Goal: Task Accomplishment & Management: Use online tool/utility

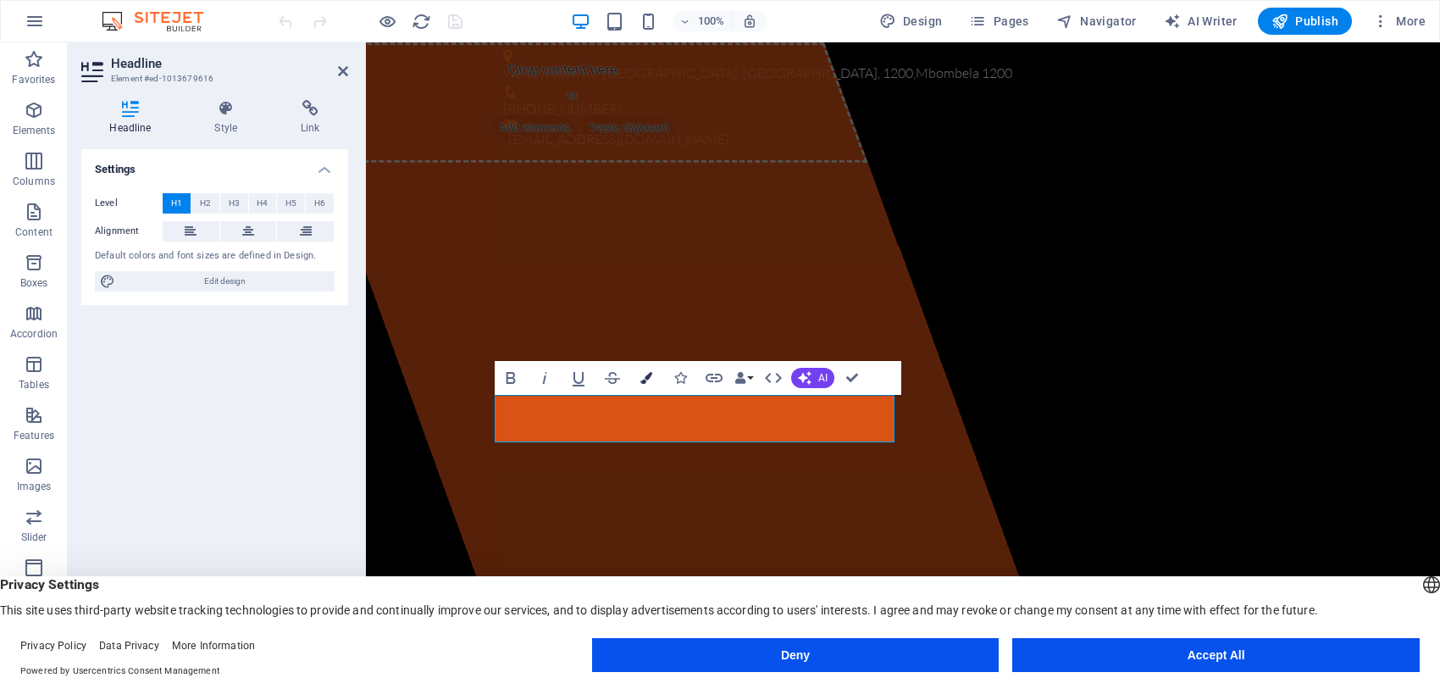
click at [645, 378] on icon "button" at bounding box center [646, 378] width 12 height 12
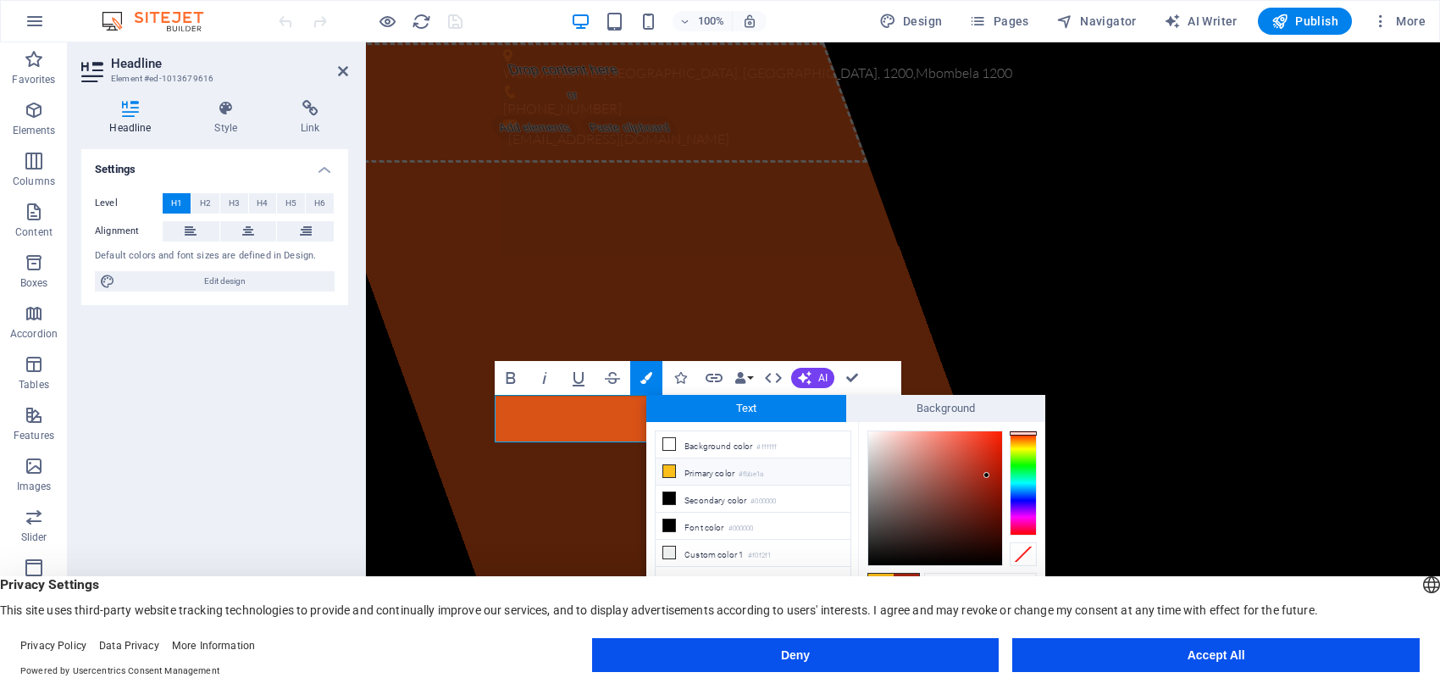
click at [1022, 442] on div at bounding box center [1023, 482] width 27 height 105
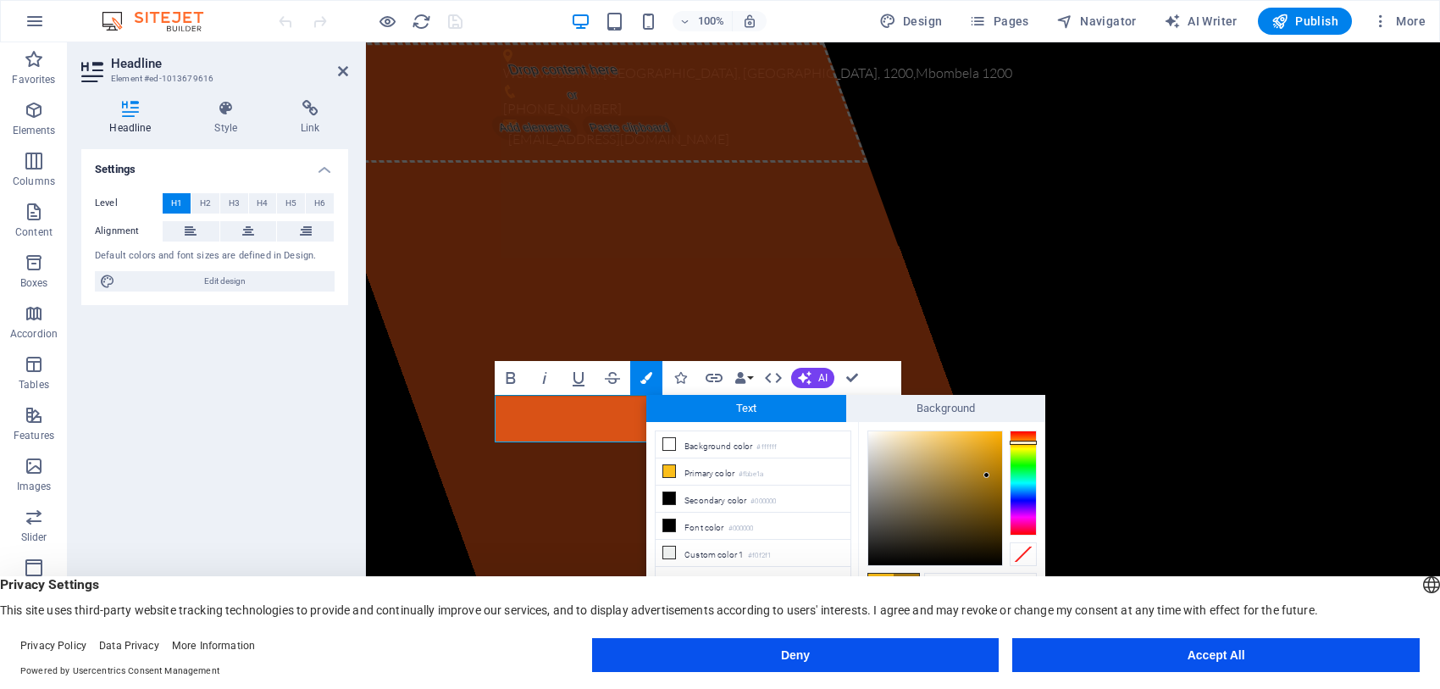
click at [1022, 442] on div at bounding box center [1023, 442] width 27 height 4
click at [996, 462] on div at bounding box center [935, 498] width 134 height 134
click at [1027, 436] on div at bounding box center [1023, 482] width 27 height 105
click at [1026, 440] on div at bounding box center [1023, 441] width 27 height 4
click at [994, 481] on div at bounding box center [935, 498] width 134 height 134
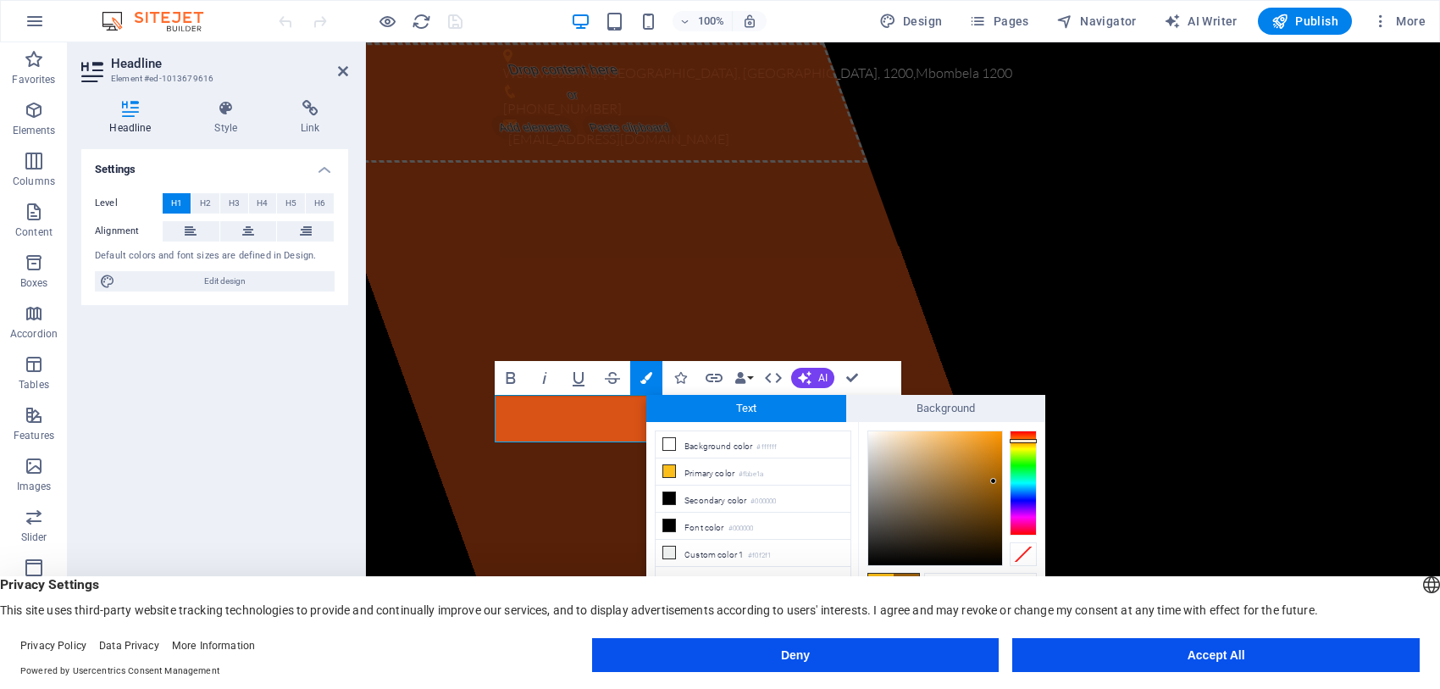
click at [883, 374] on div "Bold Italic Underline Strikethrough Colors Icons Link Data Bindings Company Fir…" at bounding box center [698, 378] width 407 height 34
type input "#a8680d"
click at [991, 476] on div at bounding box center [935, 498] width 134 height 134
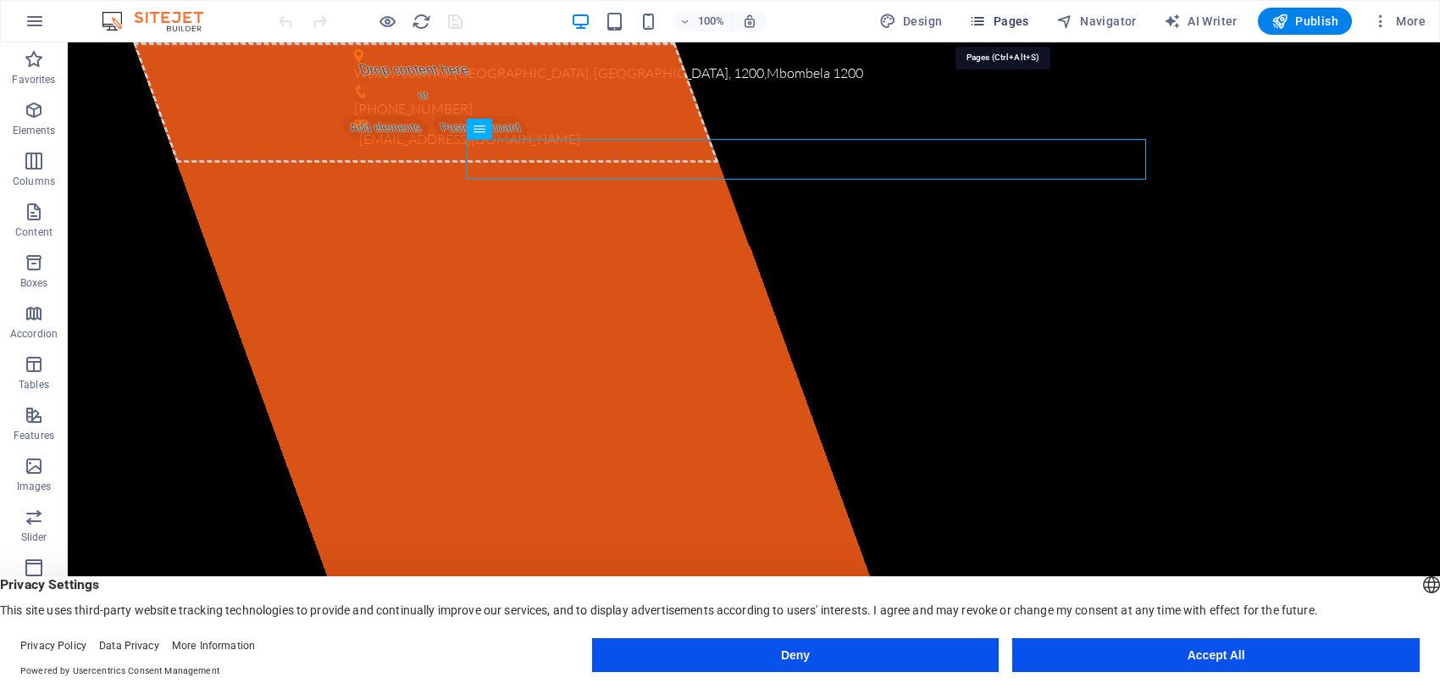
click at [997, 17] on span "Pages" at bounding box center [998, 21] width 59 height 17
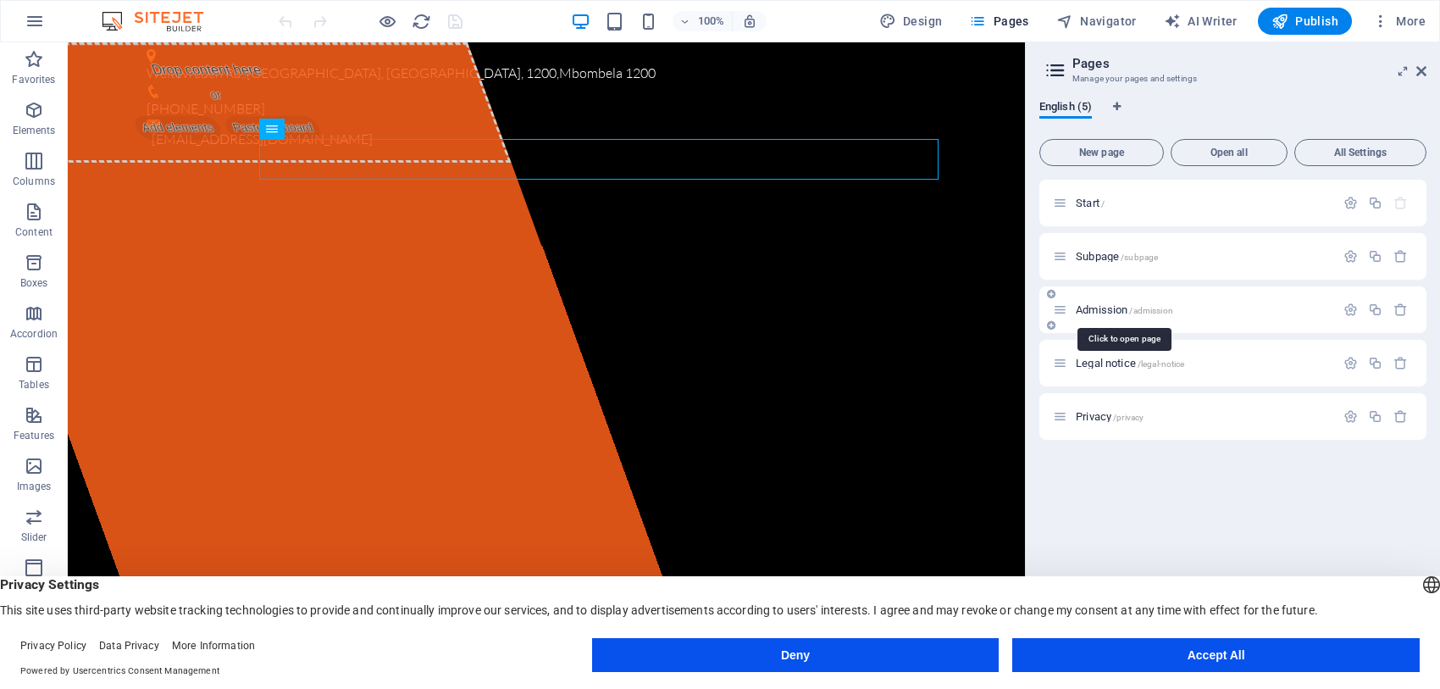
click at [1093, 306] on span "Admission /admission" at bounding box center [1124, 309] width 97 height 13
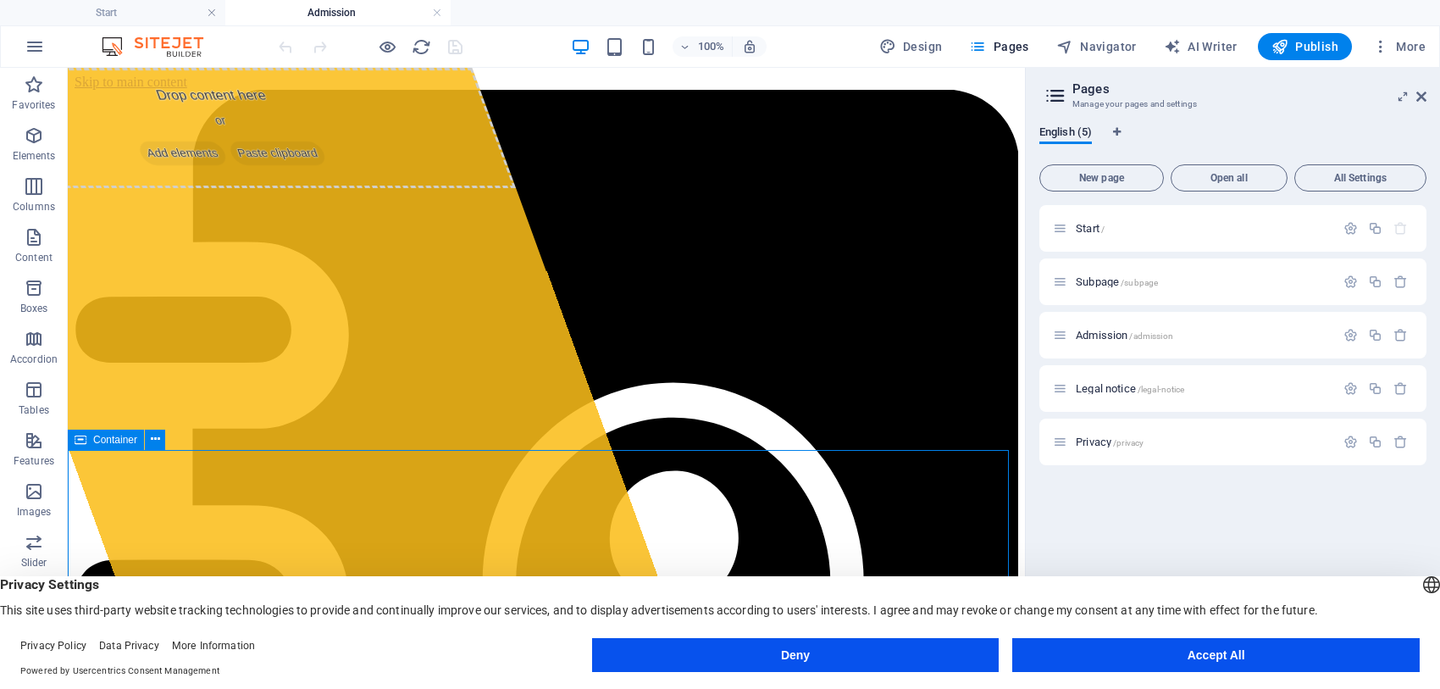
click at [91, 438] on div "Container" at bounding box center [106, 439] width 76 height 20
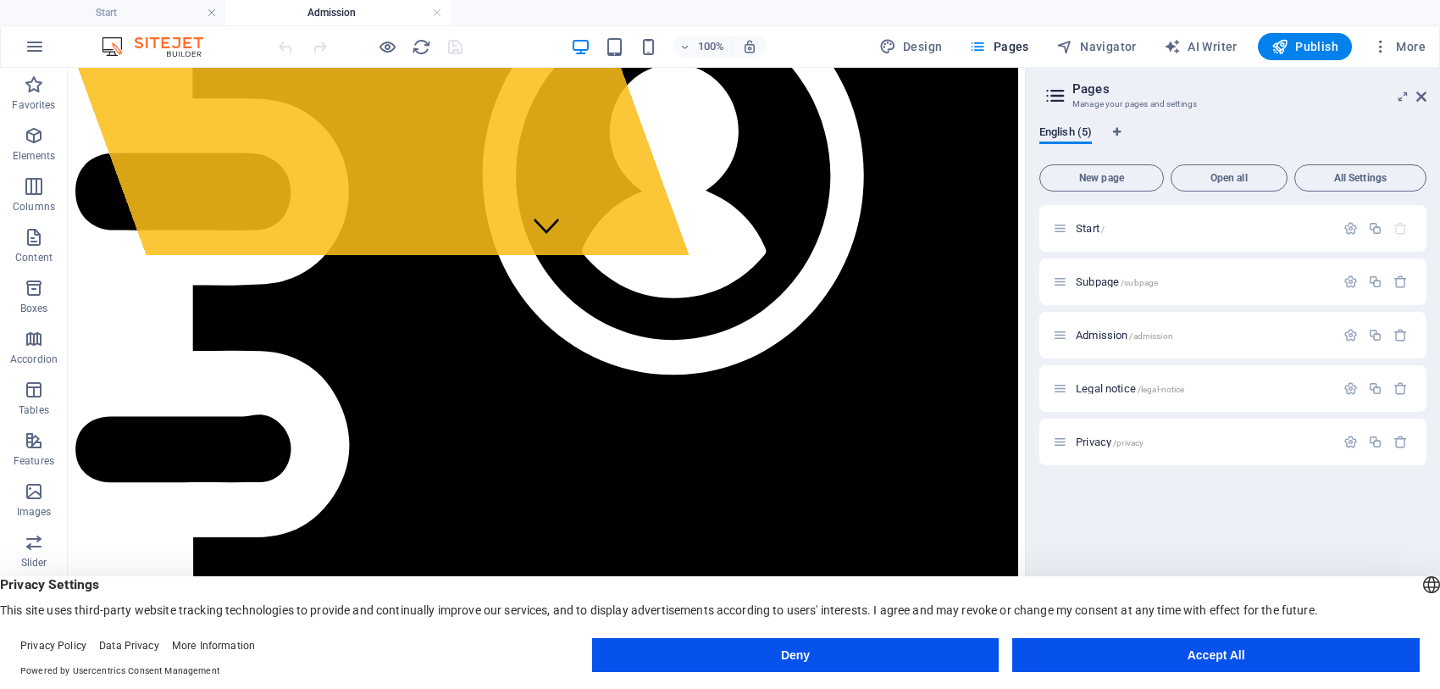
scroll to position [402, 0]
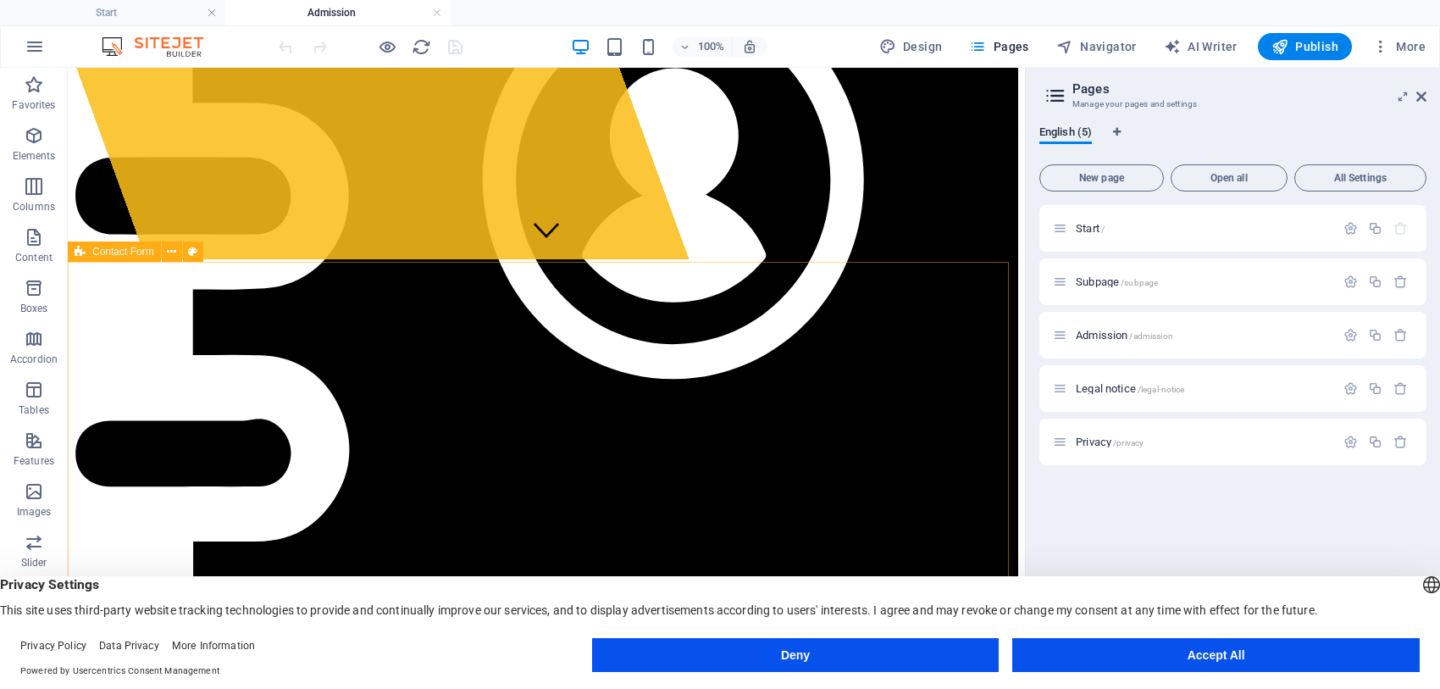
click at [100, 258] on div "Contact Form" at bounding box center [114, 251] width 93 height 20
select select "rem"
select select "preset-contact-form-v3-plain"
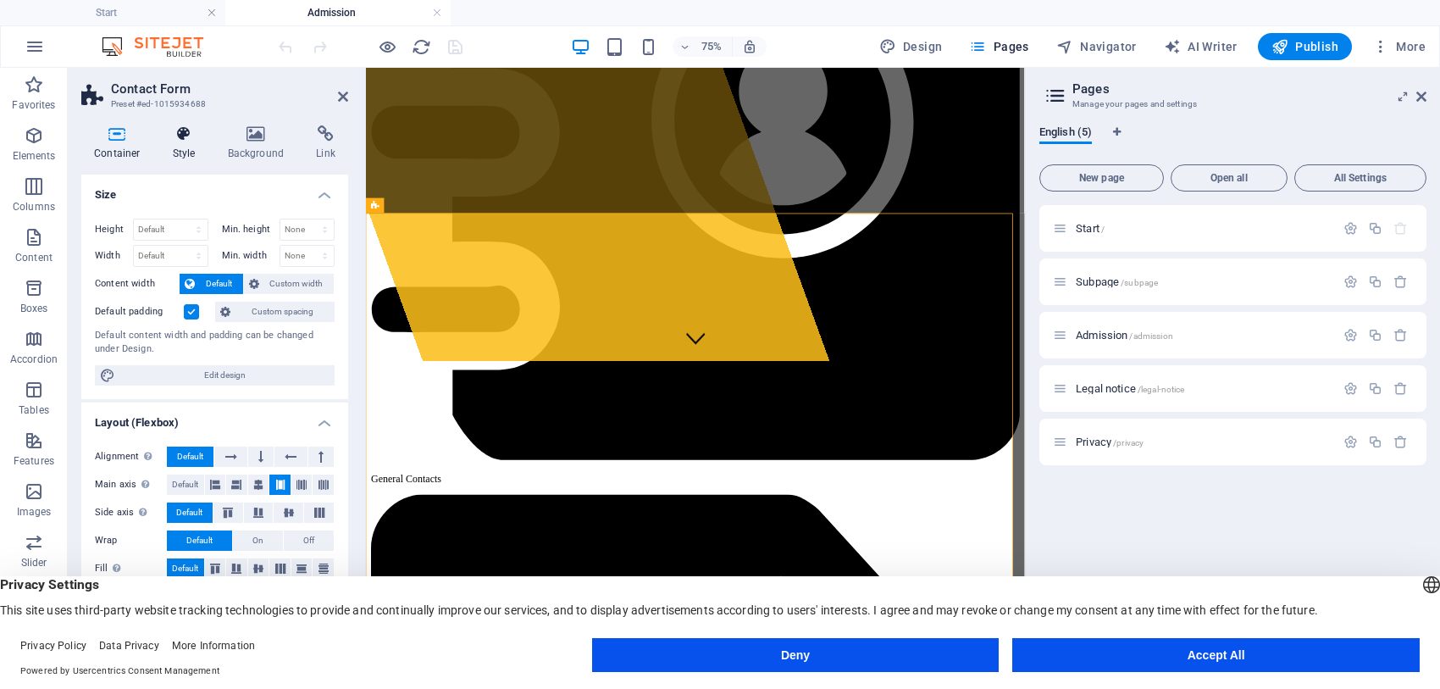
click at [193, 147] on h4 "Style" at bounding box center [187, 143] width 55 height 36
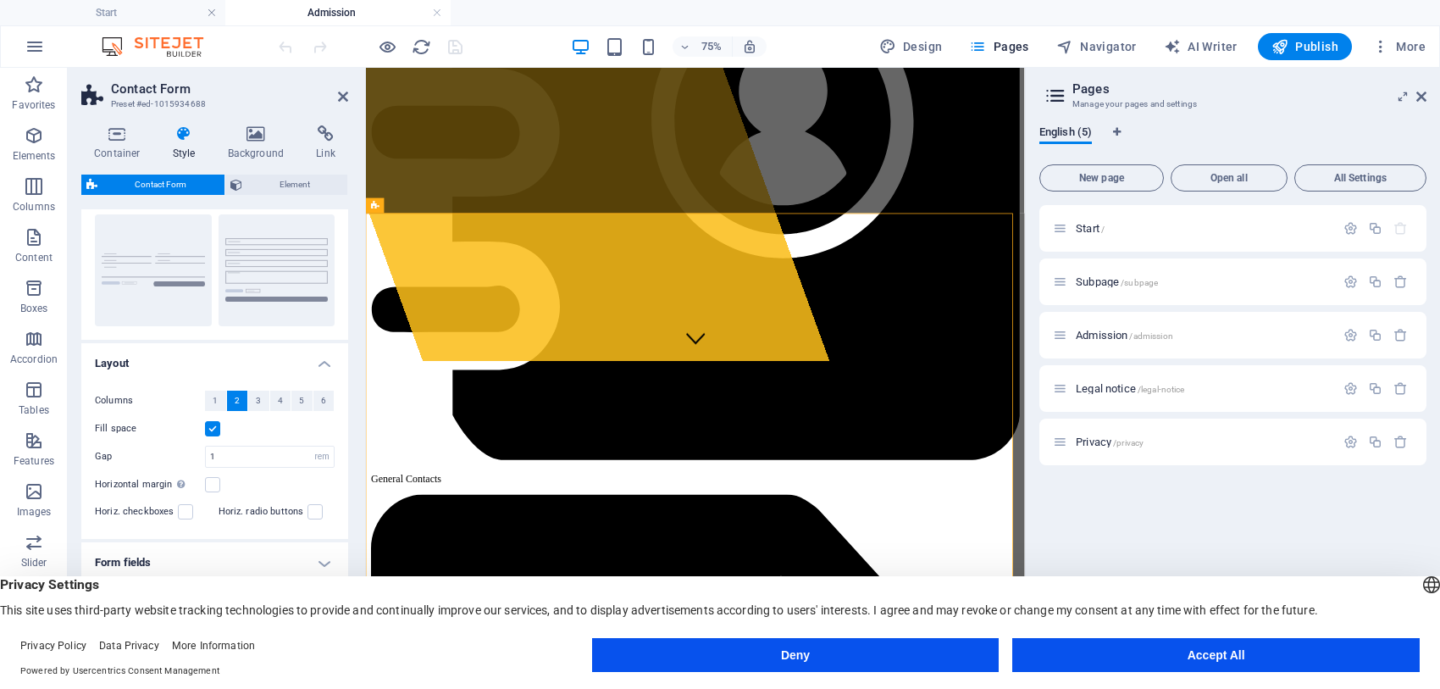
scroll to position [175, 0]
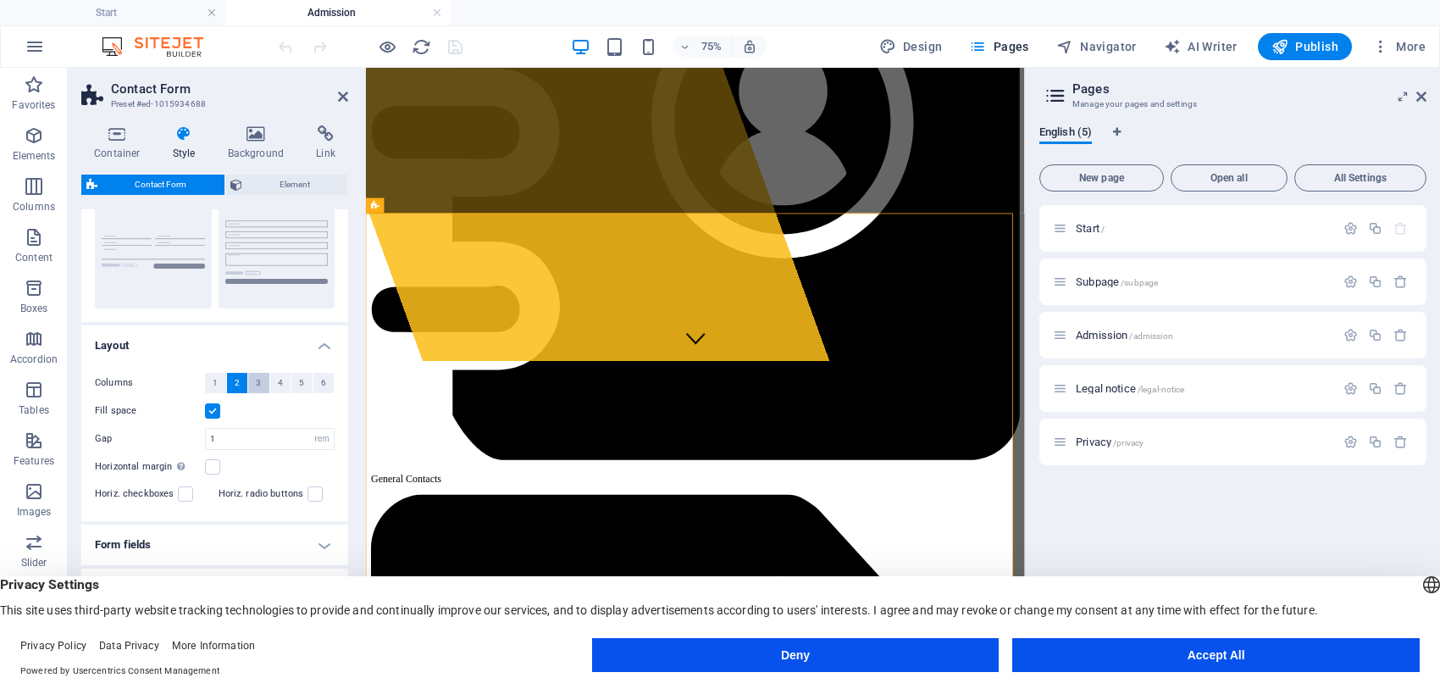
click at [259, 381] on span "3" at bounding box center [258, 383] width 5 height 20
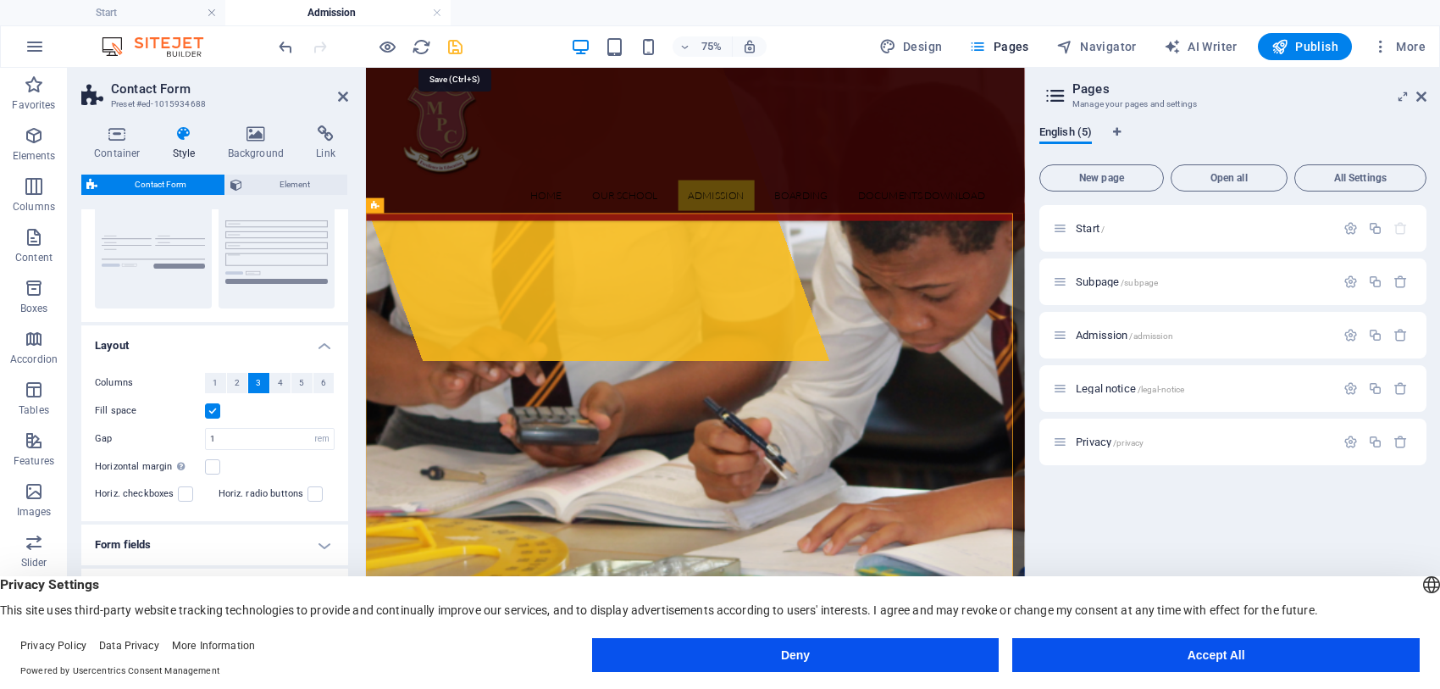
click at [456, 45] on icon "save" at bounding box center [455, 46] width 19 height 19
checkbox input "false"
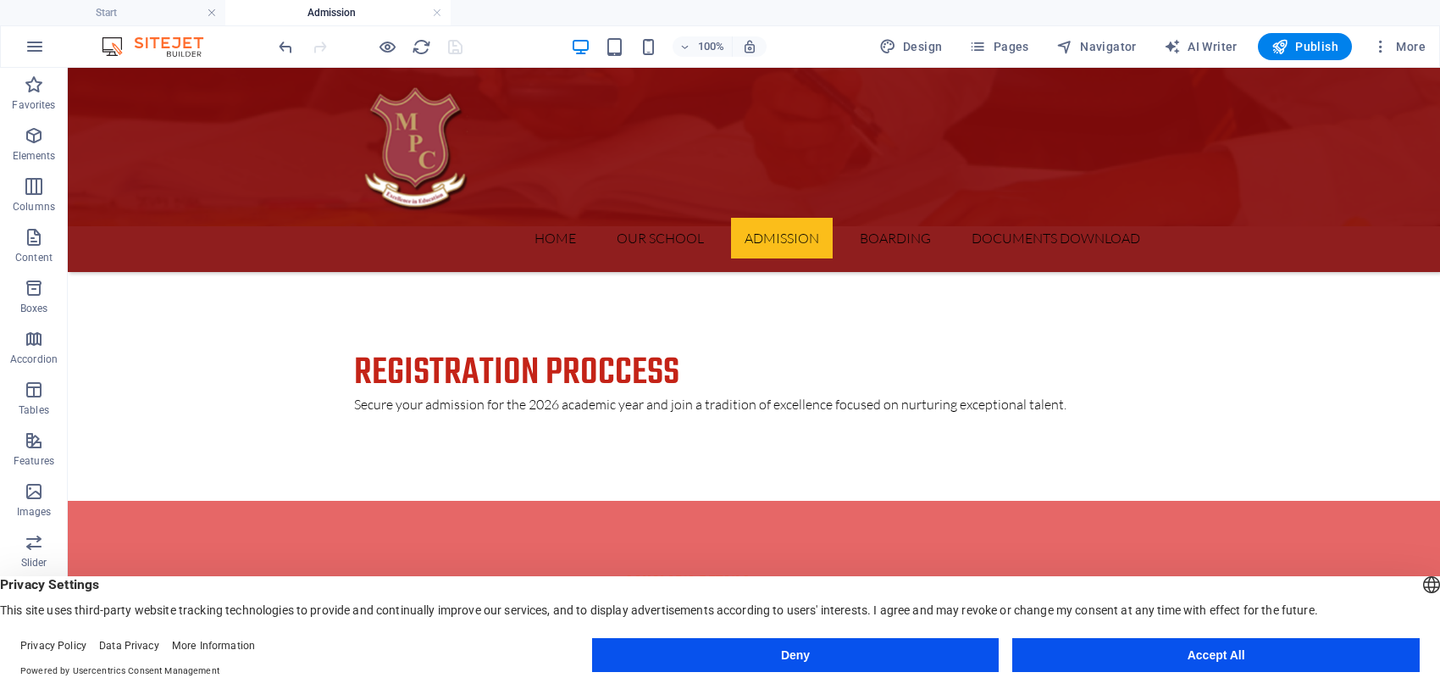
scroll to position [778, 0]
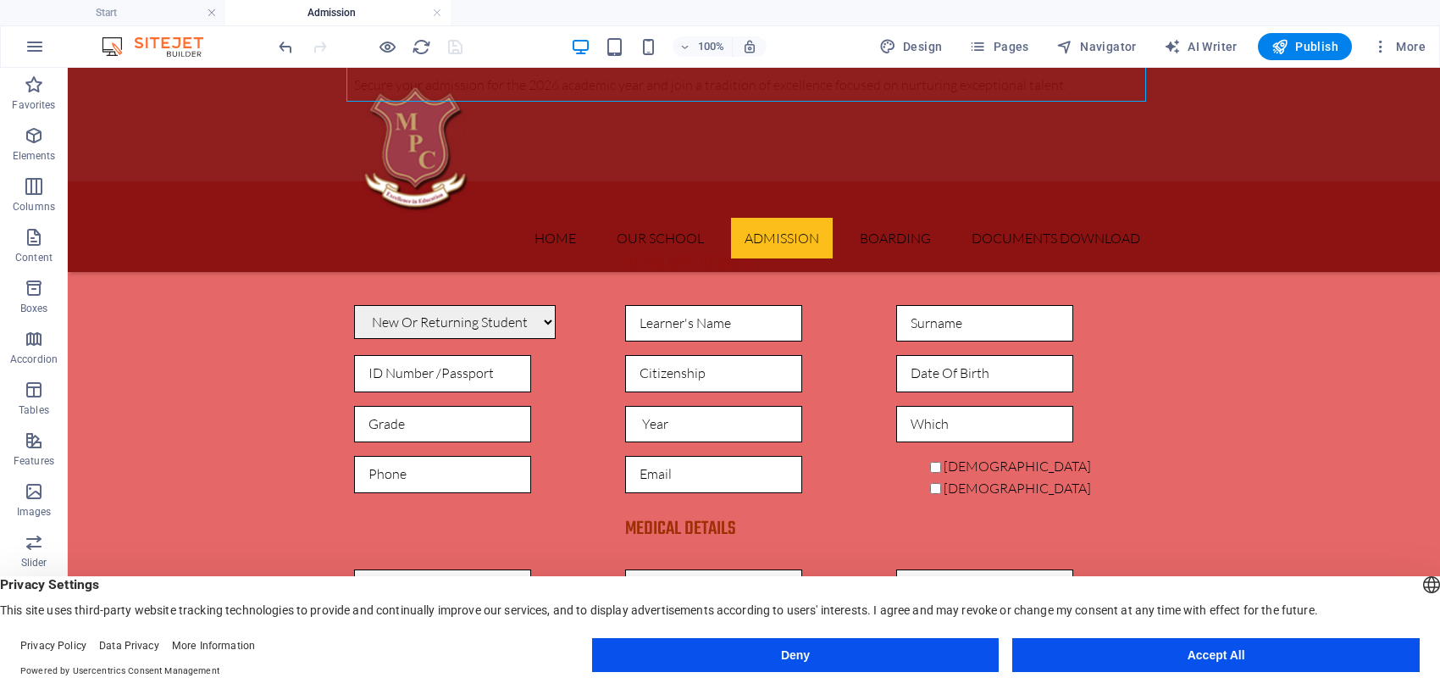
scroll to position [1098, 0]
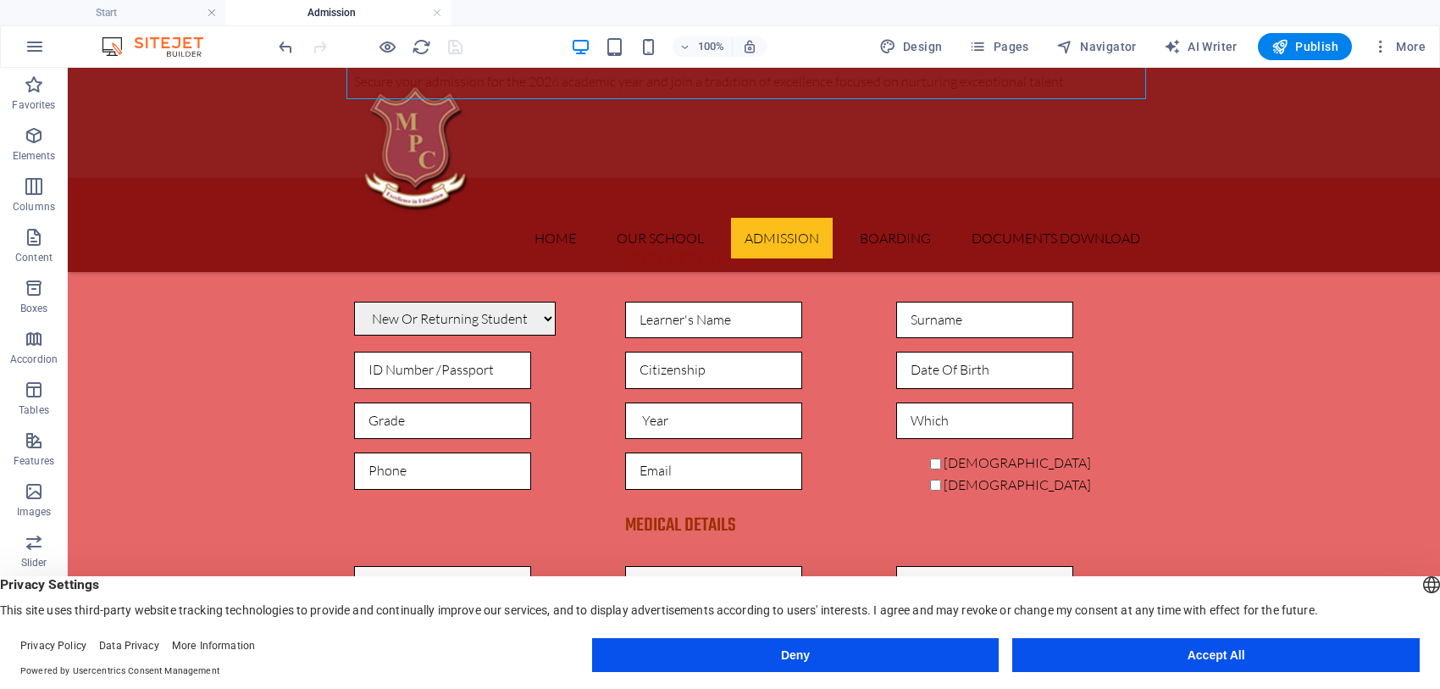
click at [463, 43] on div at bounding box center [370, 46] width 190 height 27
click at [450, 43] on div at bounding box center [370, 46] width 190 height 27
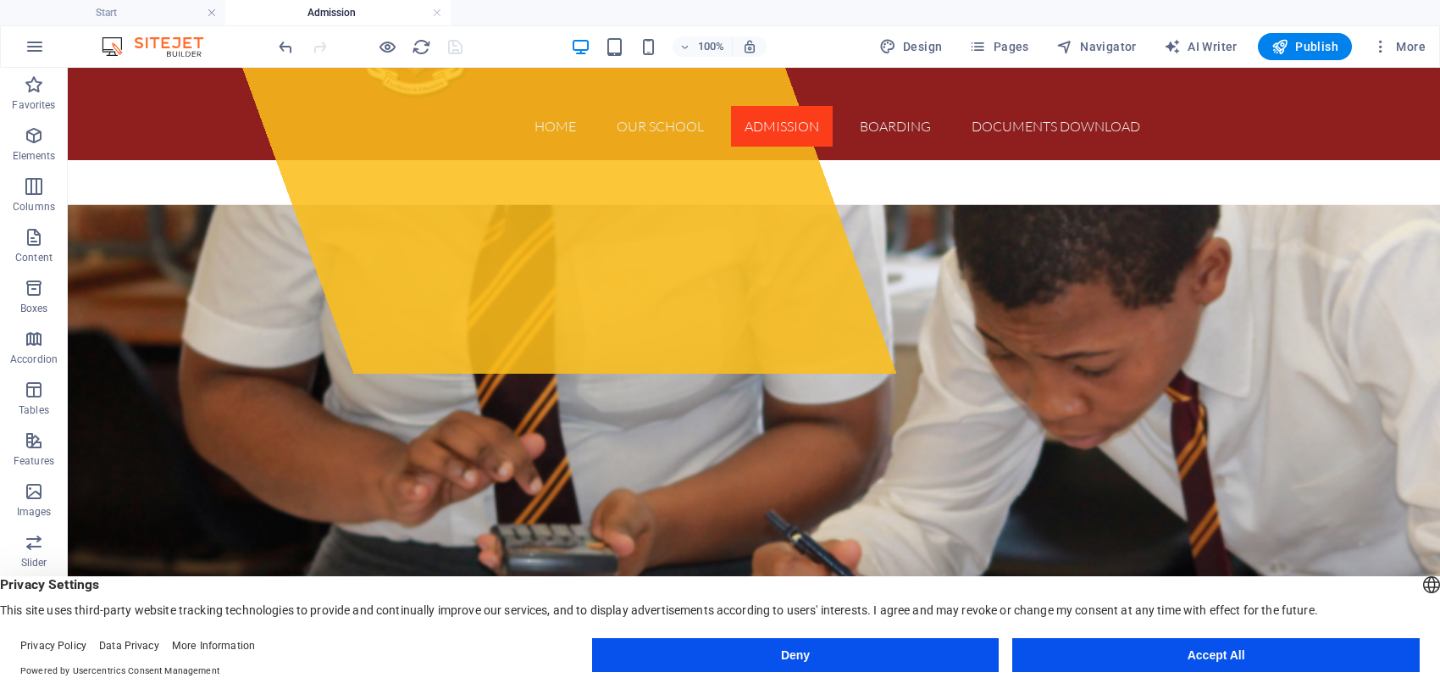
scroll to position [273, 0]
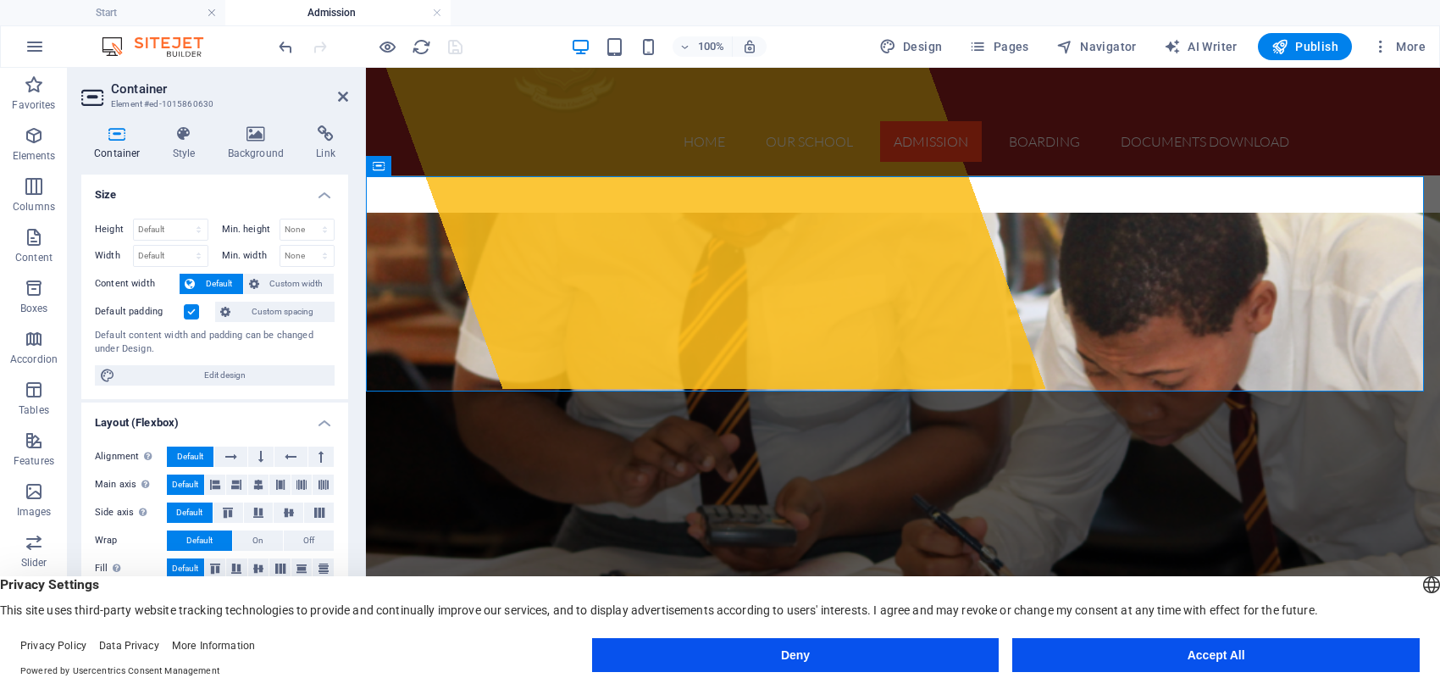
click at [189, 309] on label at bounding box center [191, 311] width 15 height 15
click at [0, 0] on input "Default padding" at bounding box center [0, 0] width 0 height 0
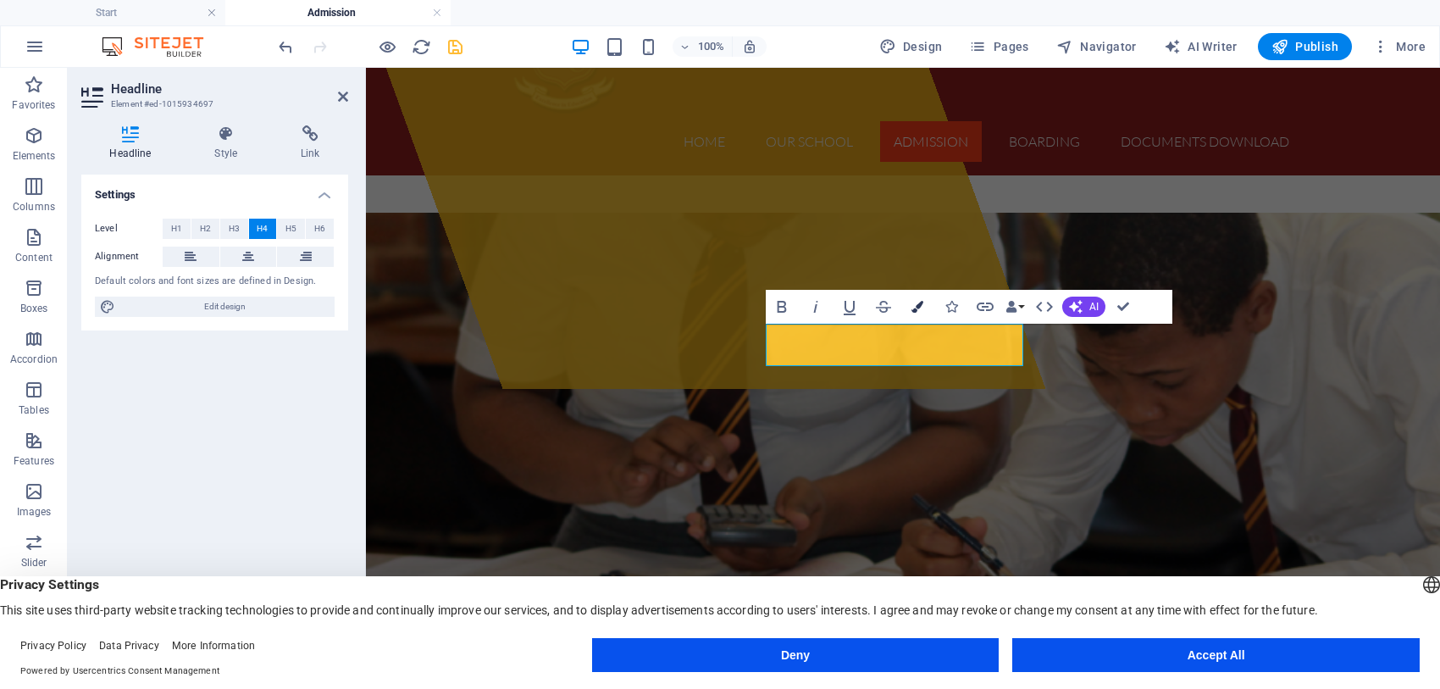
click at [919, 306] on icon "button" at bounding box center [917, 307] width 12 height 12
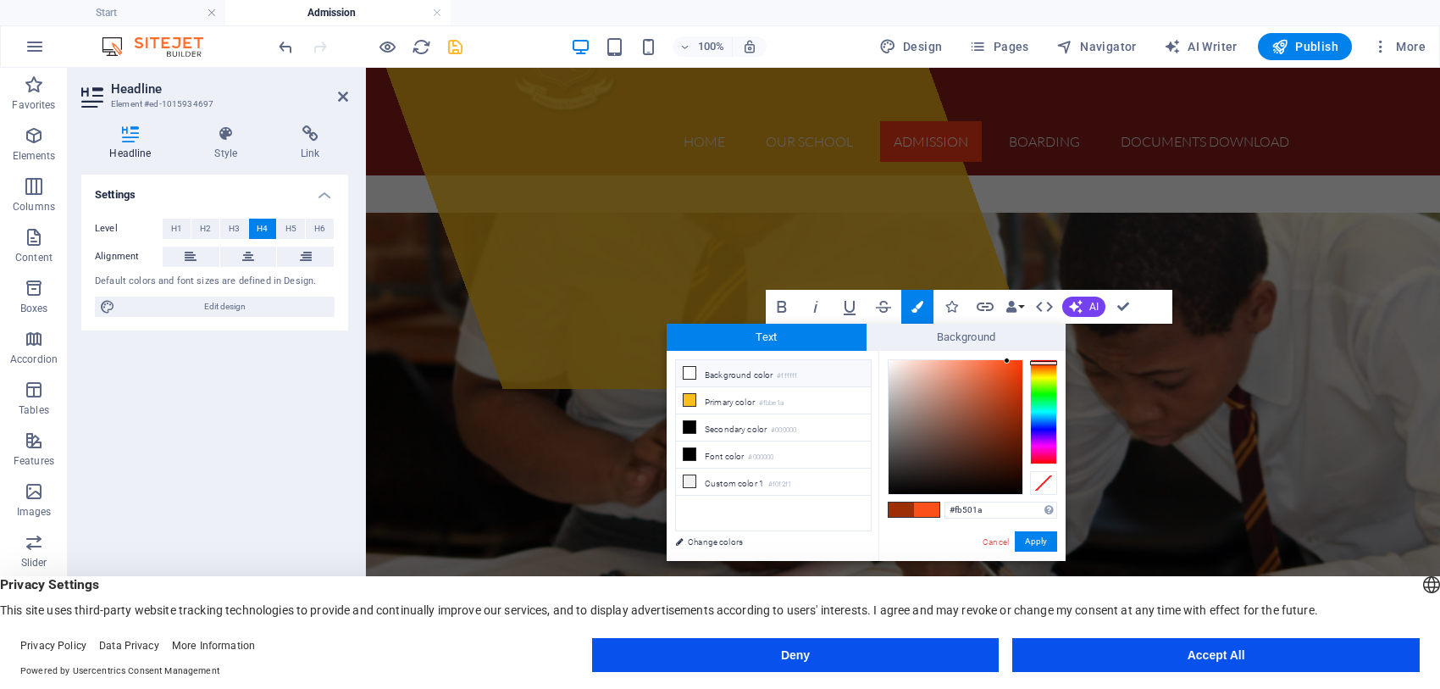
click at [687, 369] on icon at bounding box center [690, 373] width 12 height 12
type input "#ffffff"
click at [1049, 531] on button "Apply" at bounding box center [1036, 541] width 42 height 20
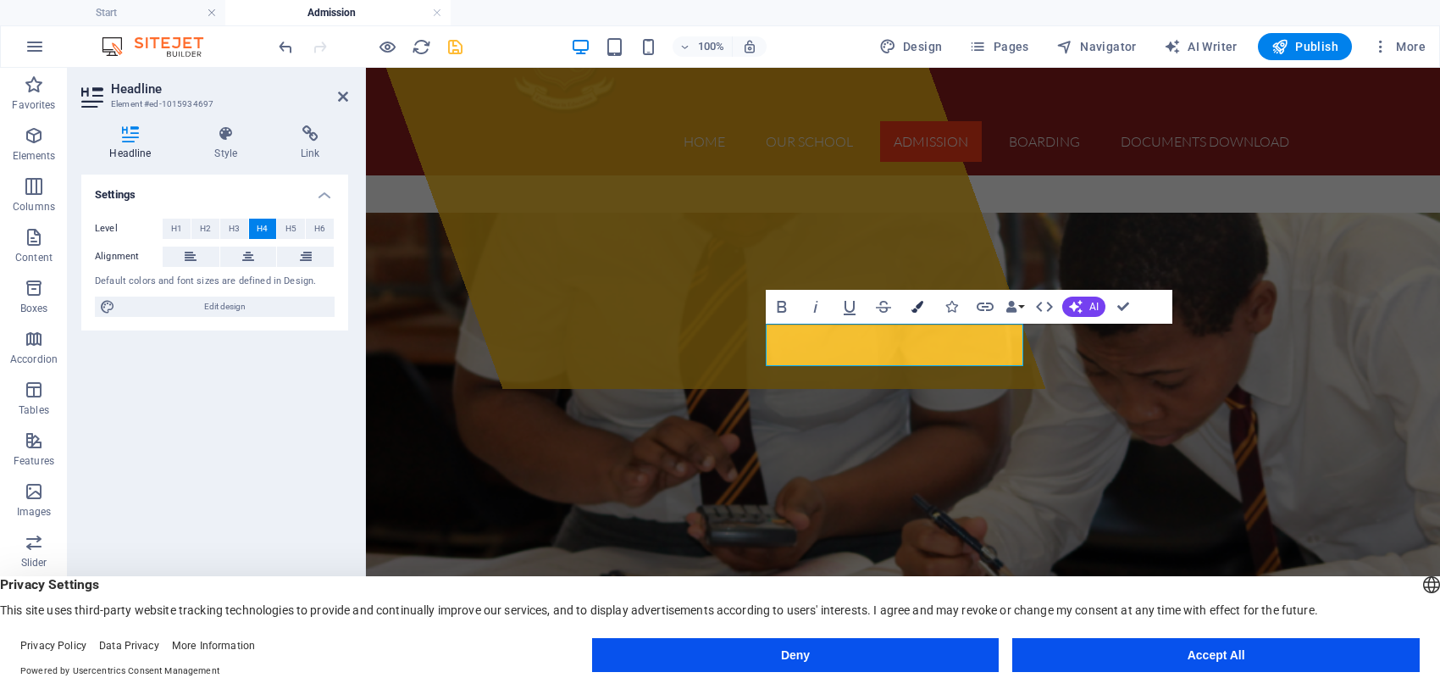
click at [916, 303] on icon "button" at bounding box center [917, 307] width 12 height 12
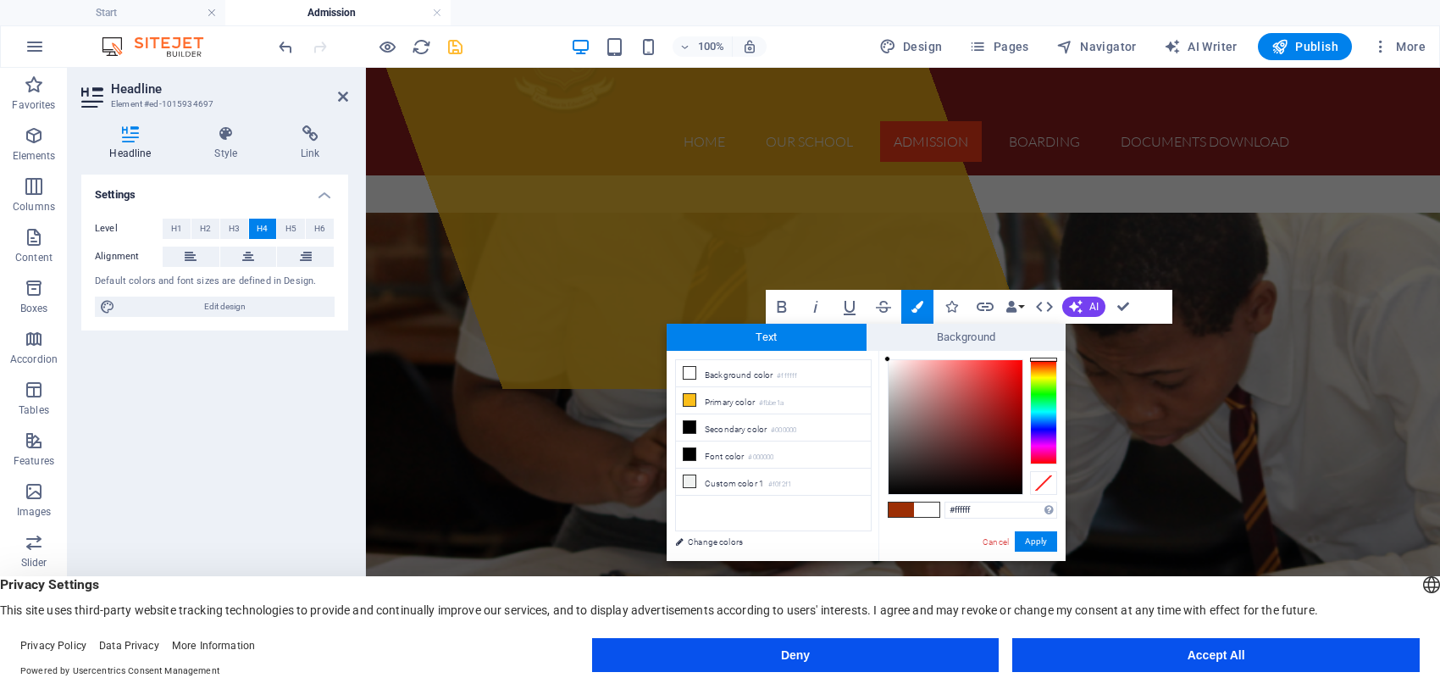
type input "#8f0808"
click at [1014, 418] on div at bounding box center [956, 427] width 134 height 134
click at [1034, 538] on button "Apply" at bounding box center [1036, 541] width 42 height 20
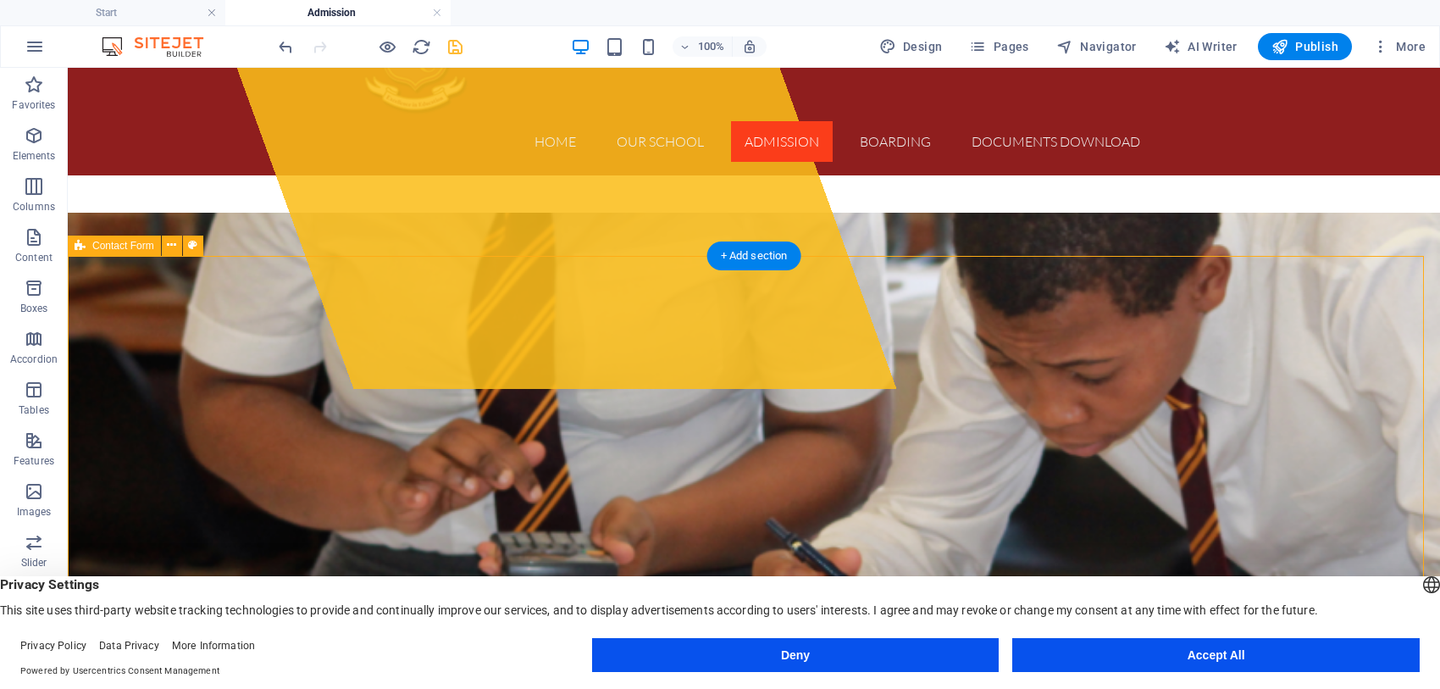
select select "rem"
select select "preset-contact-form-v3-plain"
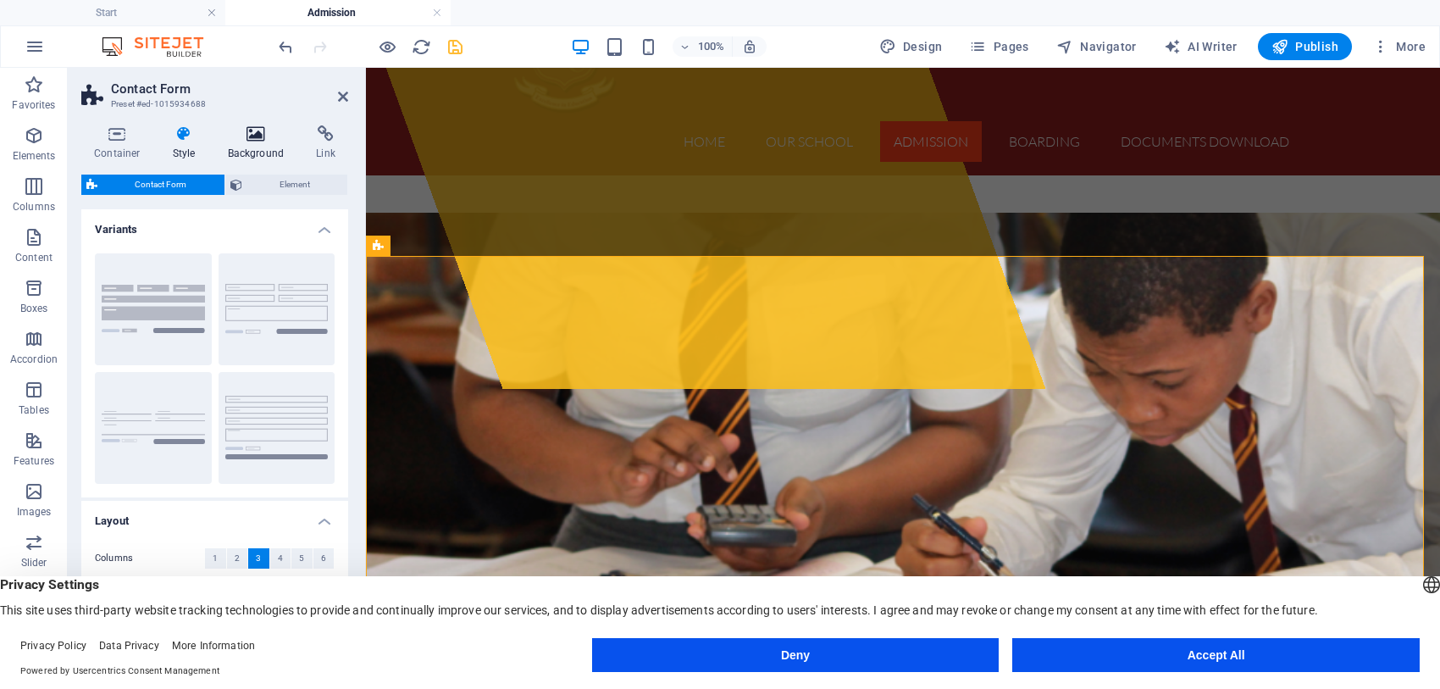
click at [247, 141] on icon at bounding box center [256, 133] width 82 height 17
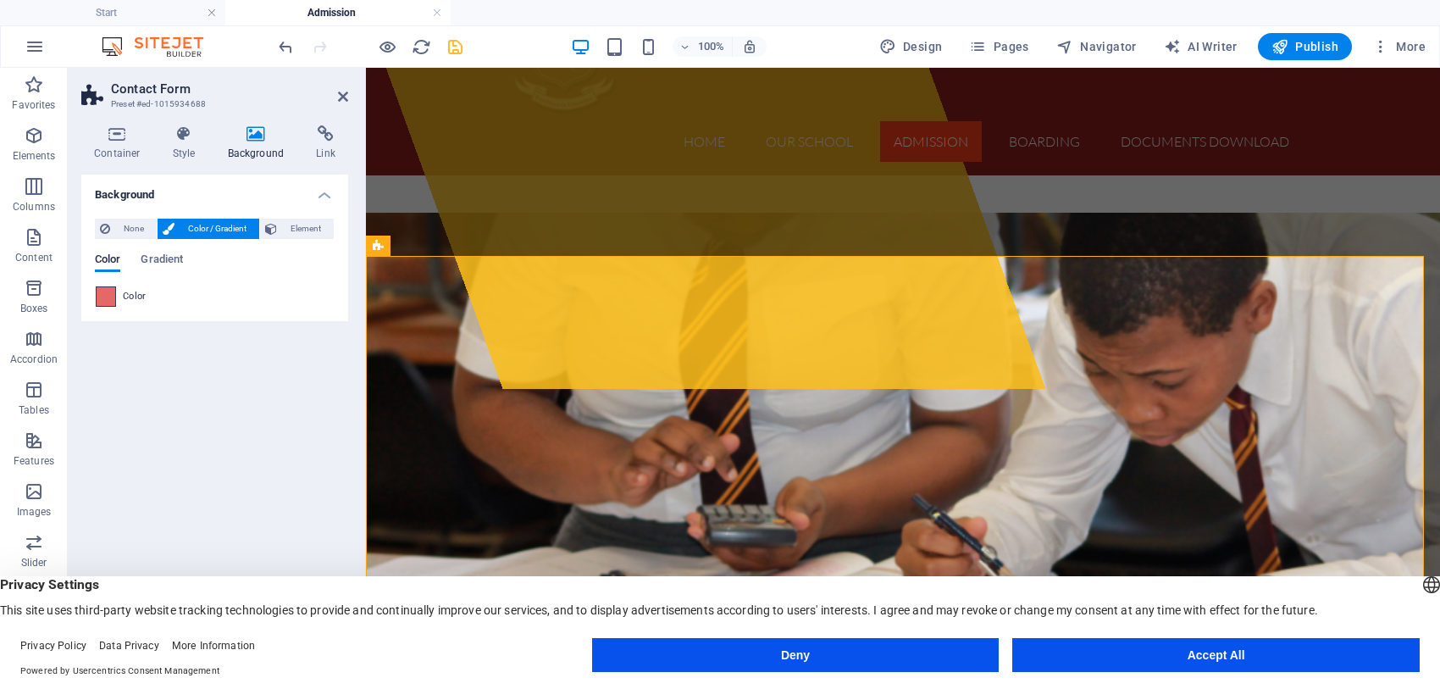
click at [108, 291] on span at bounding box center [106, 296] width 19 height 19
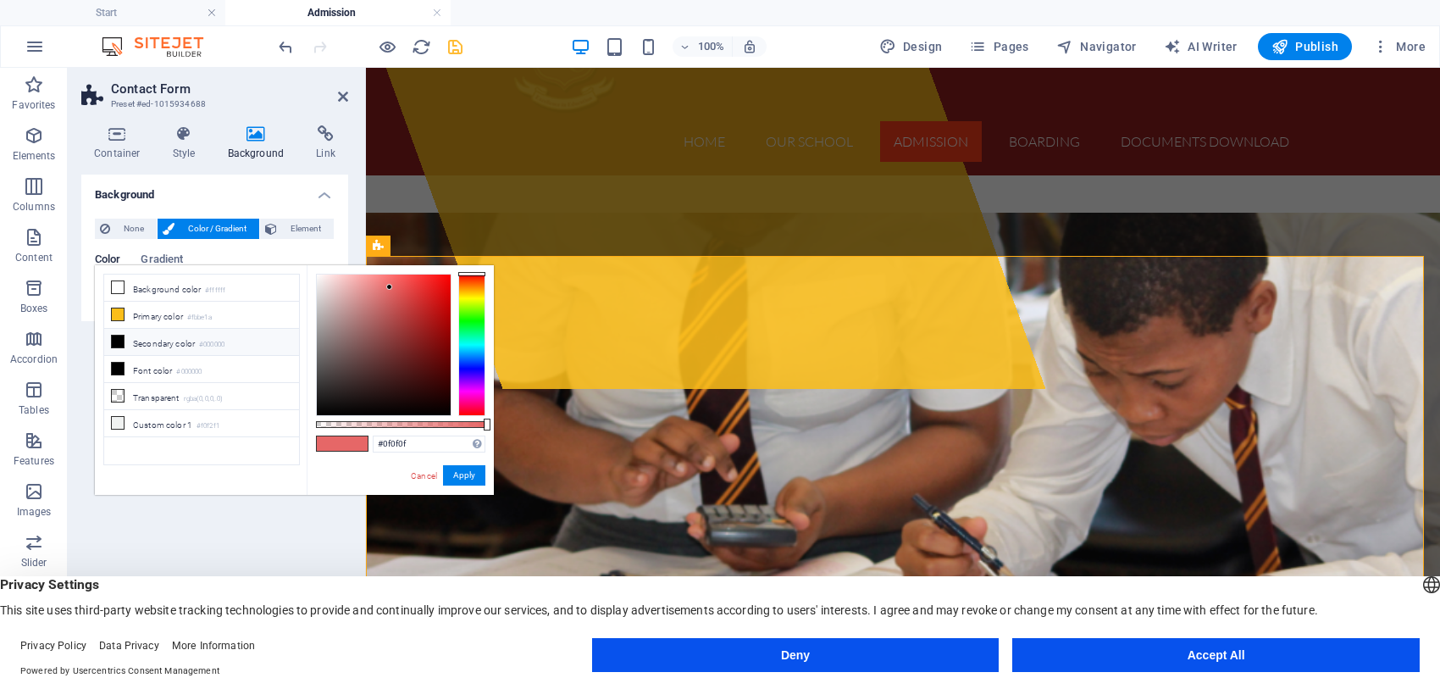
click at [320, 405] on div at bounding box center [384, 344] width 134 height 141
type input "#2b2b2b"
drag, startPoint x: 320, startPoint y: 405, endPoint x: 306, endPoint y: 378, distance: 30.7
click at [309, 390] on div "#2b2b2b Supported formats #0852ed rgb(8, 82, 237) rgba(8, 82, 237, 90%) hsv(221…" at bounding box center [400, 502] width 187 height 475
click at [453, 467] on button "Apply" at bounding box center [464, 475] width 42 height 20
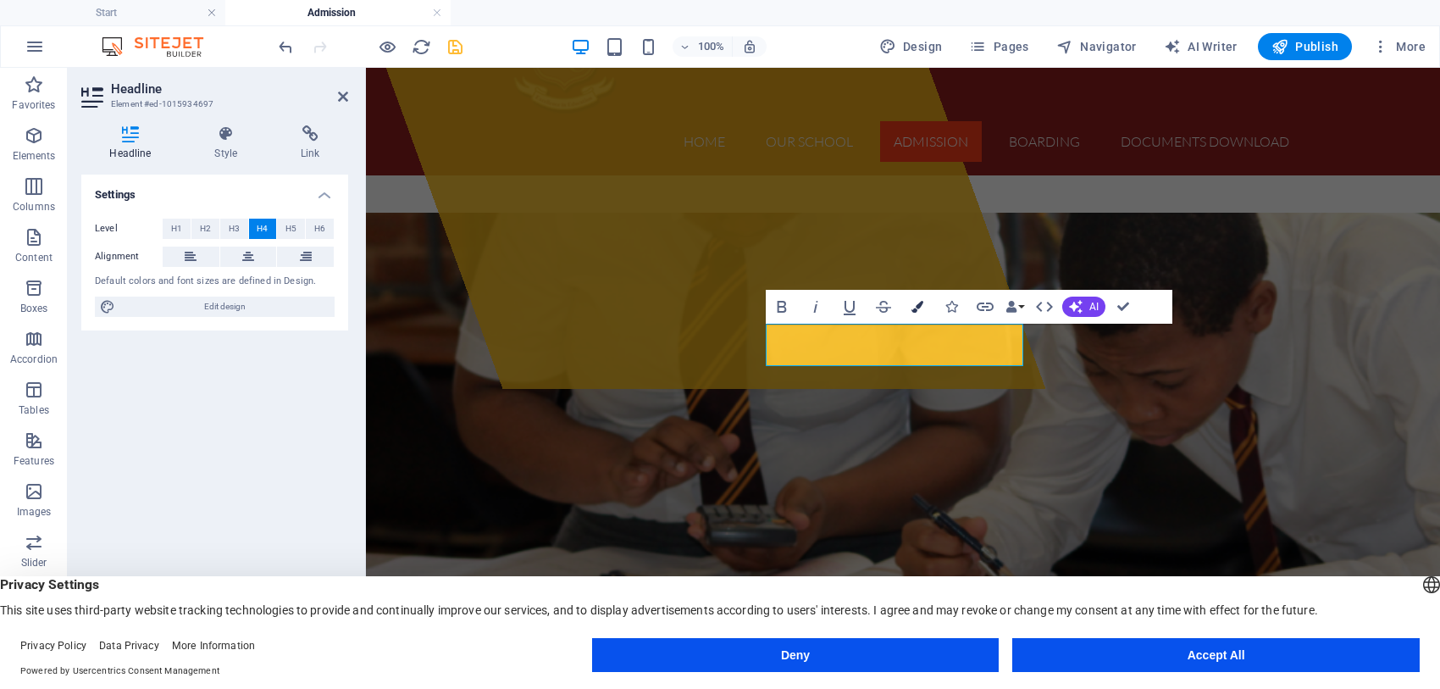
click at [921, 307] on icon "button" at bounding box center [917, 307] width 12 height 12
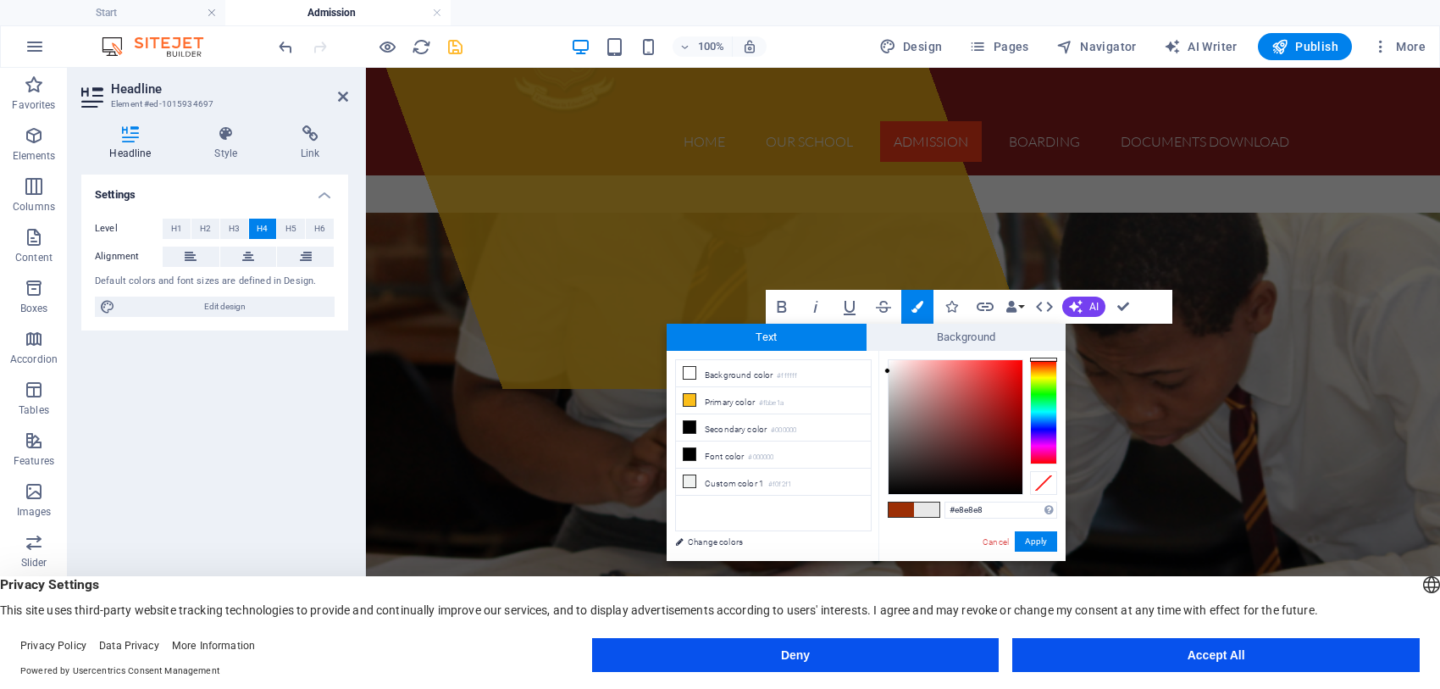
drag, startPoint x: 899, startPoint y: 367, endPoint x: 873, endPoint y: 371, distance: 25.8
click at [873, 371] on div "less Background color #ffffff Primary color #fbbe1a Secondary color #000000 Fon…" at bounding box center [866, 456] width 399 height 210
type input "#000000"
click at [1038, 540] on button "Apply" at bounding box center [1036, 541] width 42 height 20
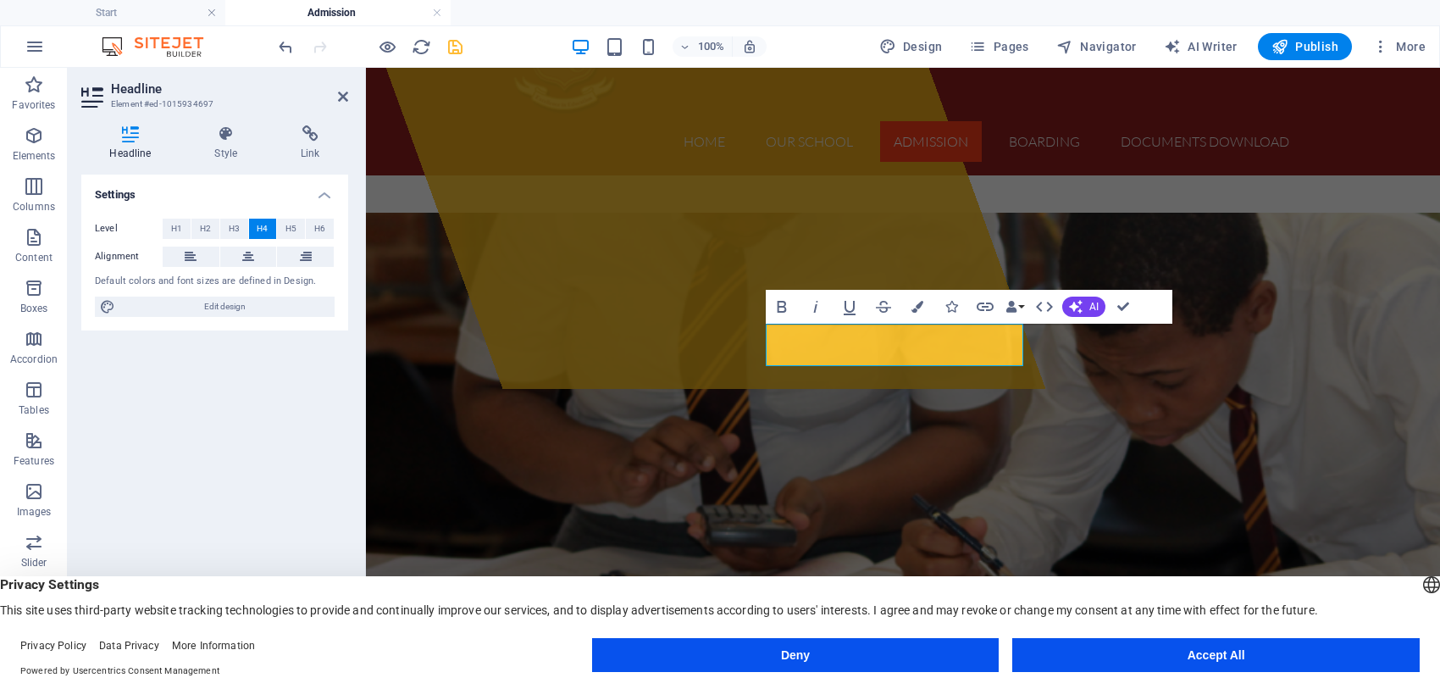
click at [627, 345] on div "Container H1 Banner Banner Container Container Reference Placeholder Container …" at bounding box center [903, 365] width 1074 height 594
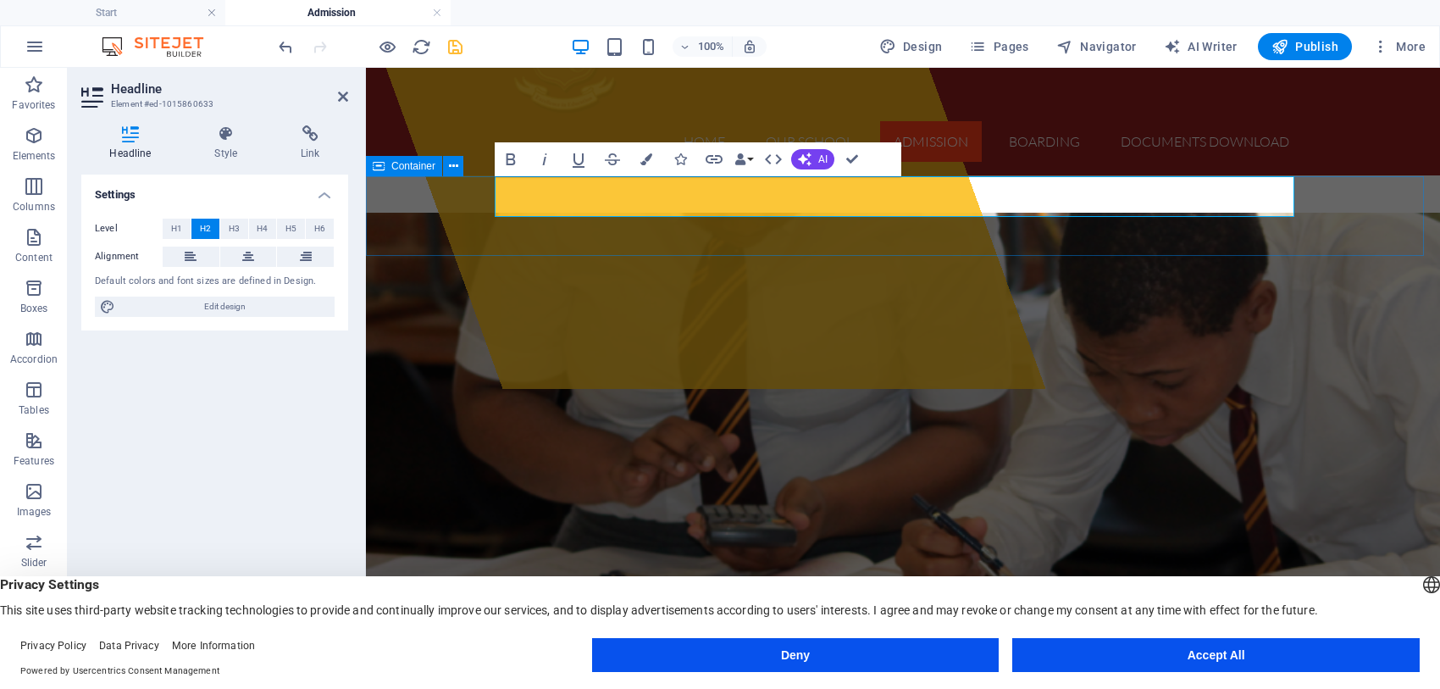
drag, startPoint x: 472, startPoint y: 183, endPoint x: 471, endPoint y: 170, distance: 12.7
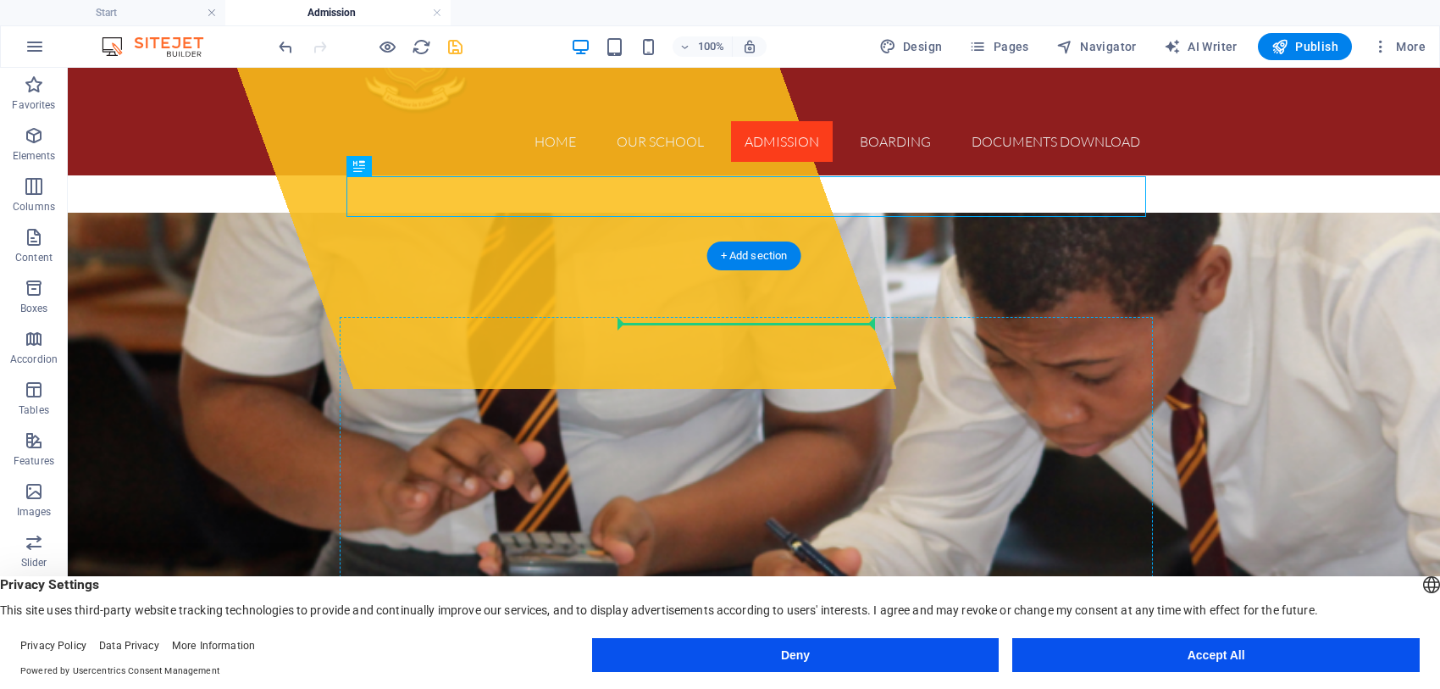
drag, startPoint x: 424, startPoint y: 231, endPoint x: 645, endPoint y: 339, distance: 245.9
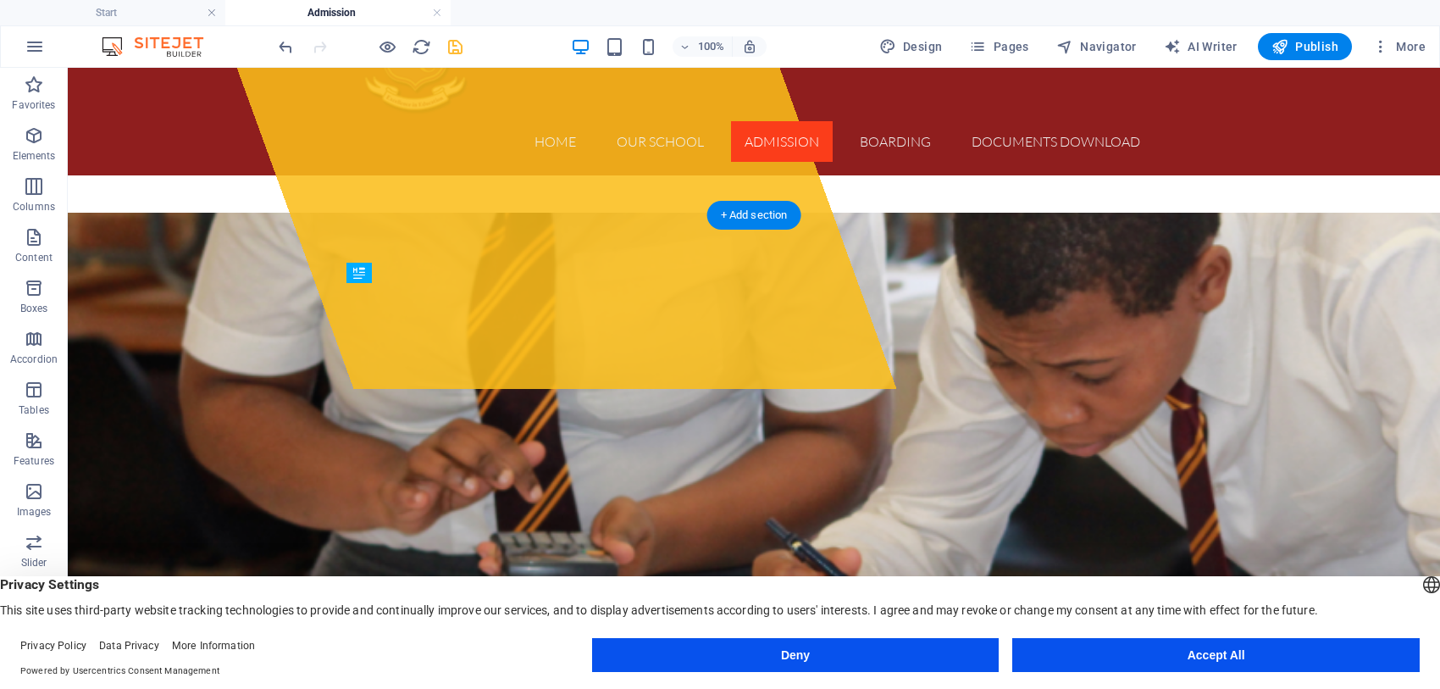
drag, startPoint x: 937, startPoint y: 293, endPoint x: 547, endPoint y: 443, distance: 417.5
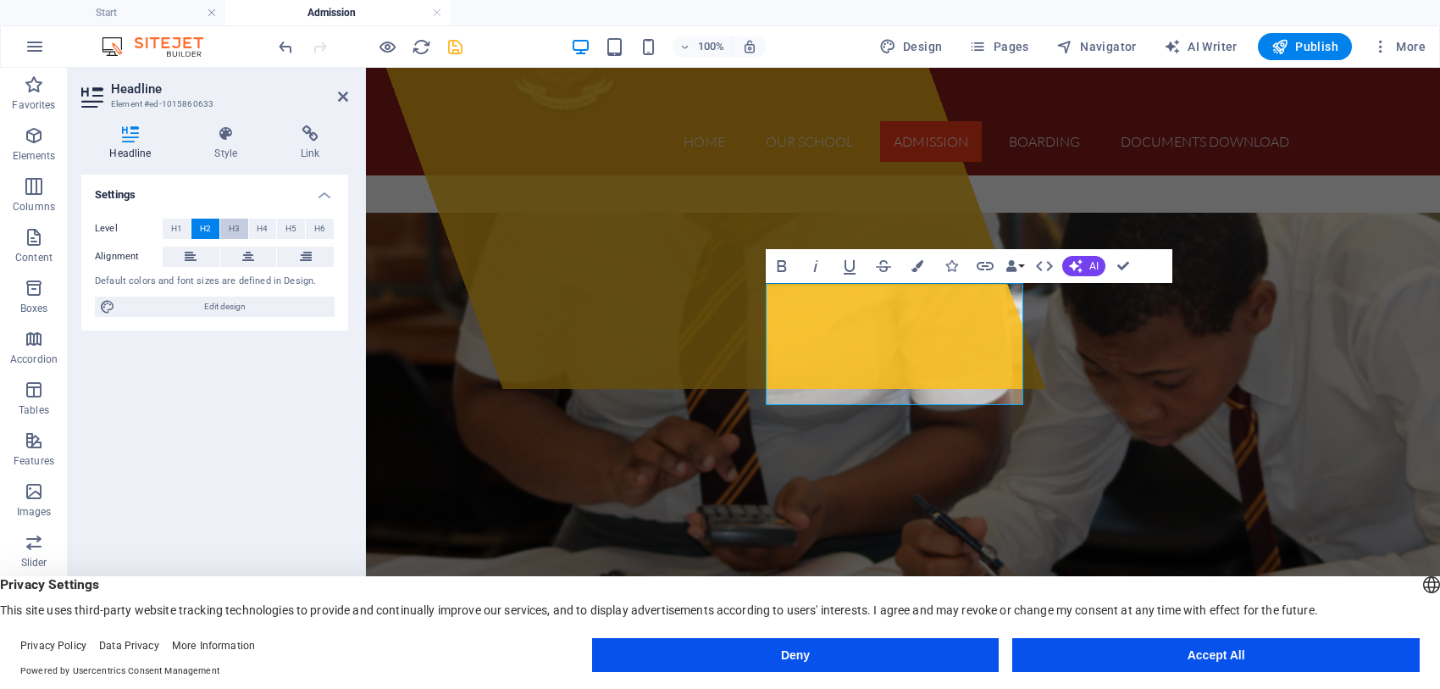
click at [239, 224] on button "H3" at bounding box center [234, 229] width 28 height 20
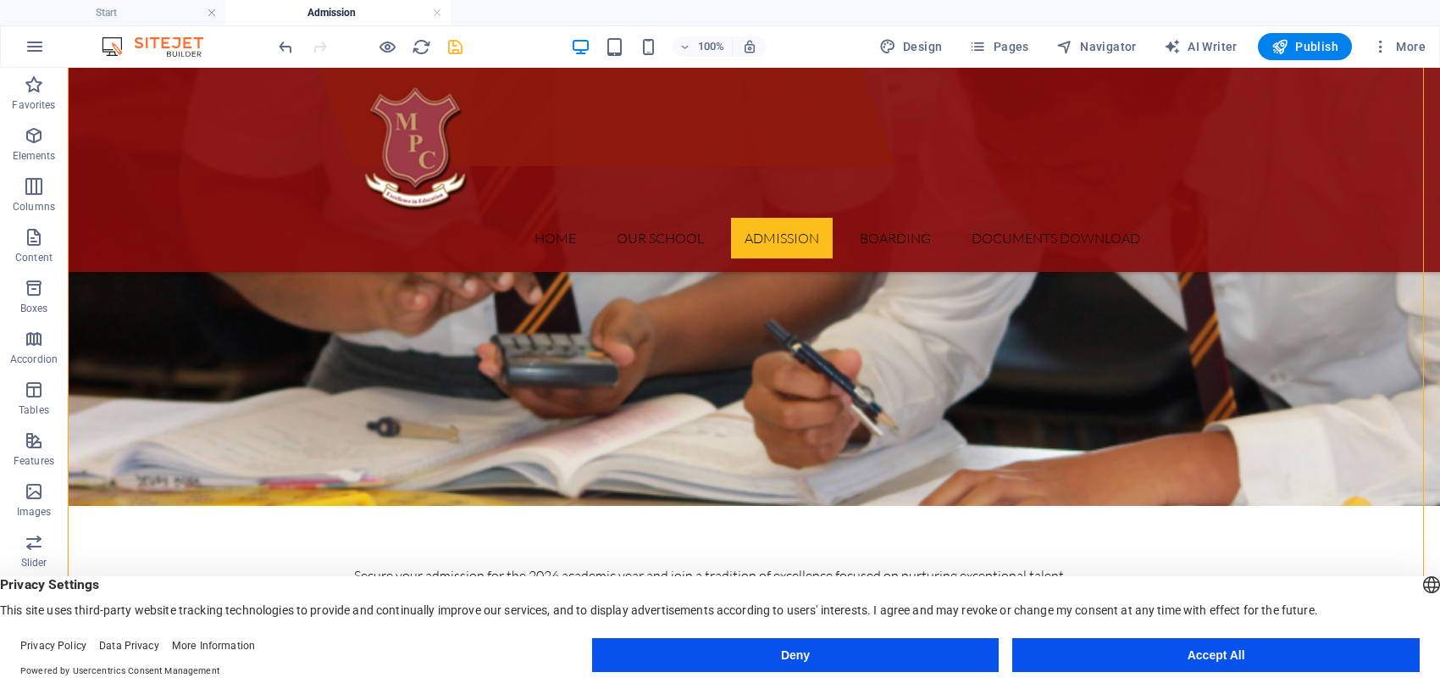
scroll to position [485, 0]
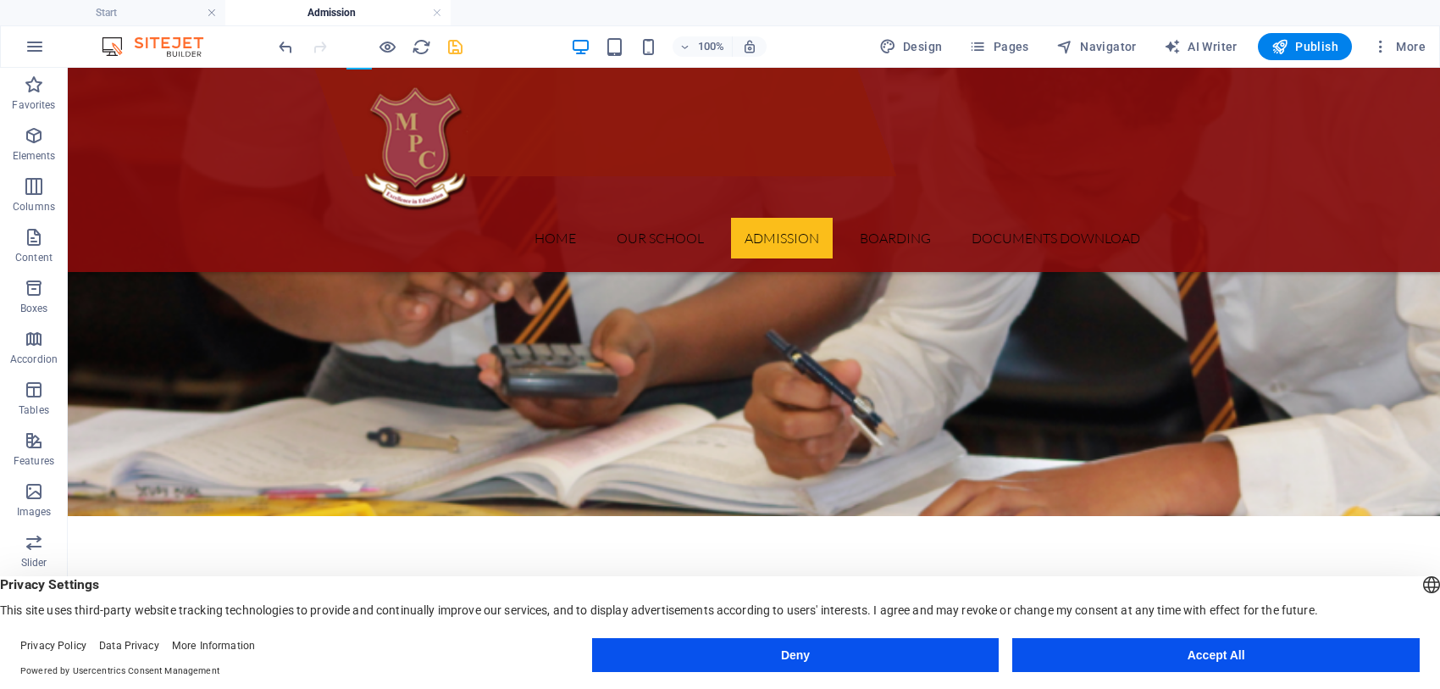
drag, startPoint x: 960, startPoint y: 332, endPoint x: 386, endPoint y: 390, distance: 576.3
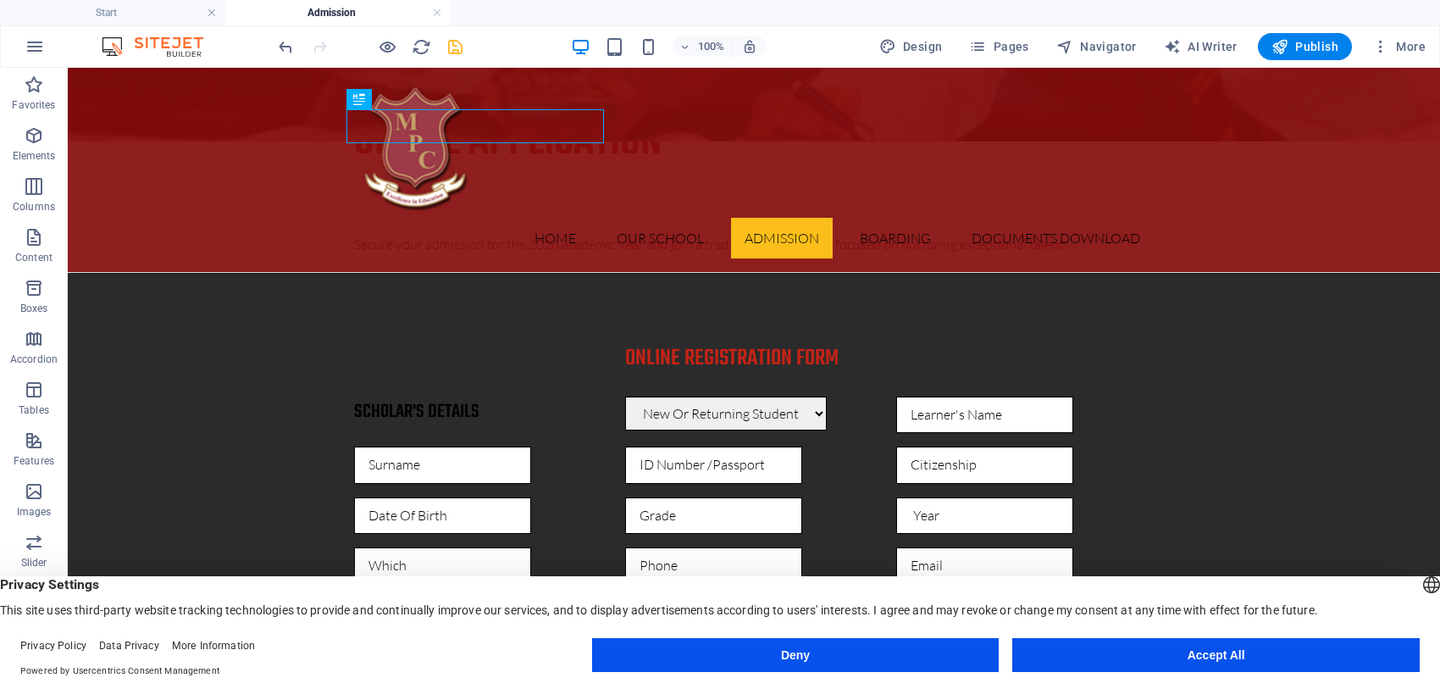
scroll to position [759, 0]
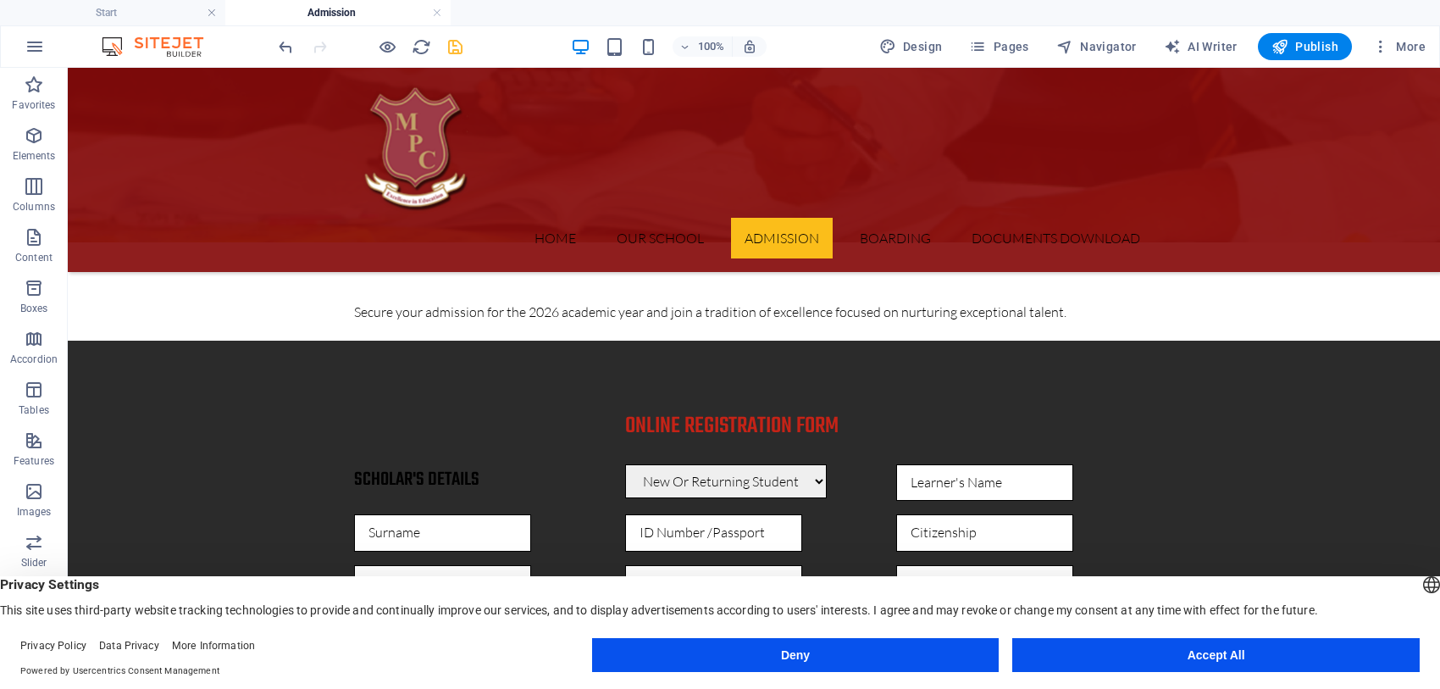
drag, startPoint x: 724, startPoint y: 386, endPoint x: 463, endPoint y: 441, distance: 266.6
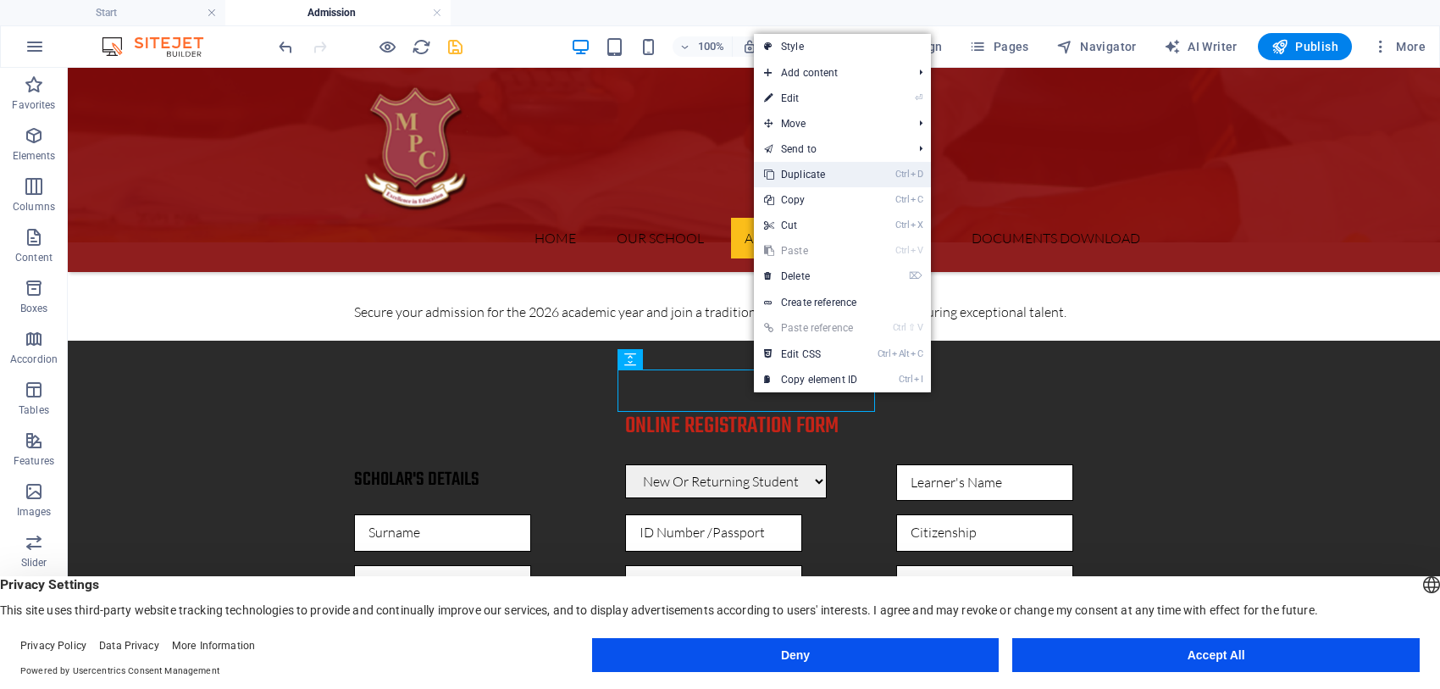
click at [810, 170] on link "Ctrl D Duplicate" at bounding box center [811, 174] width 114 height 25
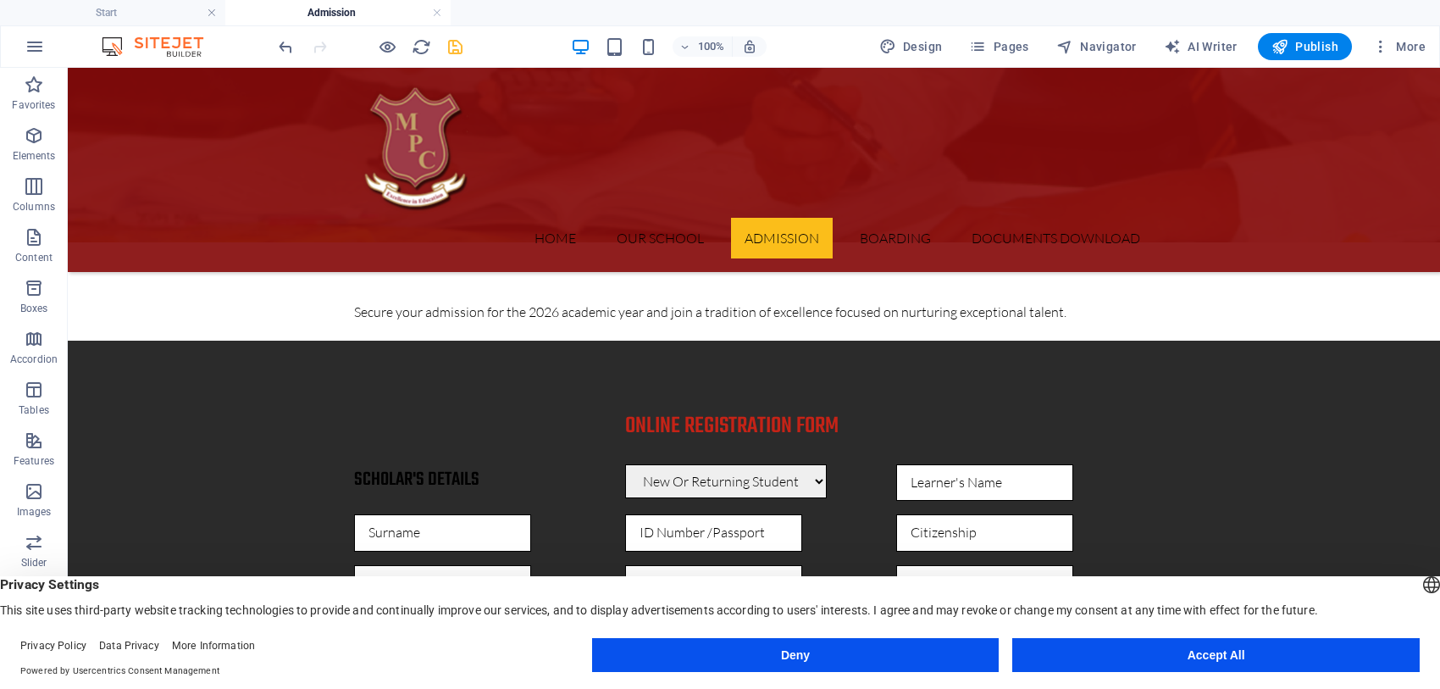
drag, startPoint x: 667, startPoint y: 445, endPoint x: 530, endPoint y: 454, distance: 136.7
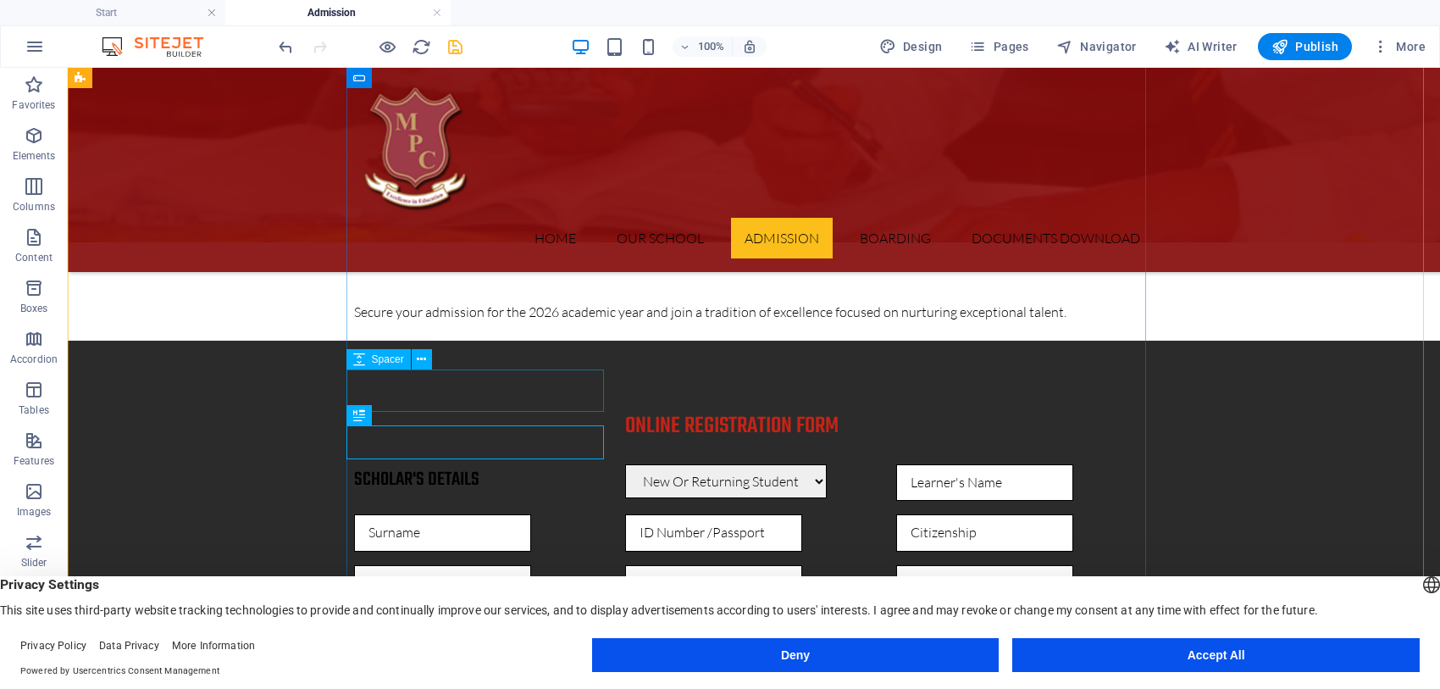
select select "px"
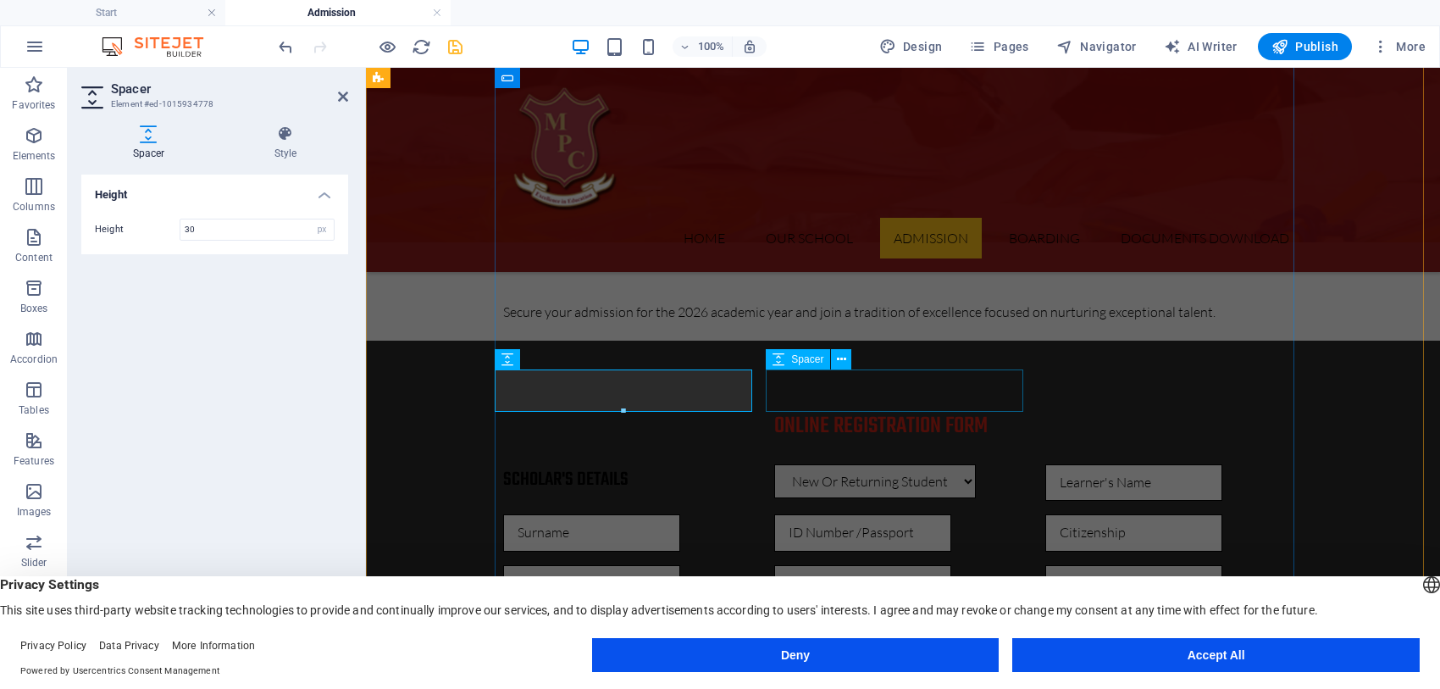
type input "30"
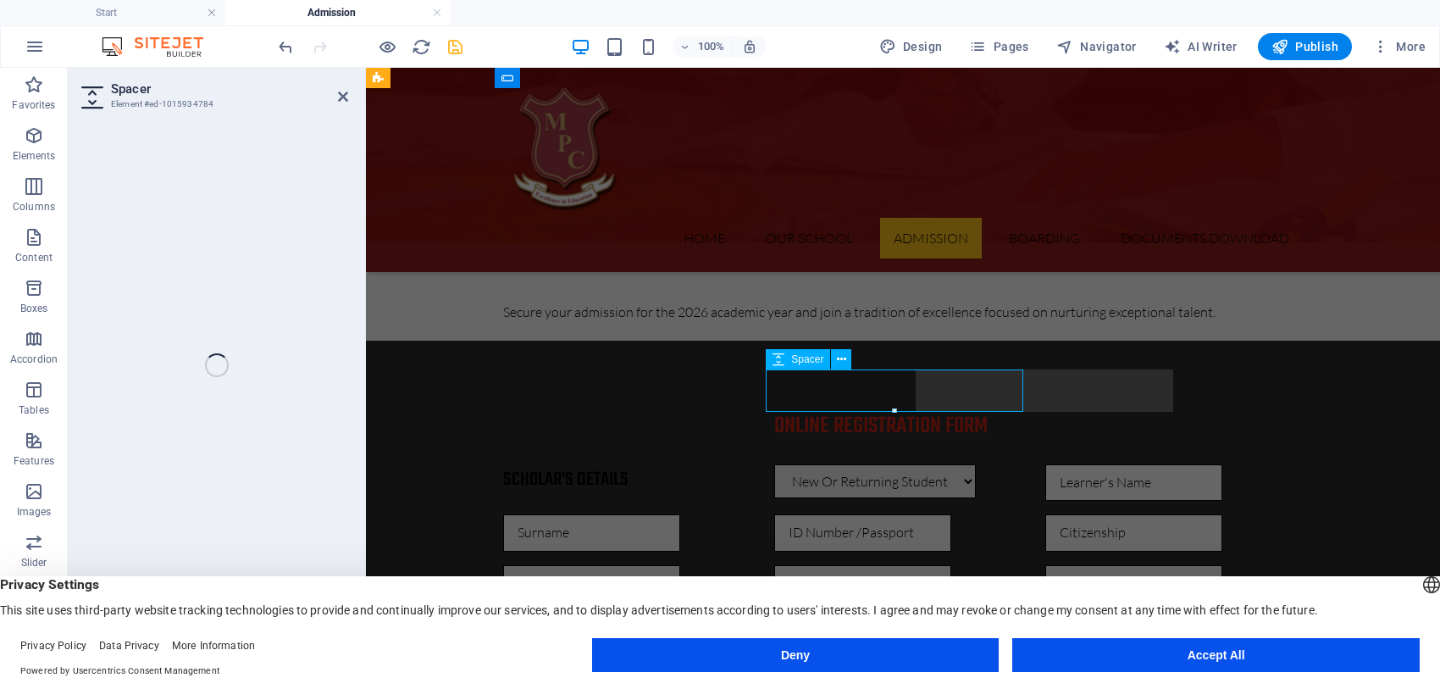
select select "px"
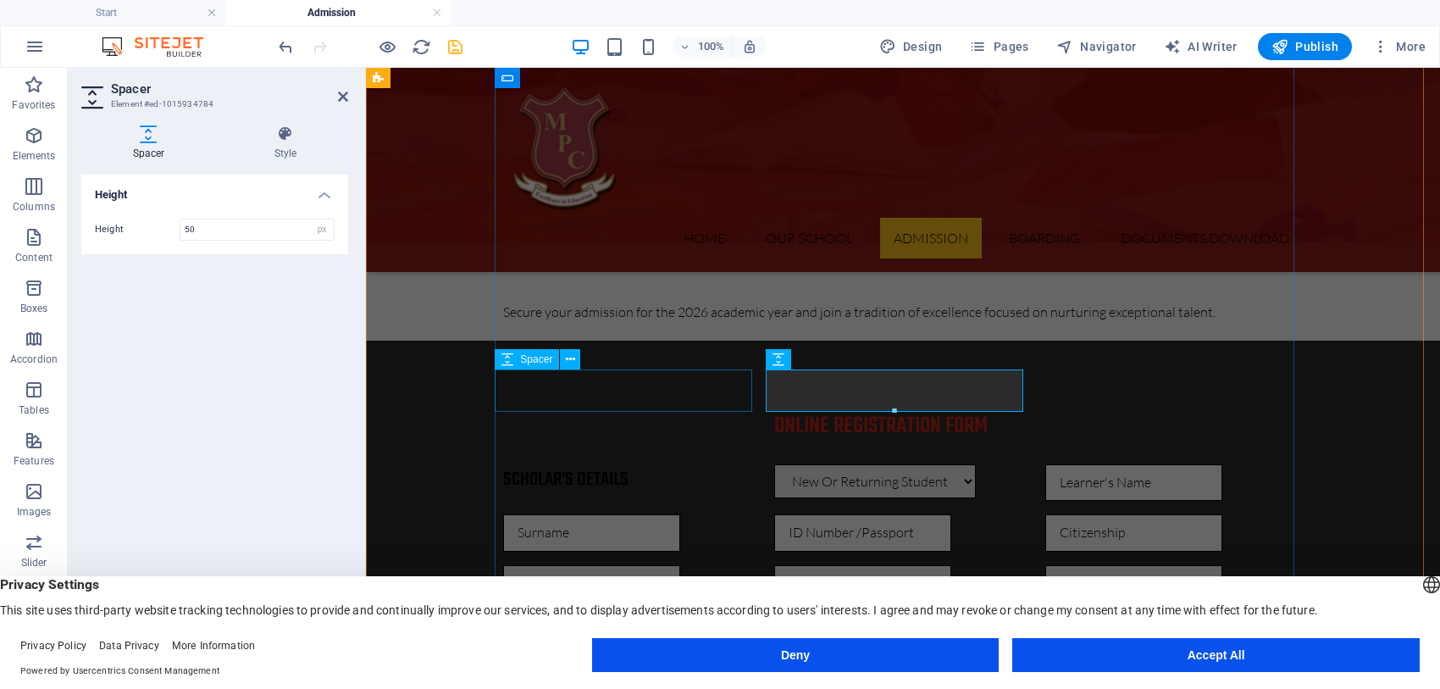
select select "px"
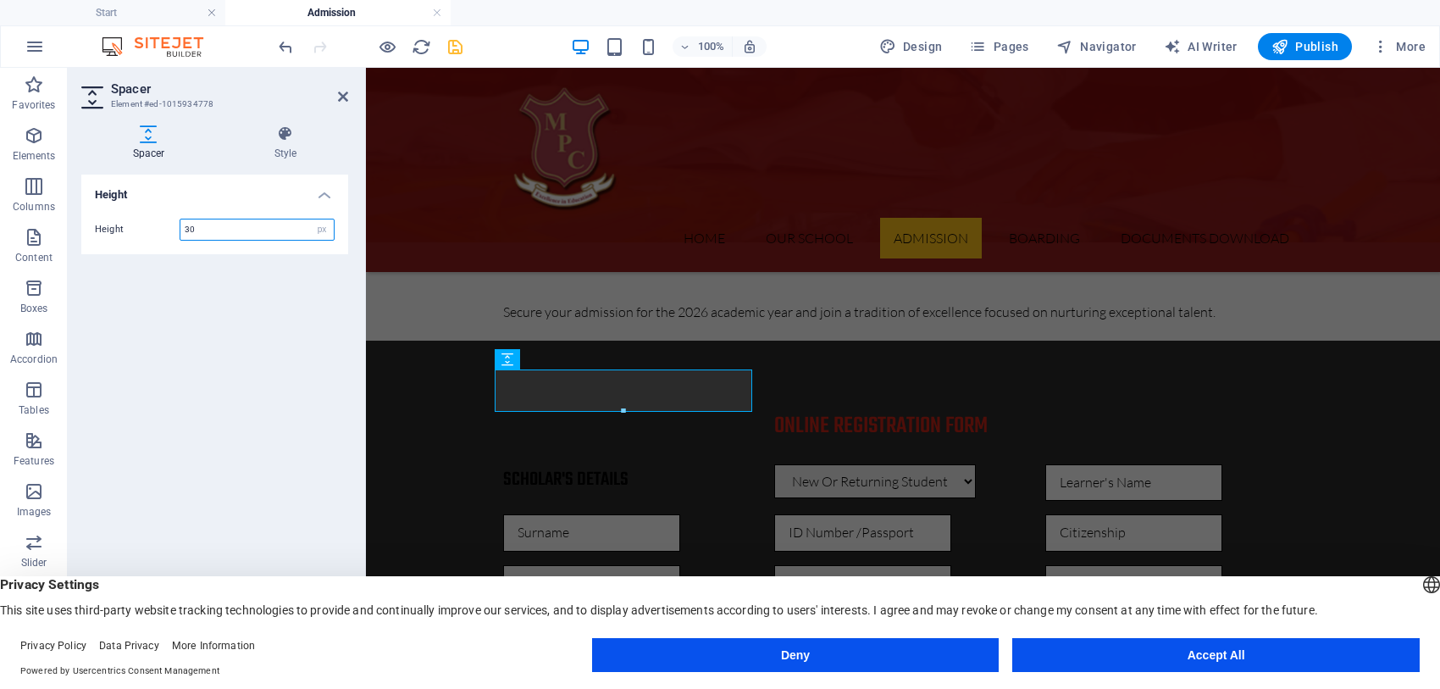
drag, startPoint x: 201, startPoint y: 226, endPoint x: 119, endPoint y: 226, distance: 82.2
click at [119, 226] on div "Height 30 px rem vh vw" at bounding box center [215, 230] width 240 height 22
type input "10"
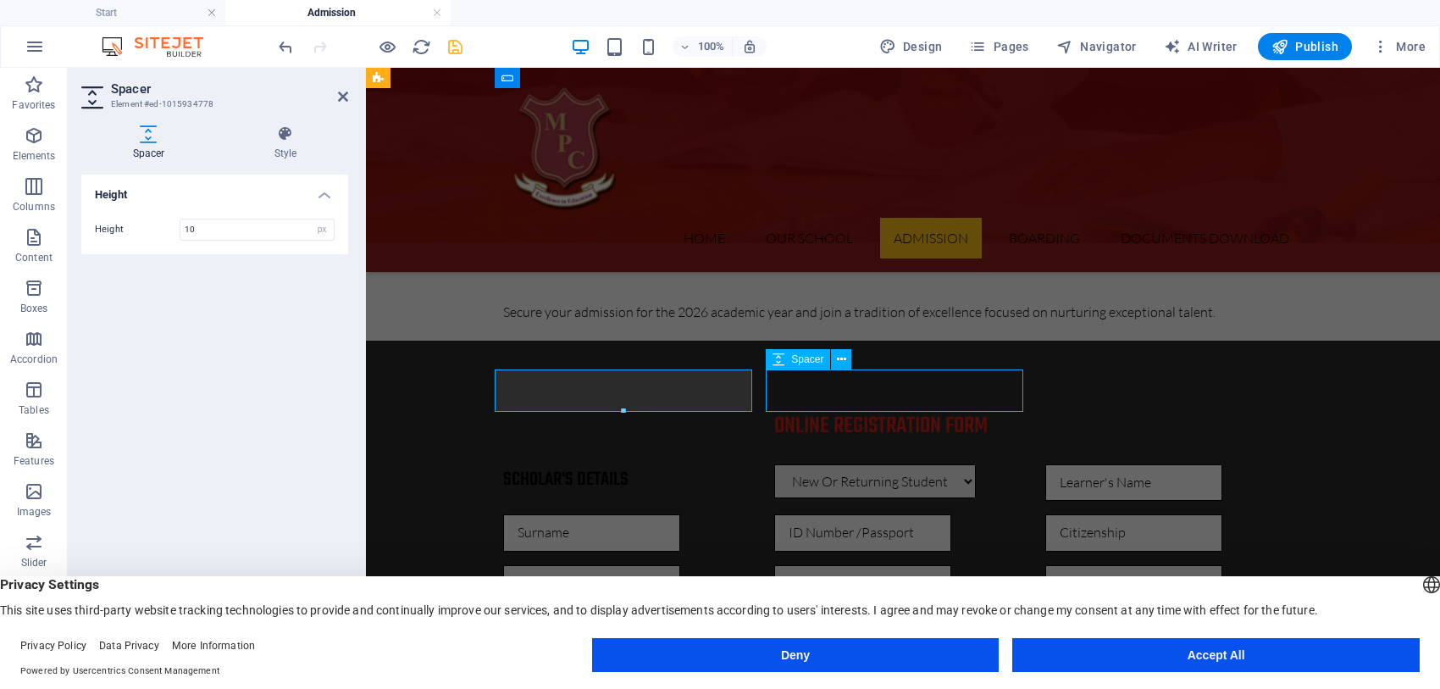
select select "px"
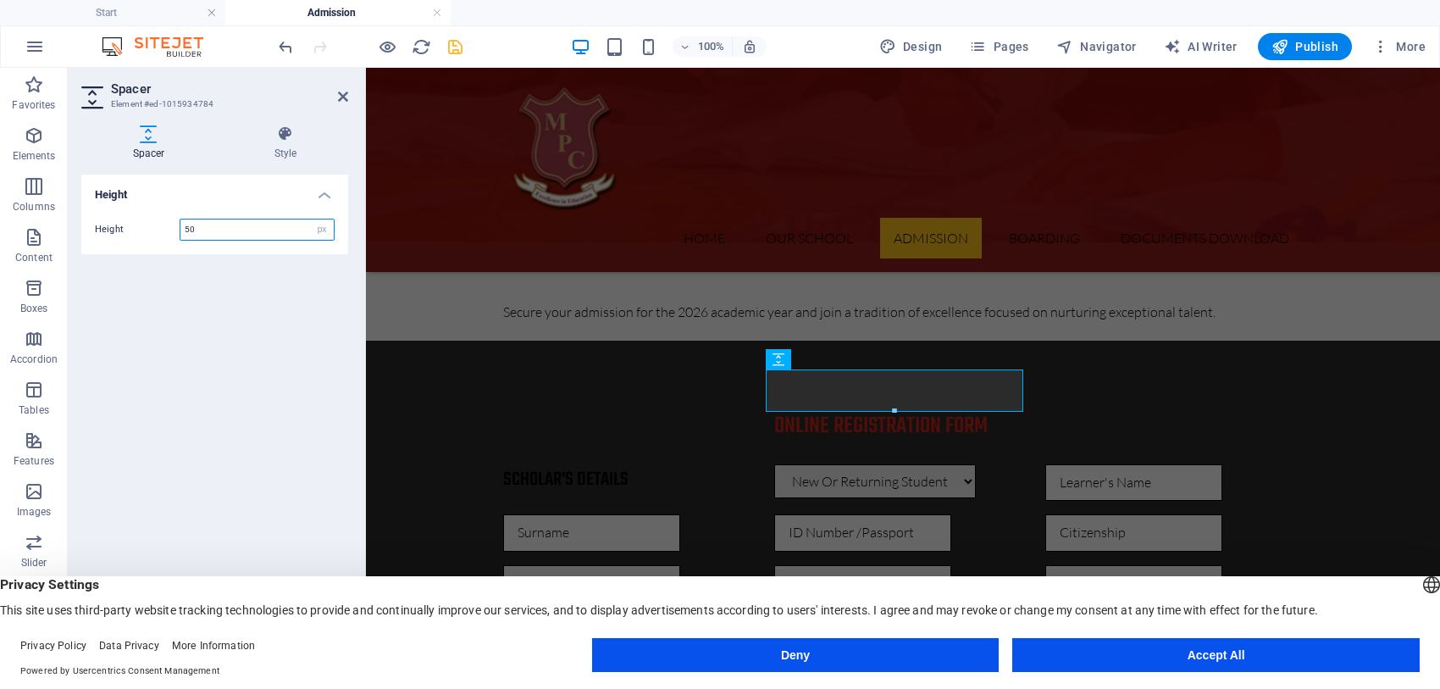
drag, startPoint x: 231, startPoint y: 237, endPoint x: 158, endPoint y: 230, distance: 74.0
click at [158, 230] on div "Height 50 px rem vh vw" at bounding box center [215, 230] width 240 height 22
type input "10"
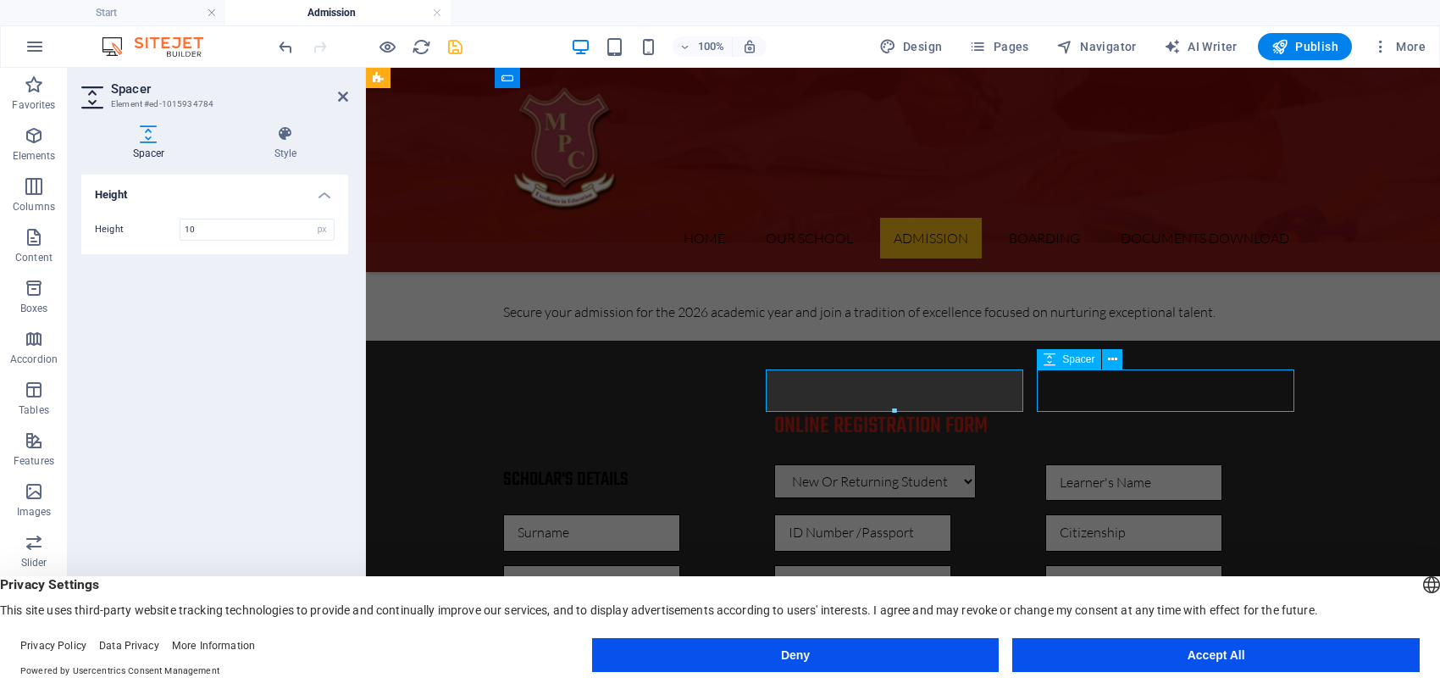
select select "px"
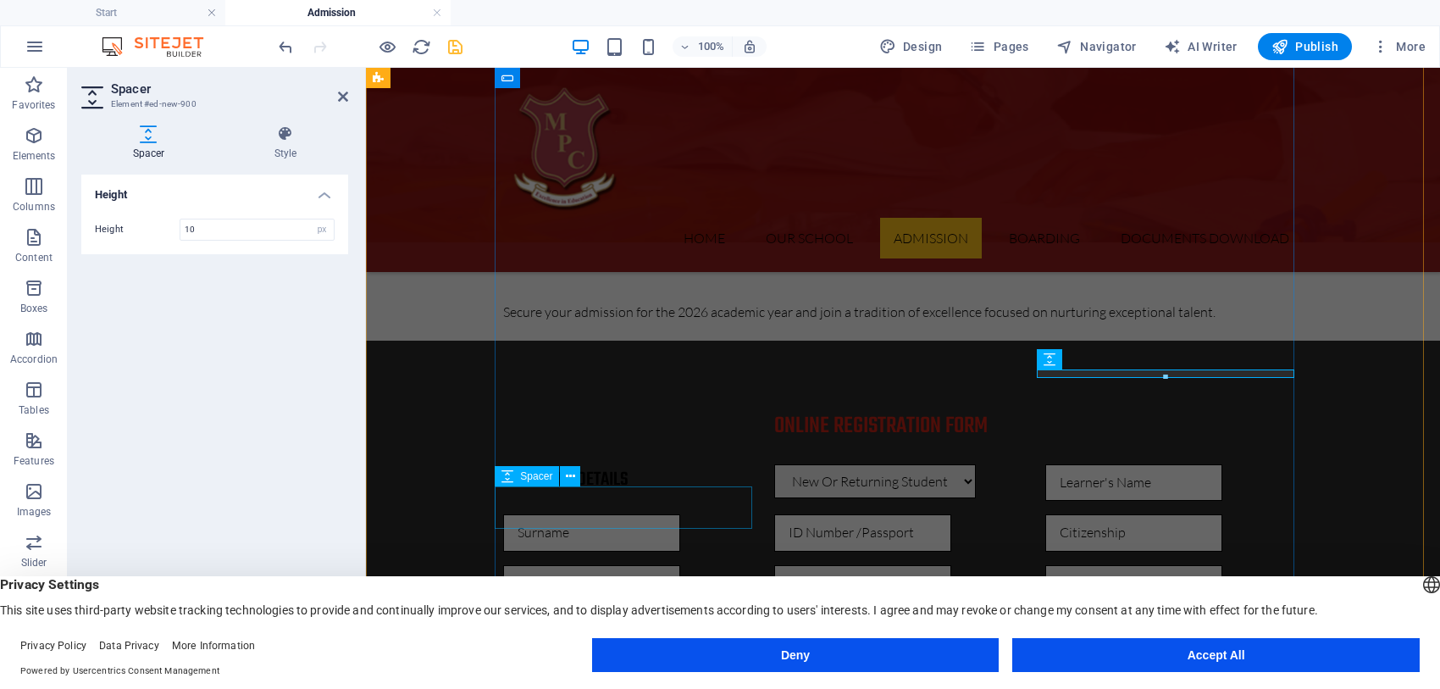
type input "10"
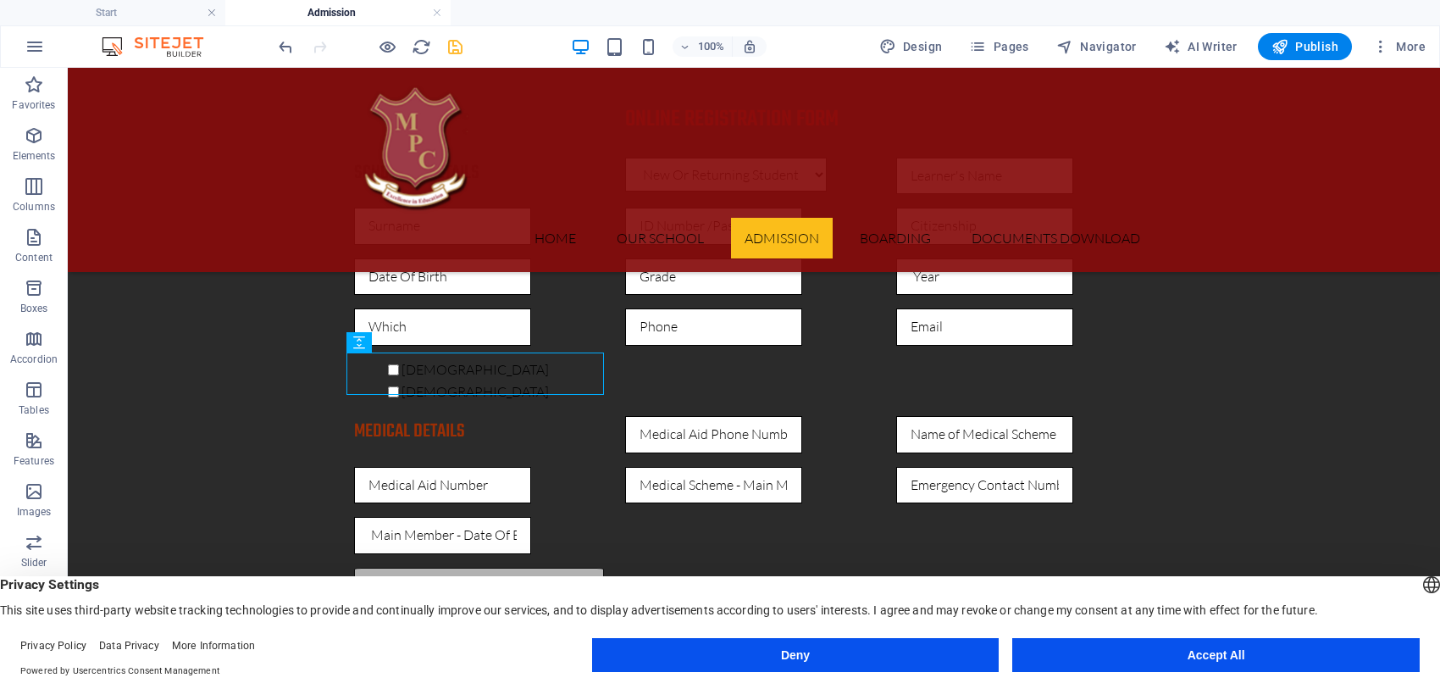
scroll to position [396, 0]
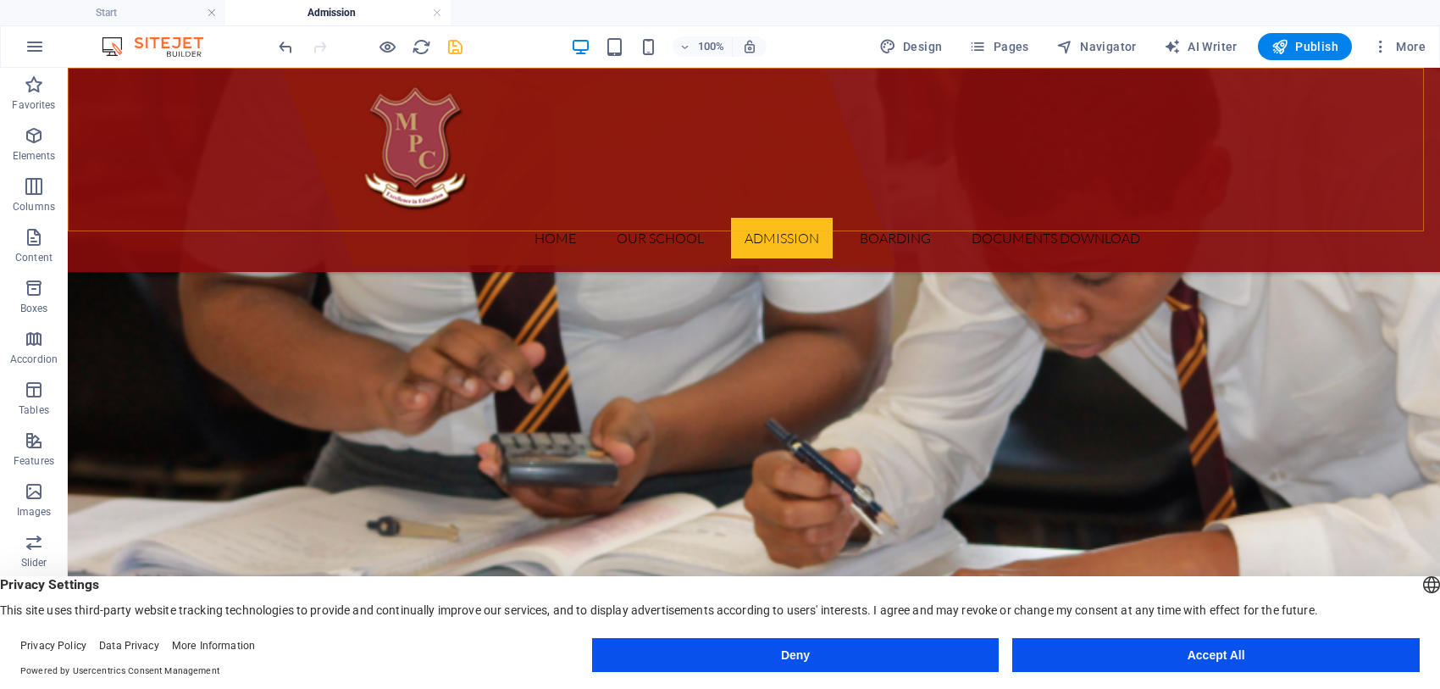
click at [563, 218] on nav "Home Our School Admission Online Application How To Apply Boarding Documents Do…" at bounding box center [754, 238] width 800 height 41
click at [557, 218] on nav "Home Our School Admission Online Application How To Apply Boarding Documents Do…" at bounding box center [754, 238] width 800 height 41
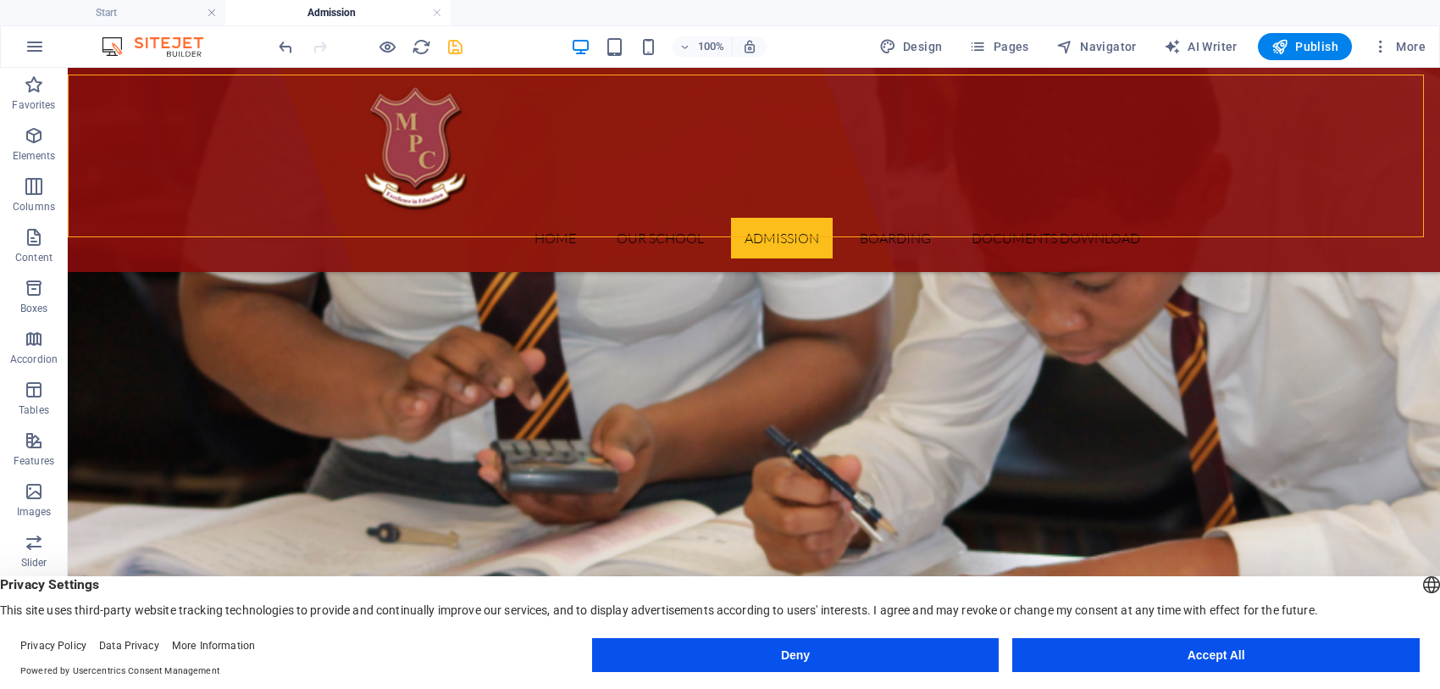
click at [557, 218] on nav "Home Our School Admission Online Application How To Apply Boarding Documents Do…" at bounding box center [754, 238] width 800 height 41
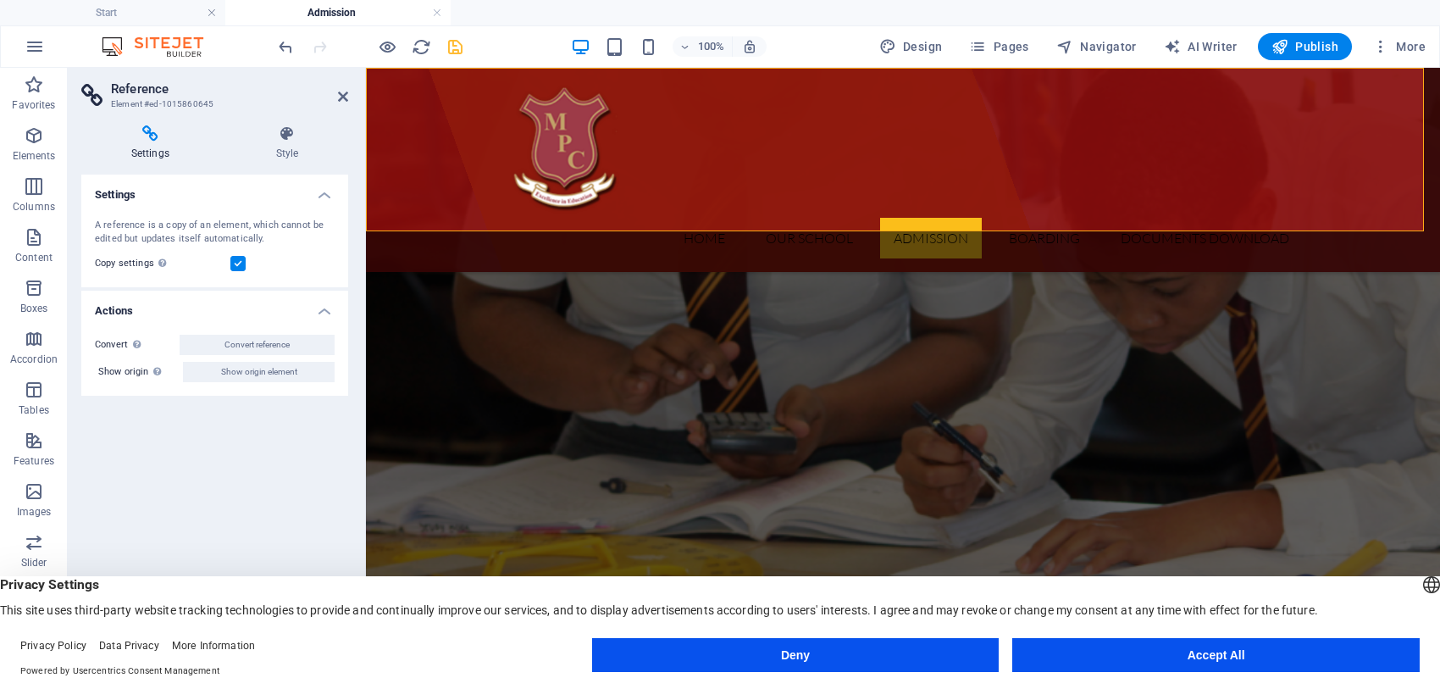
click at [691, 218] on nav "Home Our School Admission Online Application How To Apply Boarding Documents Do…" at bounding box center [903, 238] width 800 height 41
click at [456, 37] on icon "save" at bounding box center [455, 46] width 19 height 19
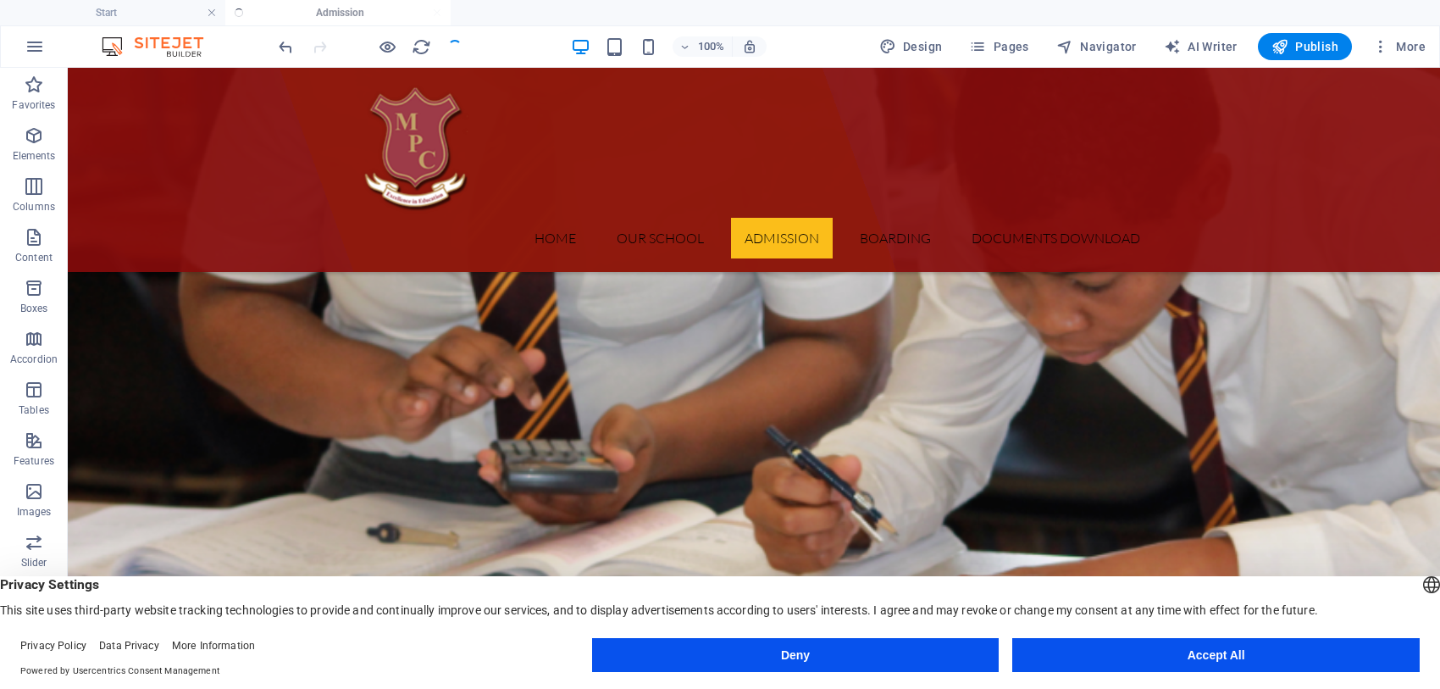
checkbox input "false"
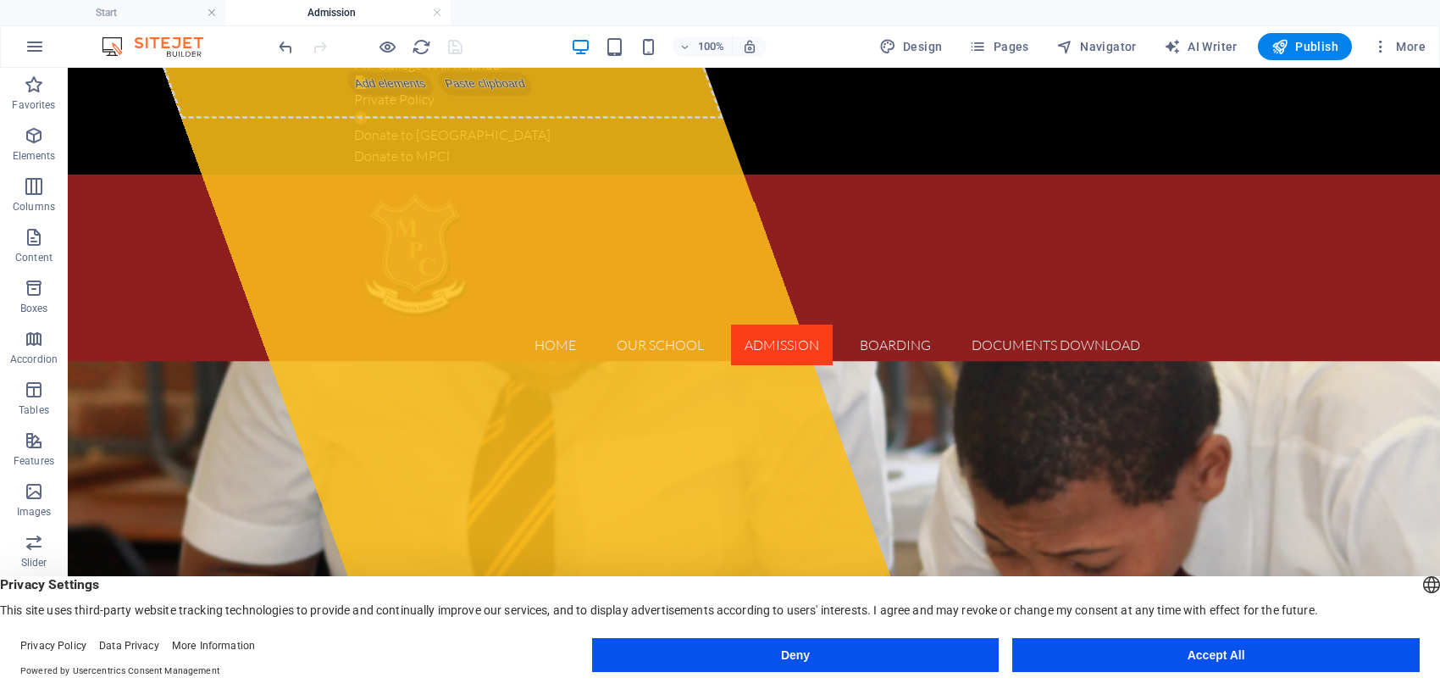
scroll to position [0, 0]
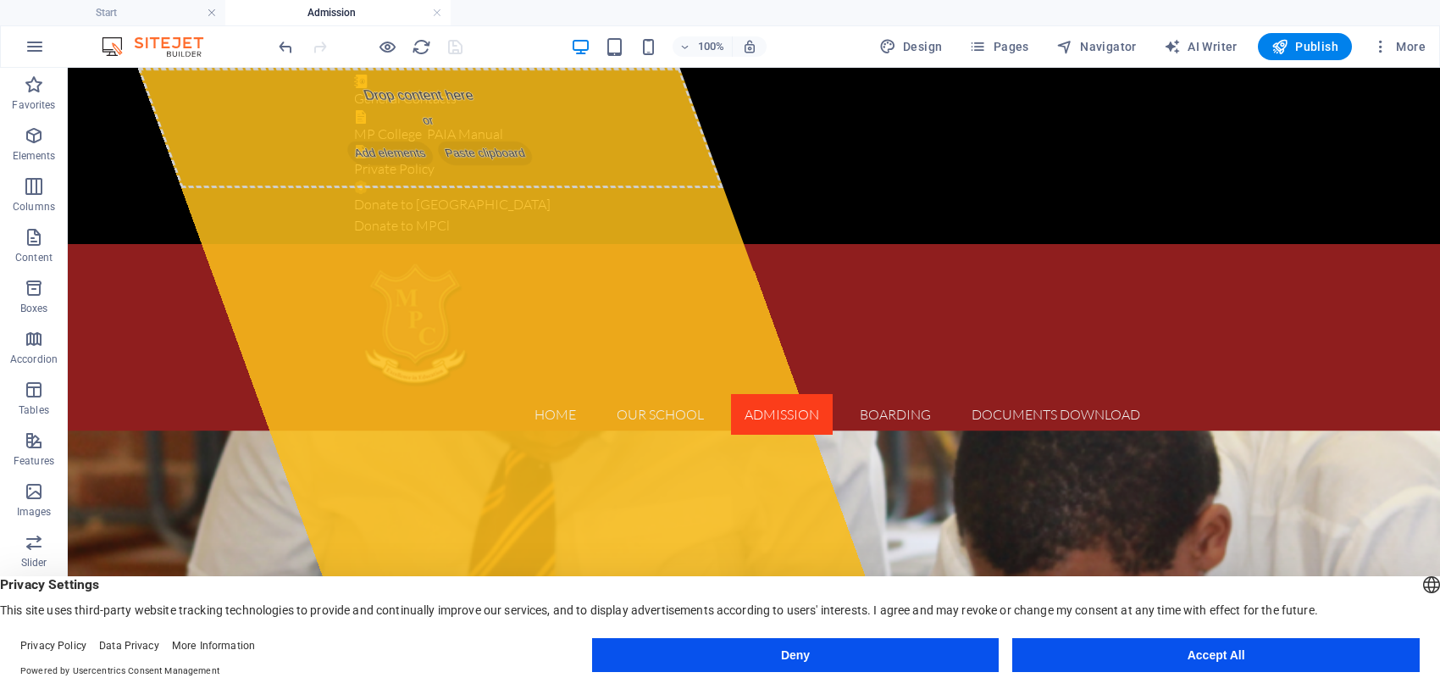
click at [1438, 53] on header "100% Design Pages Navigator AI Writer Publish More" at bounding box center [720, 46] width 1440 height 42
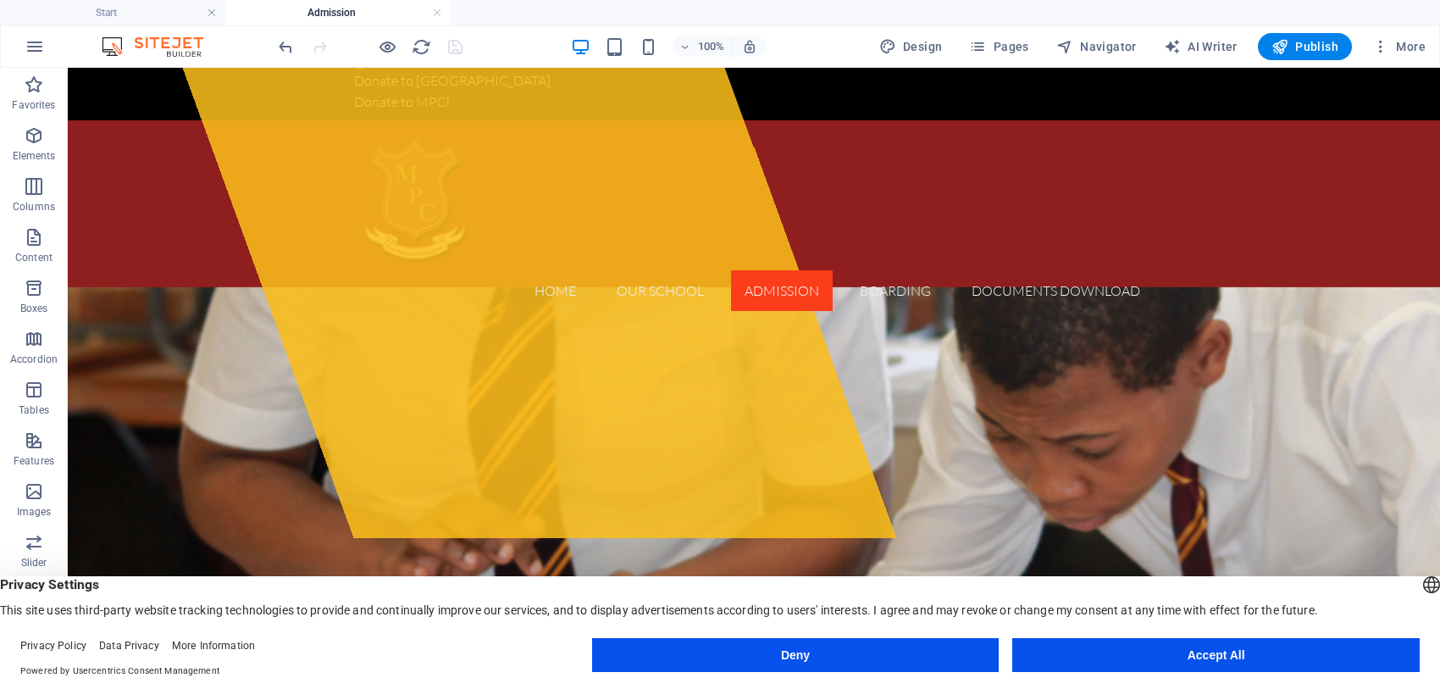
scroll to position [128, 0]
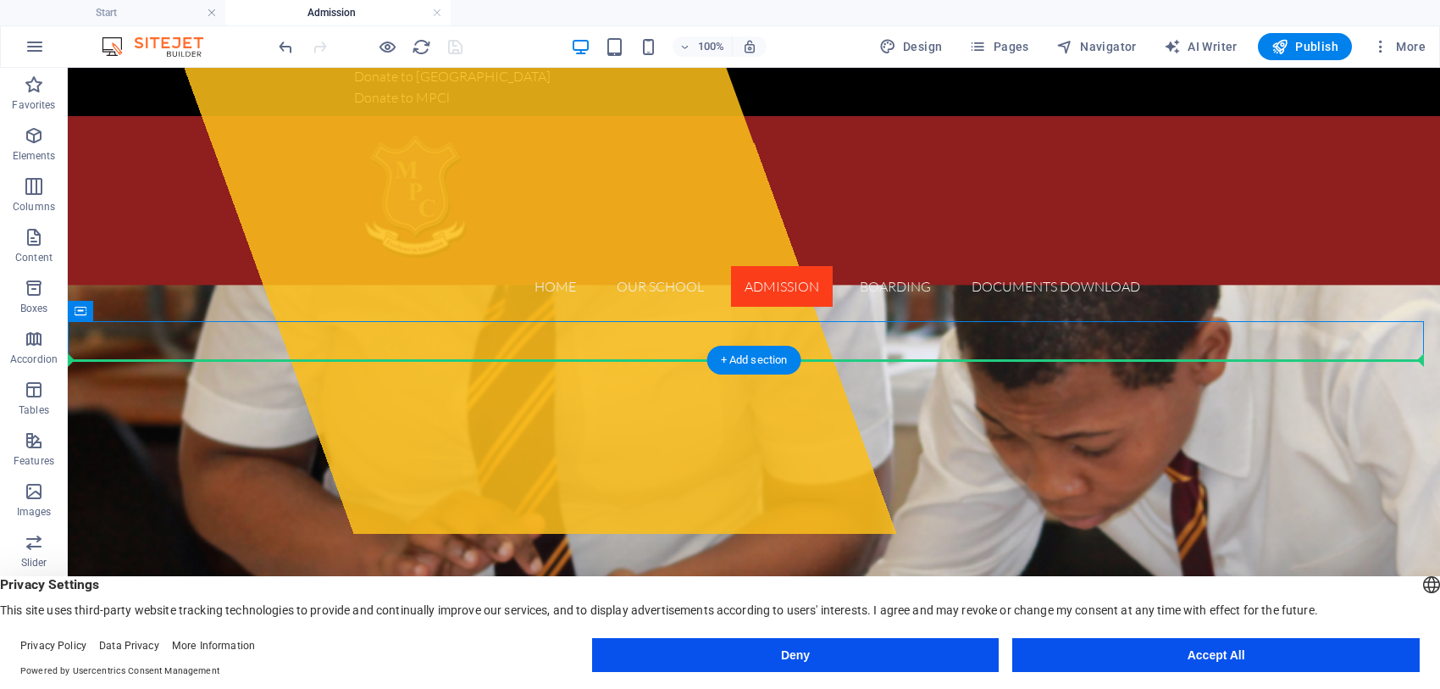
drag, startPoint x: 579, startPoint y: 327, endPoint x: 582, endPoint y: 391, distance: 64.5
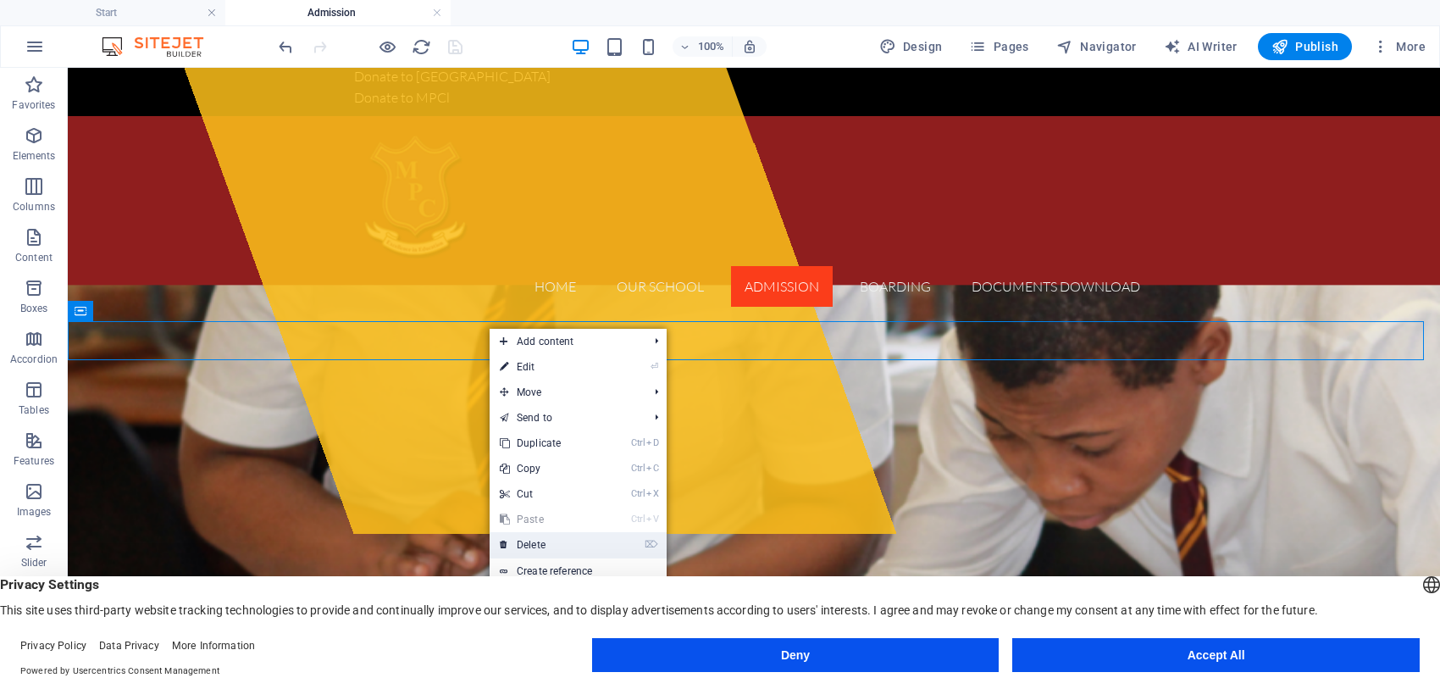
click at [530, 543] on link "⌦ Delete" at bounding box center [547, 544] width 114 height 25
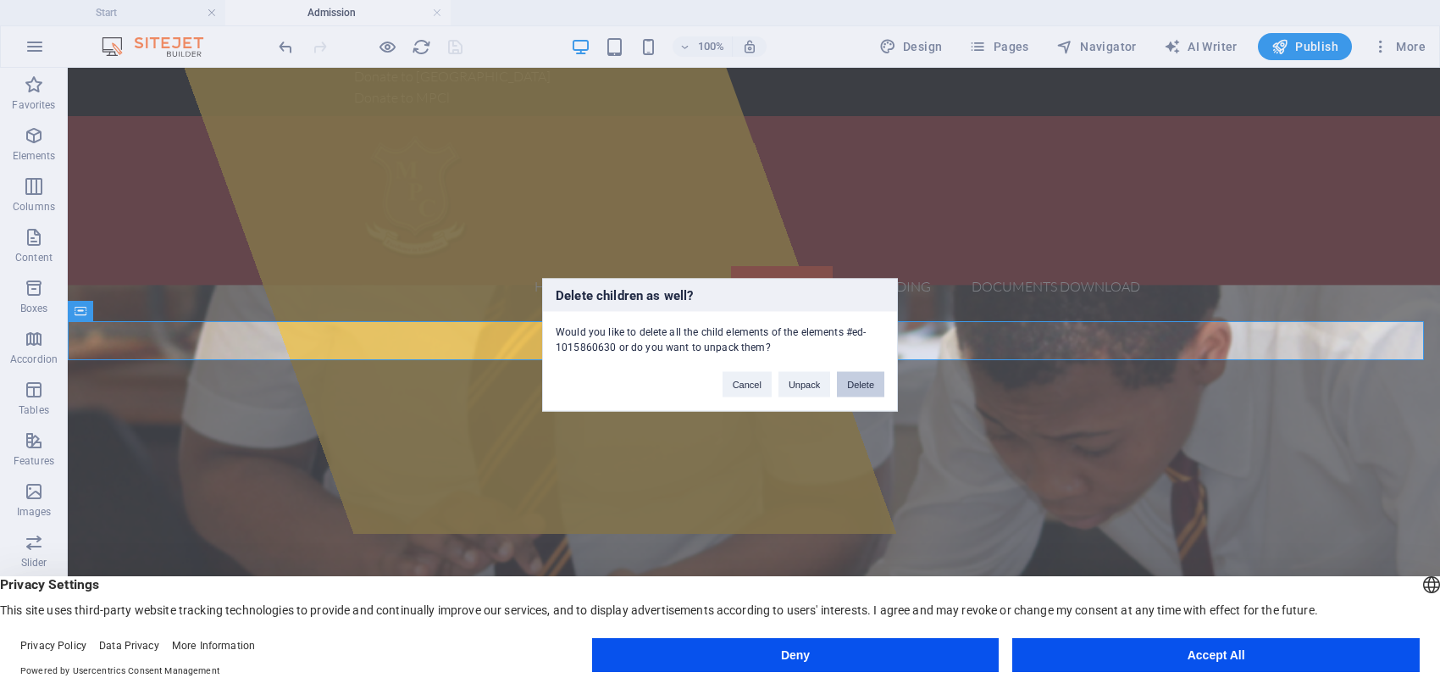
click at [871, 377] on button "Delete" at bounding box center [860, 383] width 47 height 25
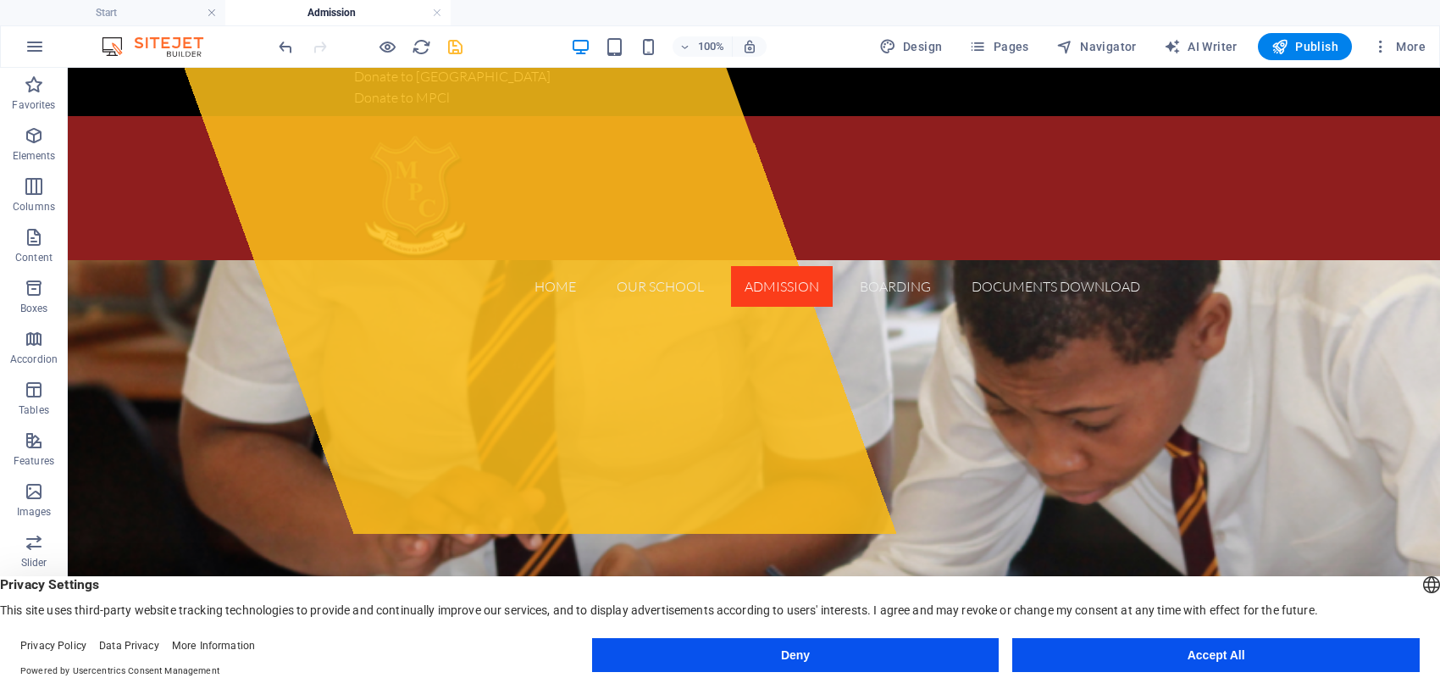
scroll to position [0, 0]
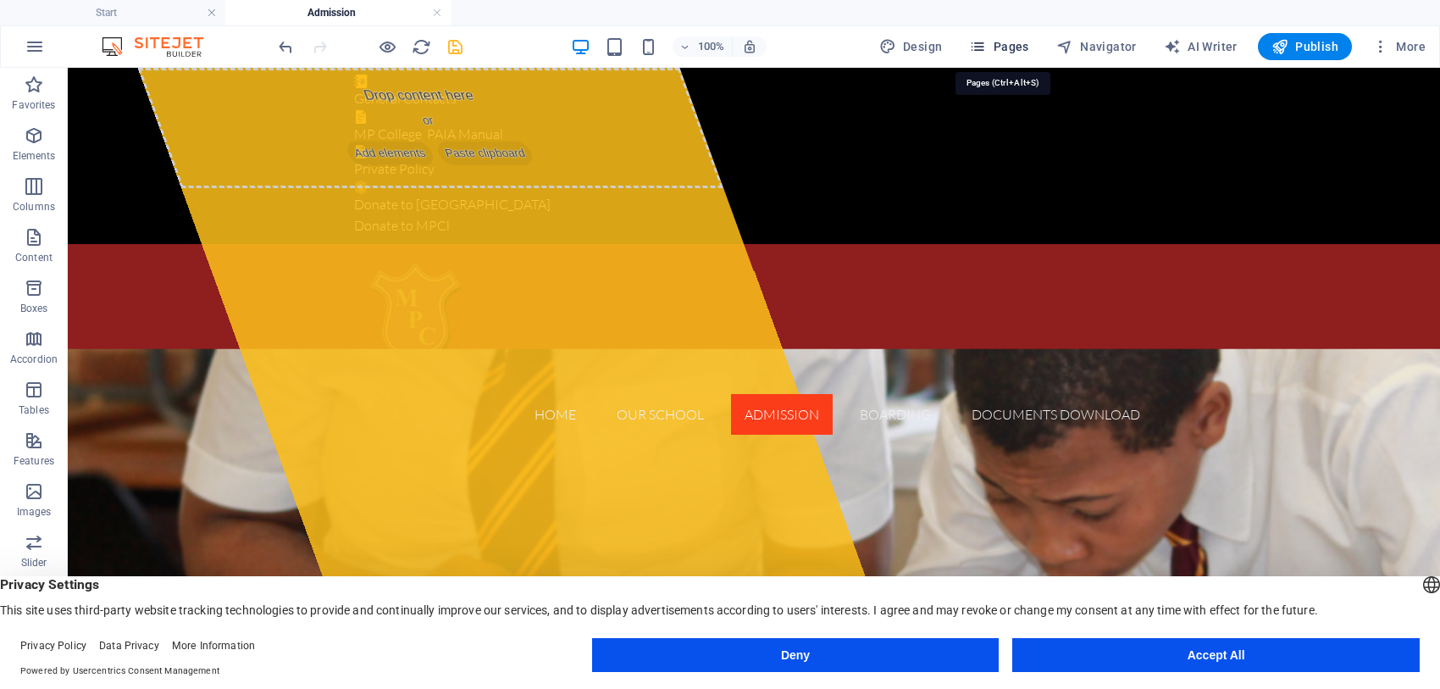
click at [1008, 45] on span "Pages" at bounding box center [998, 46] width 59 height 17
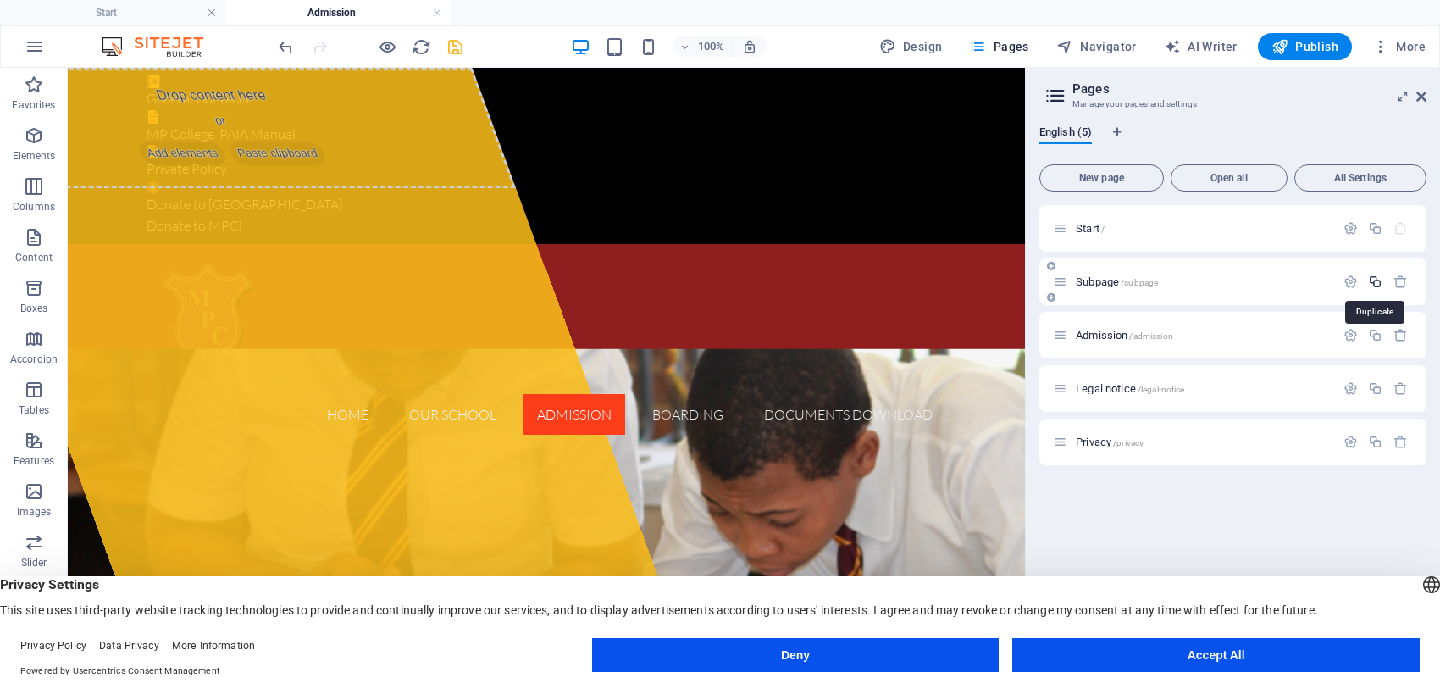
click at [1377, 276] on icon "button" at bounding box center [1375, 281] width 14 height 14
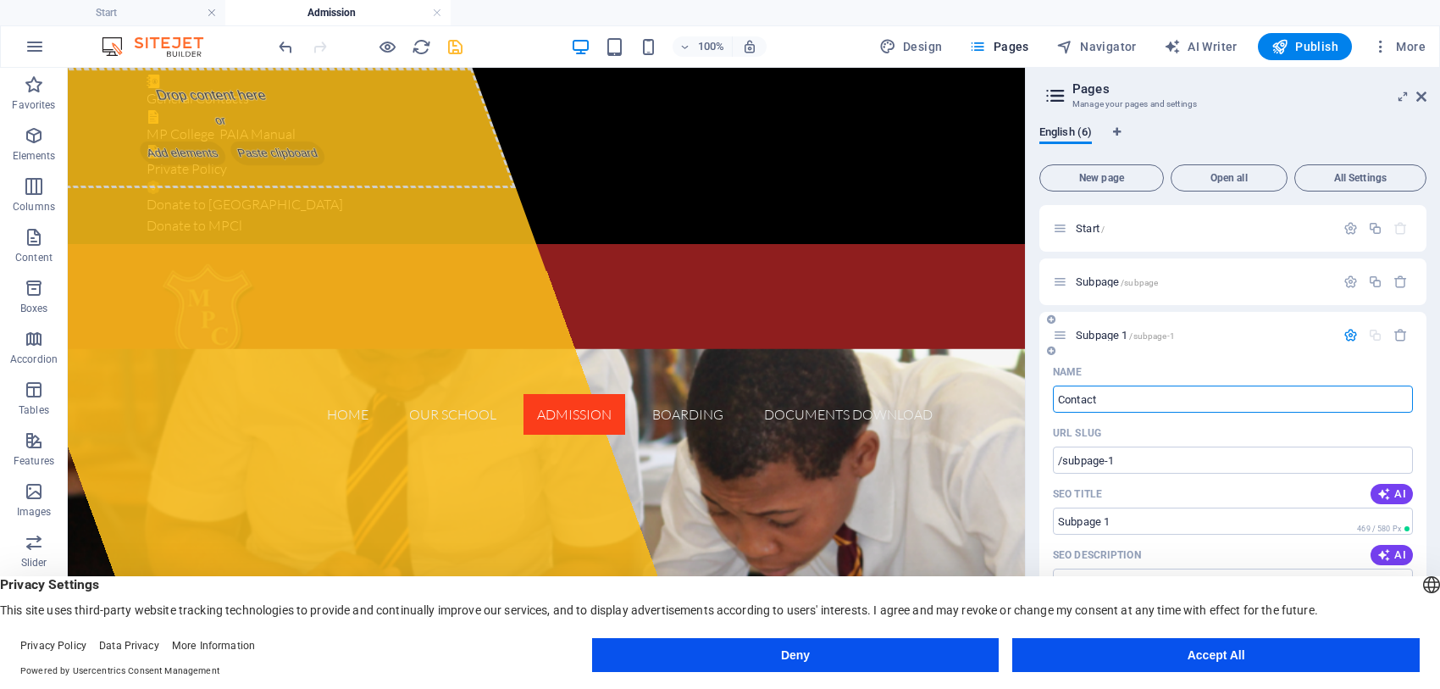
type input "Contact"
type input "/contact"
type input "Contact"
click at [1387, 485] on button "AI" at bounding box center [1391, 494] width 42 height 20
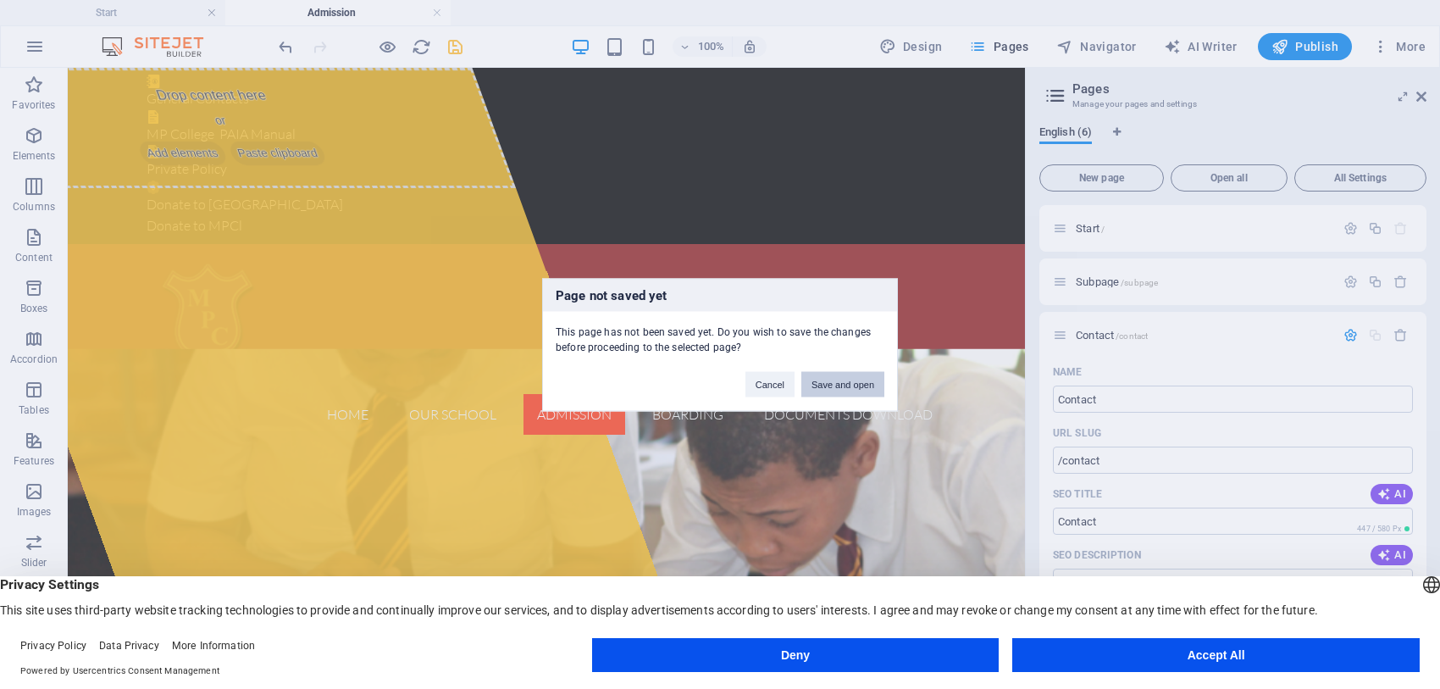
click at [856, 383] on button "Save and open" at bounding box center [842, 383] width 83 height 25
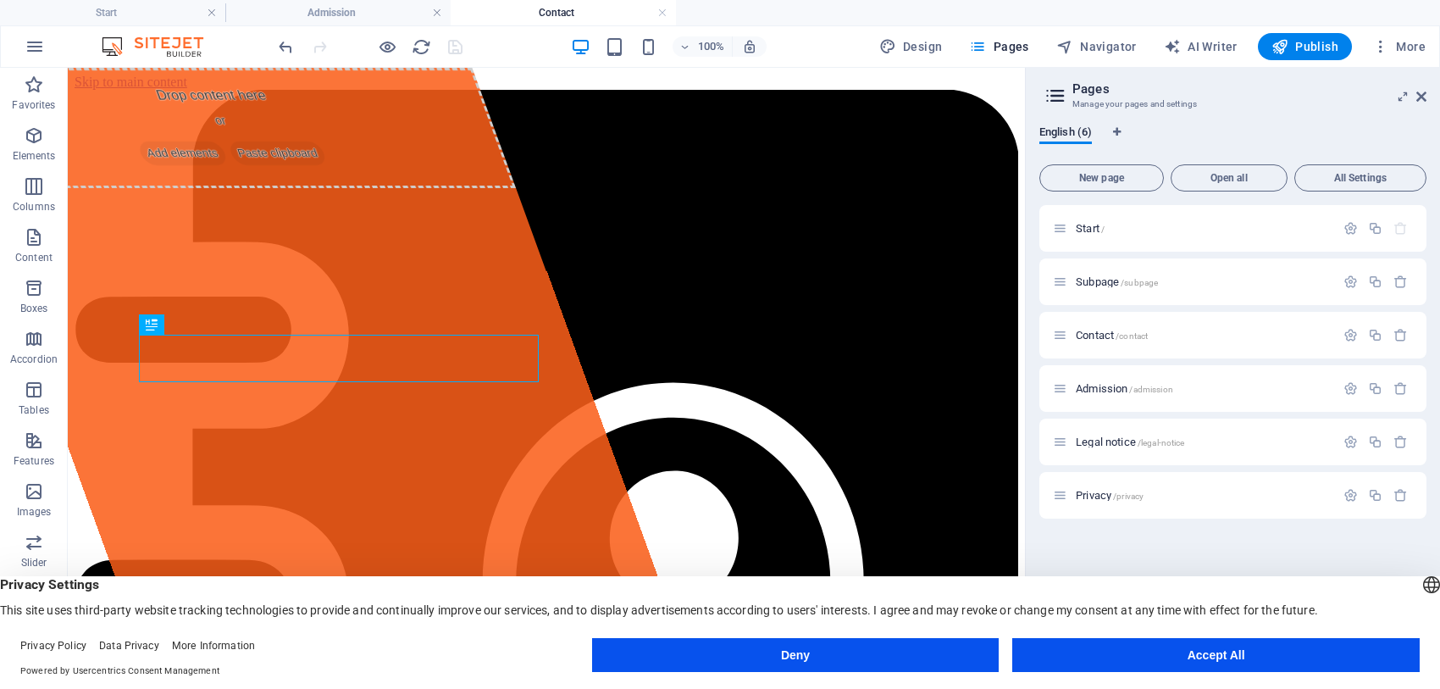
drag, startPoint x: 1022, startPoint y: 379, endPoint x: 1107, endPoint y: 394, distance: 86.8
click at [1375, 281] on icon "button" at bounding box center [1375, 281] width 14 height 14
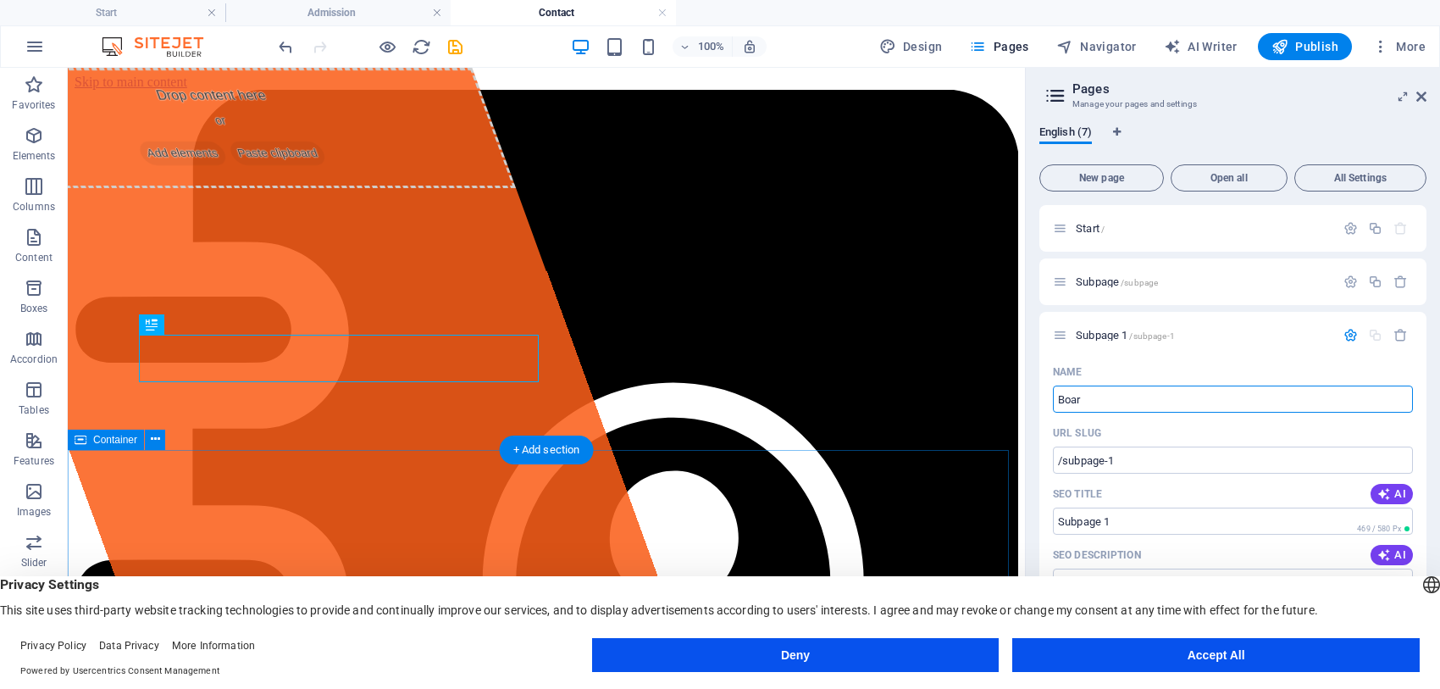
type input "Board"
type input "/boar"
type input "Boar"
type input "Boarding"
type input "/boarding"
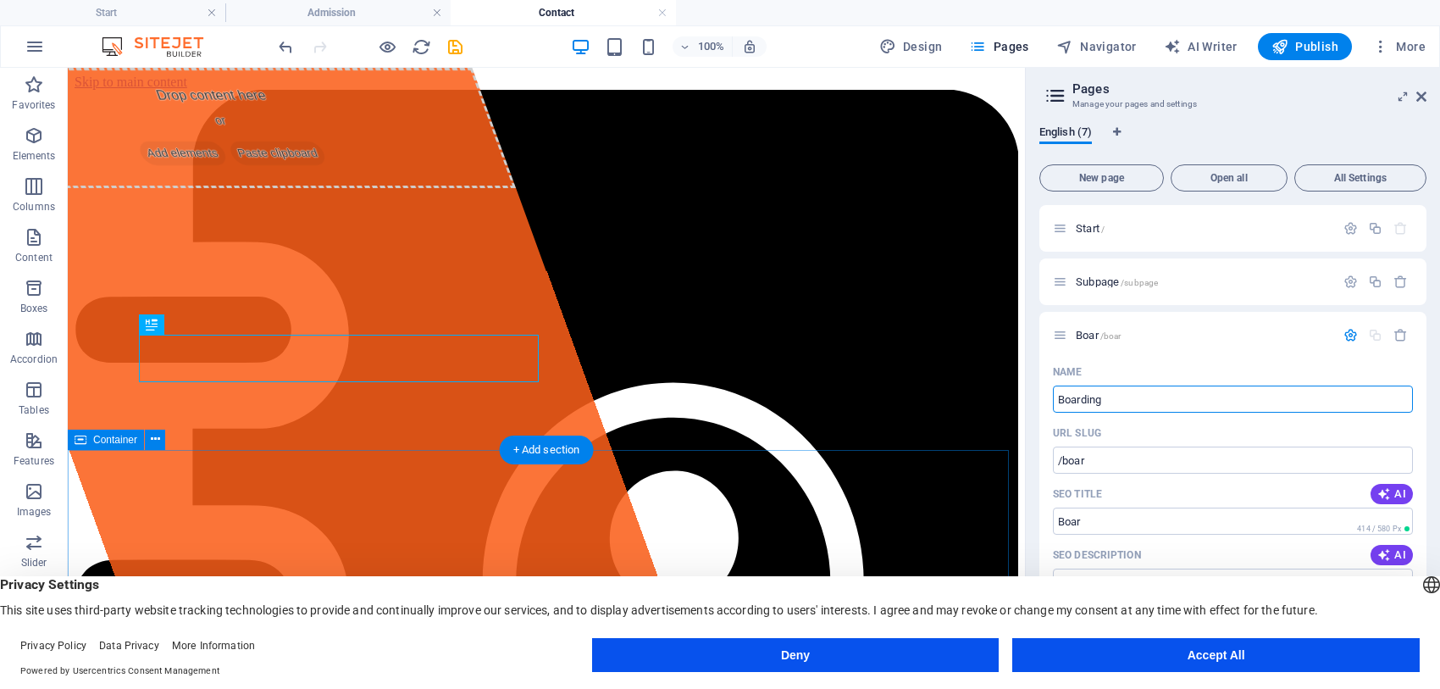
type input "Boarding"
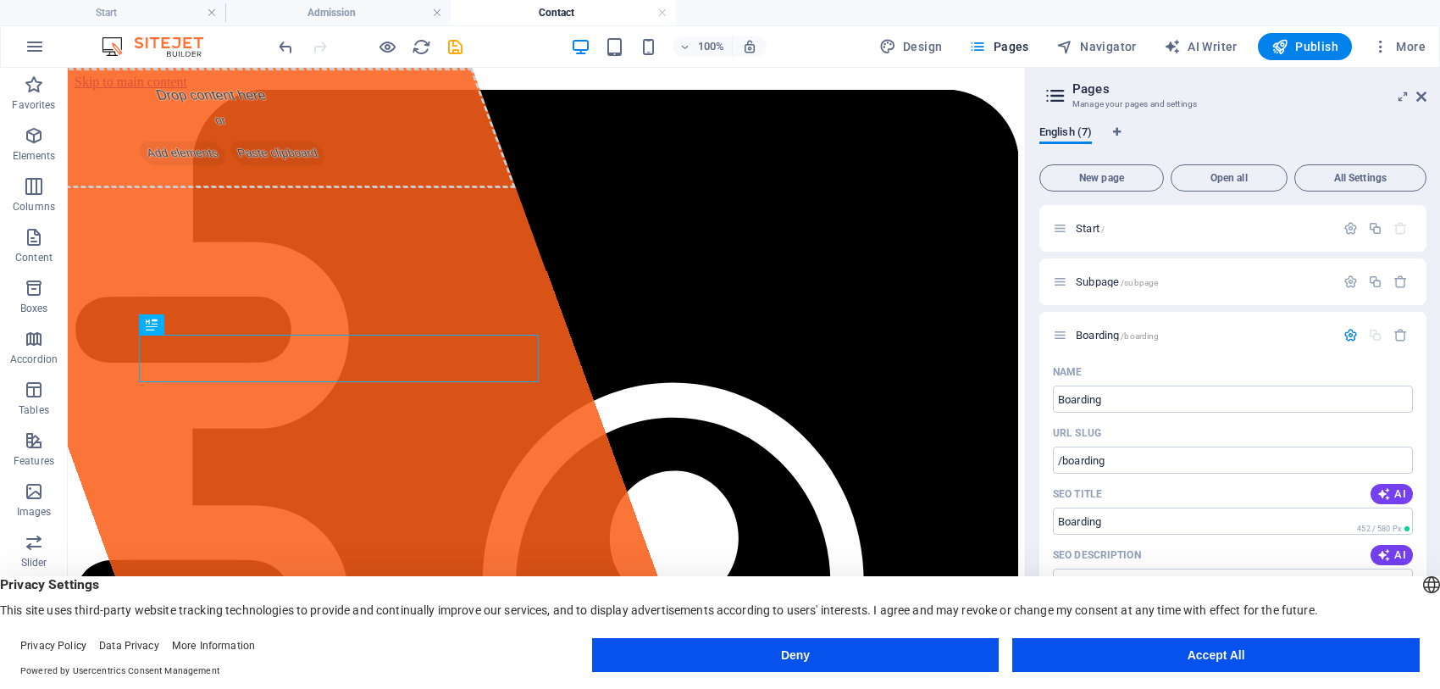
click at [1031, 485] on div "English (7) New page Open all All Settings Start / Subpage /subpage Boarding /b…" at bounding box center [1233, 387] width 414 height 550
drag, startPoint x: 1423, startPoint y: 352, endPoint x: 1424, endPoint y: 391, distance: 39.8
click at [1424, 391] on div "Start / Subpage /subpage Boarding /boarding Name Boarding ​ URL SLUG /boarding …" at bounding box center [1232, 426] width 387 height 443
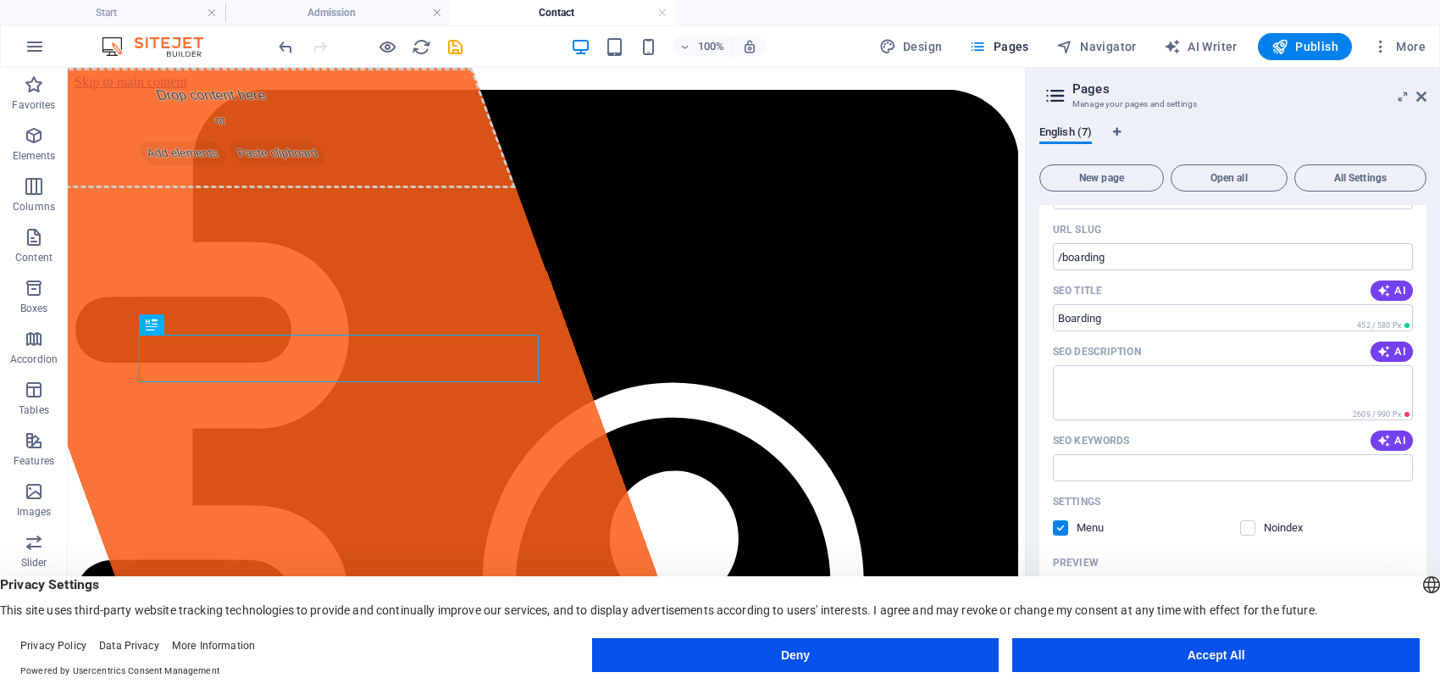
scroll to position [163, 0]
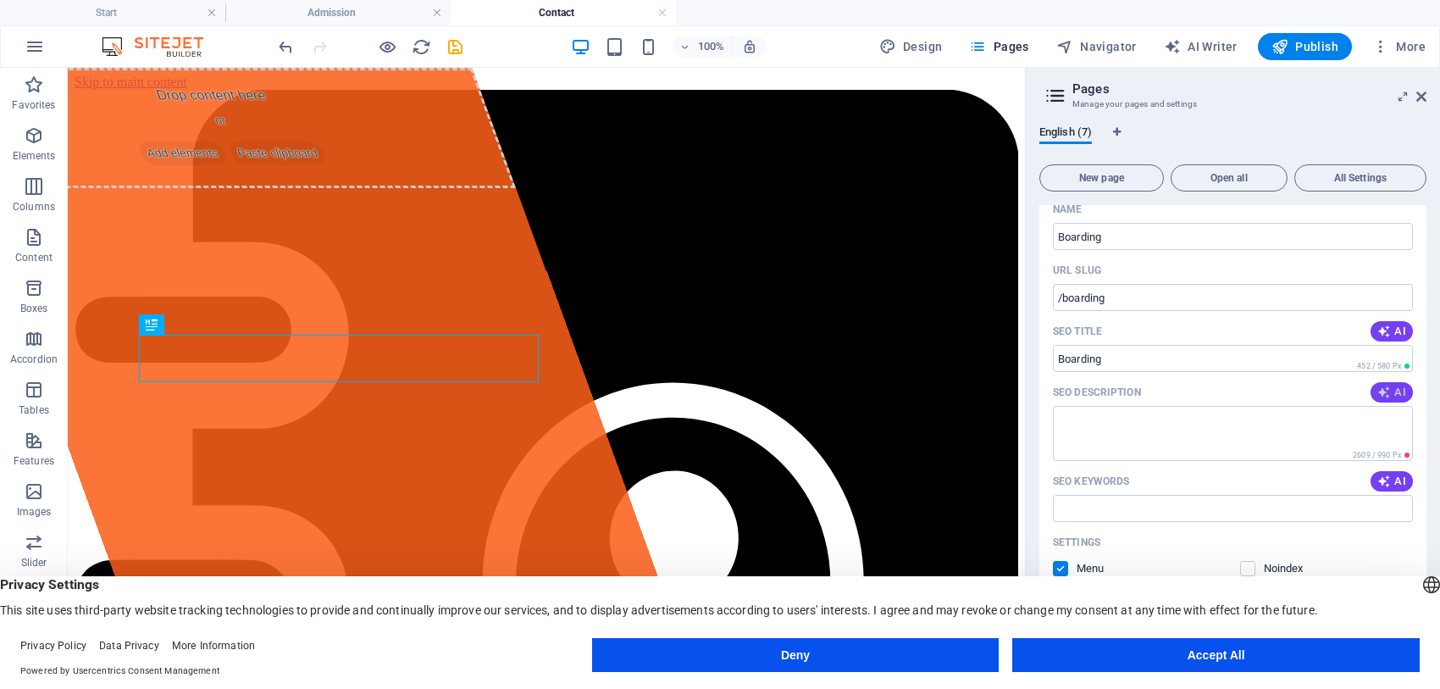
click at [1387, 390] on icon "button" at bounding box center [1384, 392] width 14 height 14
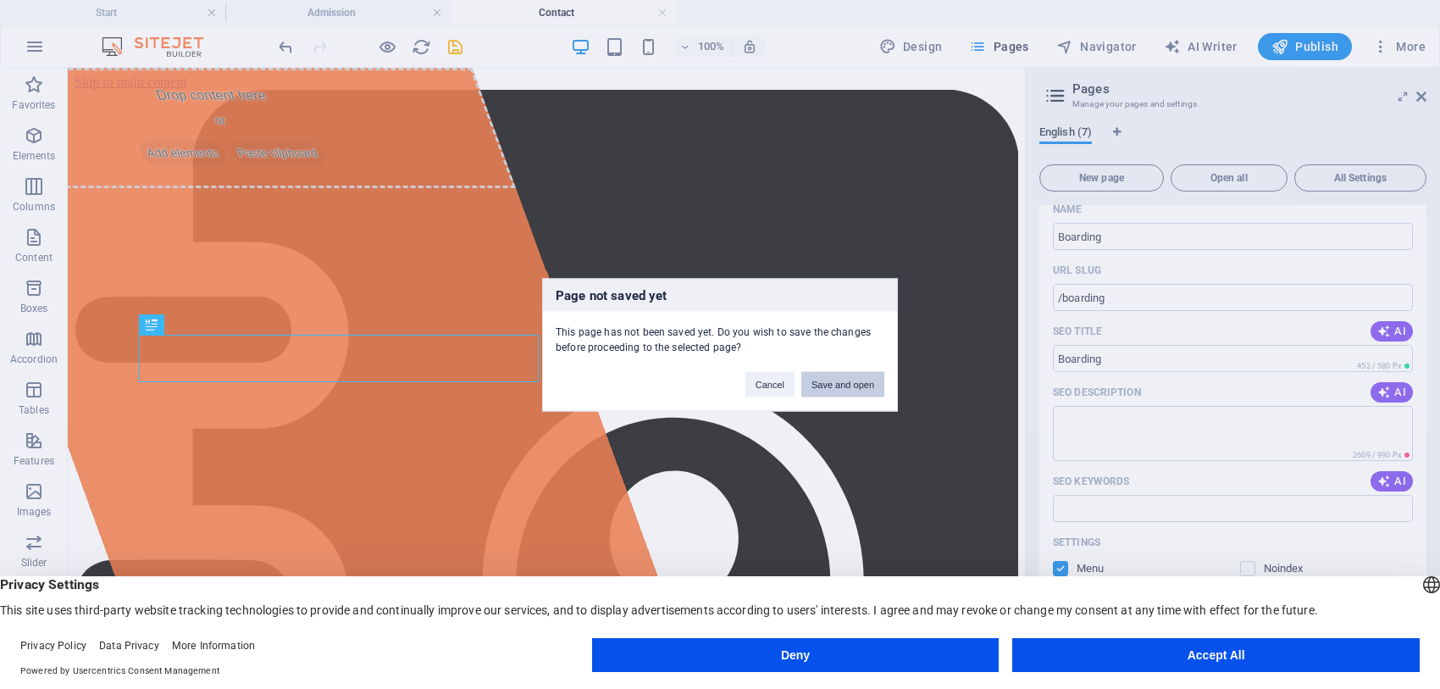
click at [834, 378] on button "Save and open" at bounding box center [842, 383] width 83 height 25
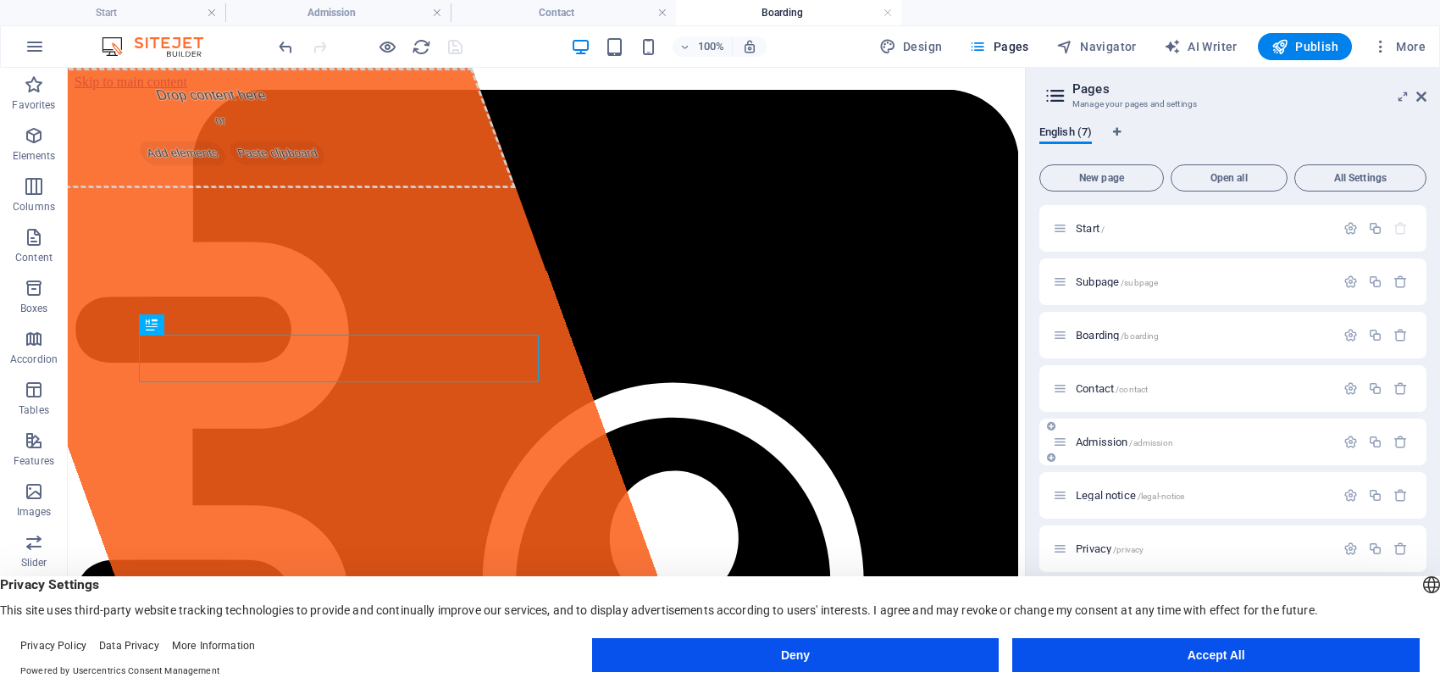
scroll to position [0, 0]
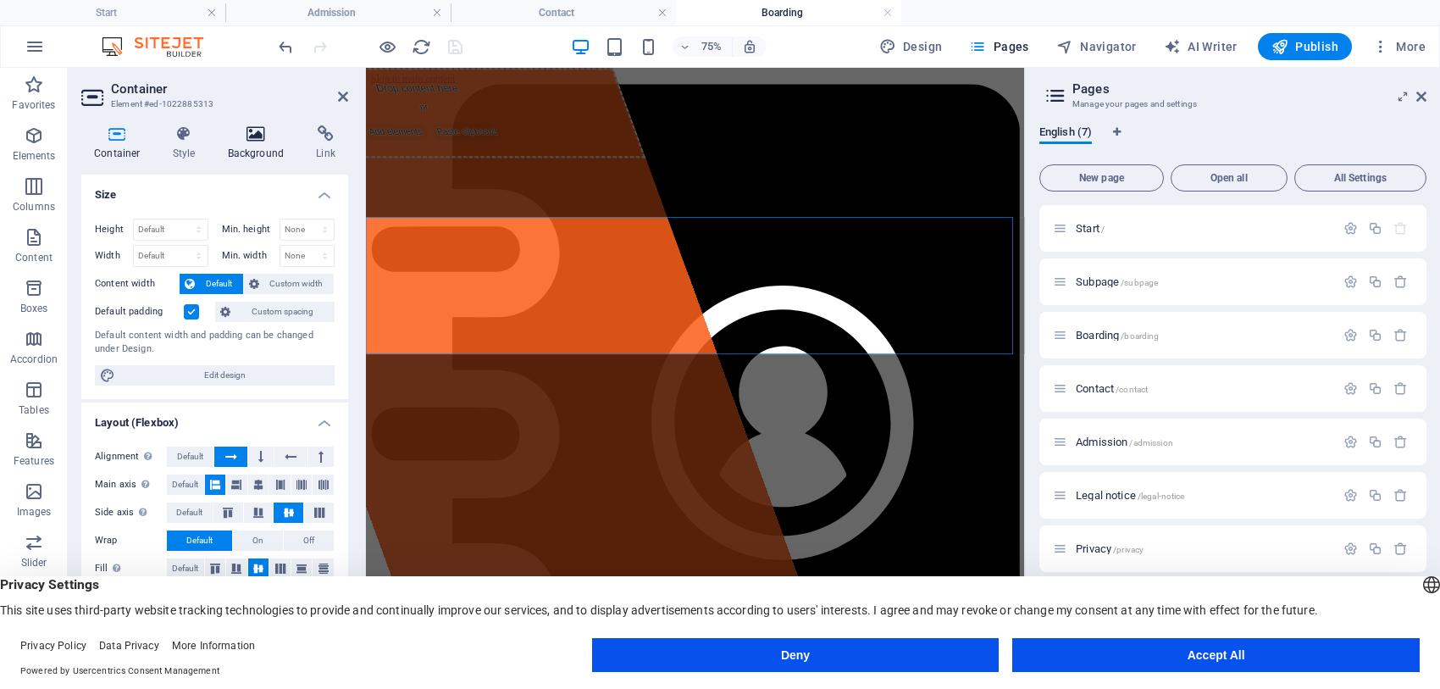
click at [259, 141] on icon at bounding box center [256, 133] width 82 height 17
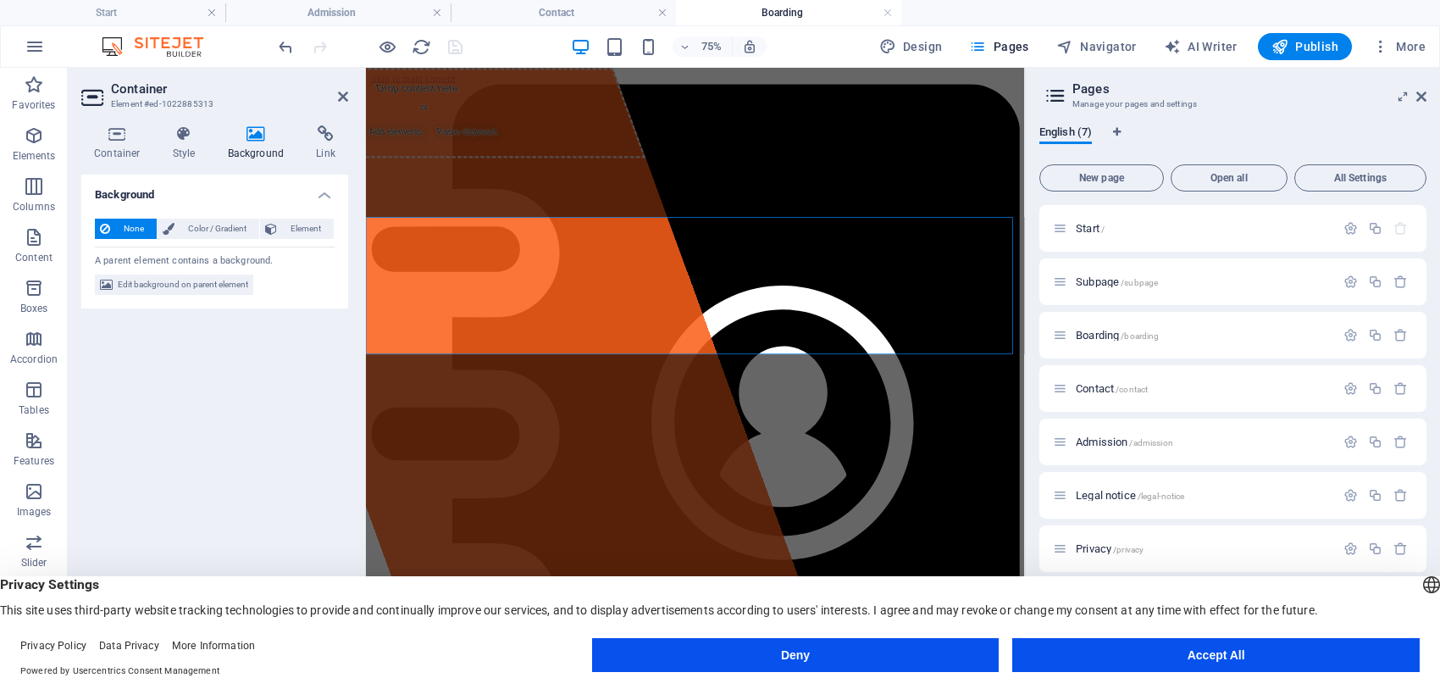
click at [259, 141] on icon at bounding box center [256, 133] width 82 height 17
click at [180, 278] on span "Edit background on parent element" at bounding box center [183, 284] width 130 height 20
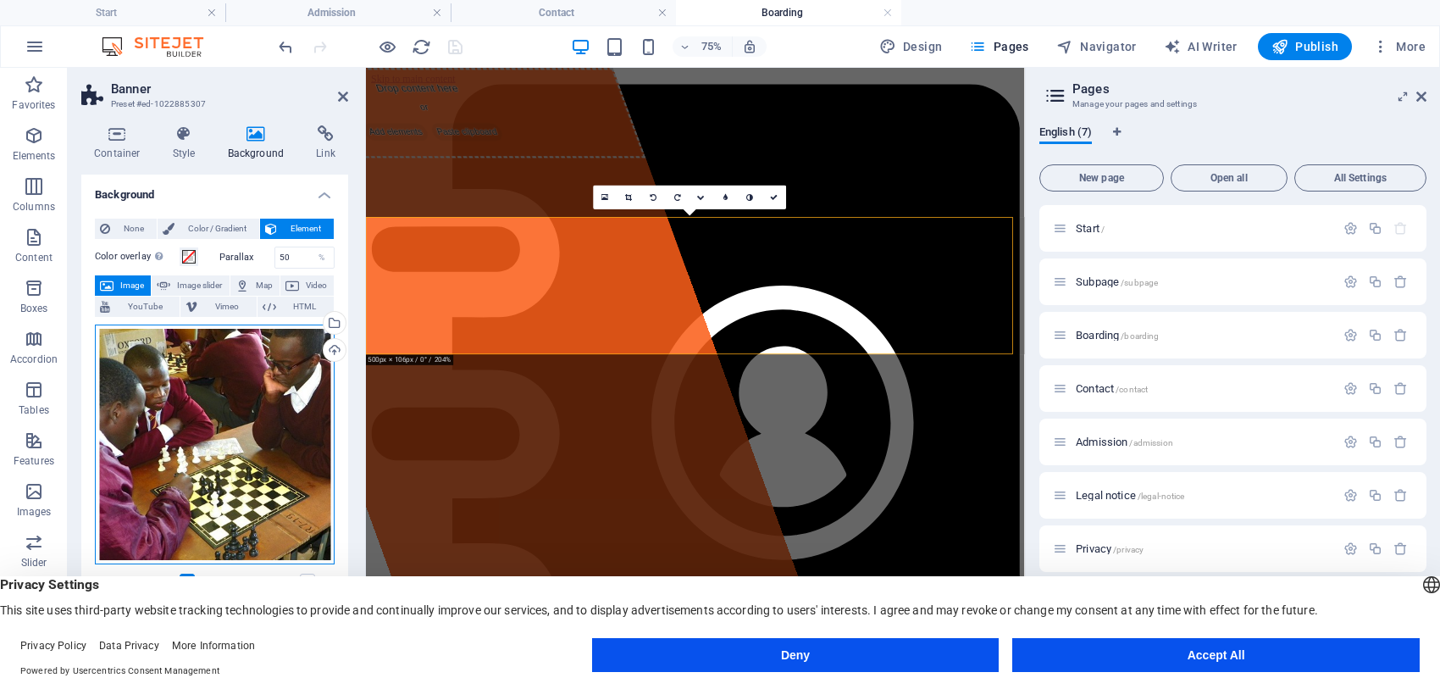
click at [237, 419] on div "Drag files here, click to choose files or select files from Files or our free s…" at bounding box center [215, 444] width 240 height 240
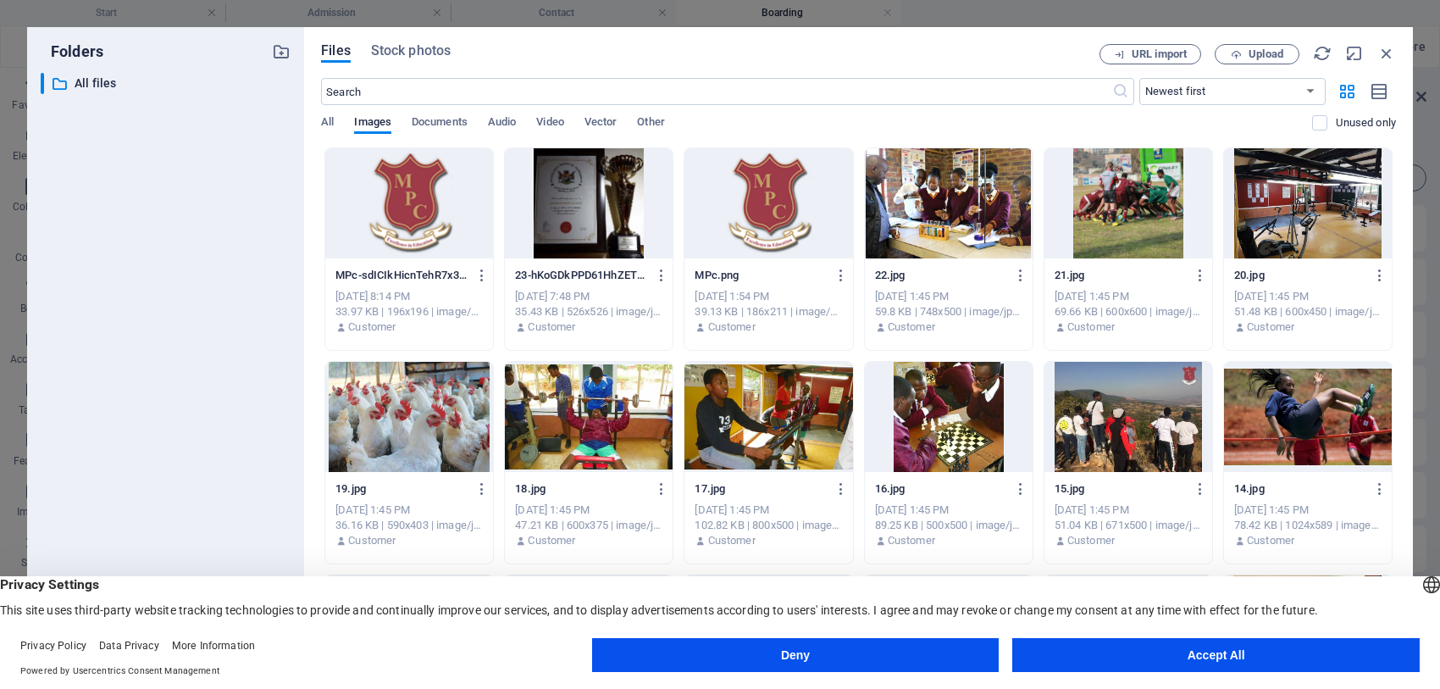
drag, startPoint x: 1392, startPoint y: 239, endPoint x: 1392, endPoint y: 263, distance: 23.7
click at [1392, 263] on div "MPc-sdICIkHicnTehR7x3LMKTg.png MPc-sdICIkHicnTehR7x3LMKTg.png [DATE] 8:14 PM 33…" at bounding box center [858, 675] width 1075 height 1057
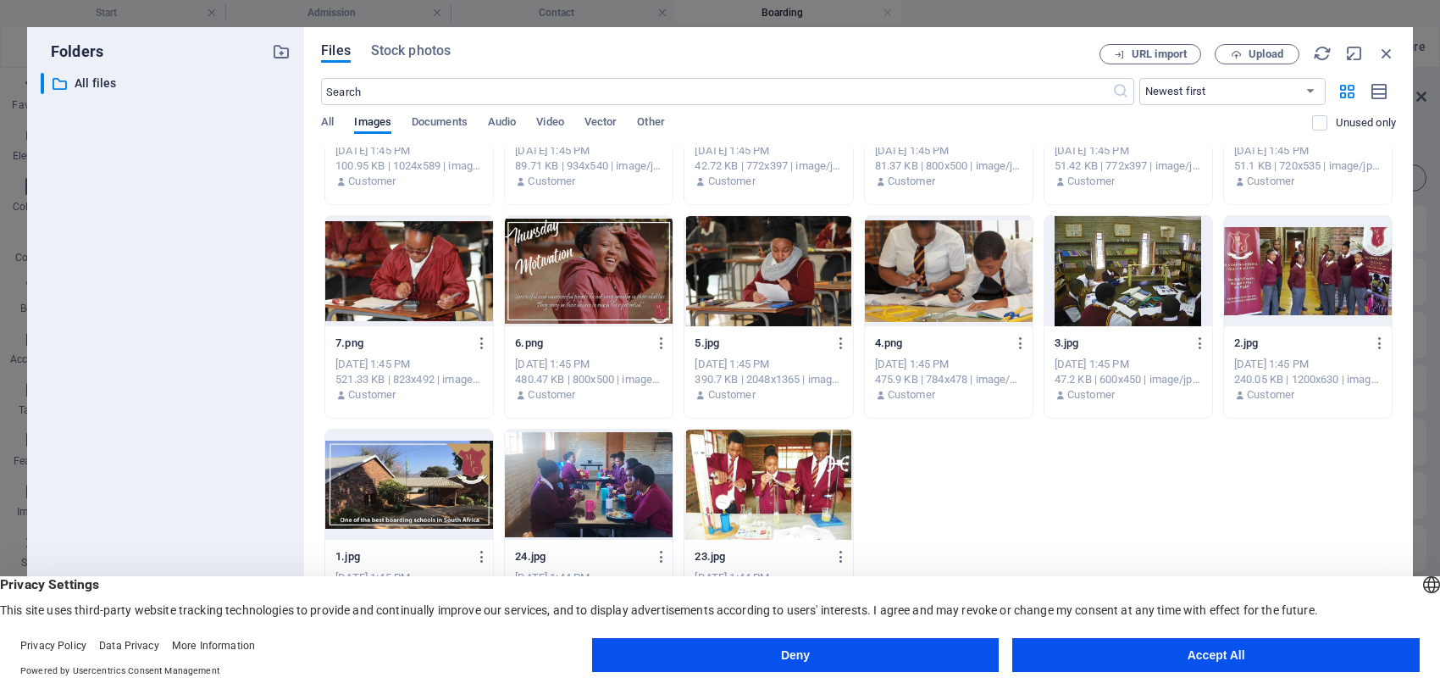
scroll to position [574, 0]
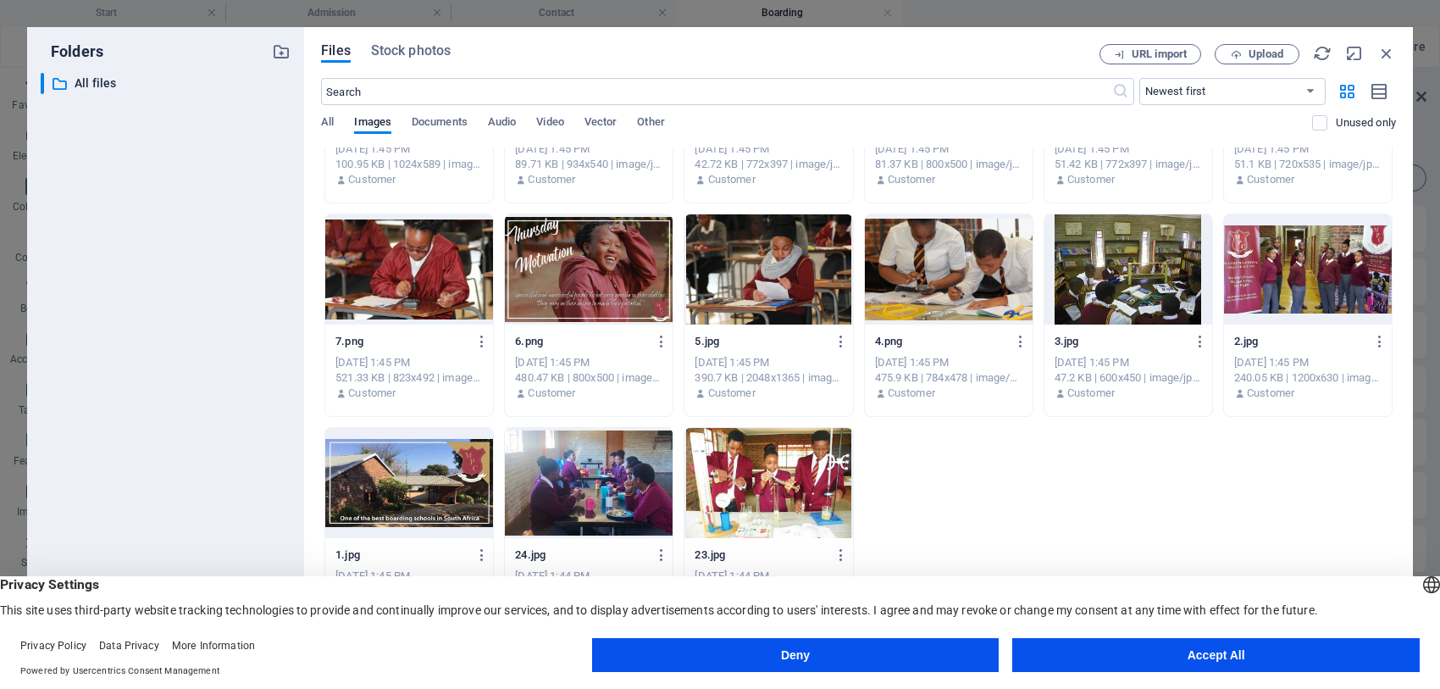
click at [578, 493] on div at bounding box center [589, 483] width 168 height 110
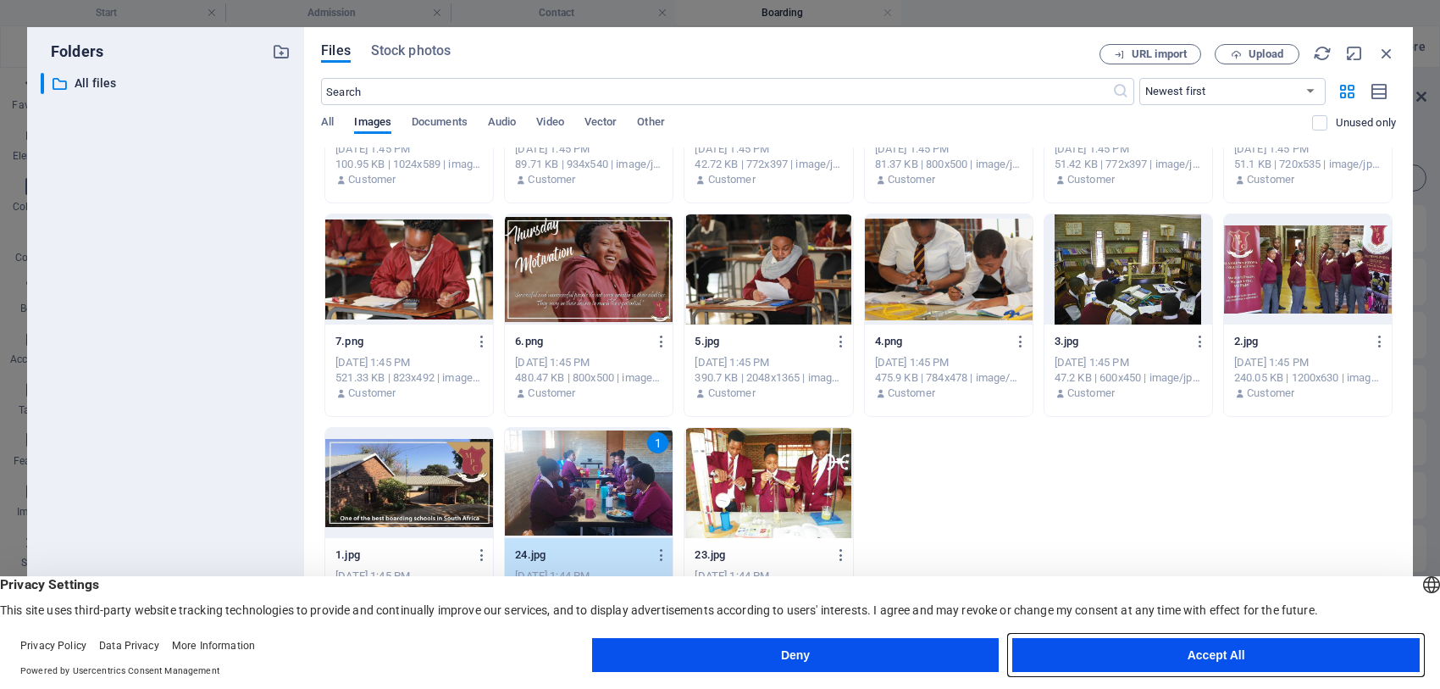
click at [1191, 652] on button "Accept All" at bounding box center [1215, 655] width 407 height 34
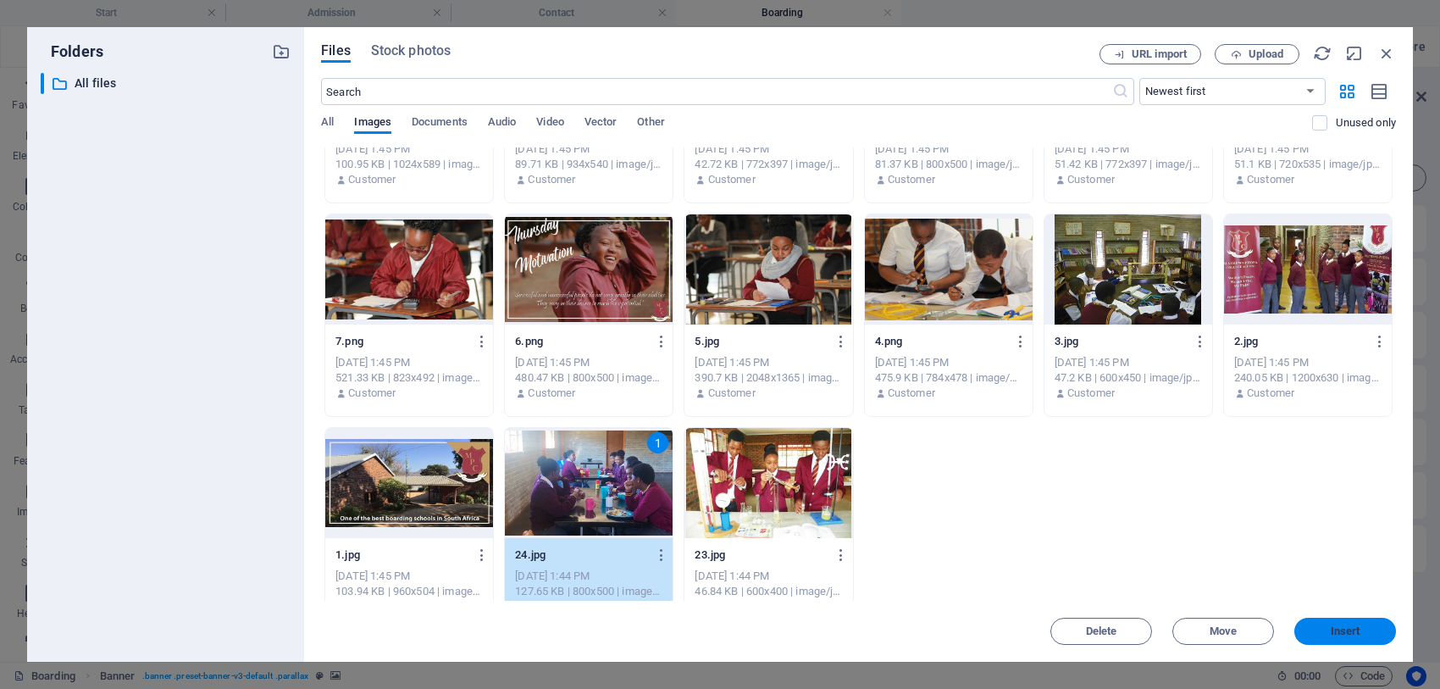
click at [1323, 626] on span "Insert" at bounding box center [1345, 631] width 88 height 10
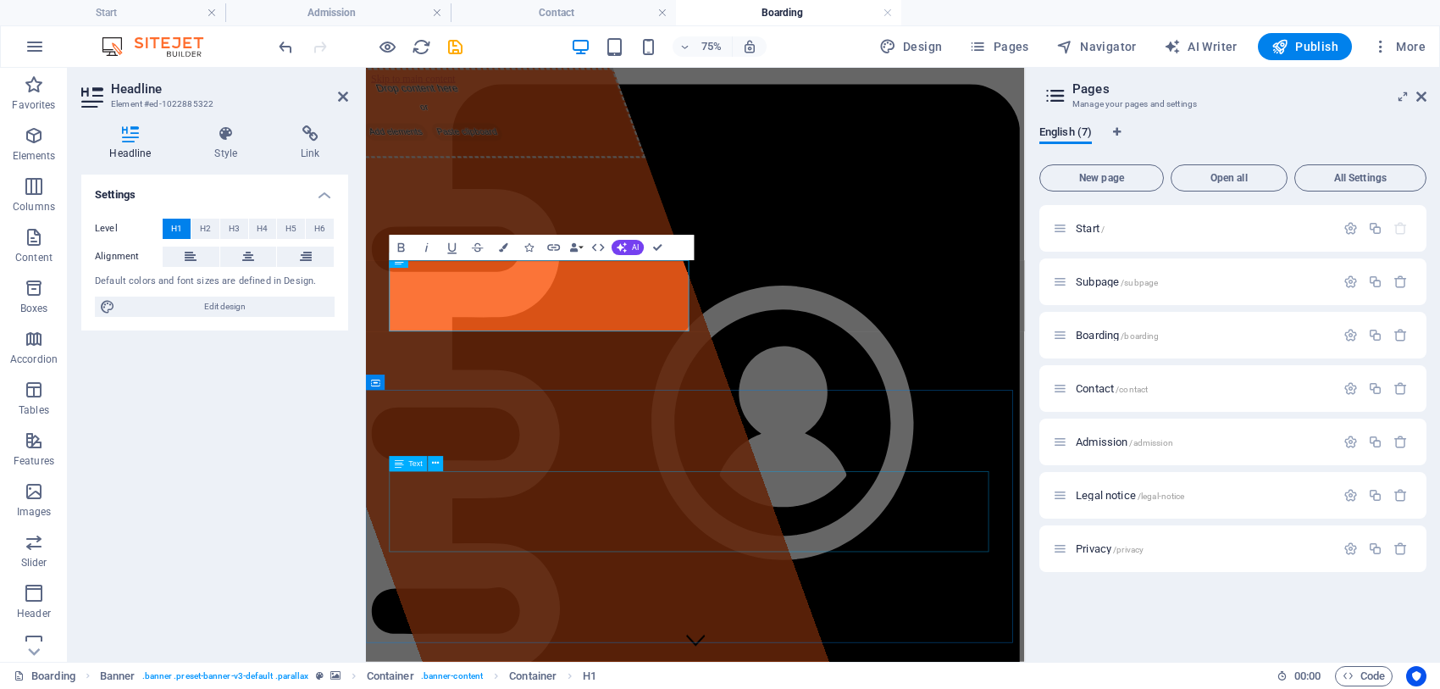
scroll to position [9, 0]
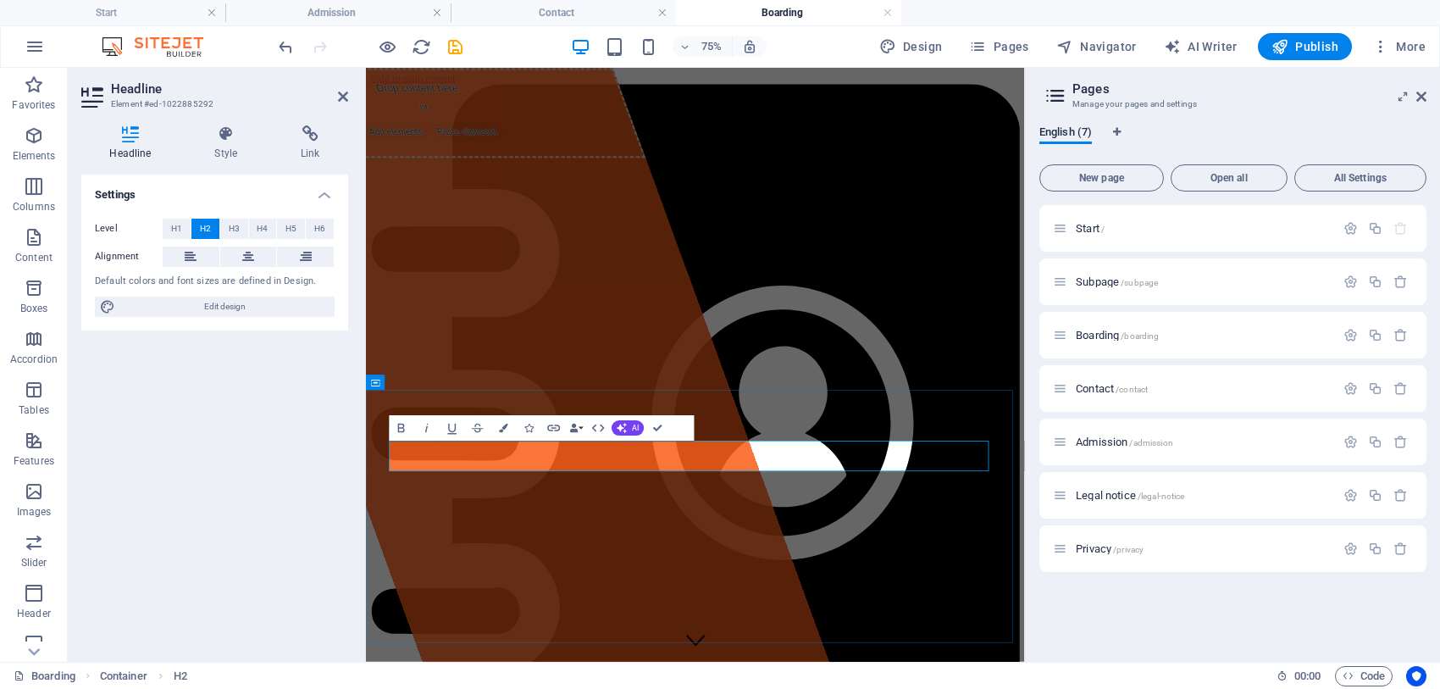
drag, startPoint x: 490, startPoint y: 571, endPoint x: 446, endPoint y: 573, distance: 44.1
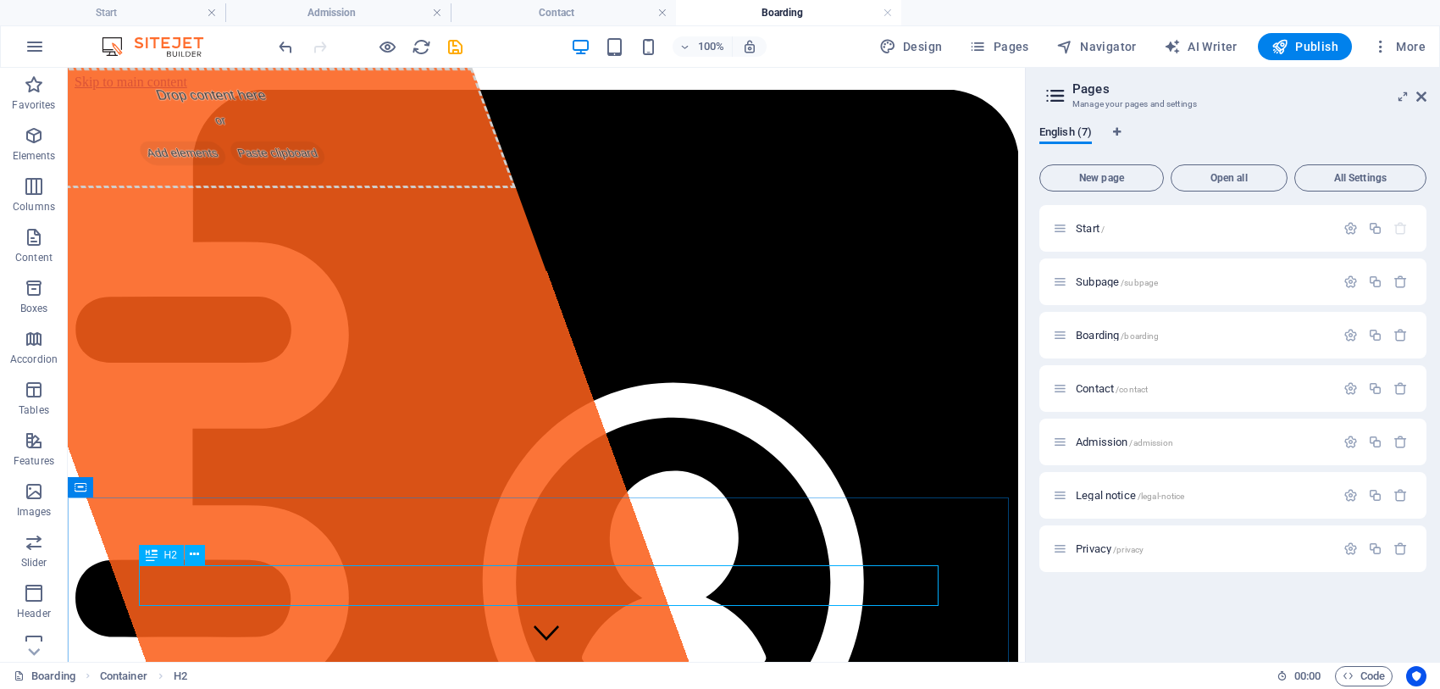
click at [150, 553] on icon at bounding box center [152, 555] width 12 height 20
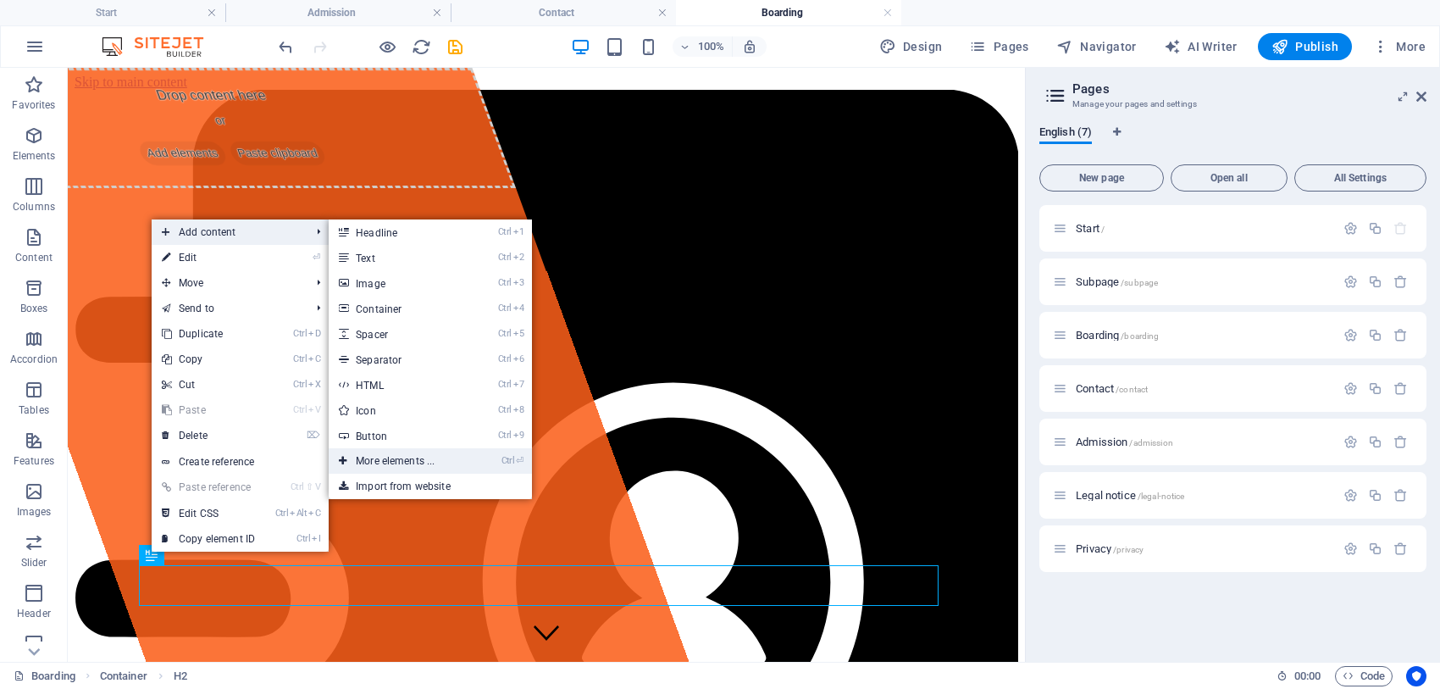
click at [379, 462] on link "Ctrl ⏎ More elements ..." at bounding box center [399, 460] width 140 height 25
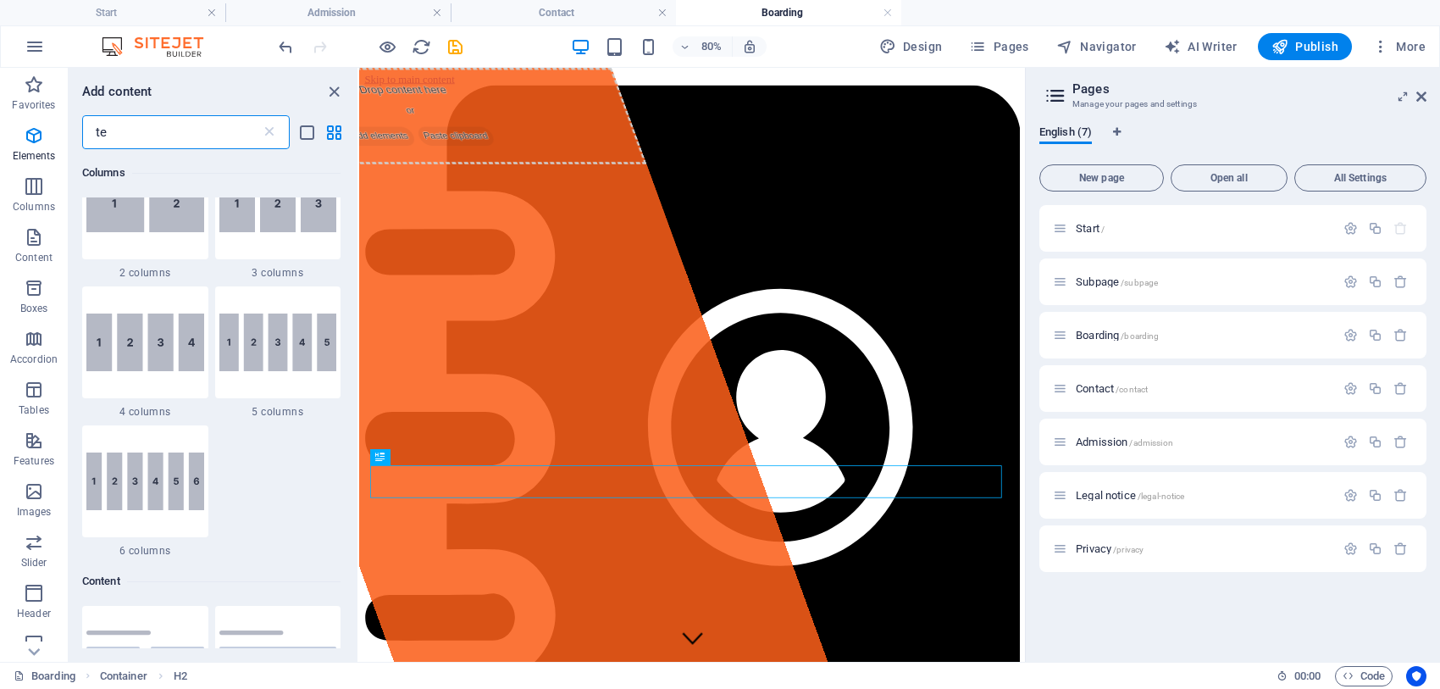
scroll to position [0, 0]
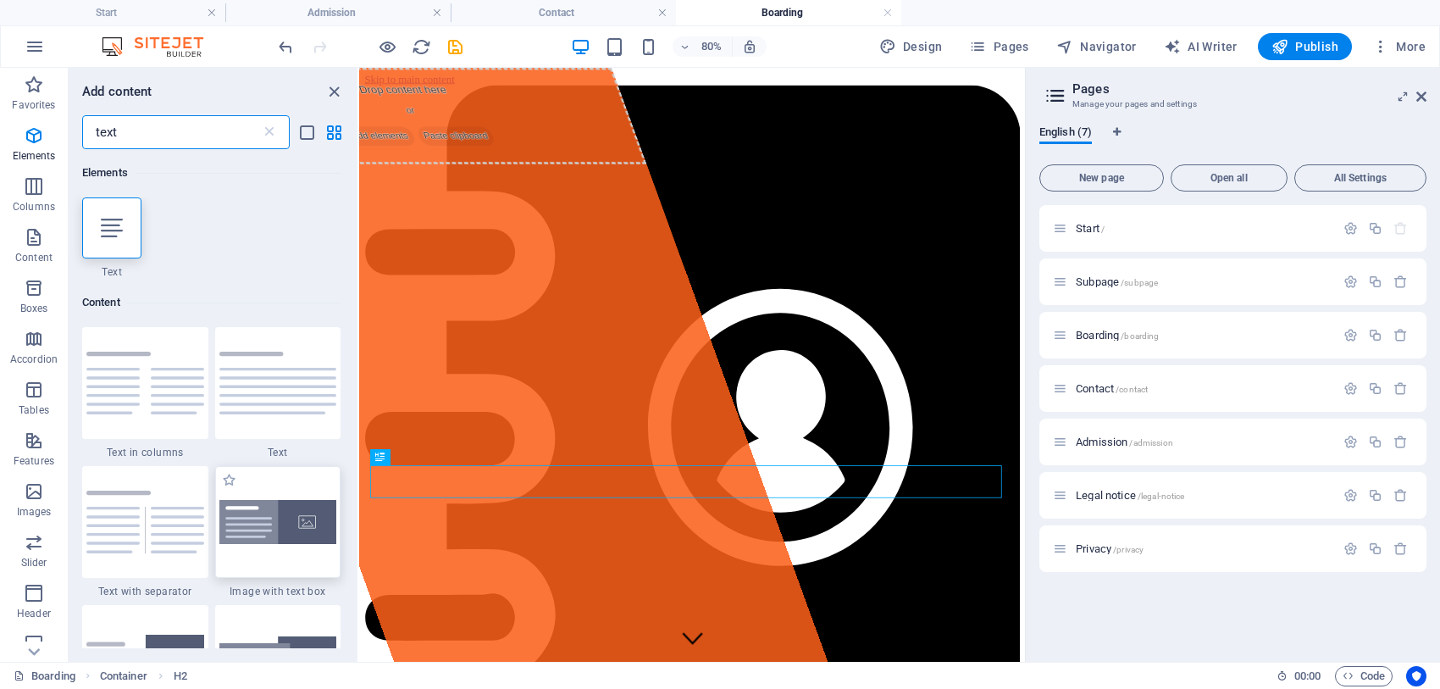
type input "text"
click at [286, 535] on img at bounding box center [278, 522] width 118 height 45
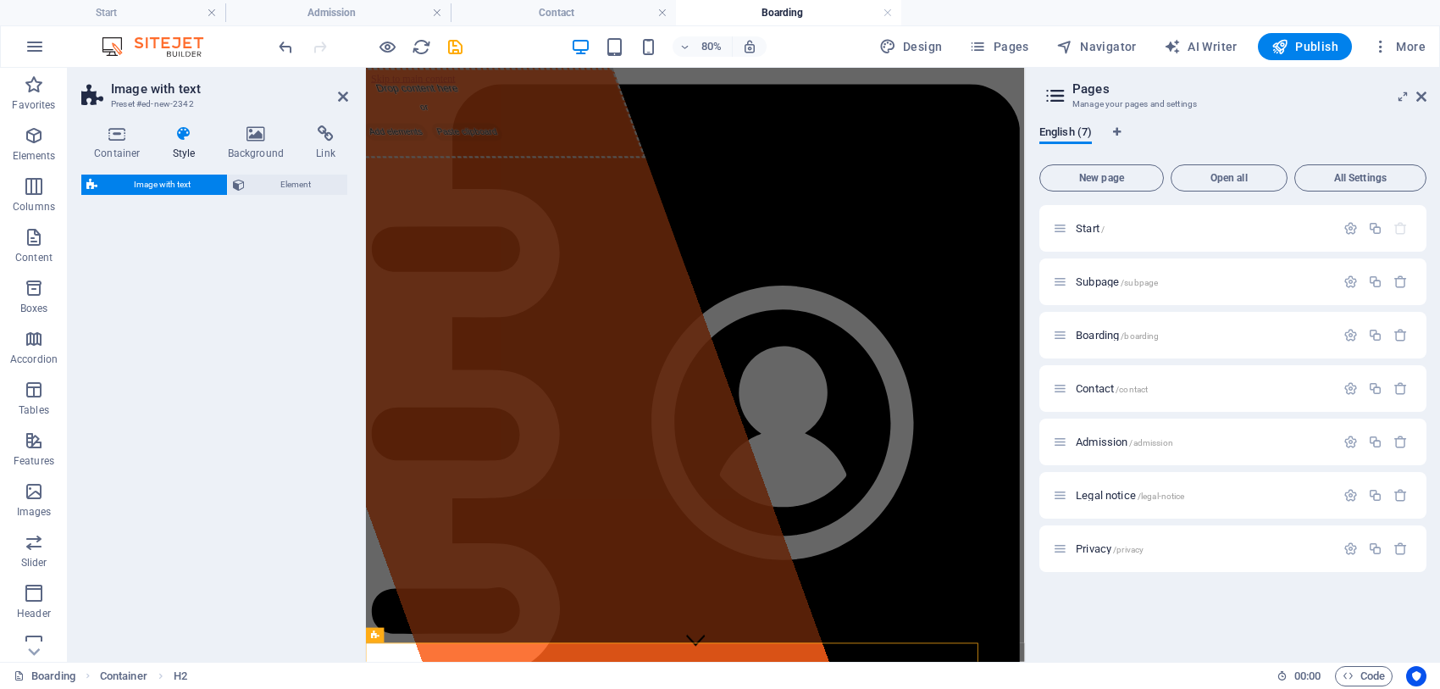
select select "rem"
select select "px"
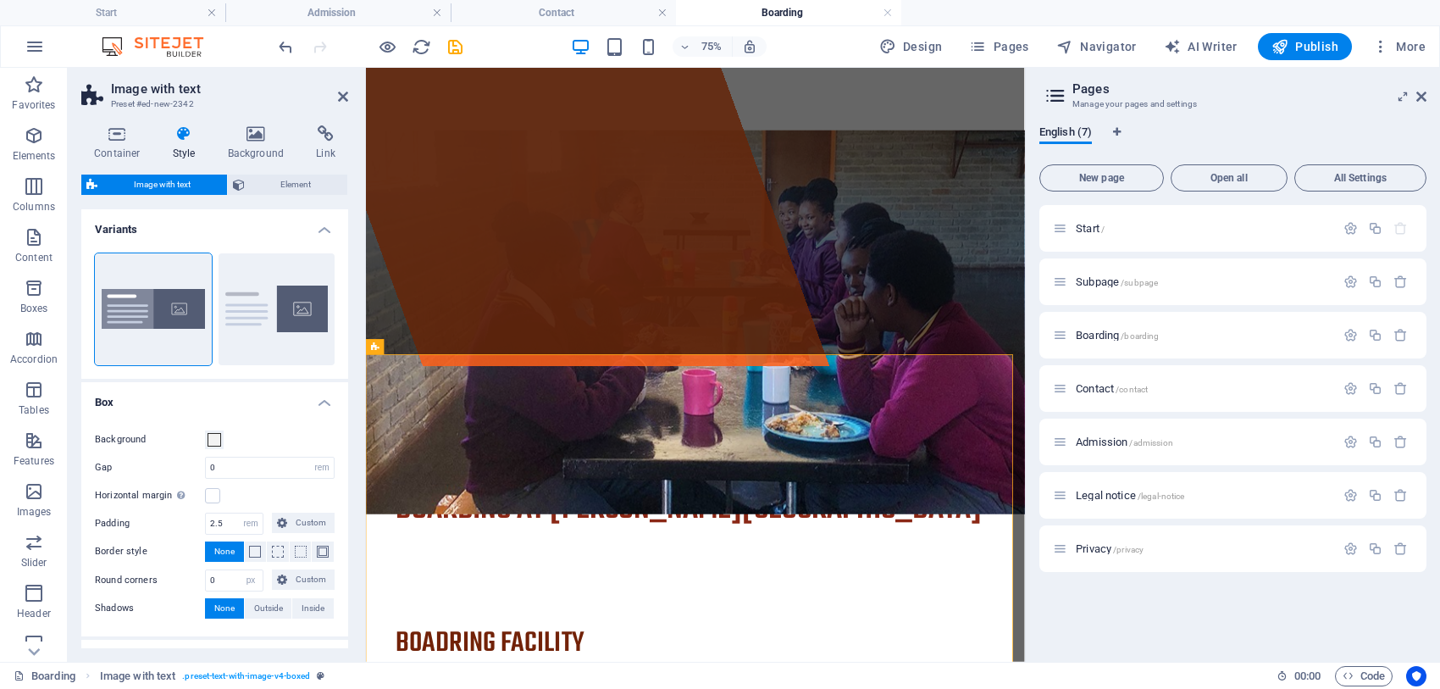
scroll to position [384, 0]
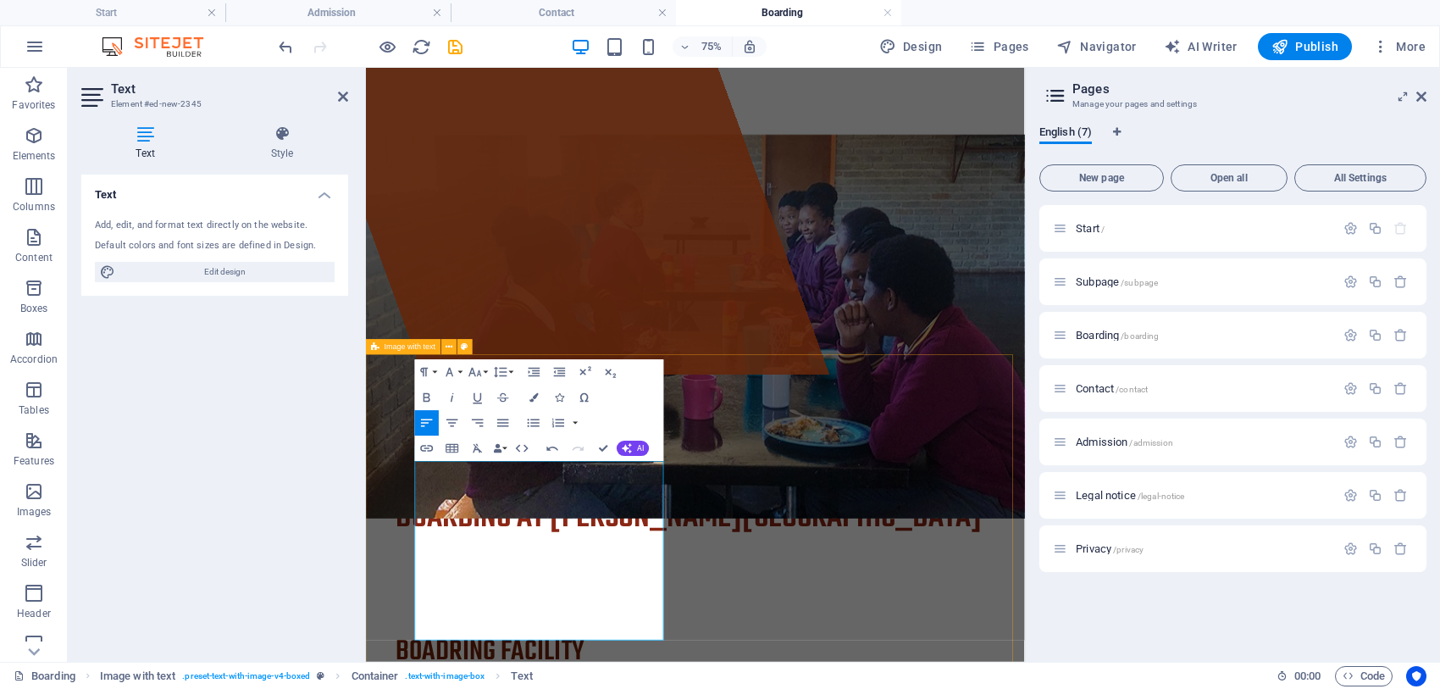
drag, startPoint x: 505, startPoint y: 811, endPoint x: 395, endPoint y: 587, distance: 250.0
click at [529, 420] on icon "button" at bounding box center [533, 422] width 15 height 15
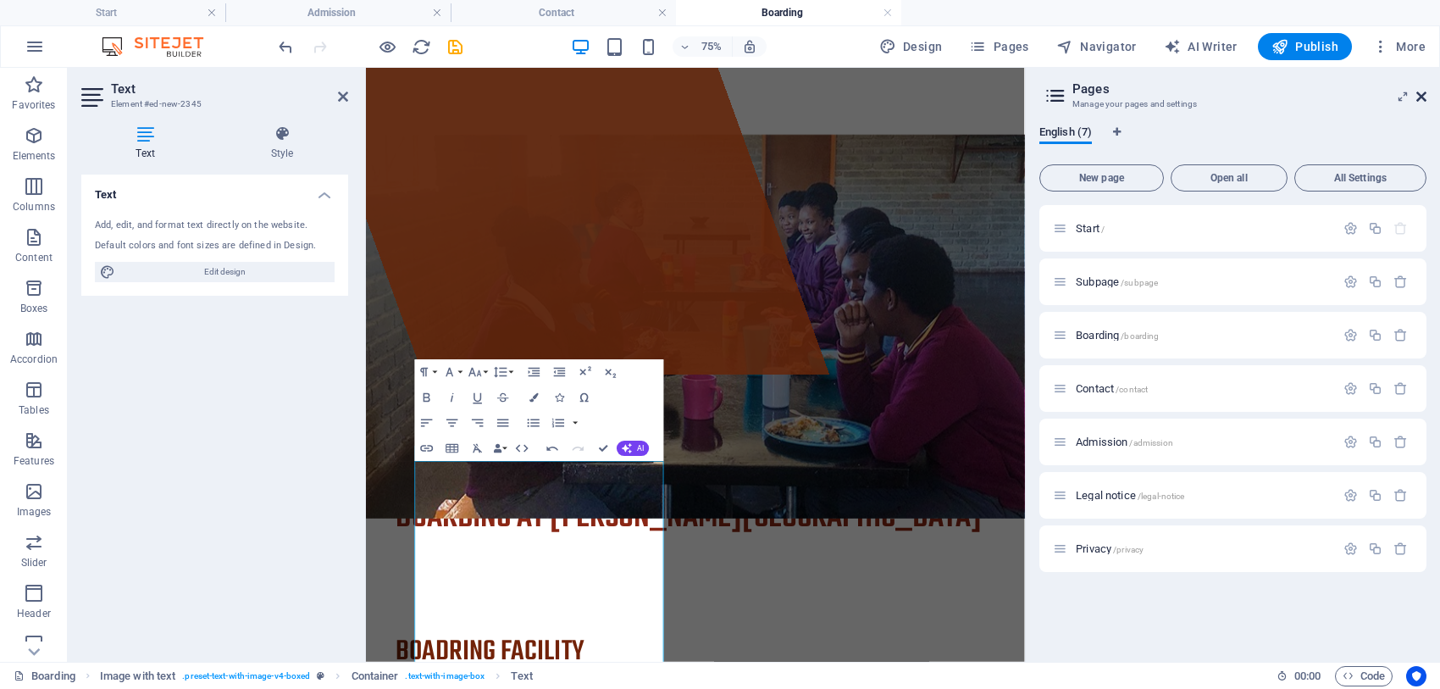
click at [1421, 91] on icon at bounding box center [1421, 97] width 10 height 14
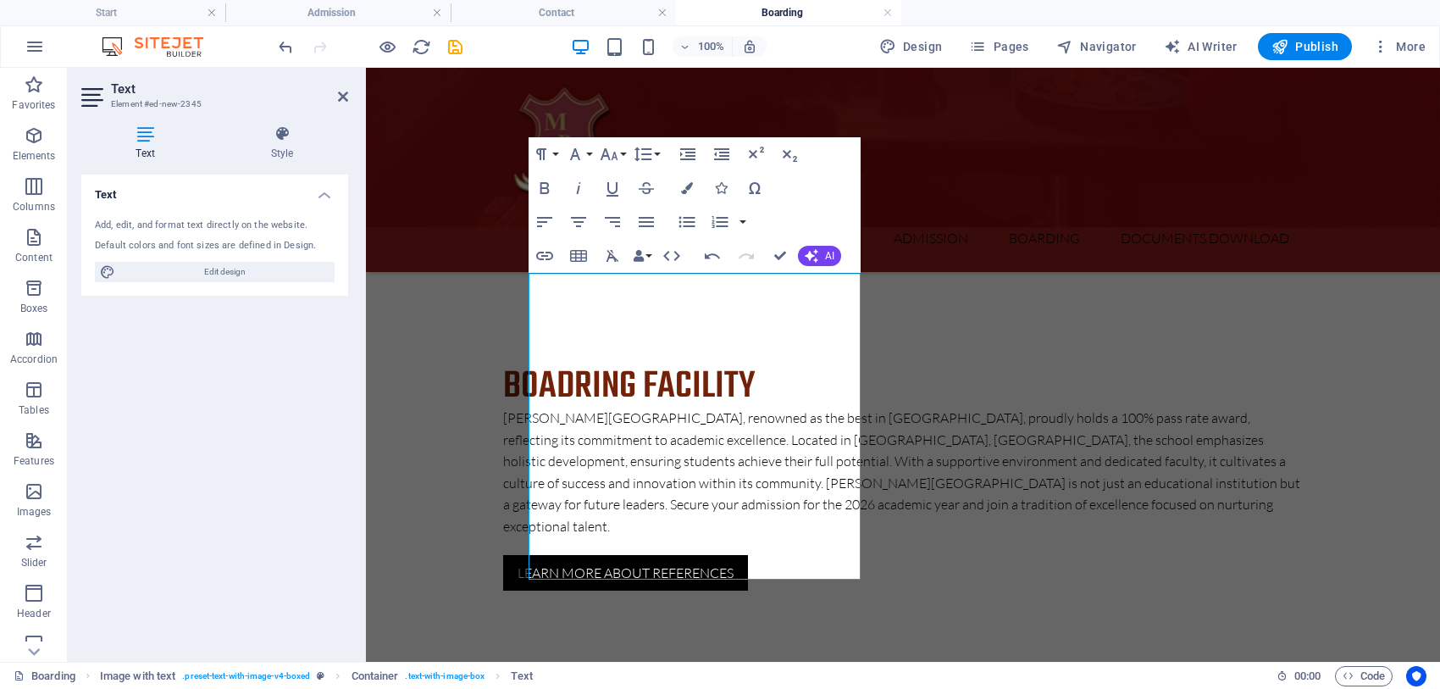
scroll to position [678, 0]
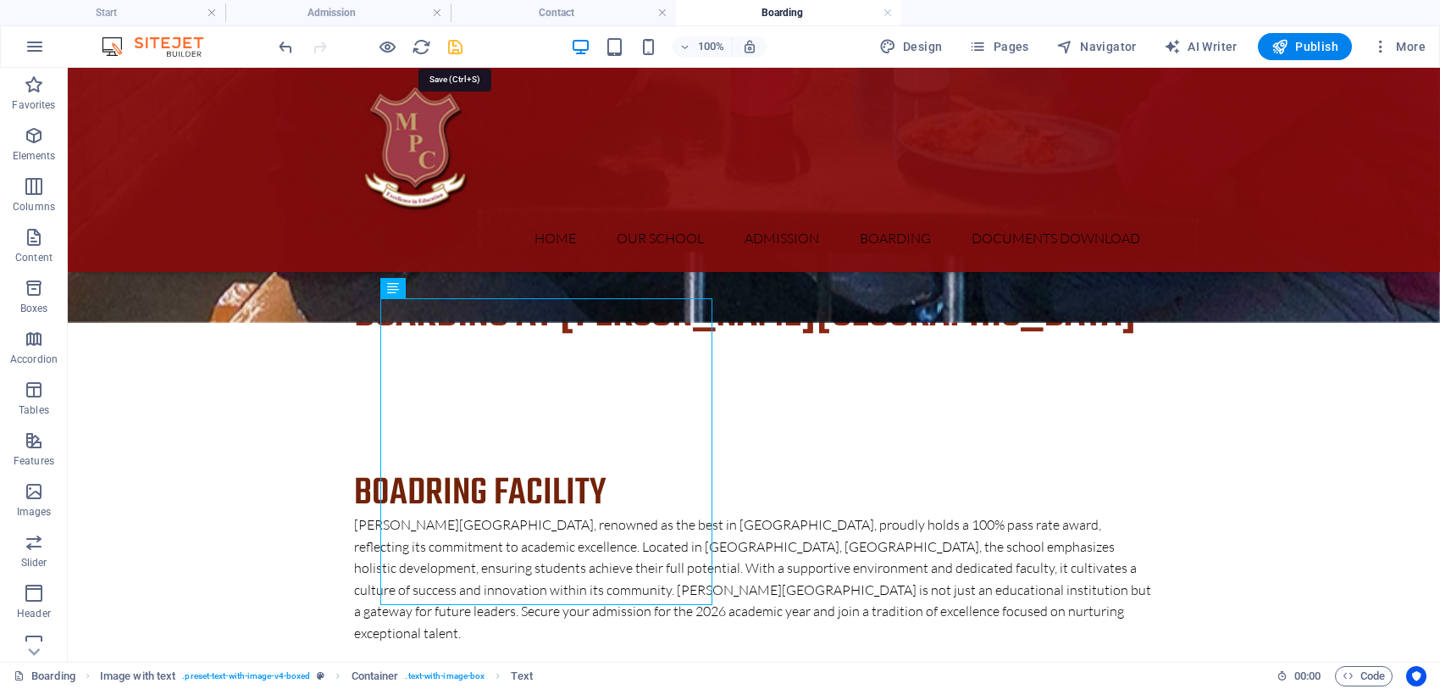
click at [457, 53] on icon "save" at bounding box center [455, 46] width 19 height 19
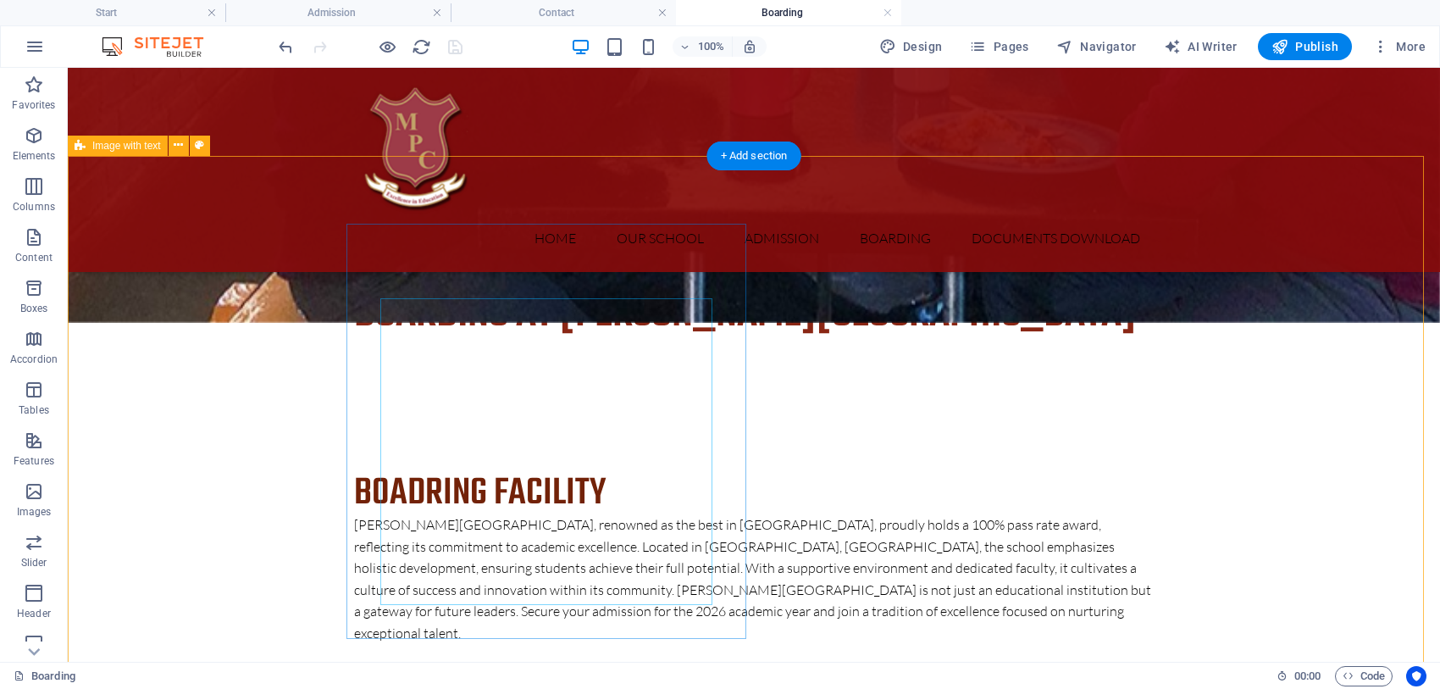
drag, startPoint x: 1415, startPoint y: 318, endPoint x: 1419, endPoint y: 332, distance: 14.8
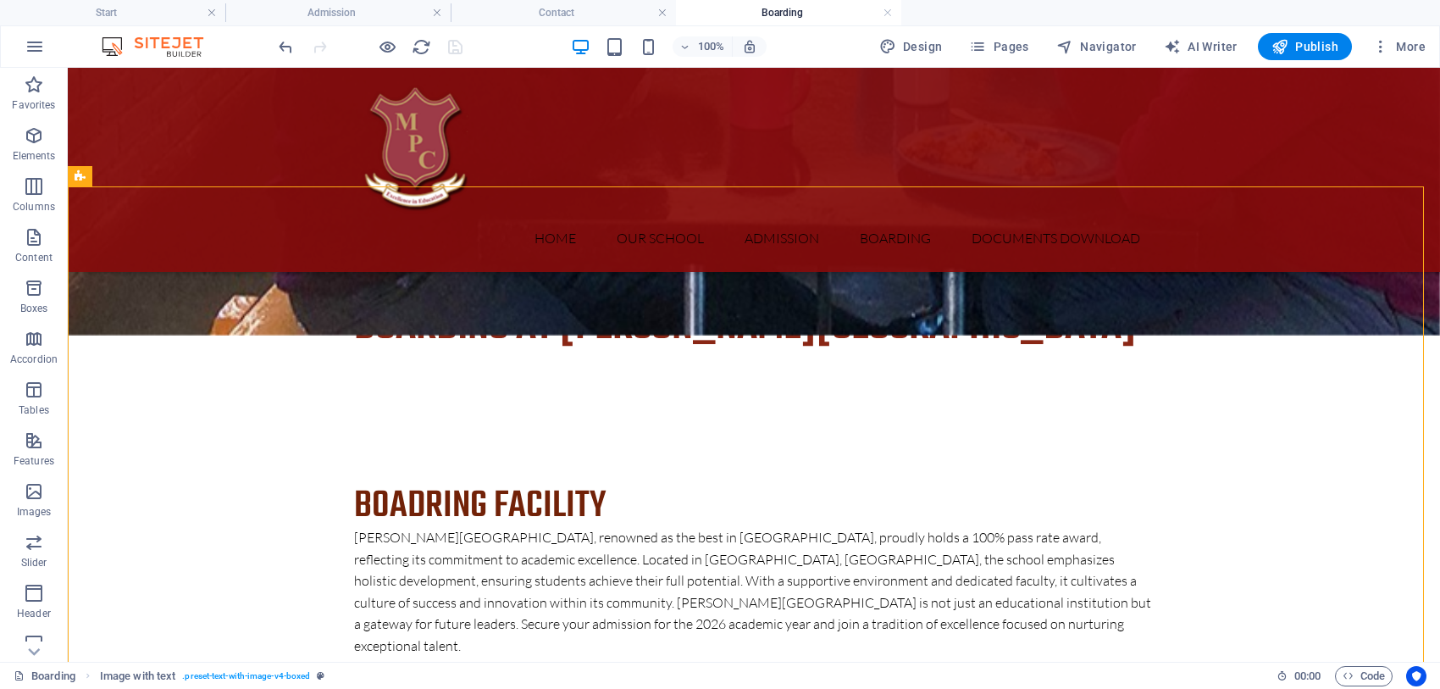
scroll to position [648, 0]
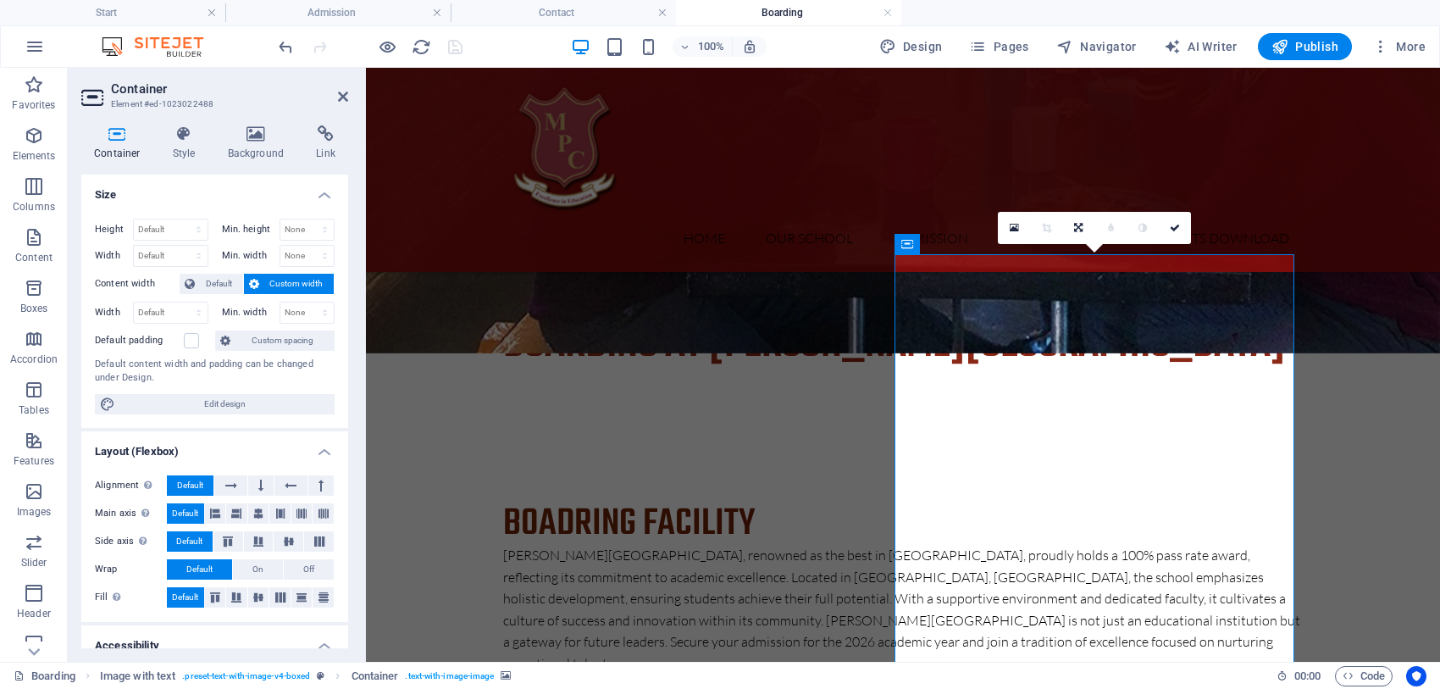
click at [265, 142] on h4 "Background" at bounding box center [259, 143] width 89 height 36
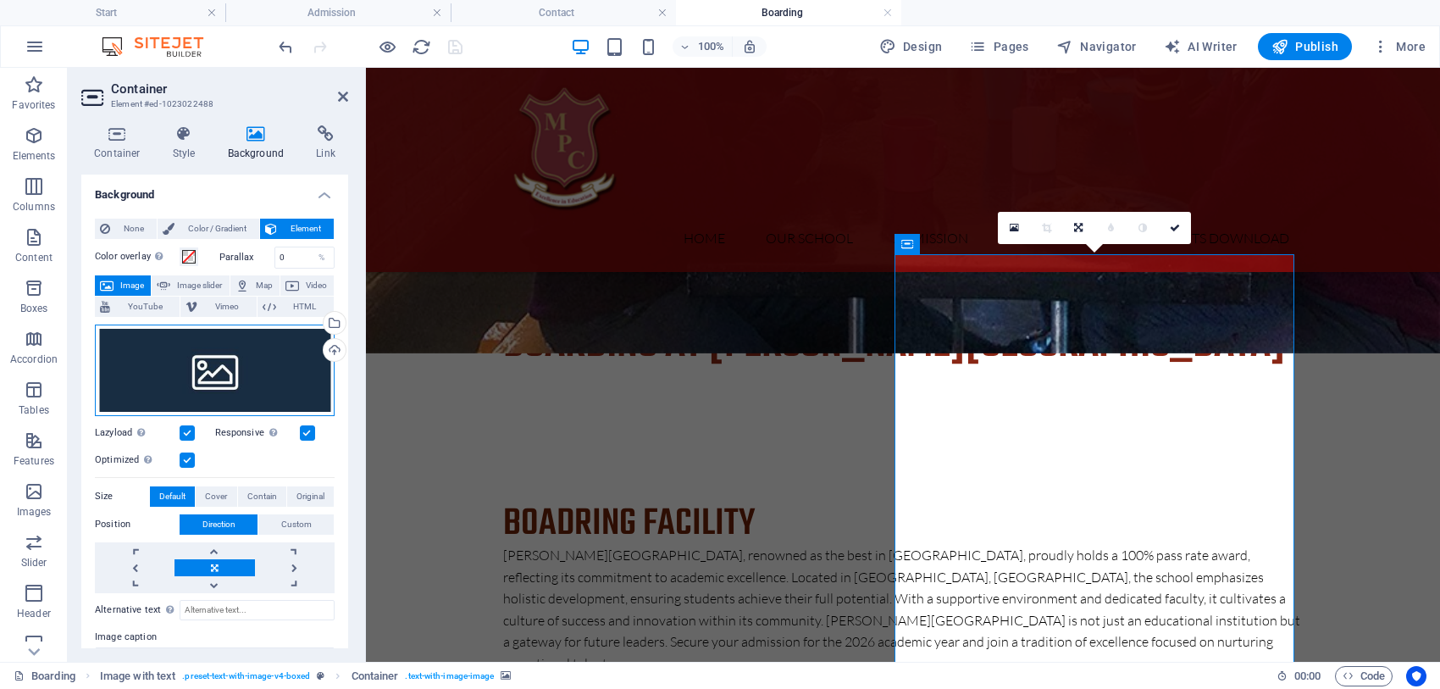
click at [186, 348] on div "Drag files here, click to choose files or select files from Files or our free s…" at bounding box center [215, 369] width 240 height 91
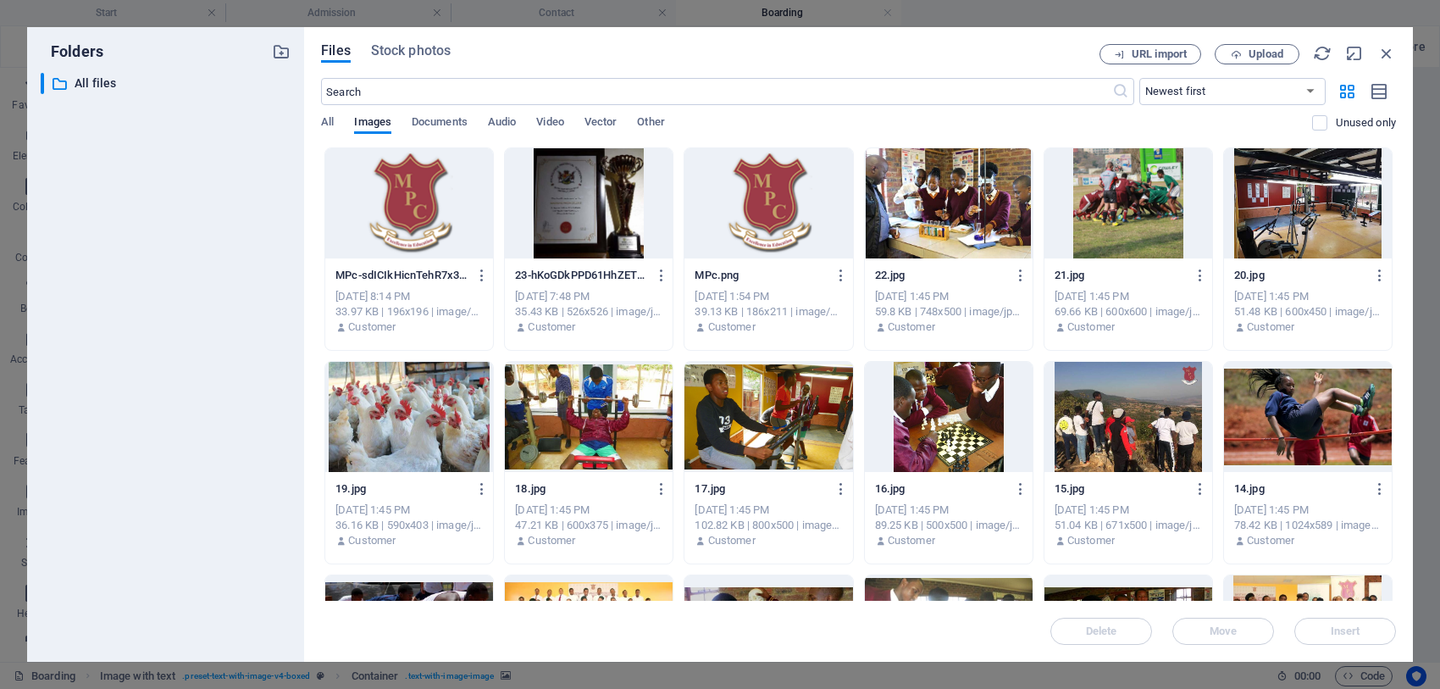
click at [1305, 199] on div at bounding box center [1308, 203] width 168 height 110
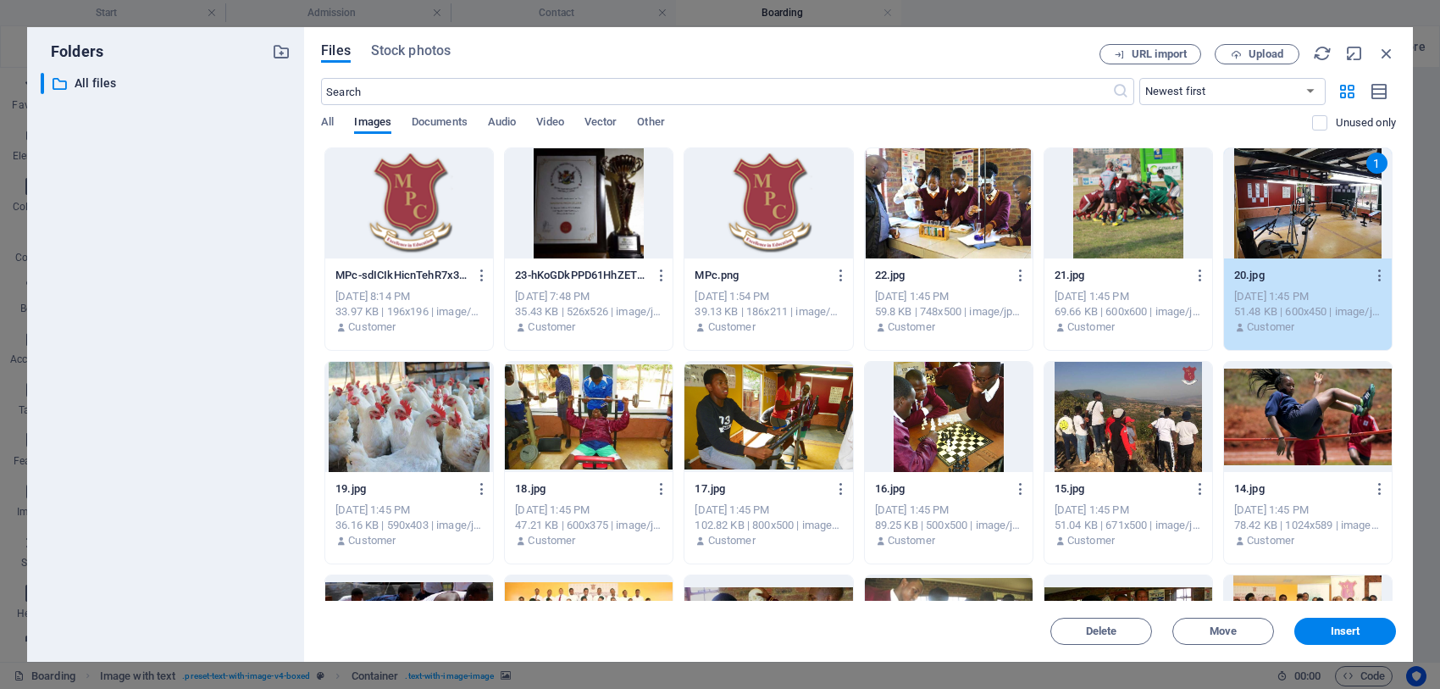
click at [794, 413] on div at bounding box center [768, 417] width 168 height 110
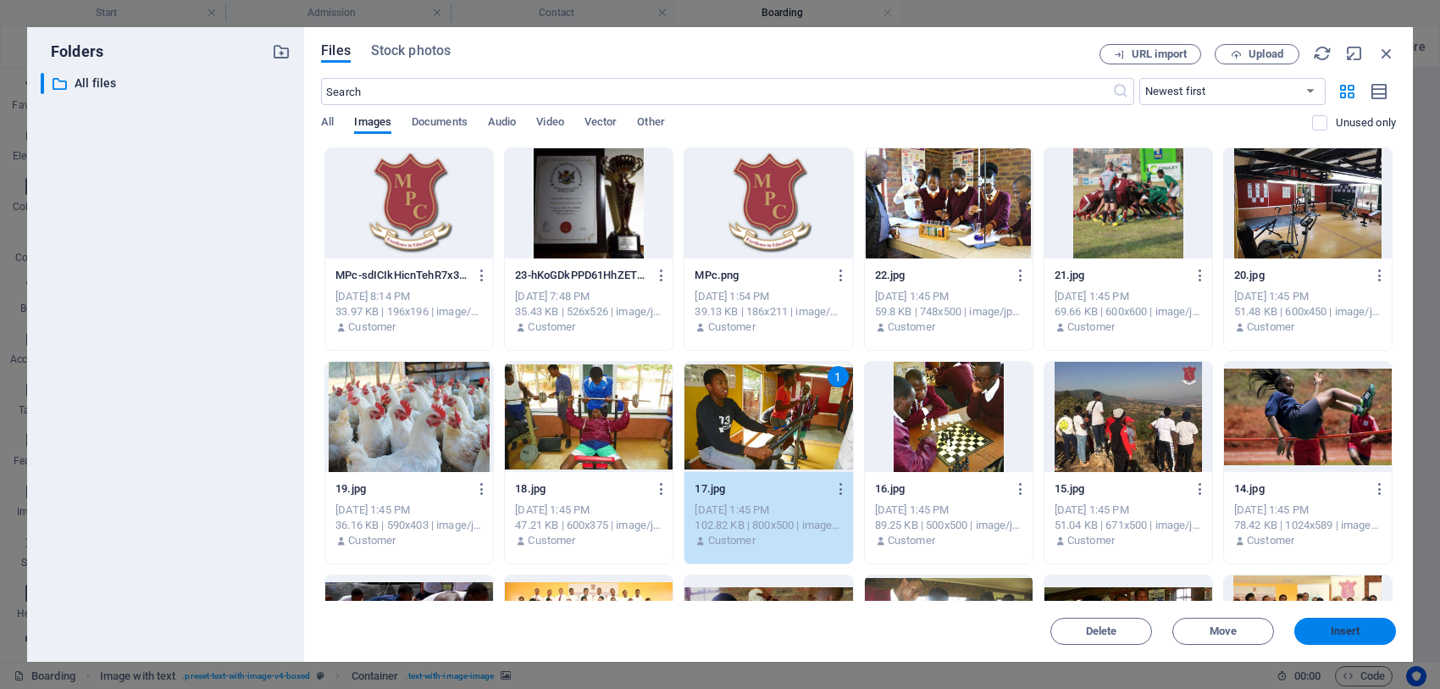
click at [1327, 621] on button "Insert" at bounding box center [1345, 630] width 102 height 27
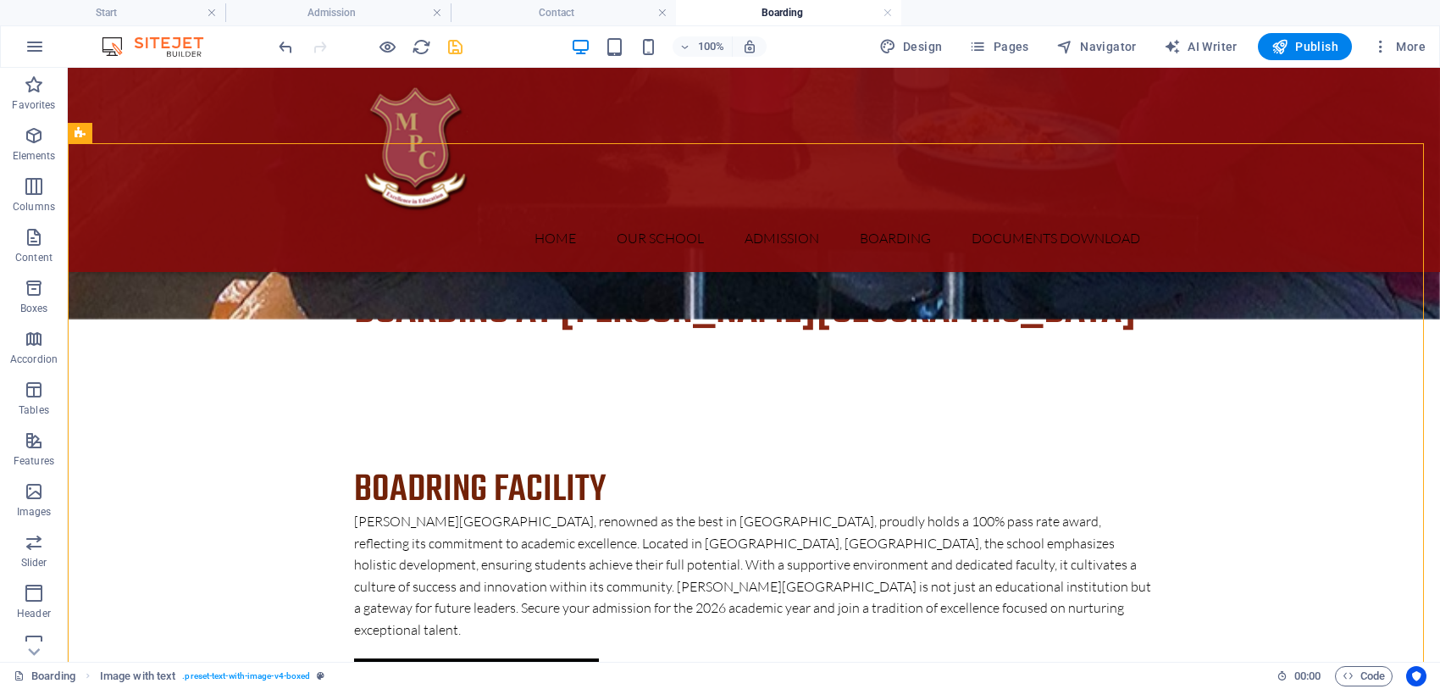
scroll to position [678, 0]
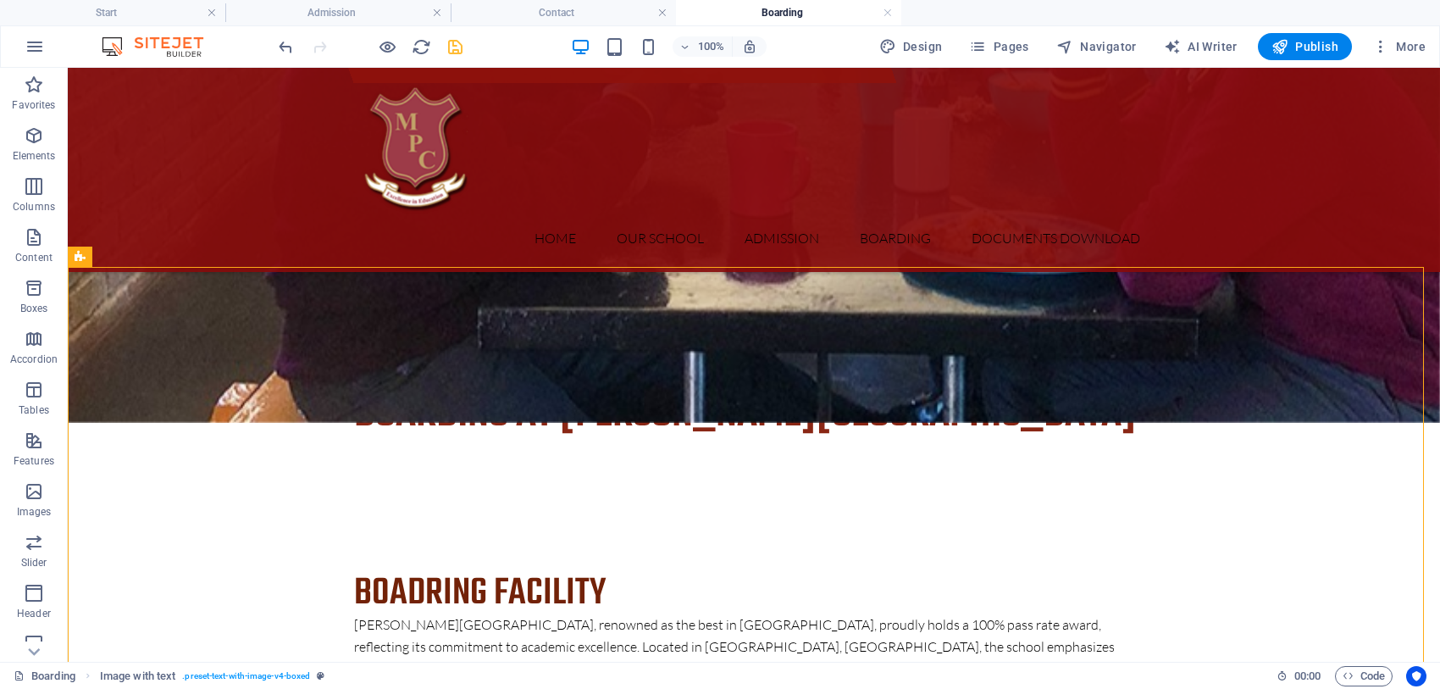
scroll to position [568, 0]
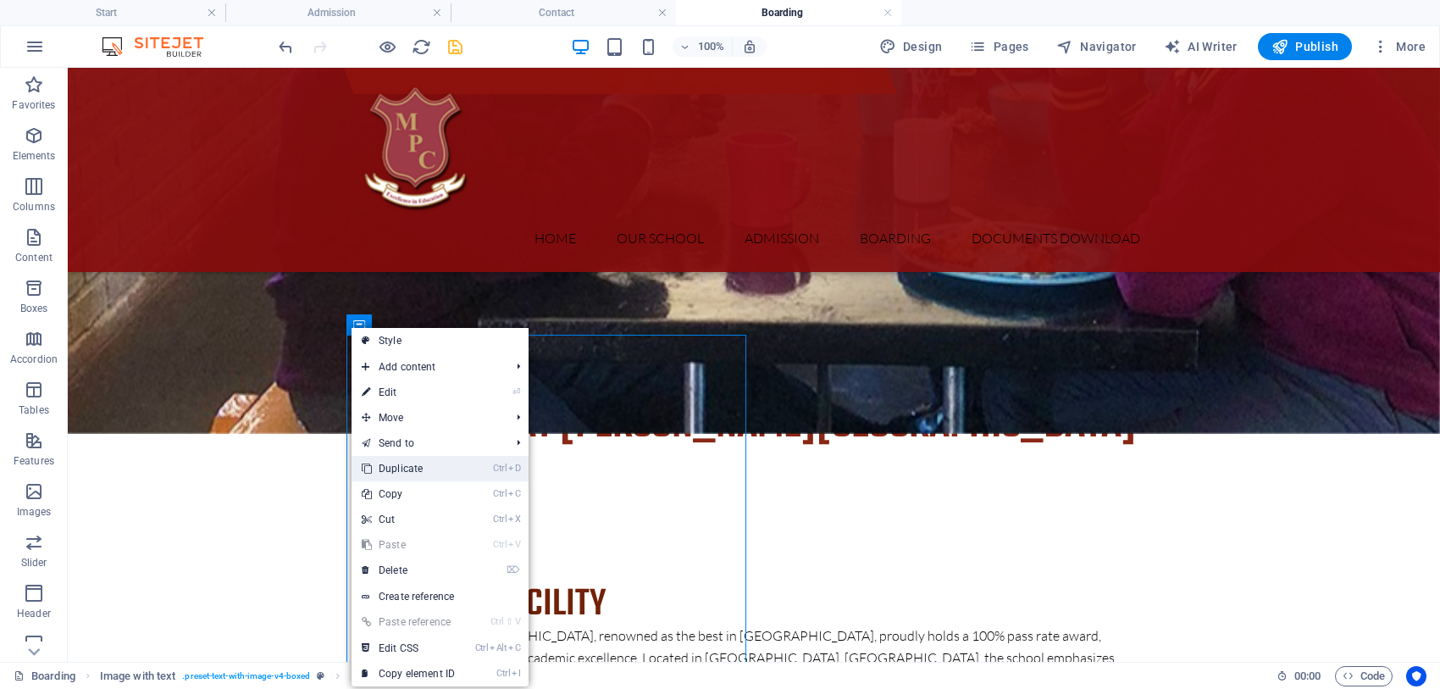
click at [418, 470] on link "Ctrl D Duplicate" at bounding box center [409, 468] width 114 height 25
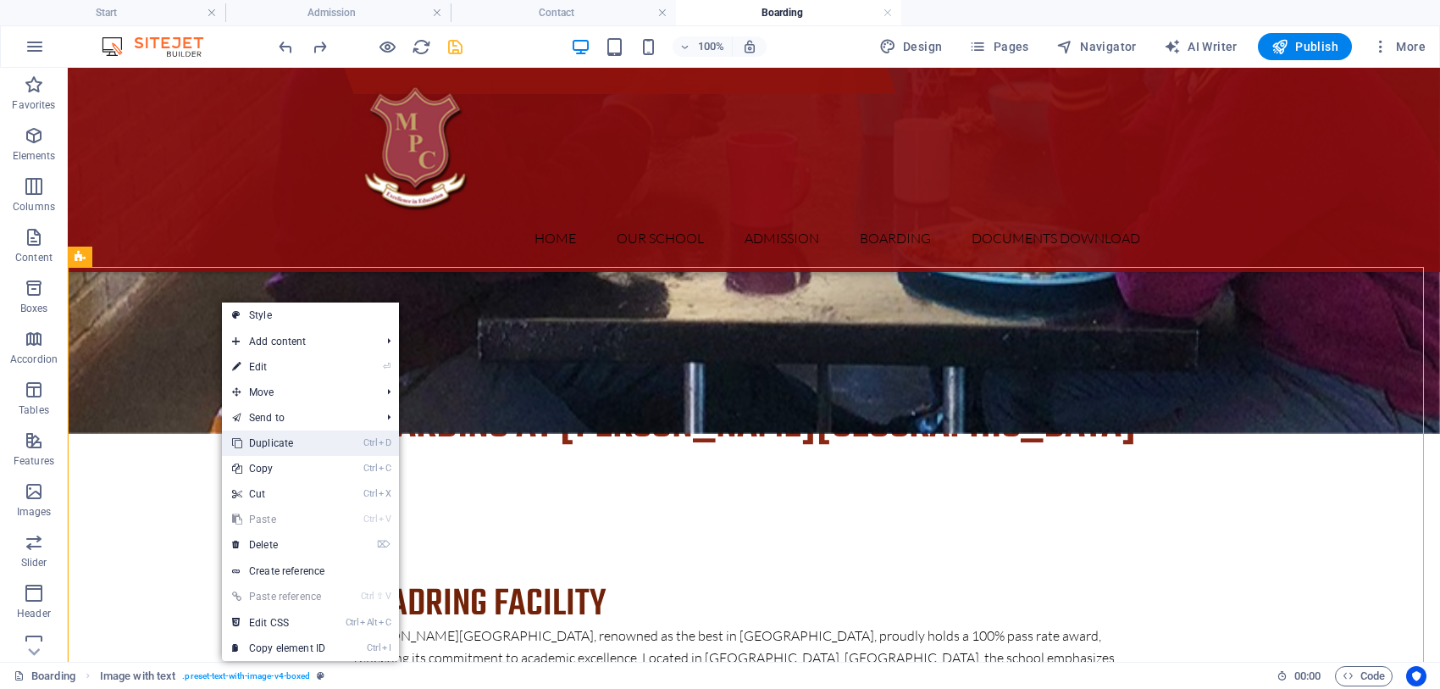
click at [267, 440] on link "Ctrl D Duplicate" at bounding box center [279, 442] width 114 height 25
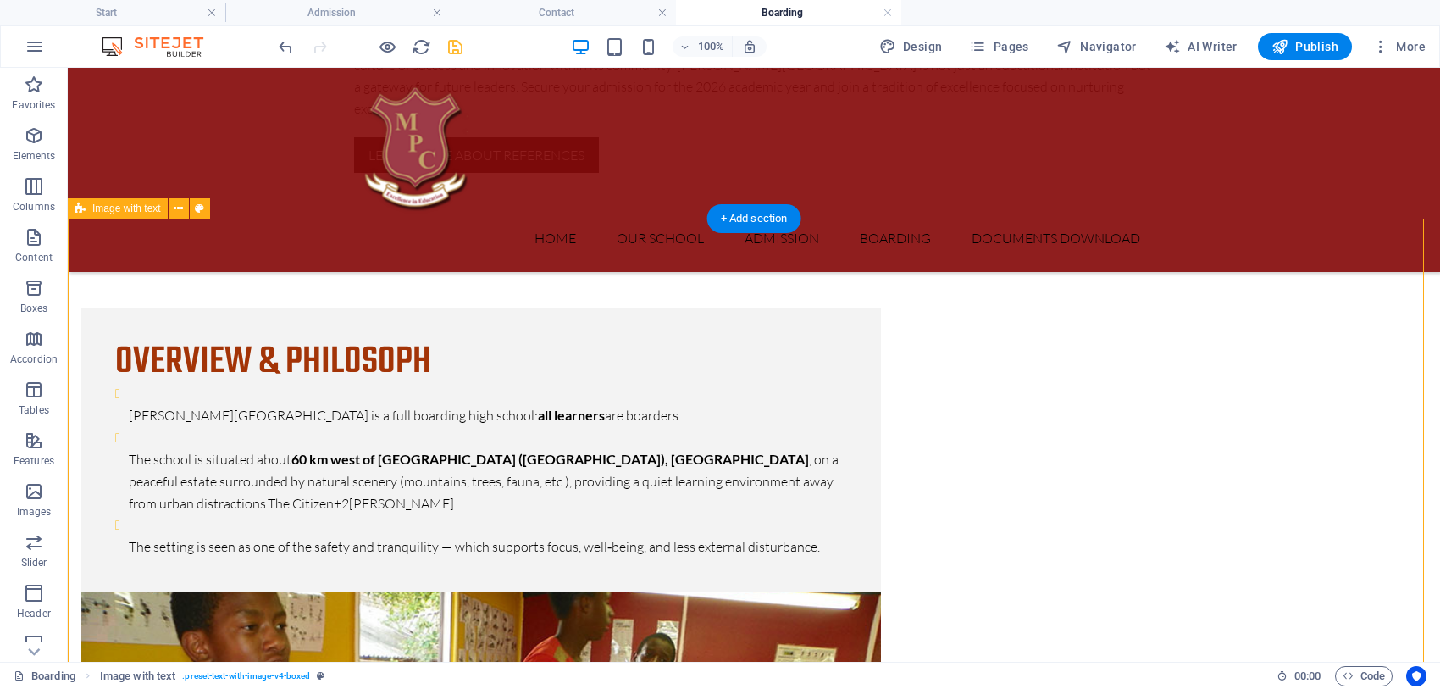
scroll to position [1263, 0]
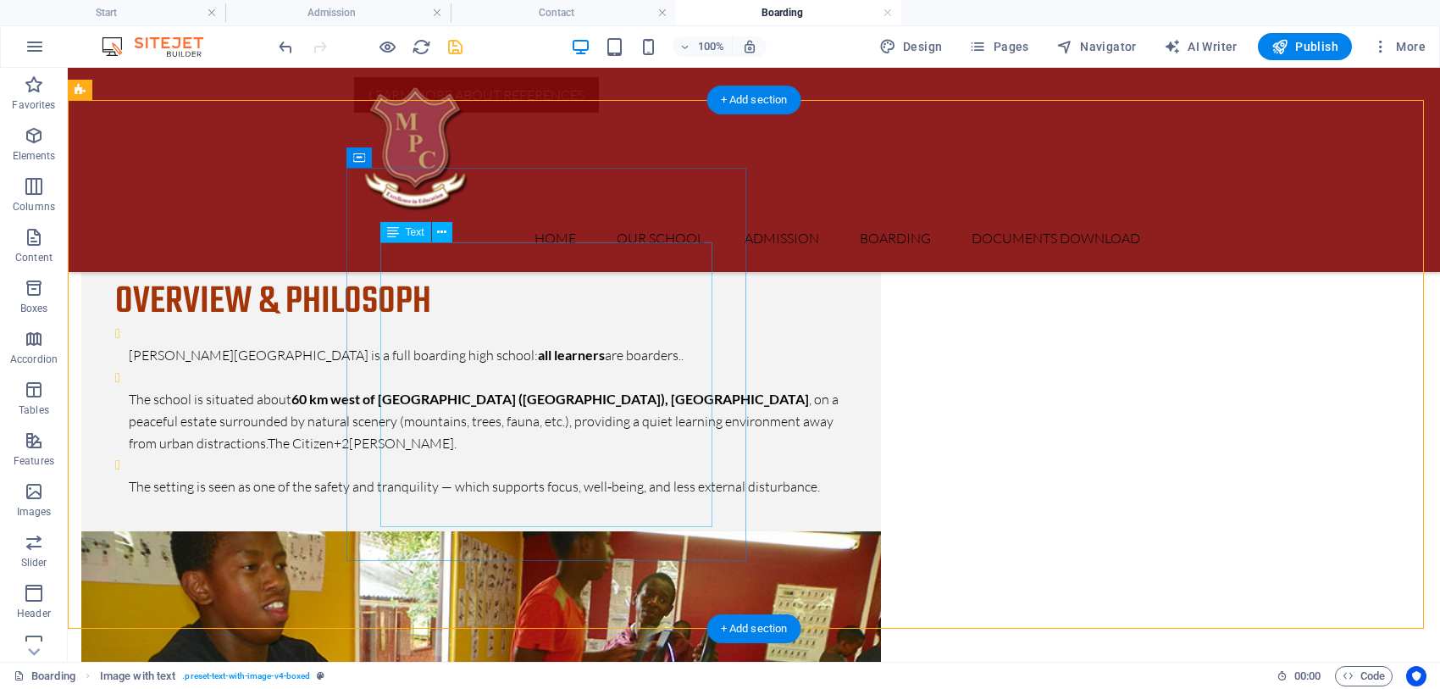
drag, startPoint x: 502, startPoint y: 424, endPoint x: 404, endPoint y: 403, distance: 100.5
drag, startPoint x: 584, startPoint y: 413, endPoint x: 349, endPoint y: 417, distance: 235.5
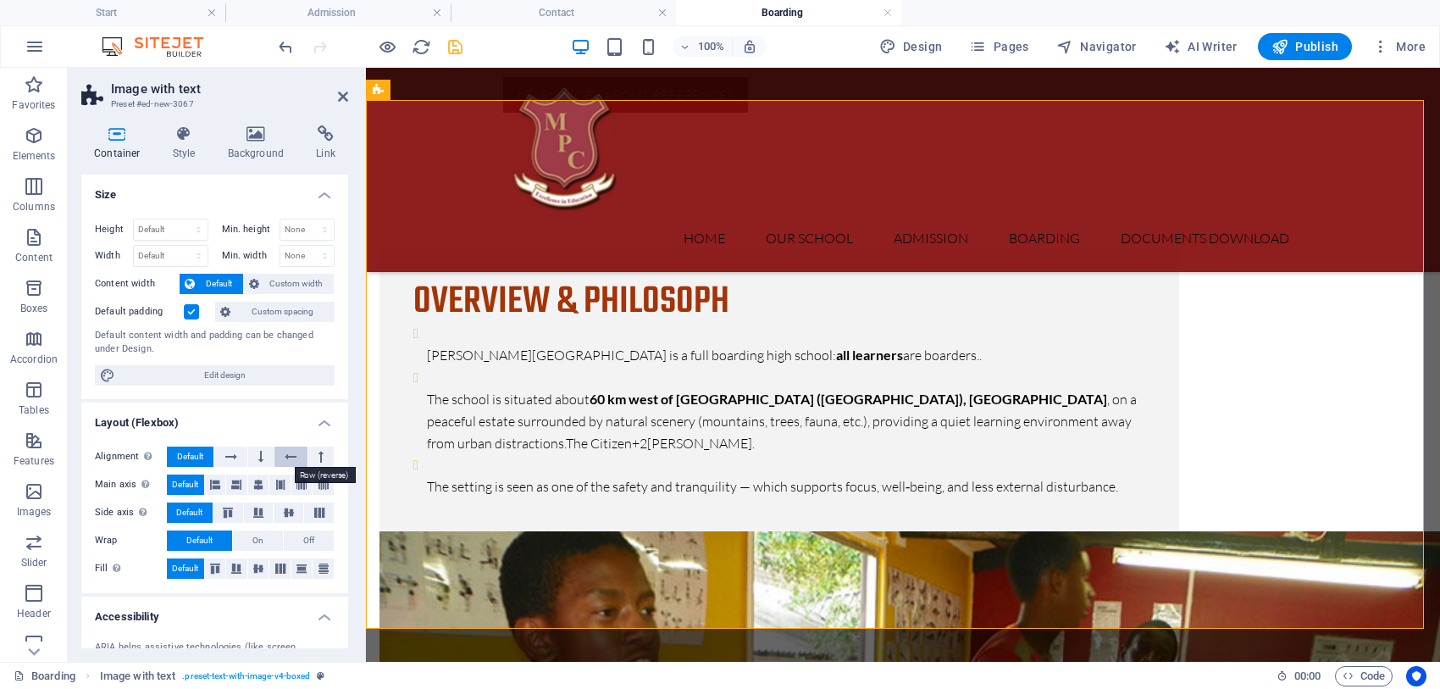
click at [285, 453] on icon at bounding box center [291, 456] width 12 height 20
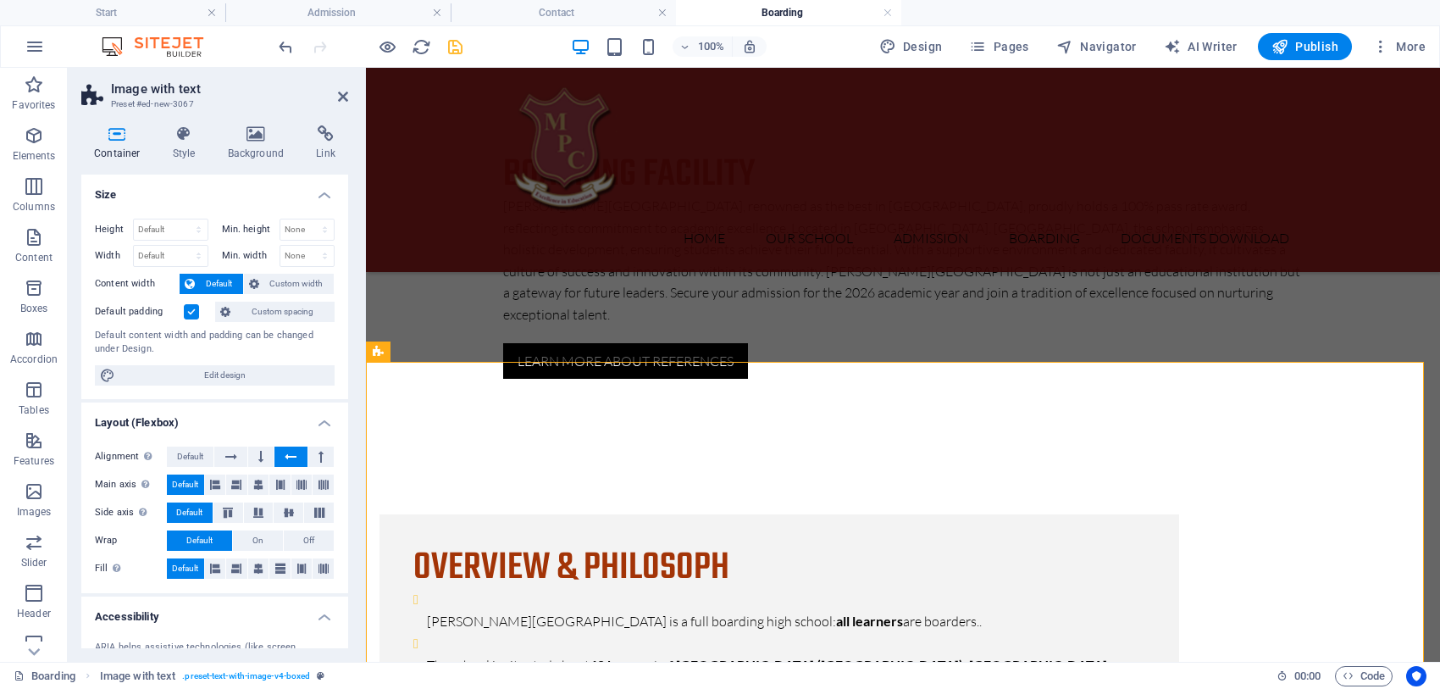
scroll to position [1001, 0]
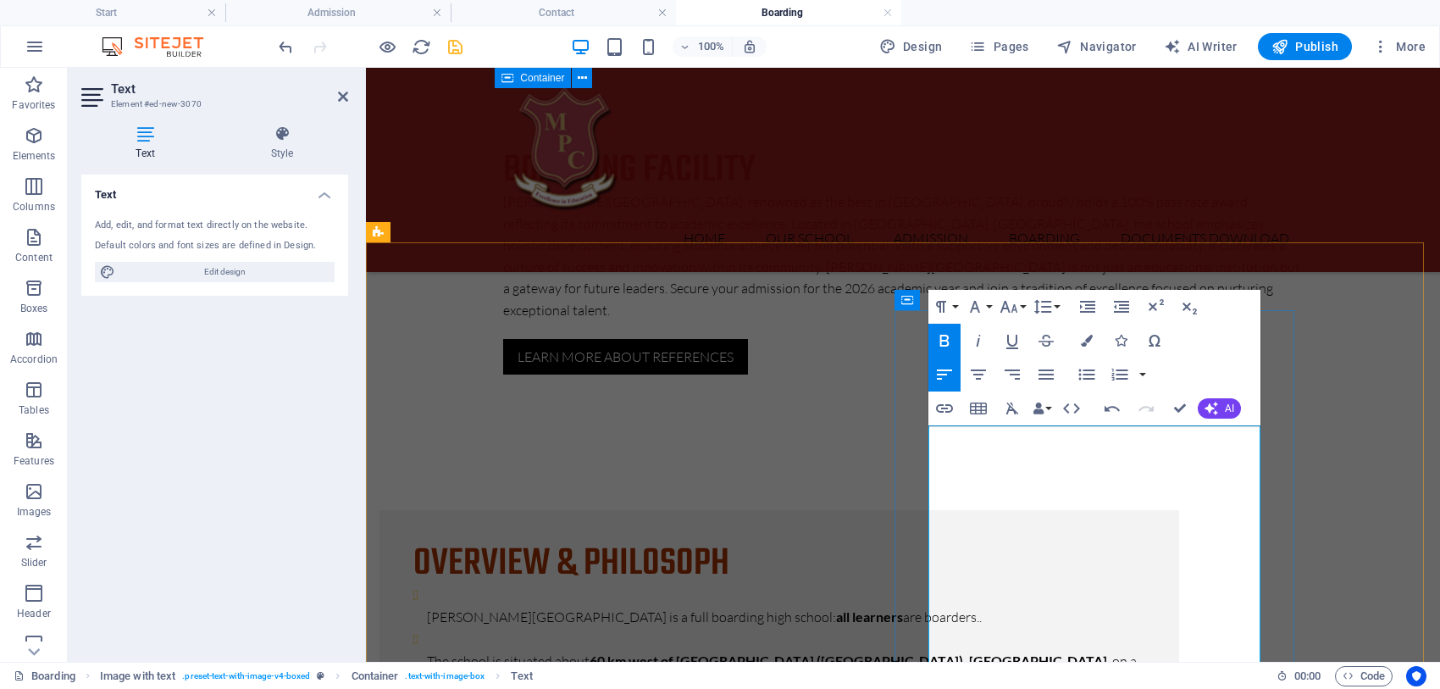
scroll to position [1121, 0]
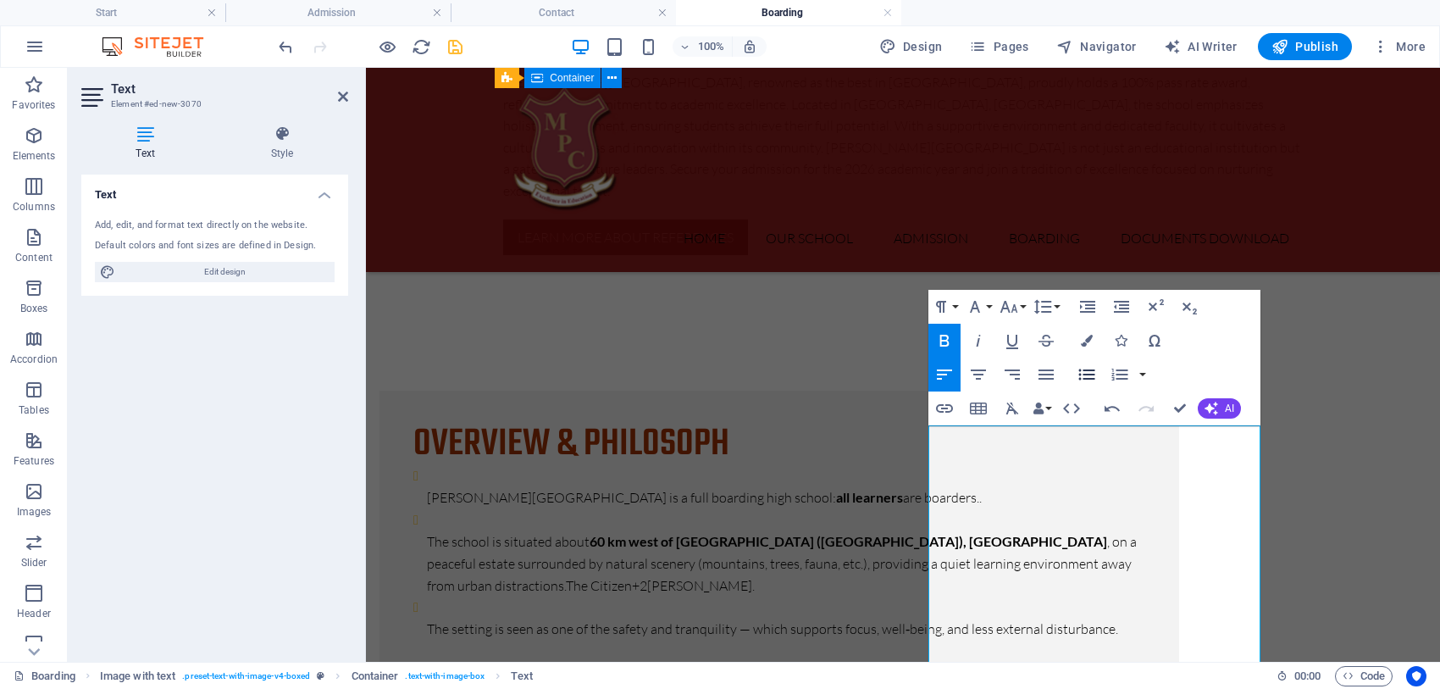
click at [1074, 371] on button "Unordered List" at bounding box center [1087, 374] width 32 height 34
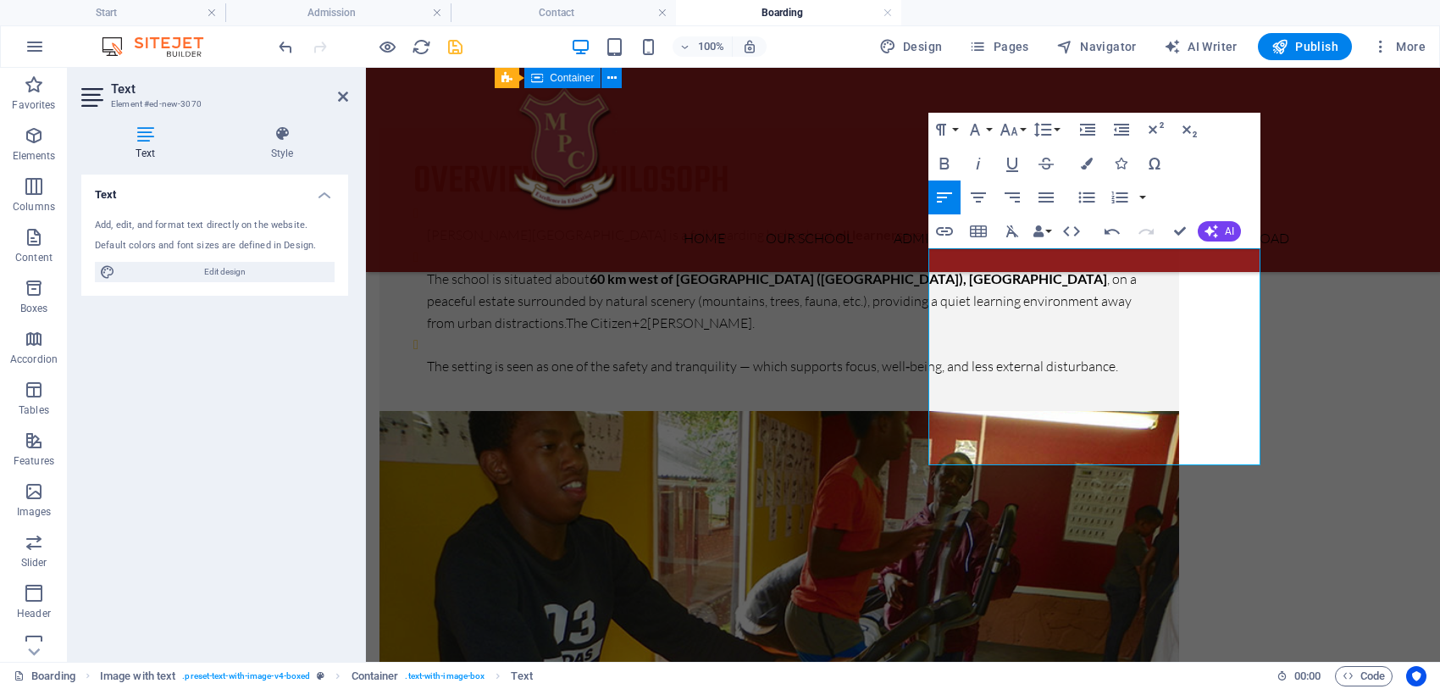
scroll to position [1499, 0]
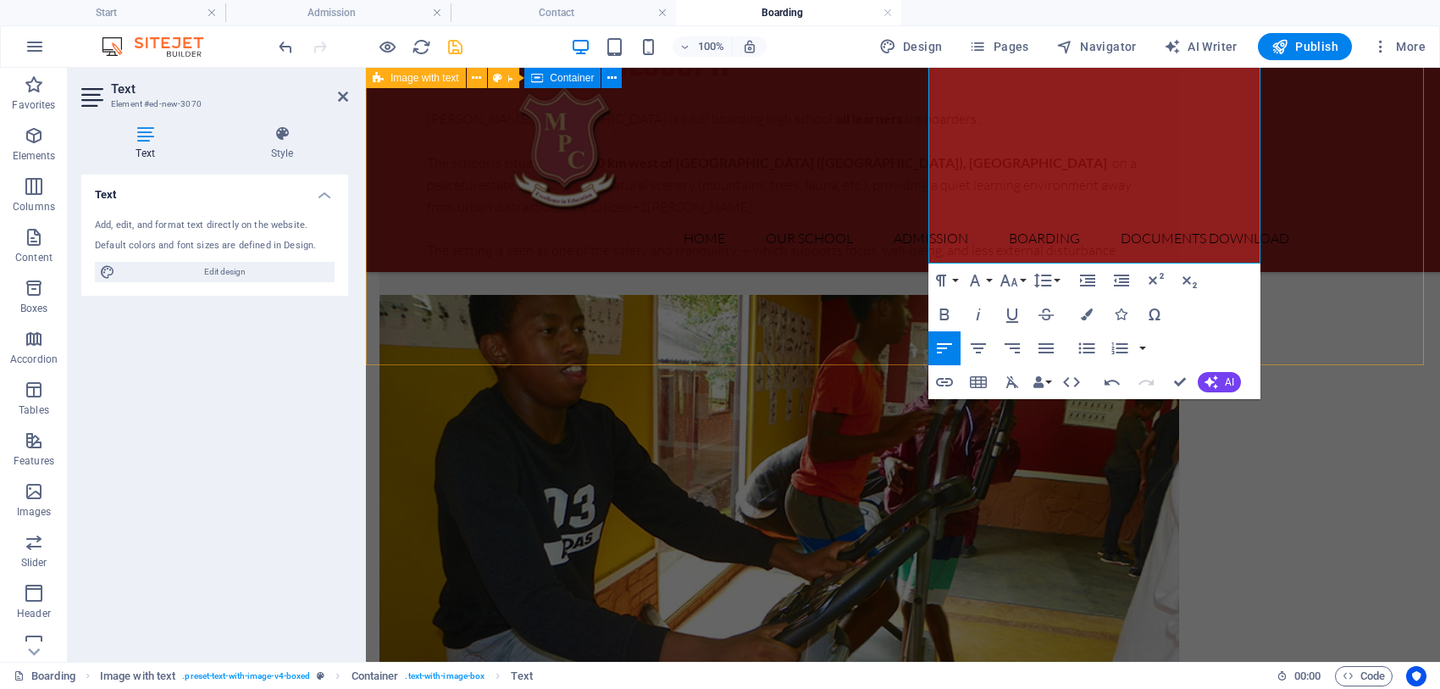
drag, startPoint x: 932, startPoint y: 456, endPoint x: 1326, endPoint y: 324, distance: 415.4
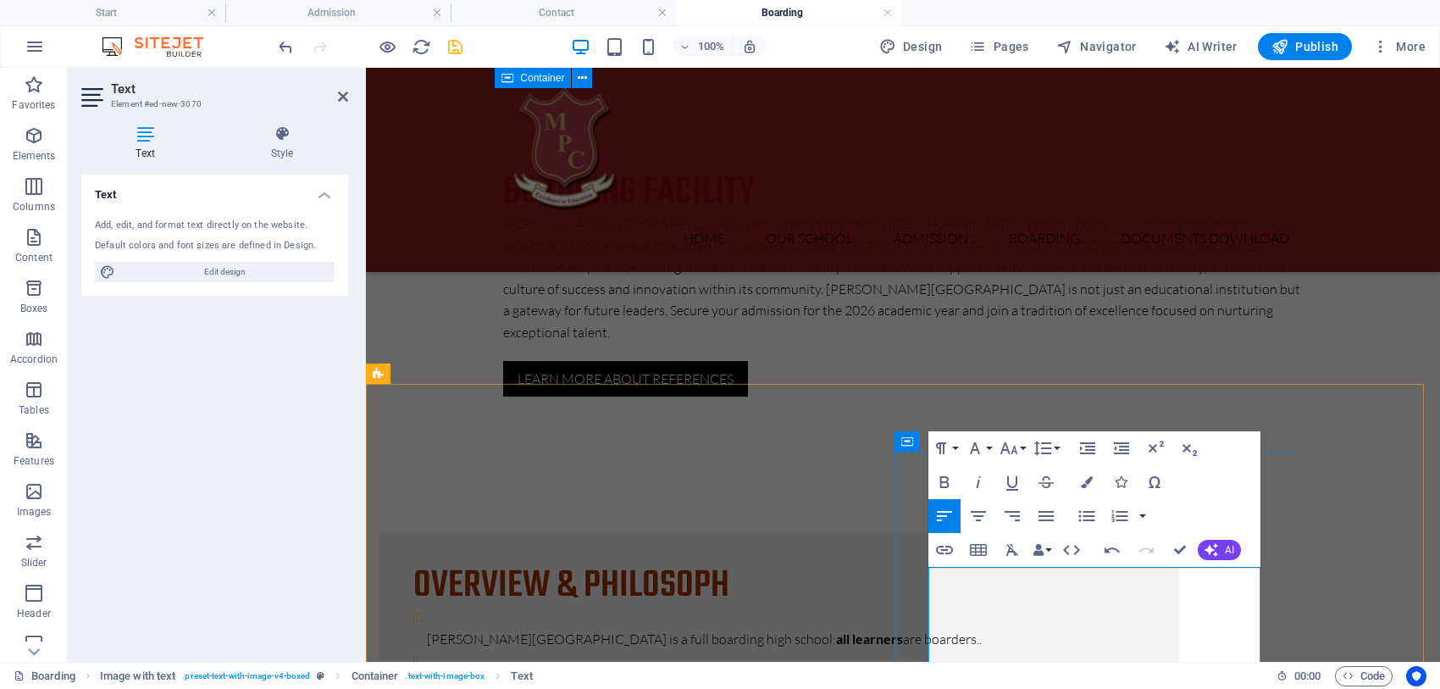
click at [1019, 14] on ul "Start Admission Contact Boarding" at bounding box center [720, 12] width 1440 height 25
click at [1084, 517] on icon "button" at bounding box center [1087, 516] width 16 height 11
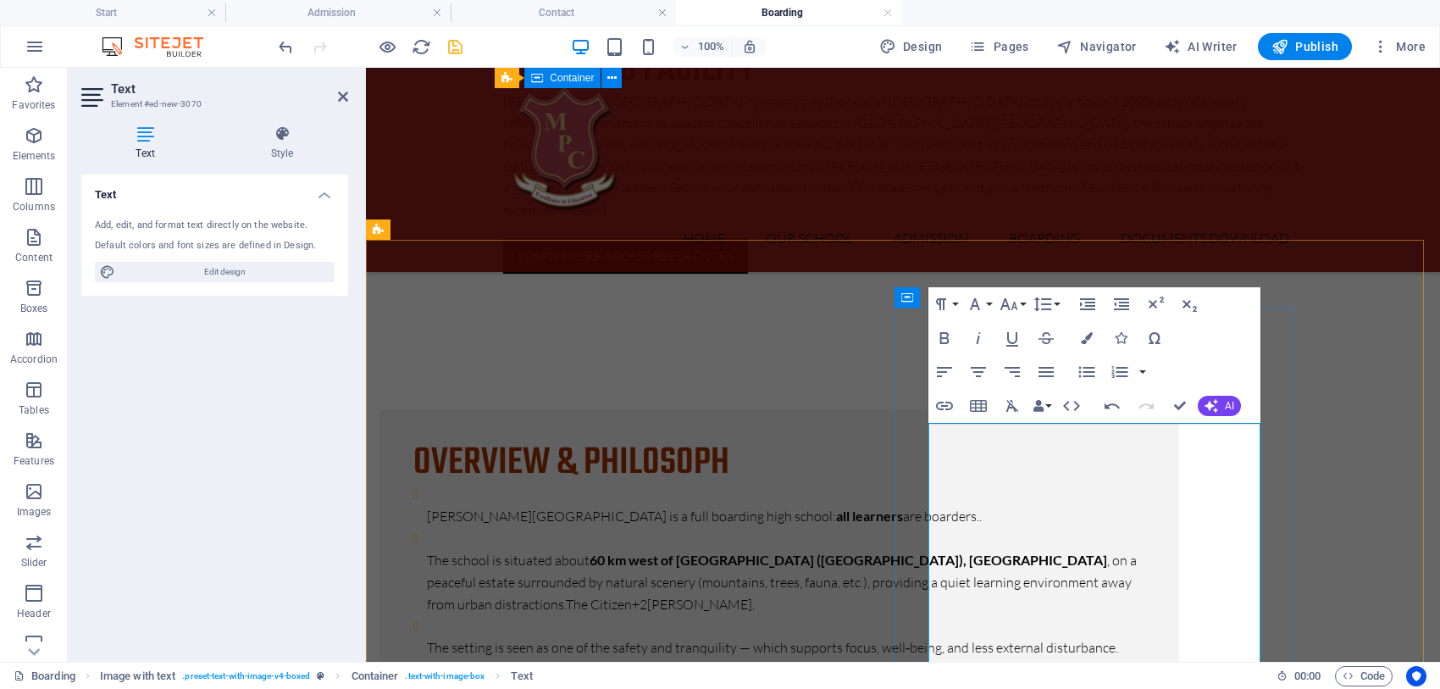
scroll to position [1123, 0]
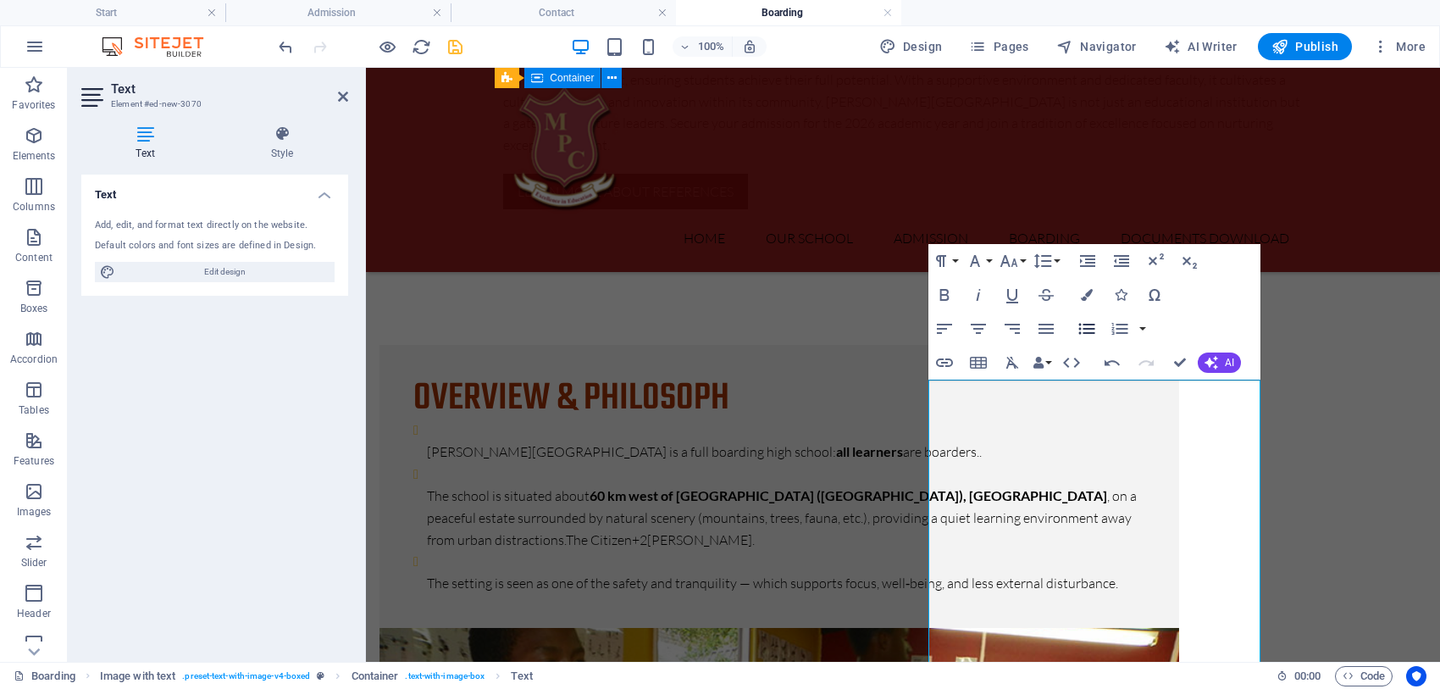
click at [1084, 331] on icon "button" at bounding box center [1087, 328] width 20 height 20
click at [1084, 328] on icon "button" at bounding box center [1087, 328] width 16 height 11
click at [1038, 323] on icon "button" at bounding box center [1046, 328] width 20 height 20
click at [1013, 326] on icon "button" at bounding box center [1012, 328] width 20 height 20
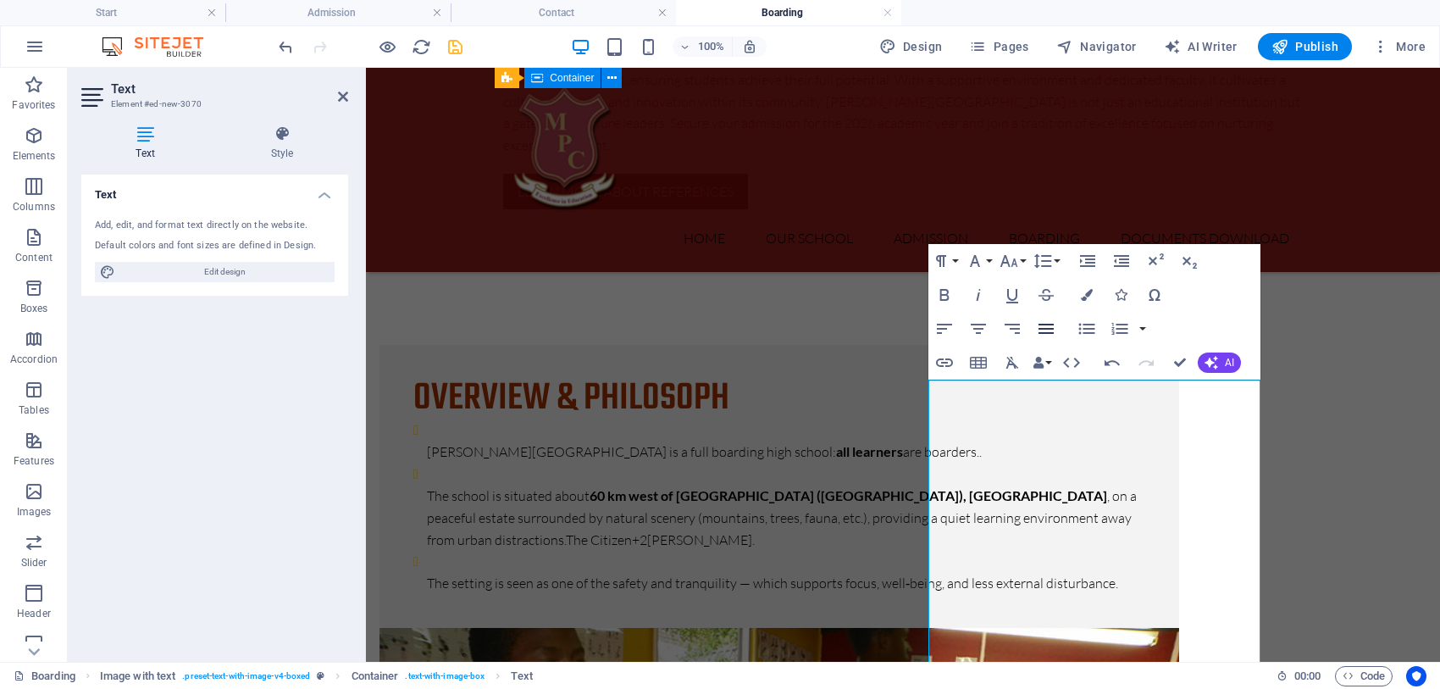
click at [1038, 326] on icon "button" at bounding box center [1046, 328] width 20 height 20
click at [1077, 332] on icon "button" at bounding box center [1087, 328] width 20 height 20
click at [1082, 326] on icon "button" at bounding box center [1087, 328] width 20 height 20
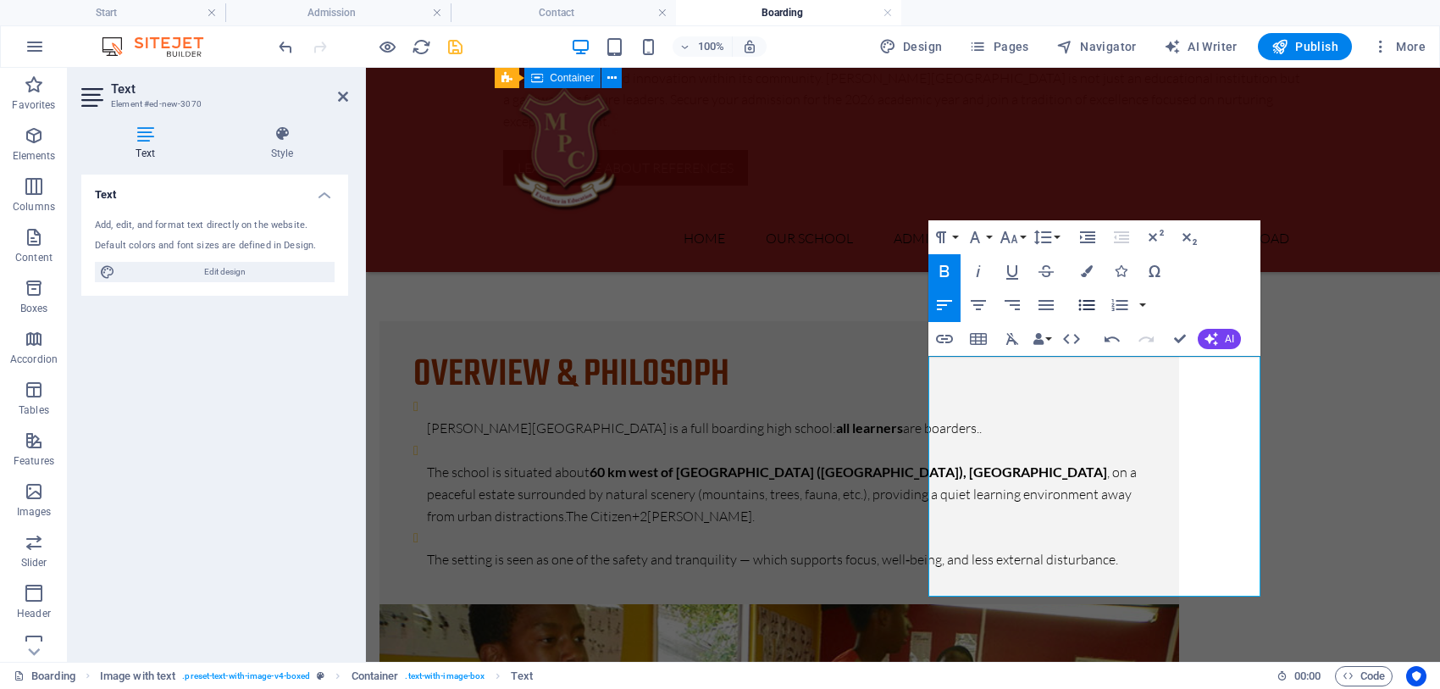
click at [1080, 305] on icon "button" at bounding box center [1087, 305] width 16 height 11
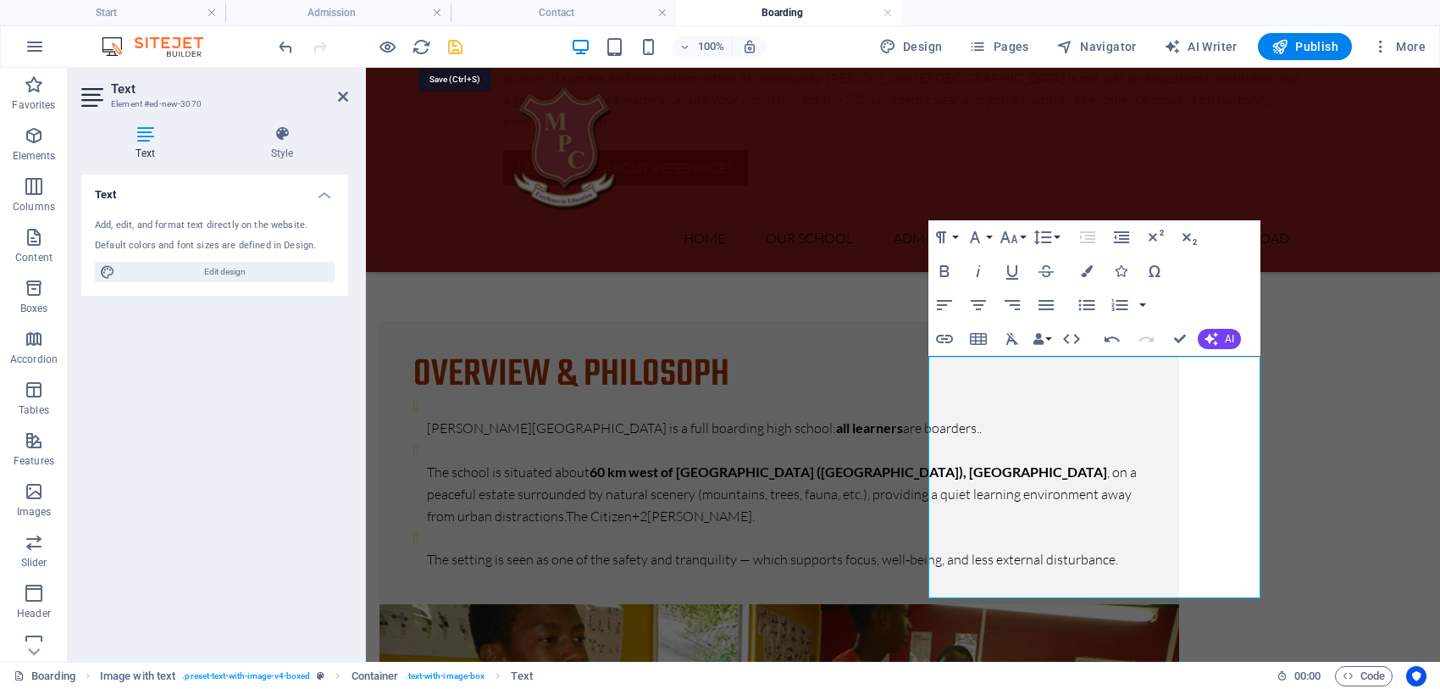
click at [454, 42] on icon "save" at bounding box center [455, 46] width 19 height 19
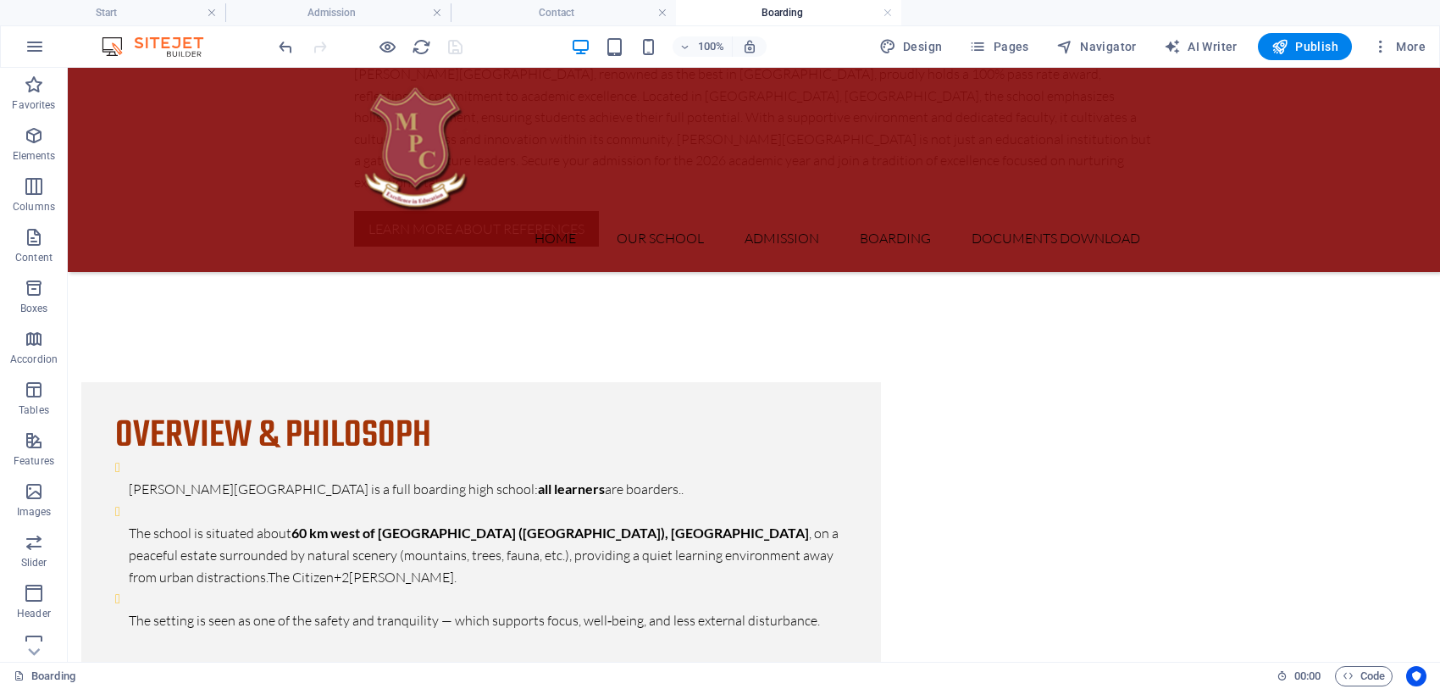
scroll to position [871, 0]
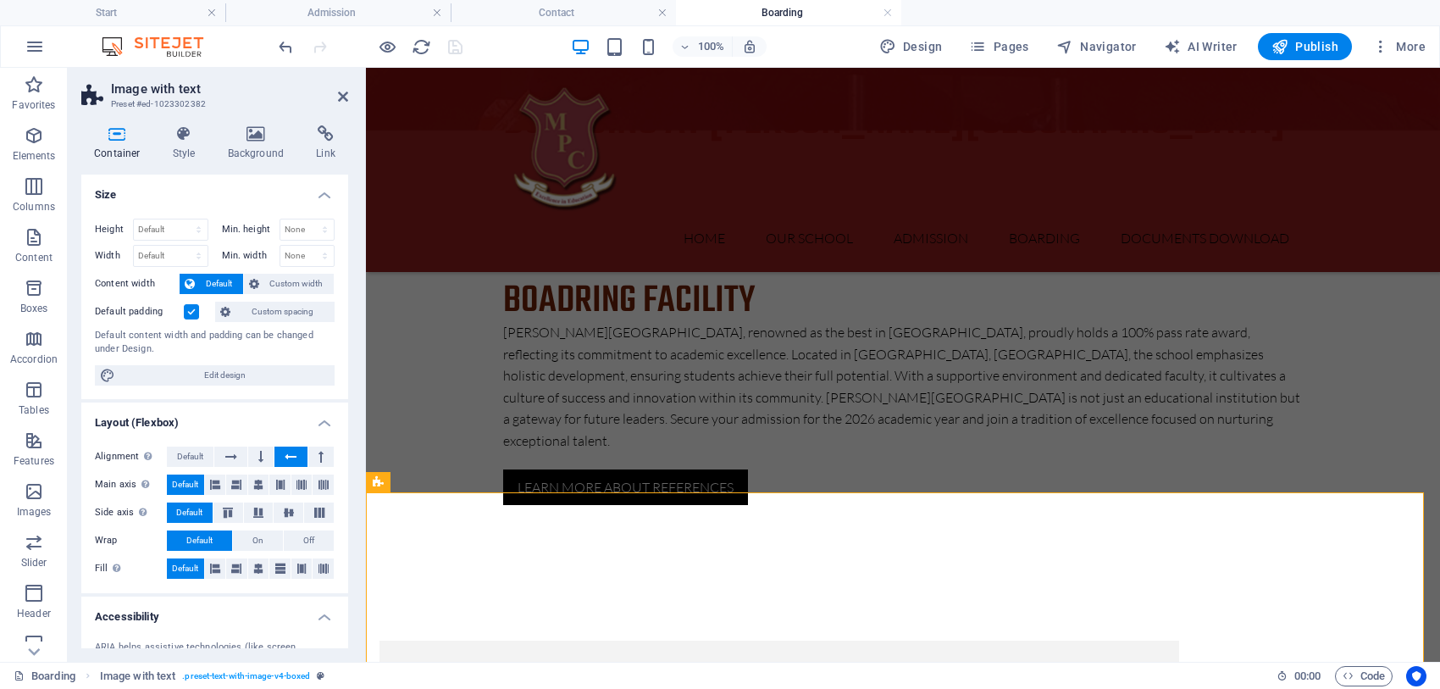
click at [196, 311] on label at bounding box center [191, 311] width 15 height 15
click at [0, 0] on input "Default padding" at bounding box center [0, 0] width 0 height 0
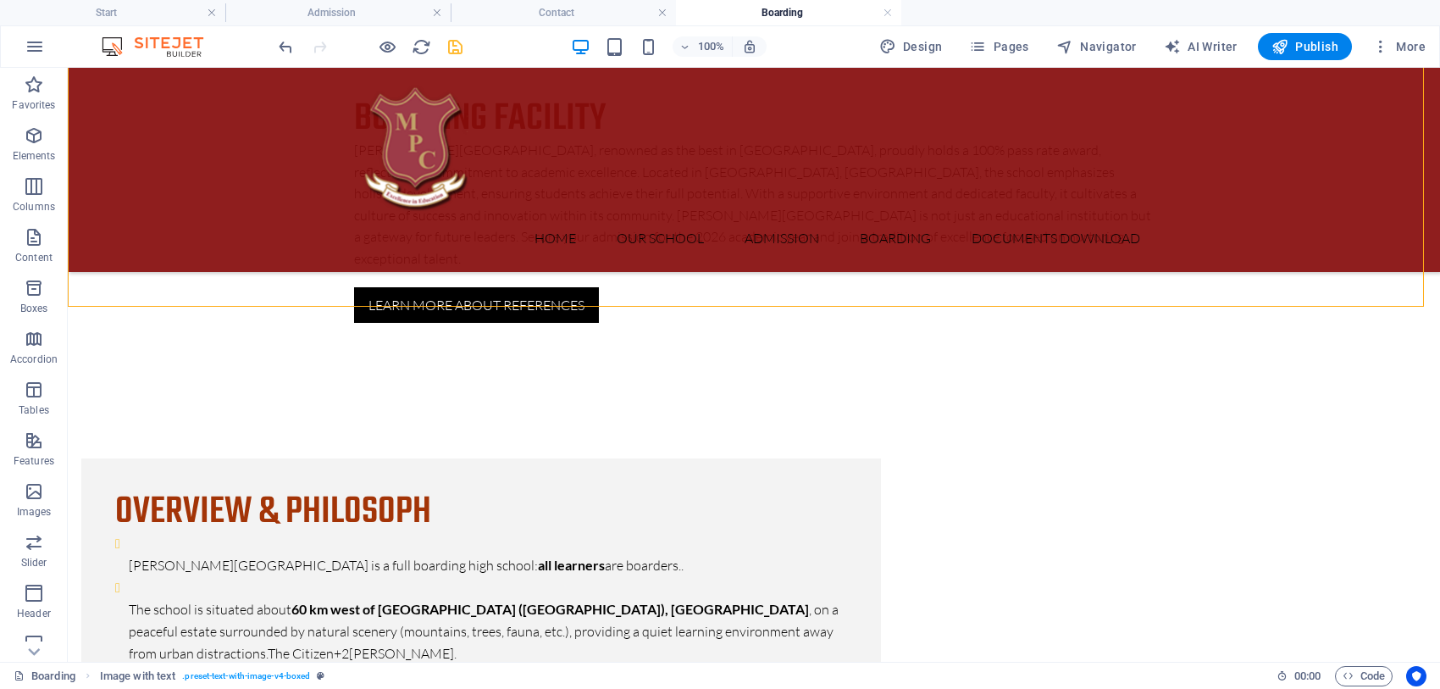
scroll to position [1056, 0]
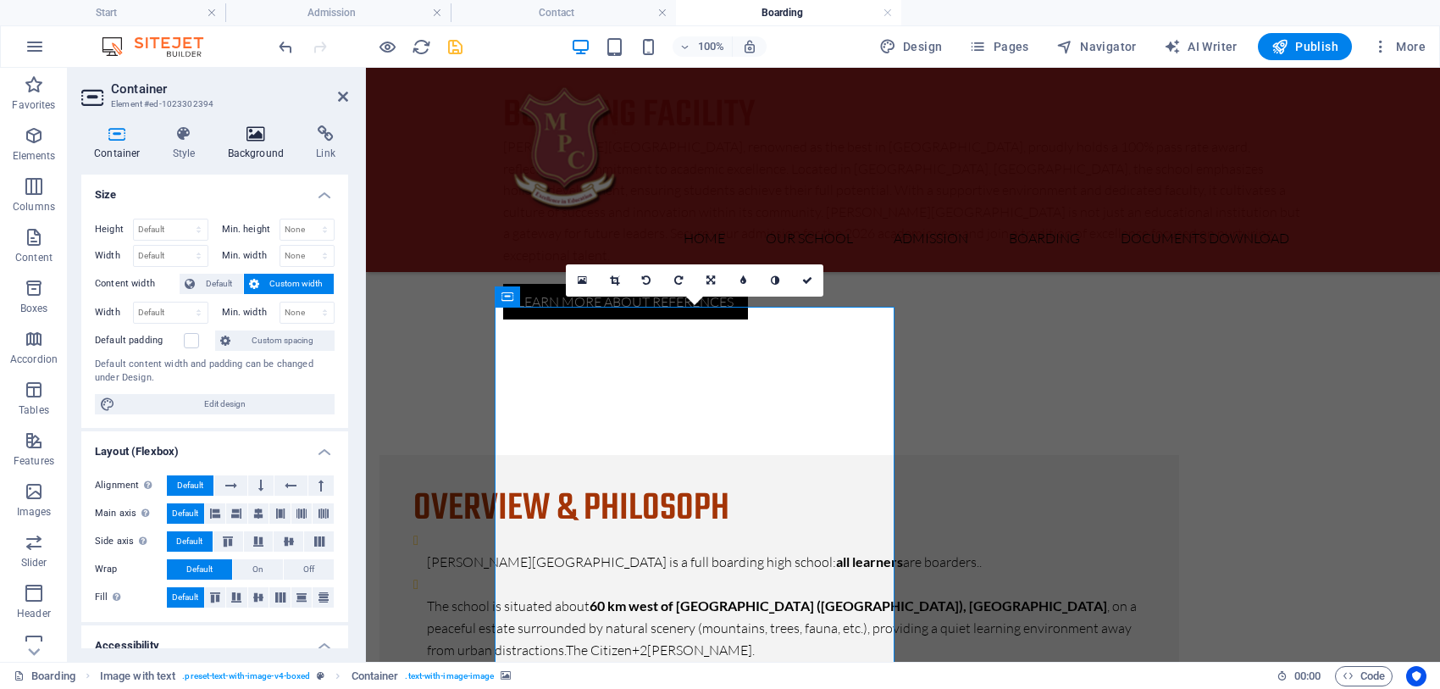
click at [263, 136] on icon at bounding box center [256, 133] width 82 height 17
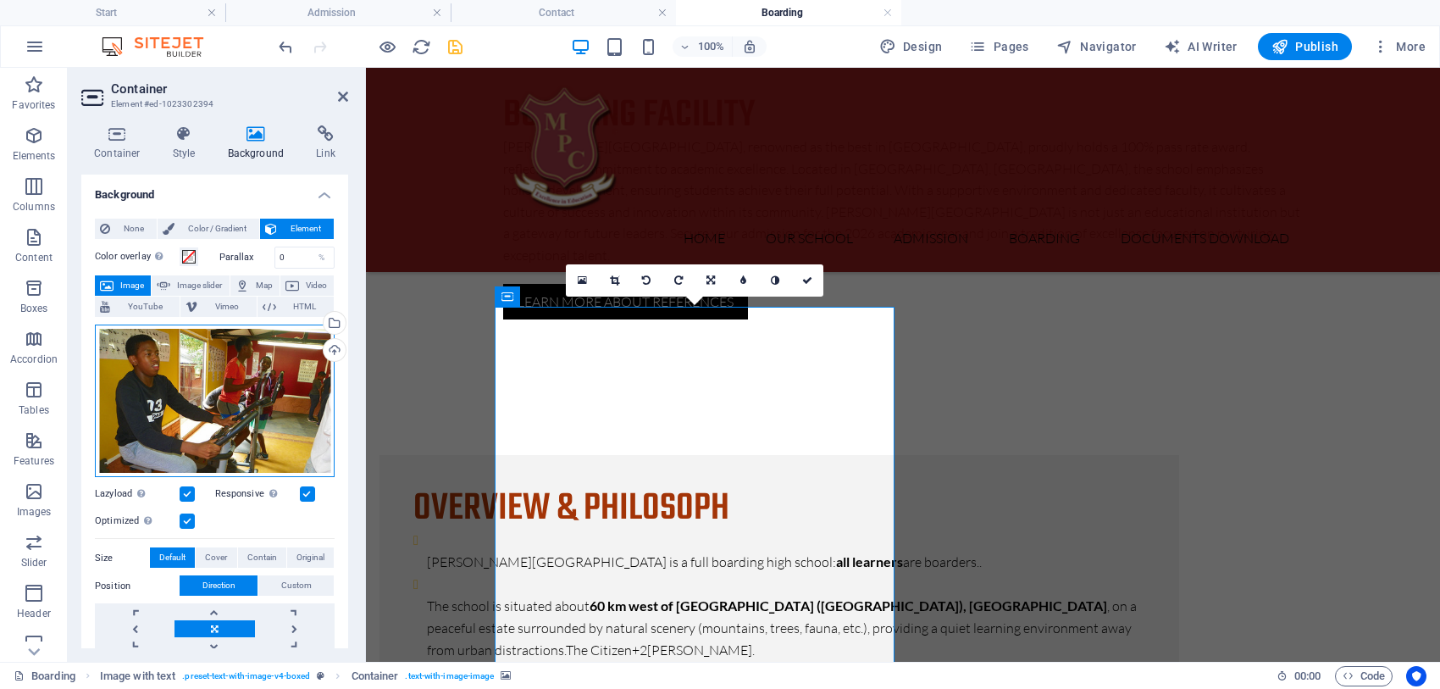
click at [252, 374] on div "Drag files here, click to choose files or select files from Files or our free s…" at bounding box center [215, 400] width 240 height 153
click at [252, 374] on body "[PERSON_NAME] College Start Admission Contact Boarding Favorites Elements Colum…" at bounding box center [720, 344] width 1440 height 689
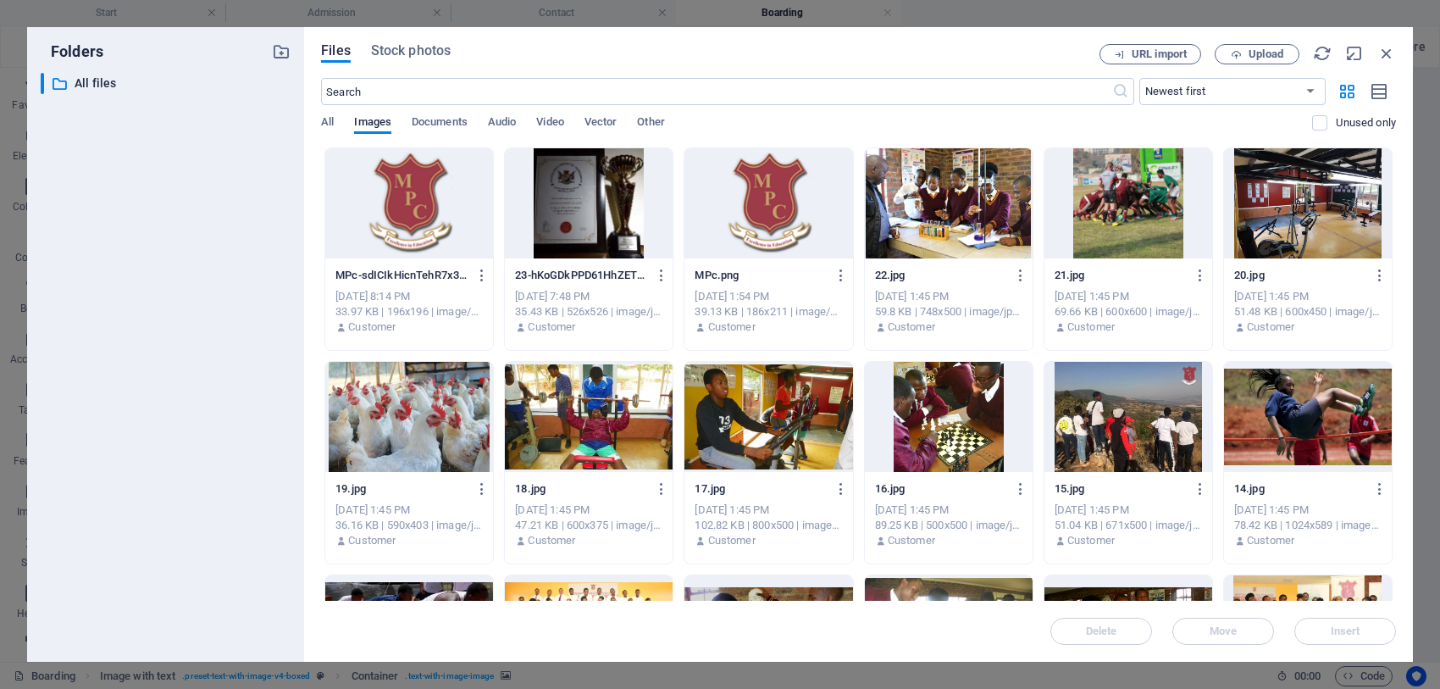
click at [1407, 504] on div "Files Stock photos URL import Upload ​ Newest first Oldest first Name (A-Z) Nam…" at bounding box center [858, 344] width 1109 height 634
click at [1409, 517] on div "Files Stock photos URL import Upload ​ Newest first Oldest first Name (A-Z) Nam…" at bounding box center [858, 344] width 1109 height 634
click at [1403, 517] on div "Files Stock photos URL import Upload ​ Newest first Oldest first Name (A-Z) Nam…" at bounding box center [858, 344] width 1109 height 634
drag, startPoint x: 1395, startPoint y: 290, endPoint x: 1392, endPoint y: 374, distance: 83.9
click at [1392, 374] on div "Drop files here to upload them instantly MPc-sdICIkHicnTehR7x3LMKTg.png MPc-sdI…" at bounding box center [858, 373] width 1075 height 453
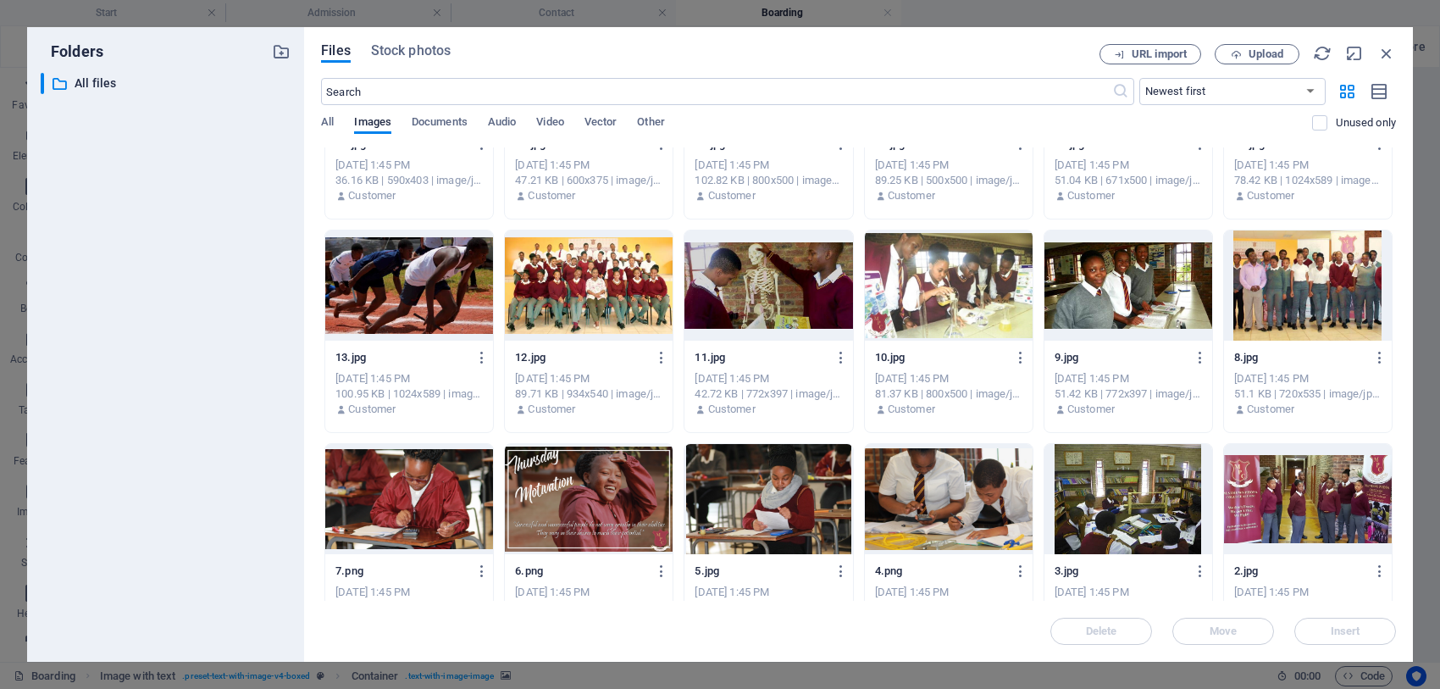
scroll to position [346, 0]
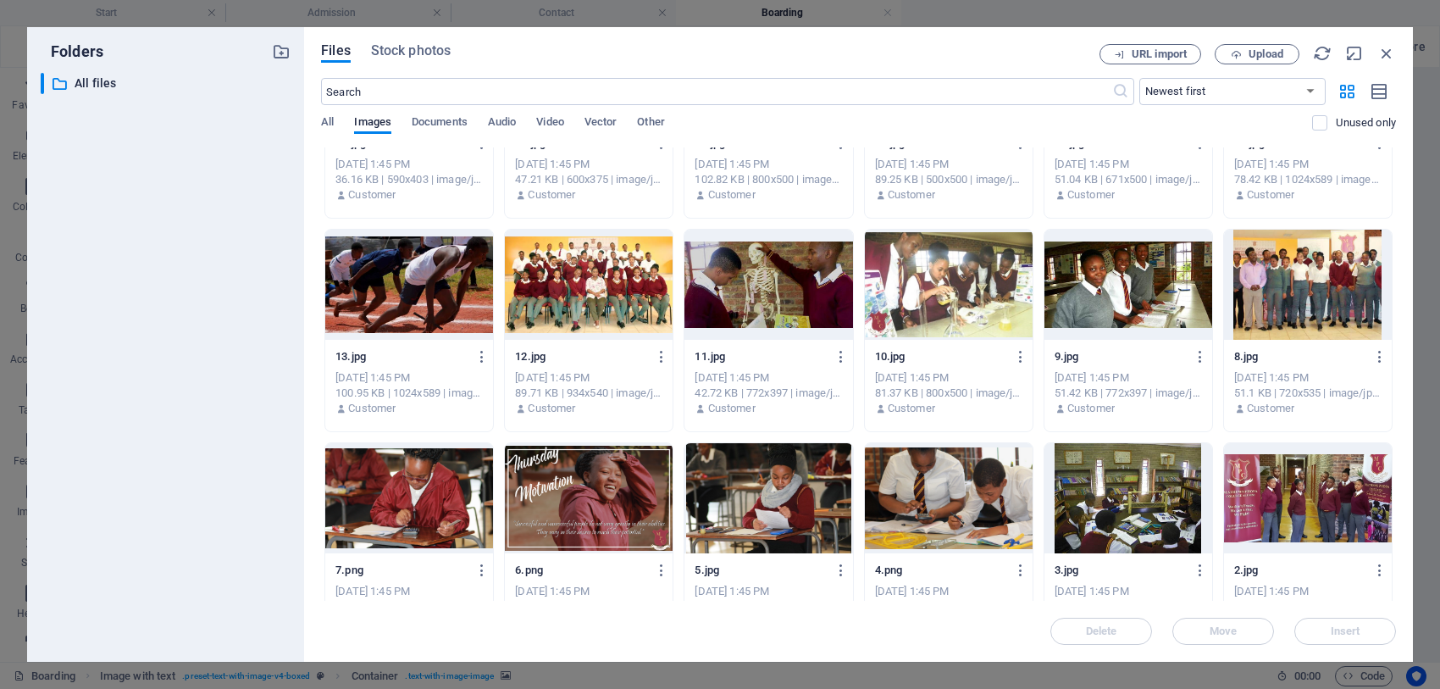
click at [1120, 496] on div at bounding box center [1128, 498] width 168 height 110
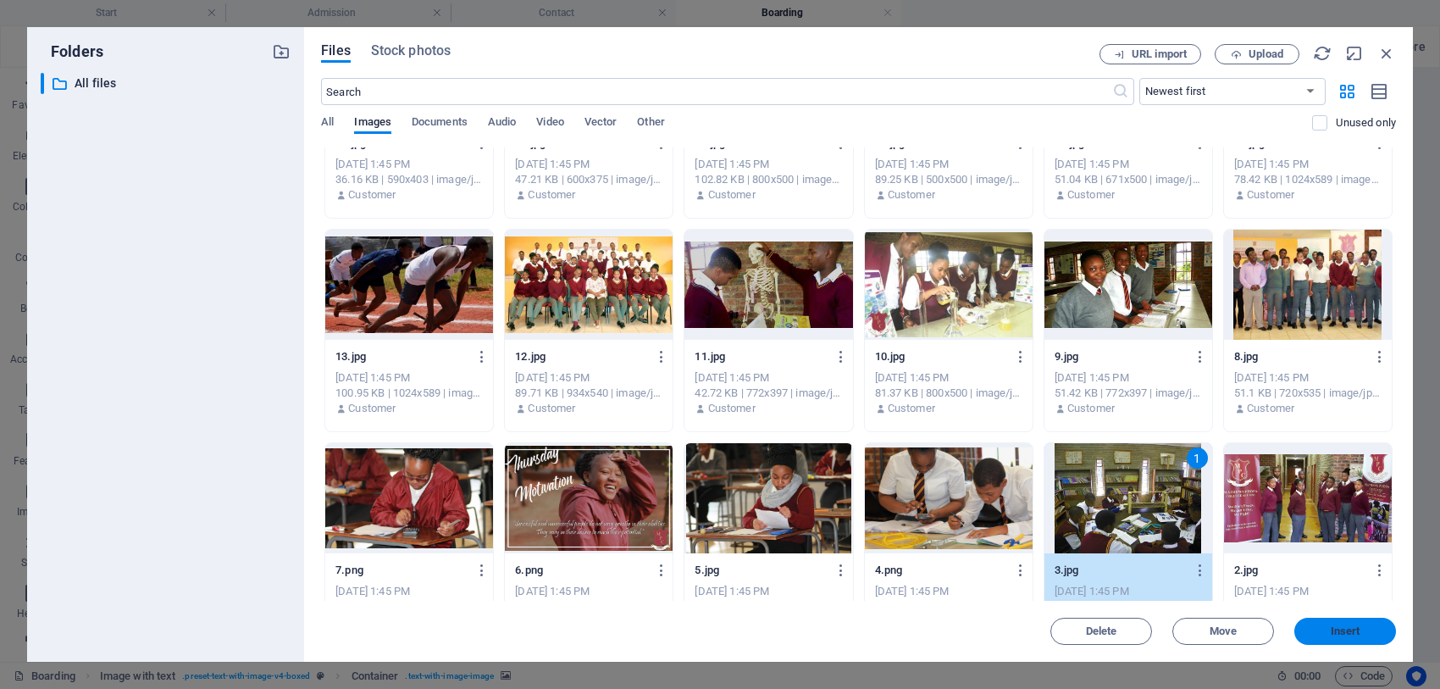
click at [1343, 626] on span "Insert" at bounding box center [1346, 631] width 30 height 10
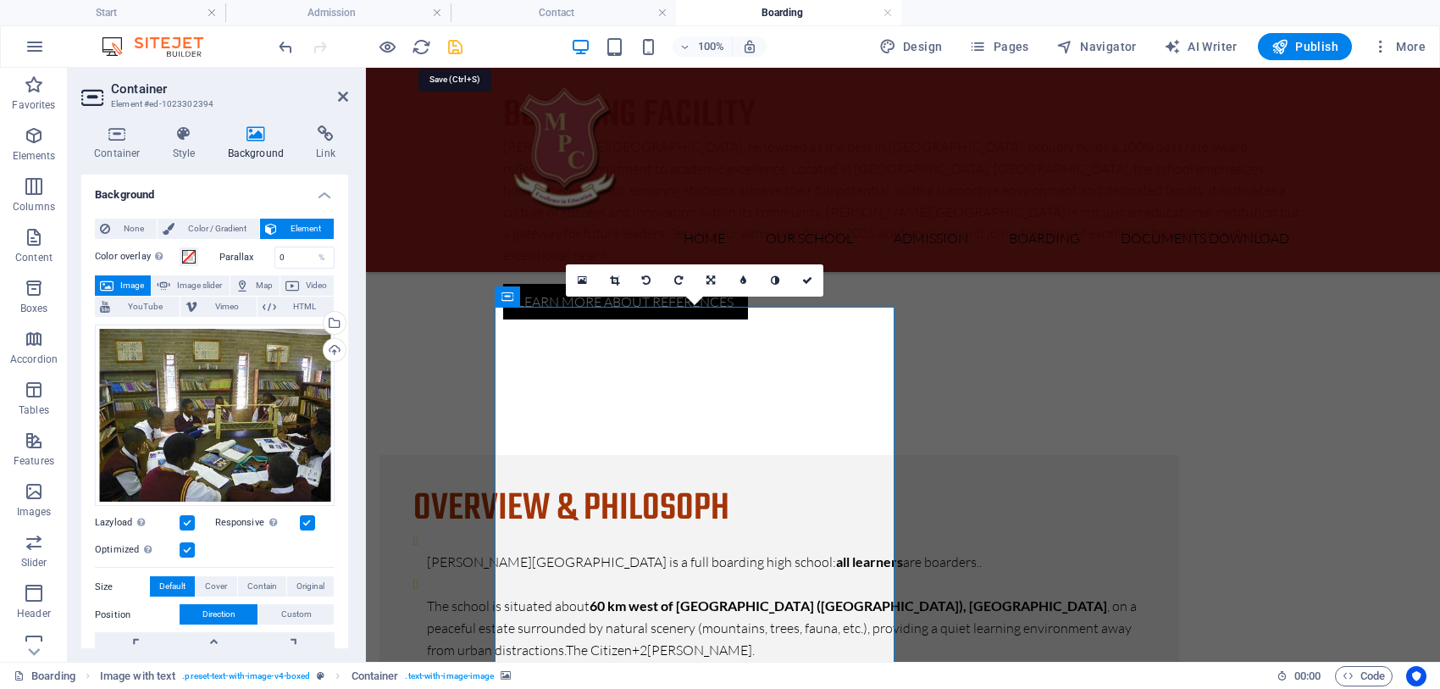
click at [458, 47] on icon "save" at bounding box center [455, 46] width 19 height 19
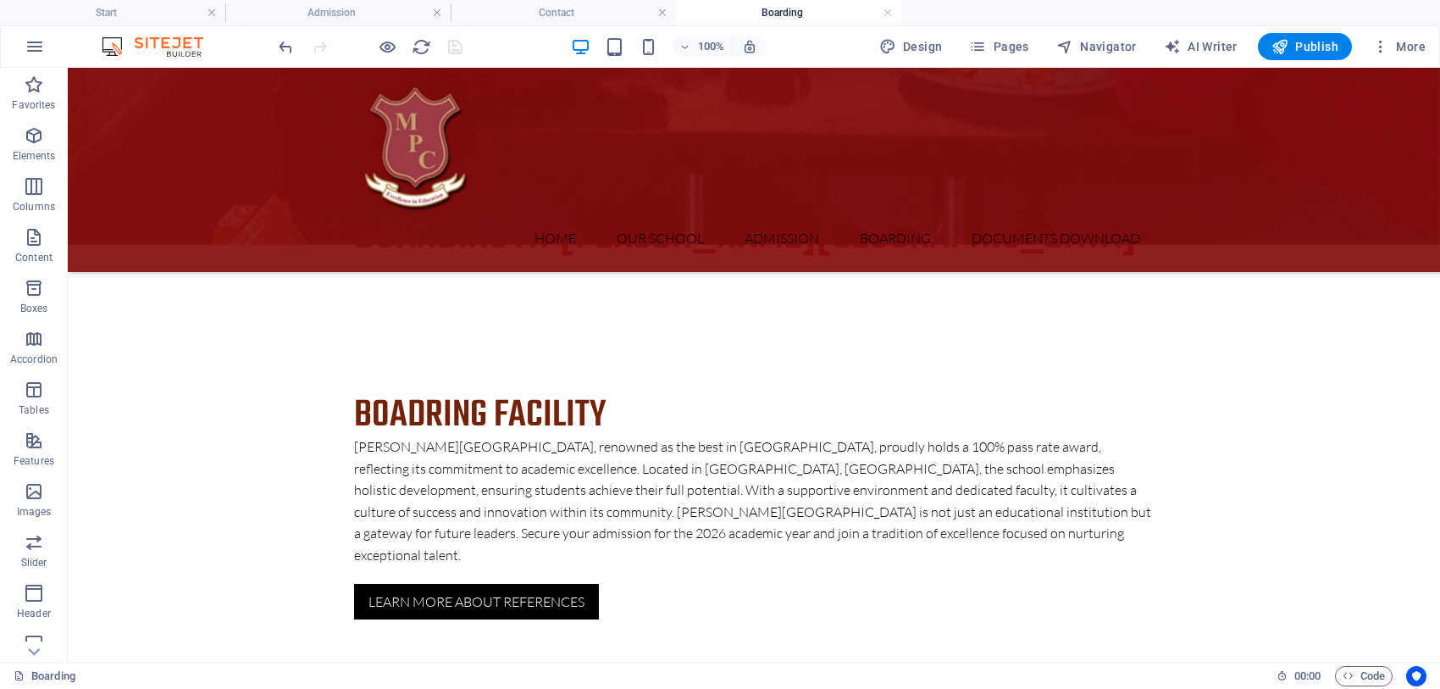
scroll to position [235, 0]
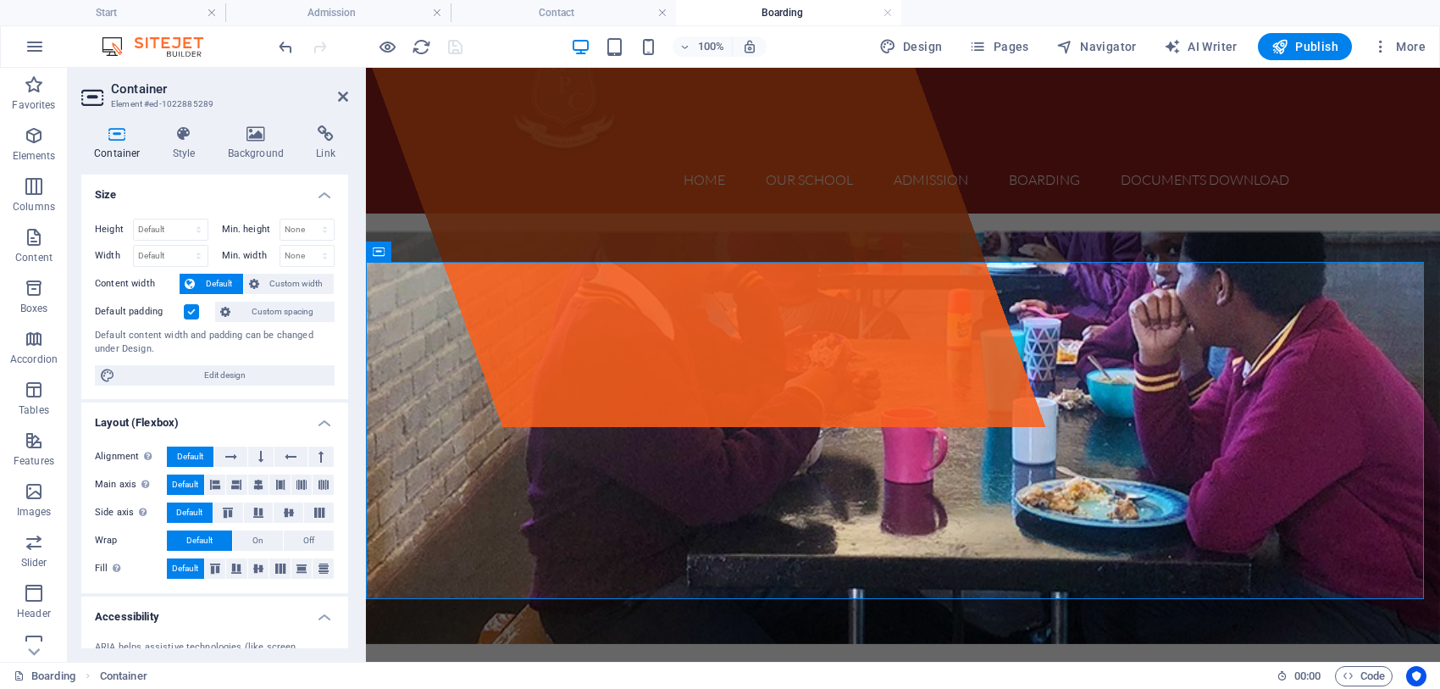
click at [195, 309] on label at bounding box center [191, 311] width 15 height 15
click at [0, 0] on input "Default padding" at bounding box center [0, 0] width 0 height 0
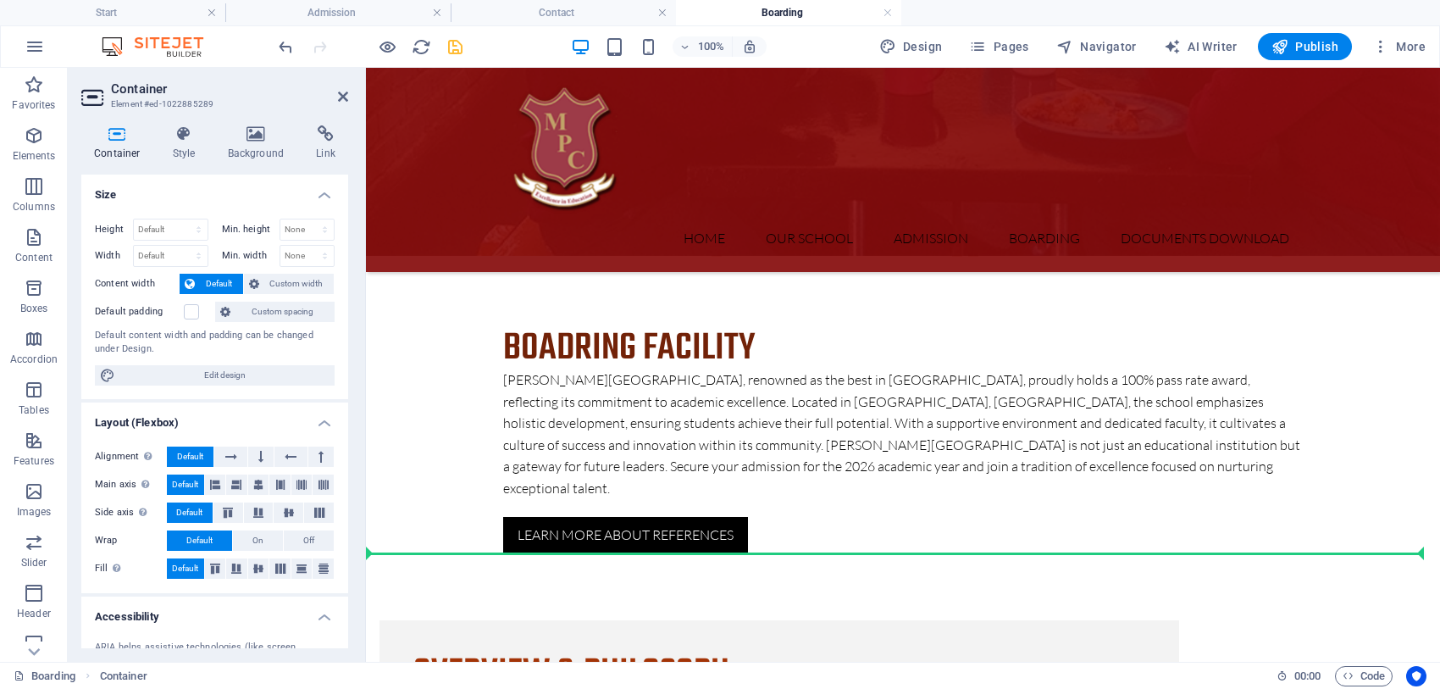
drag, startPoint x: 751, startPoint y: 318, endPoint x: 441, endPoint y: 496, distance: 357.8
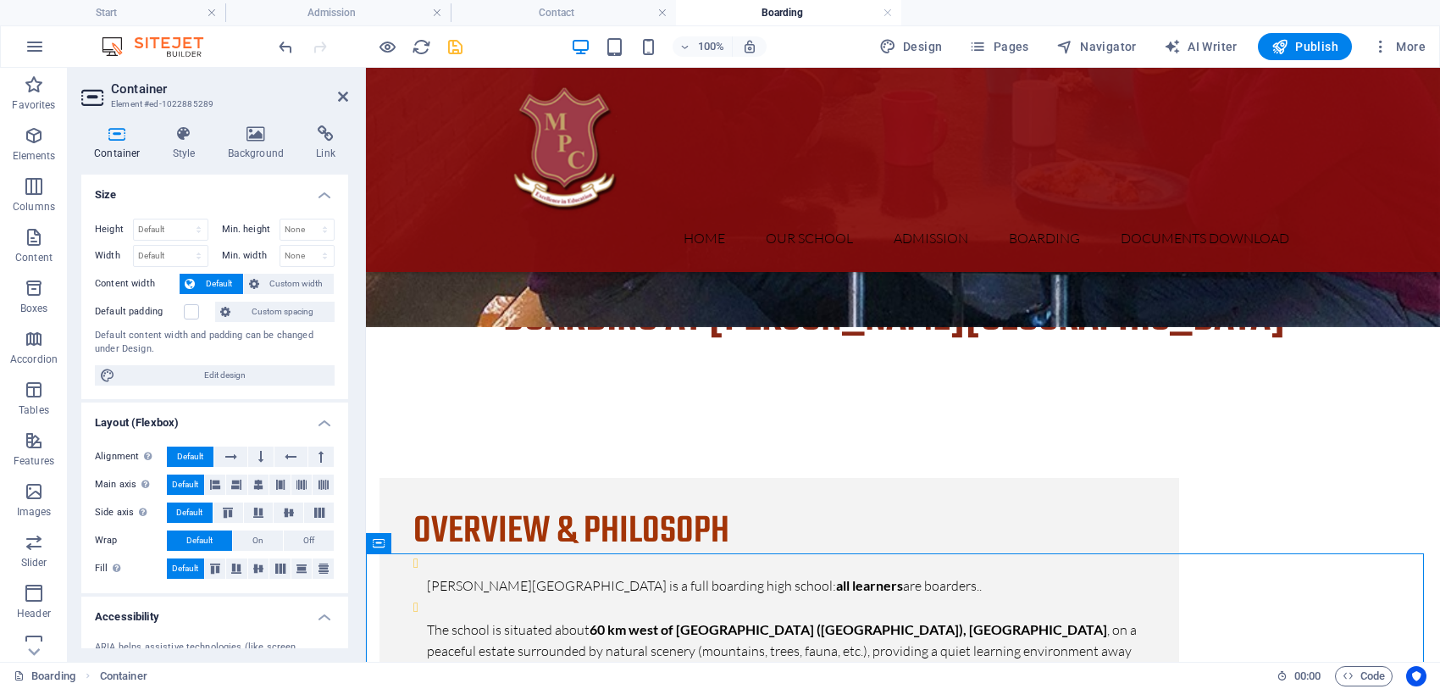
scroll to position [472, 0]
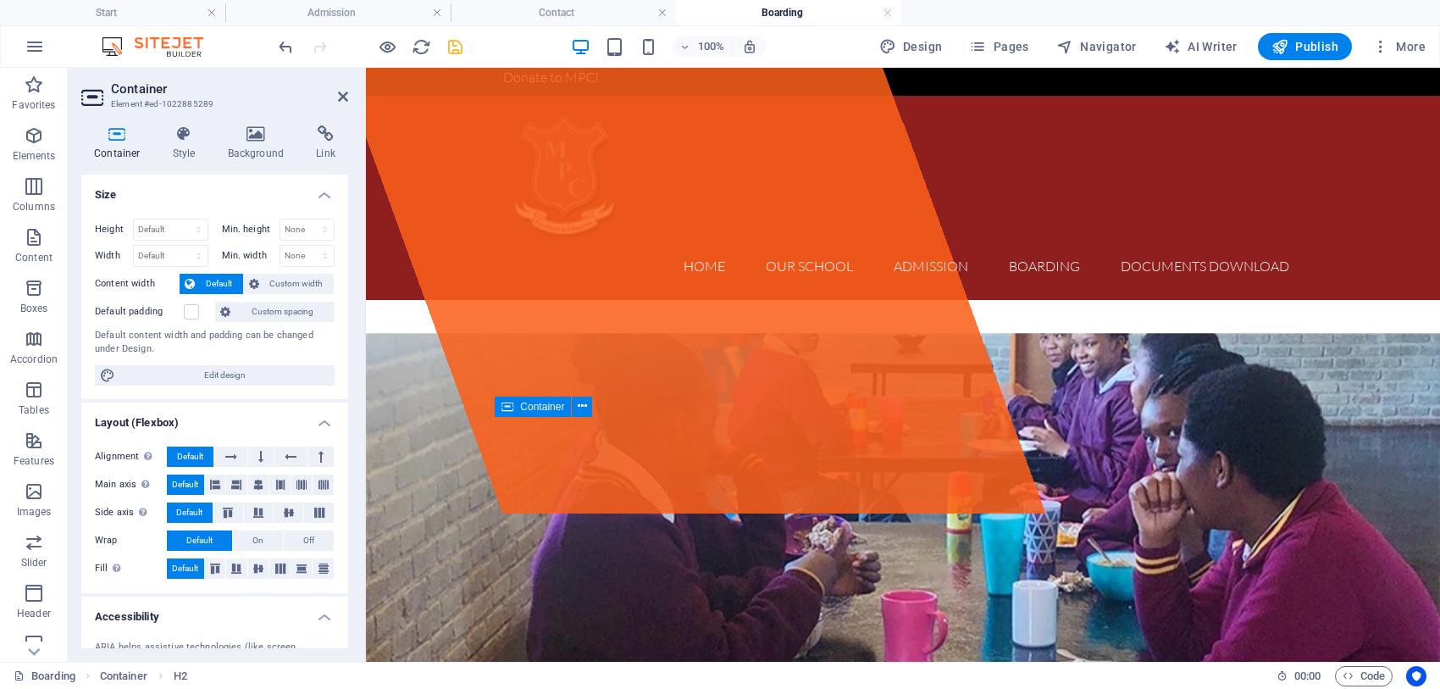
scroll to position [81, 0]
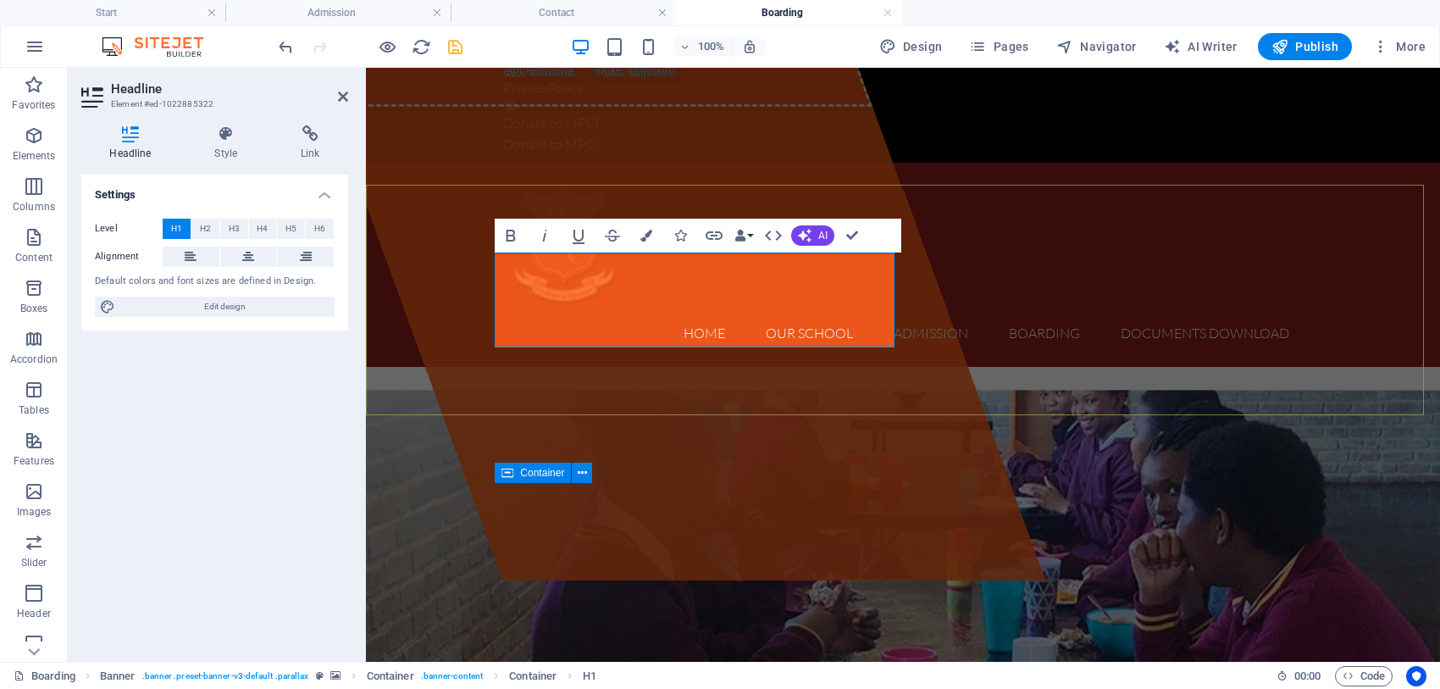
scroll to position [0, 0]
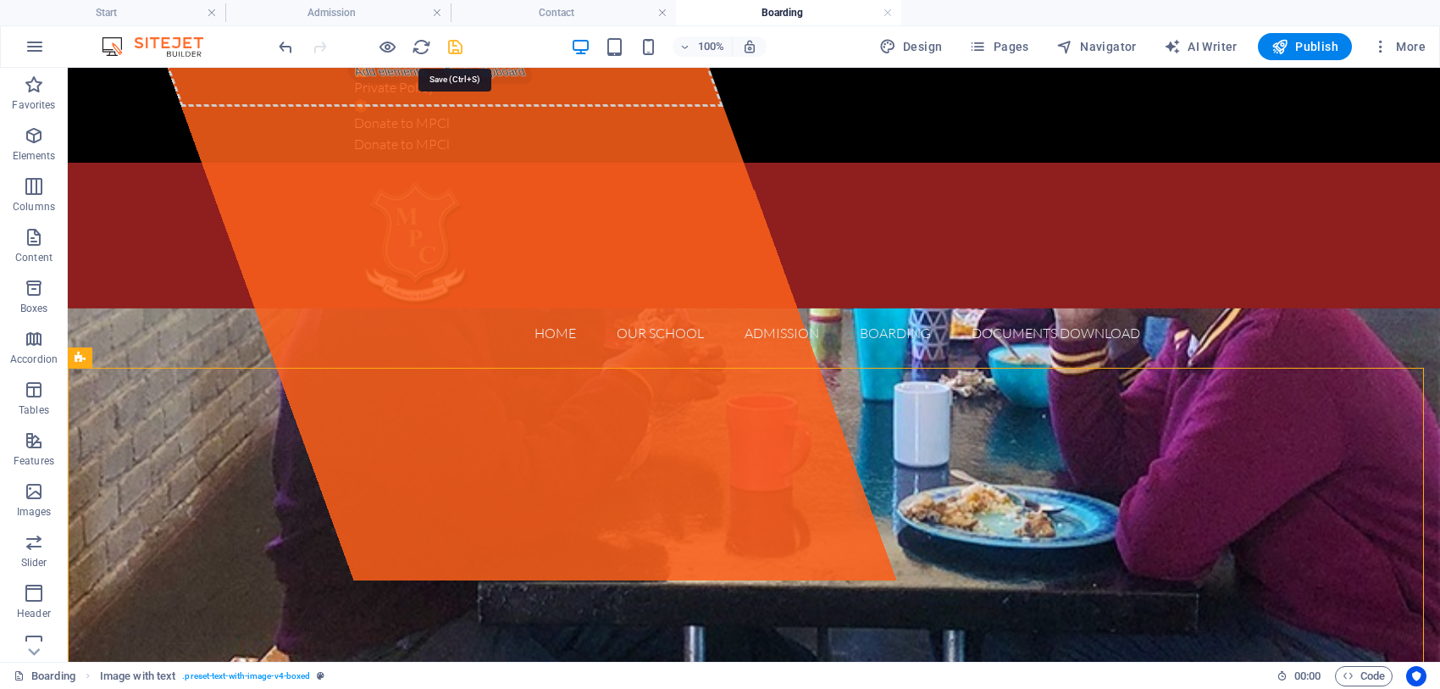
click at [458, 47] on icon "save" at bounding box center [455, 46] width 19 height 19
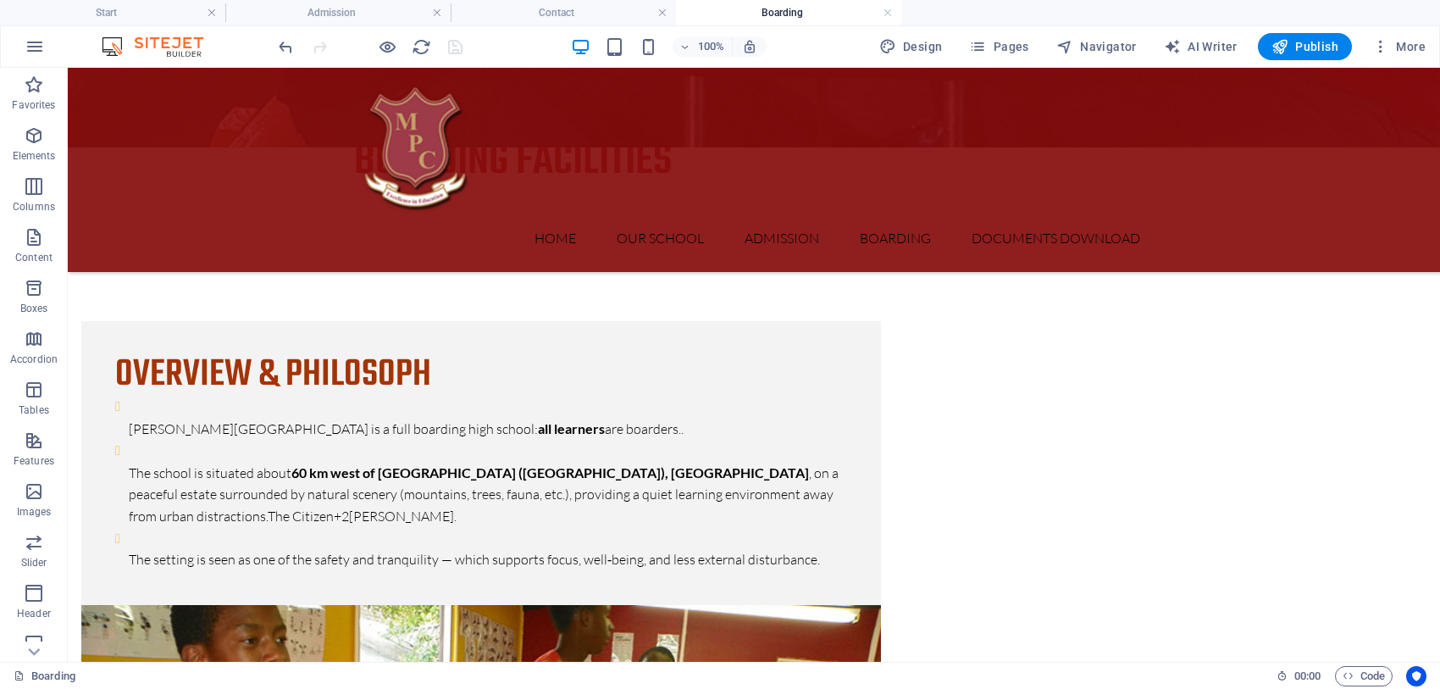
scroll to position [723, 0]
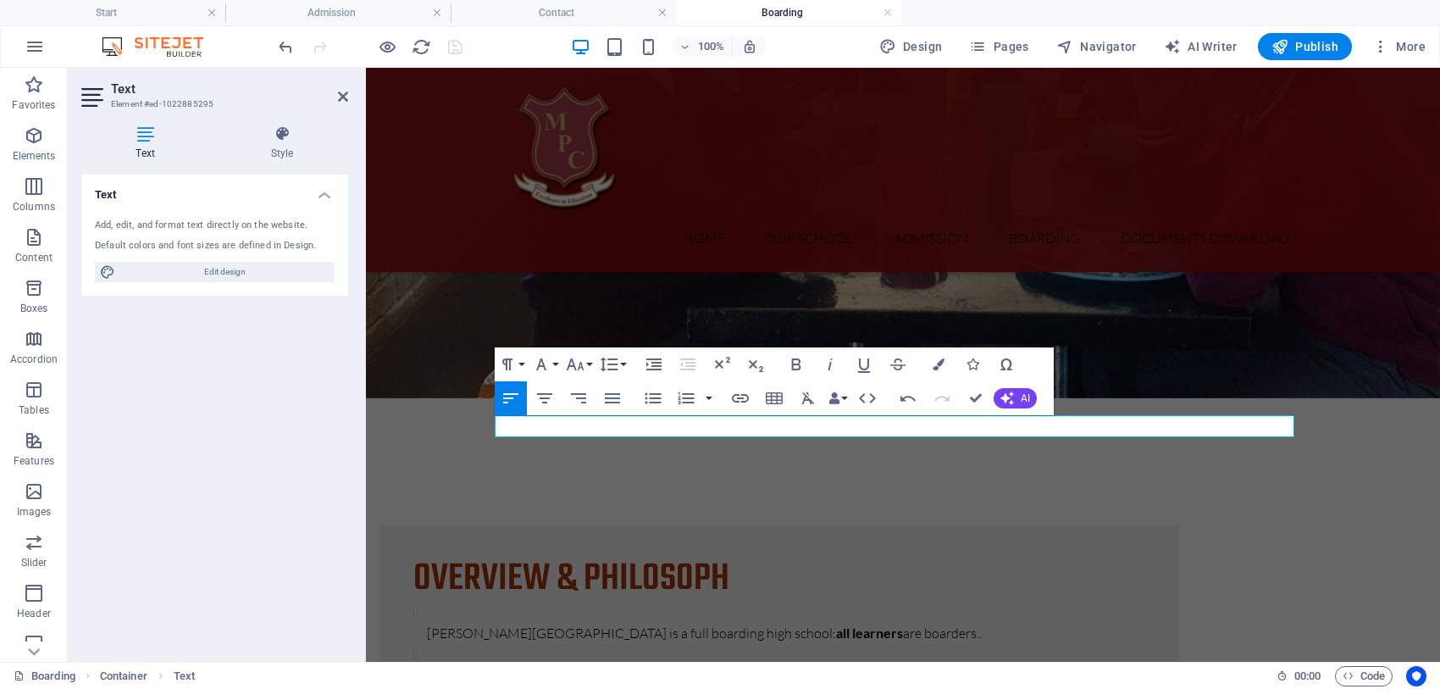
scroll to position [561, 0]
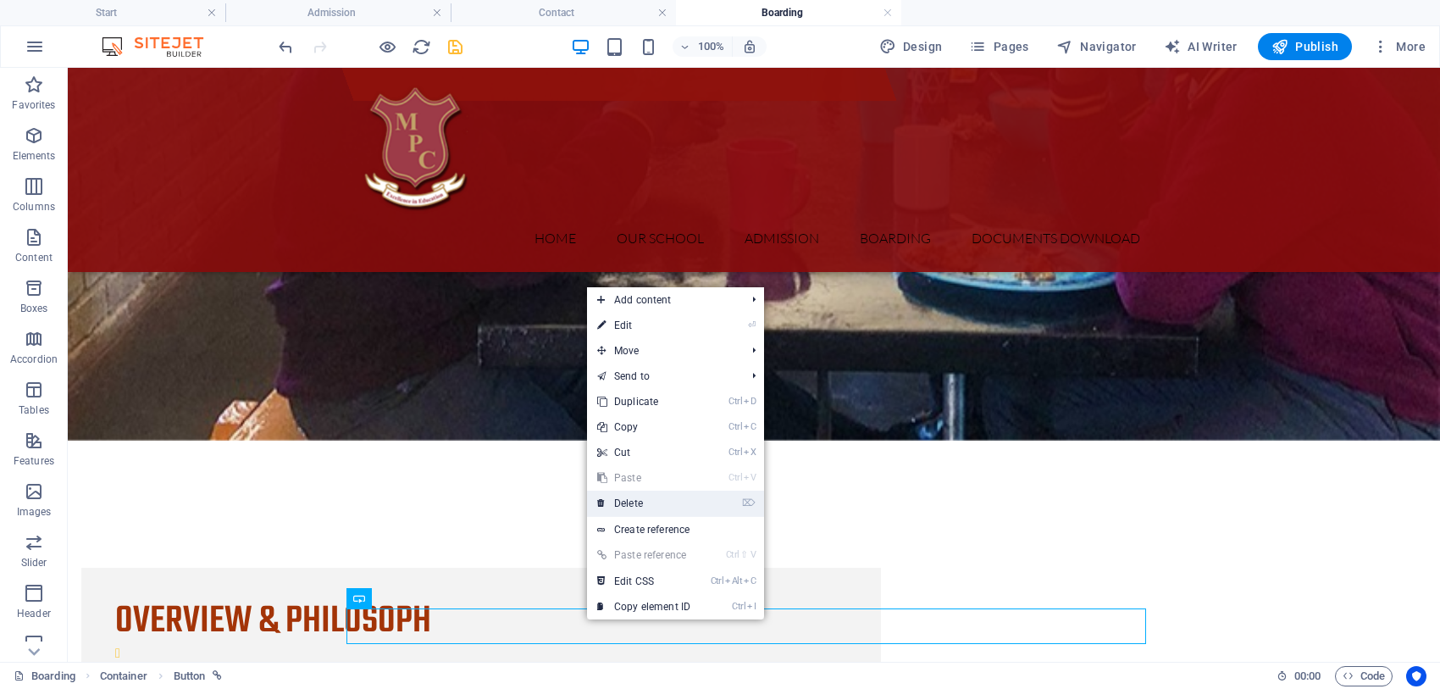
click at [634, 496] on link "⌦ Delete" at bounding box center [644, 502] width 114 height 25
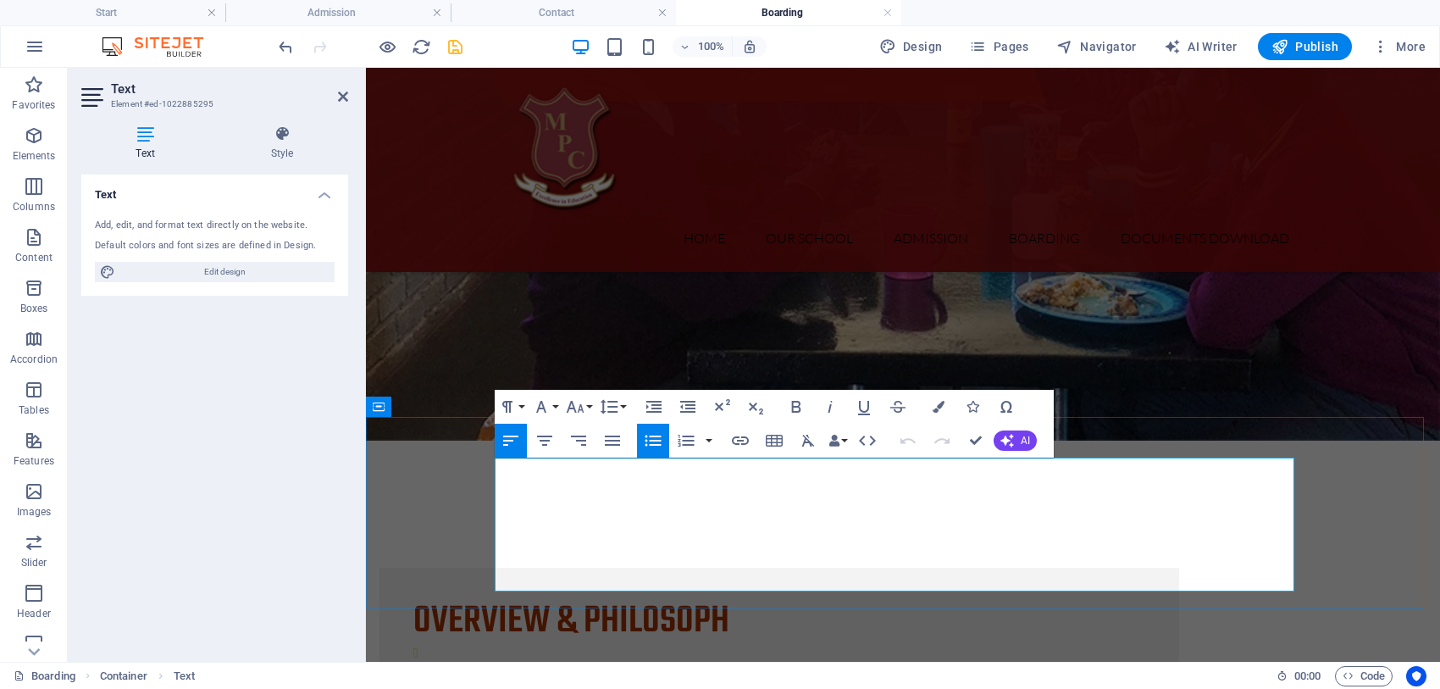
drag, startPoint x: 663, startPoint y: 483, endPoint x: 1082, endPoint y: 576, distance: 428.7
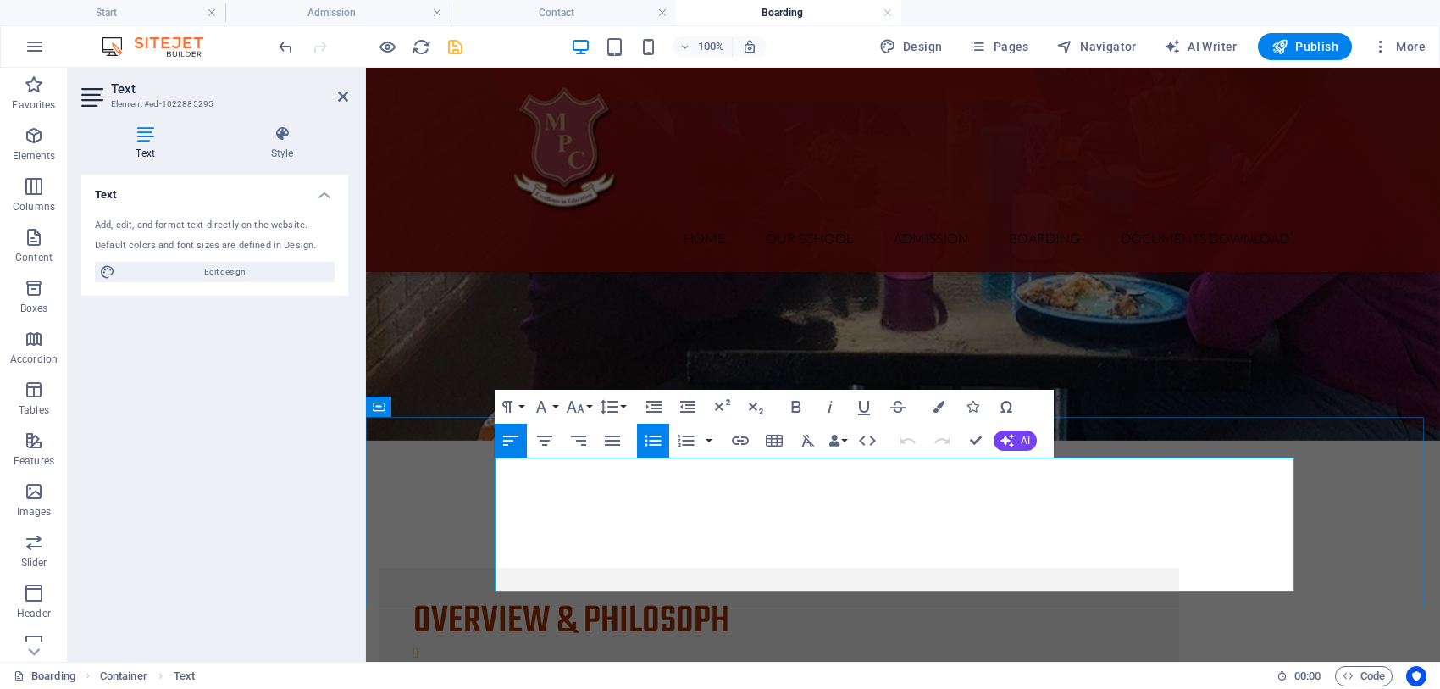
click at [607, 443] on icon "button" at bounding box center [612, 440] width 20 height 20
click at [649, 442] on icon "button" at bounding box center [653, 440] width 20 height 20
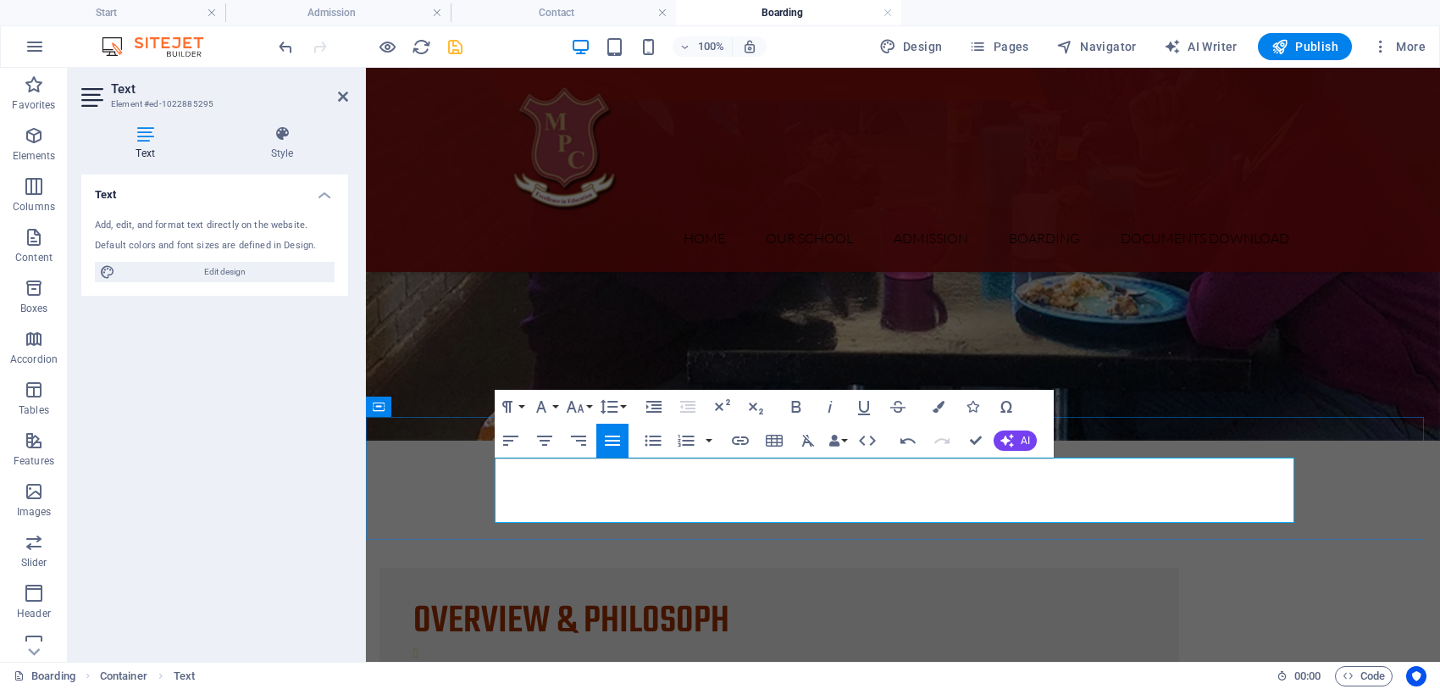
click at [462, 42] on icon "save" at bounding box center [455, 46] width 19 height 19
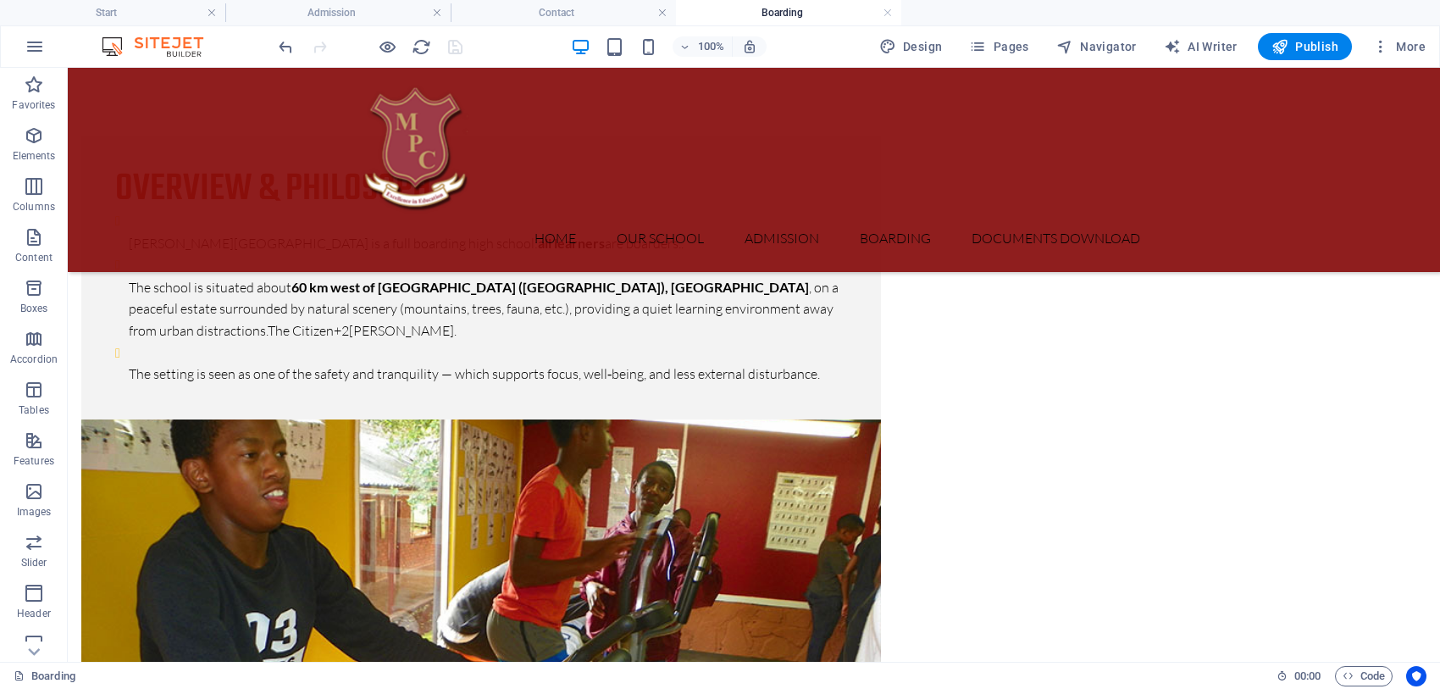
scroll to position [1098, 0]
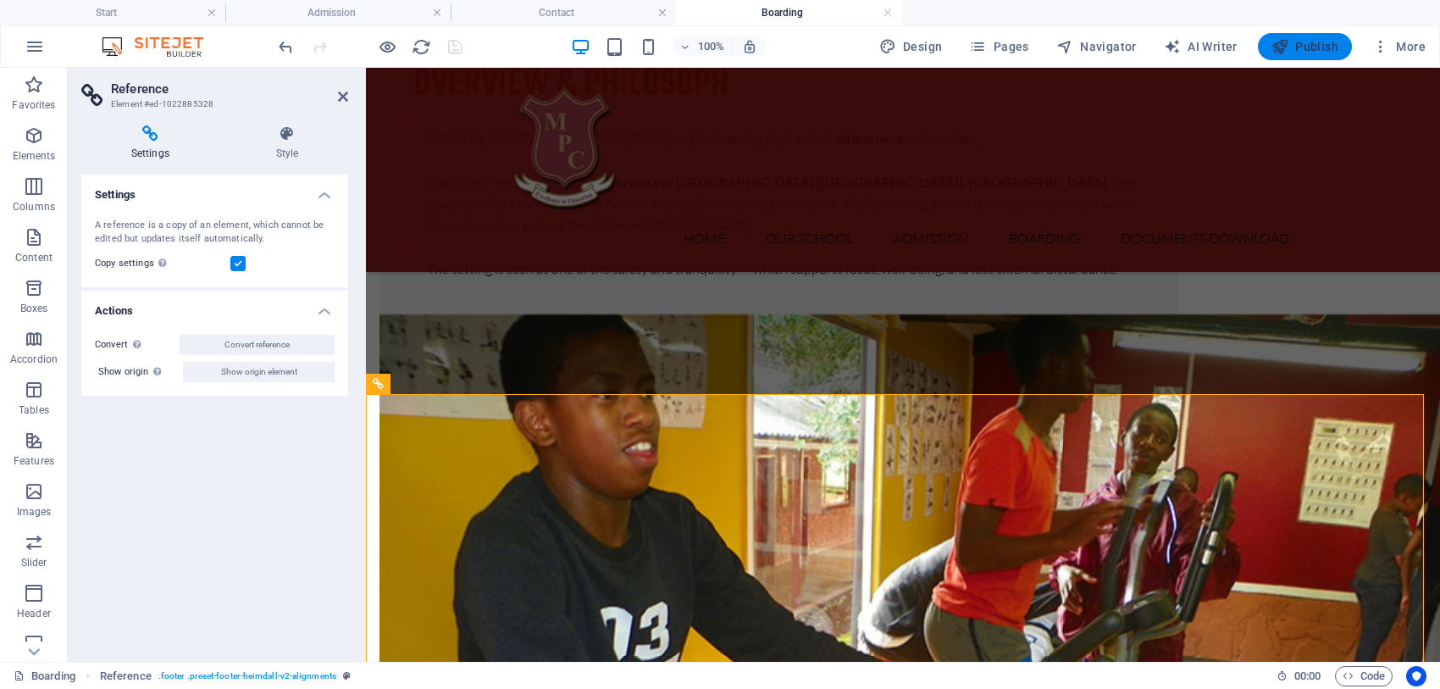
click at [1305, 38] on span "Publish" at bounding box center [1304, 46] width 67 height 17
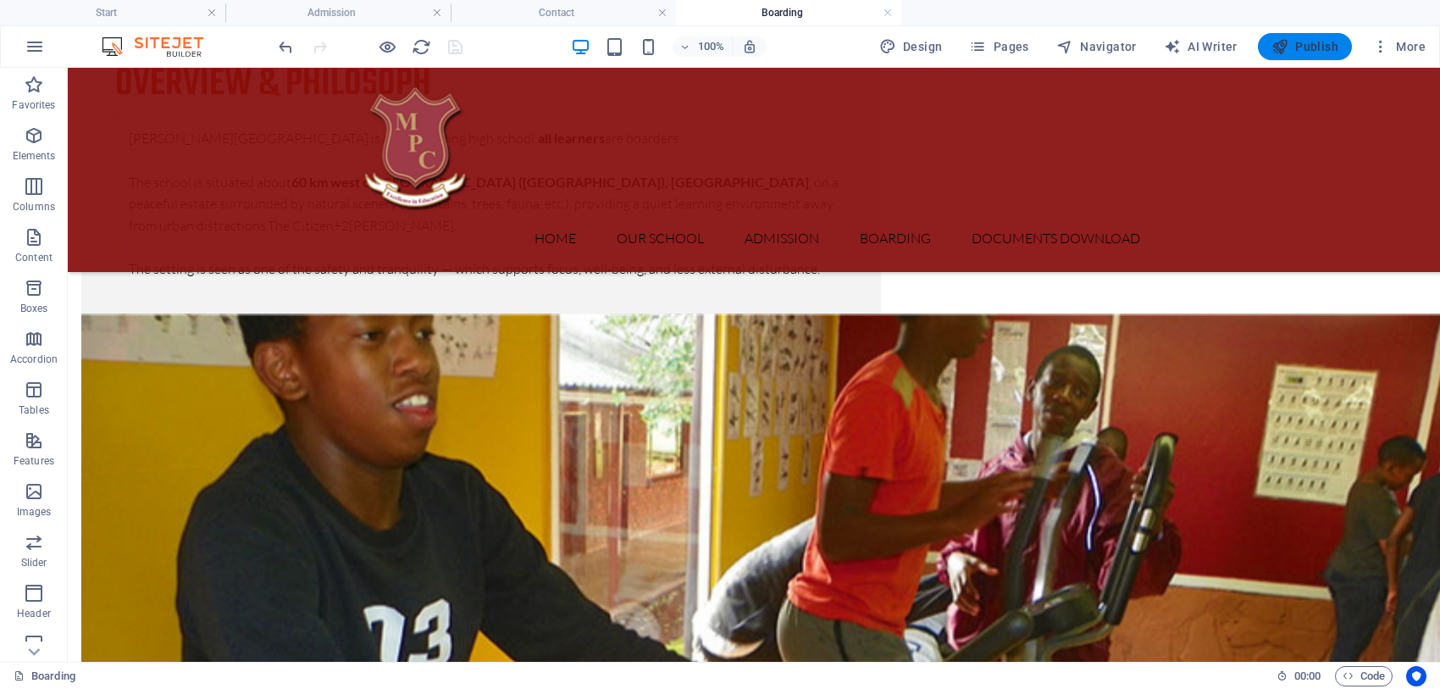
click at [1305, 38] on span "Publish" at bounding box center [1304, 46] width 67 height 17
